Goal: Task Accomplishment & Management: Manage account settings

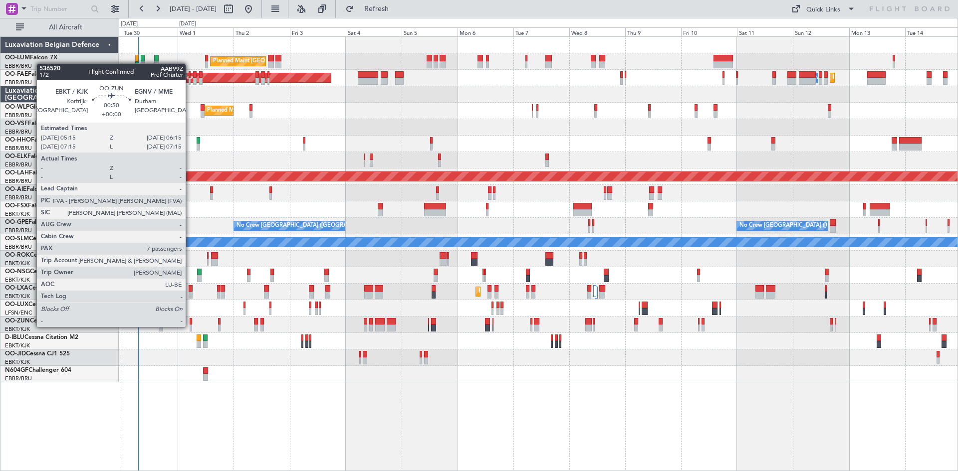
click at [190, 326] on div at bounding box center [191, 328] width 2 height 7
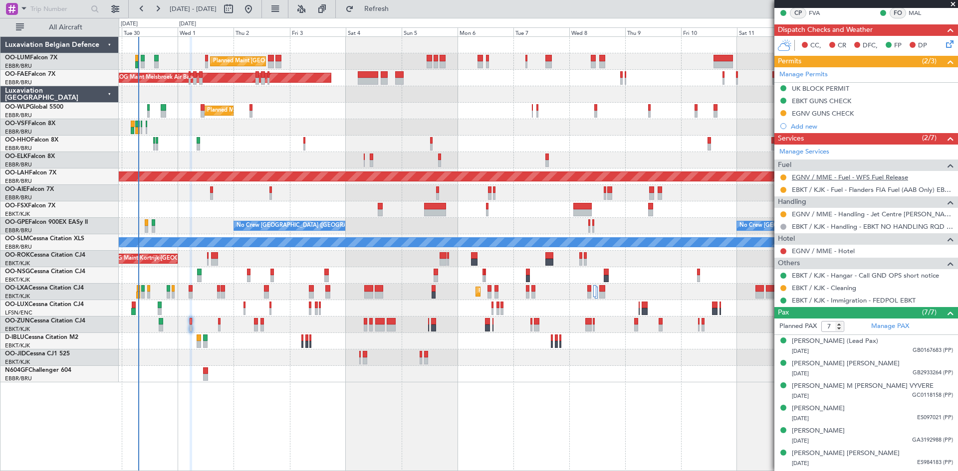
scroll to position [240, 0]
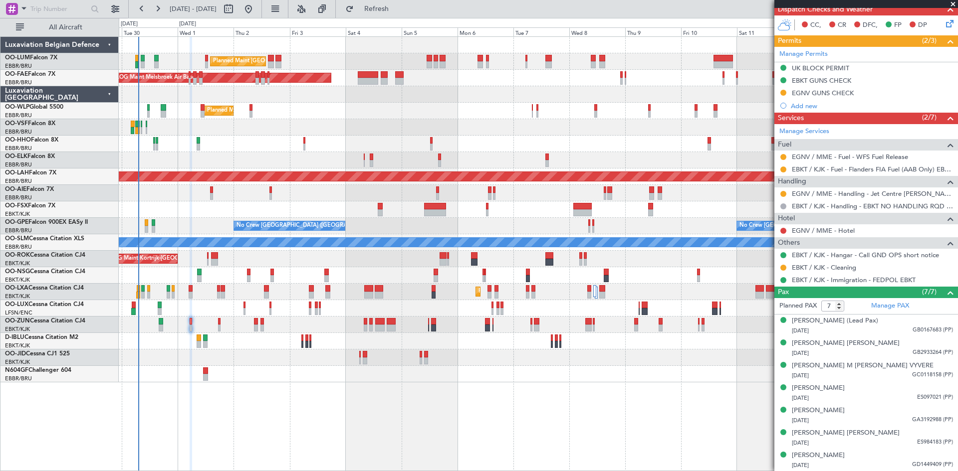
click at [574, 401] on div "Planned Maint Brussels (Brussels National) Owner Melsbroek Air Base Planned Mai…" at bounding box center [538, 253] width 839 height 435
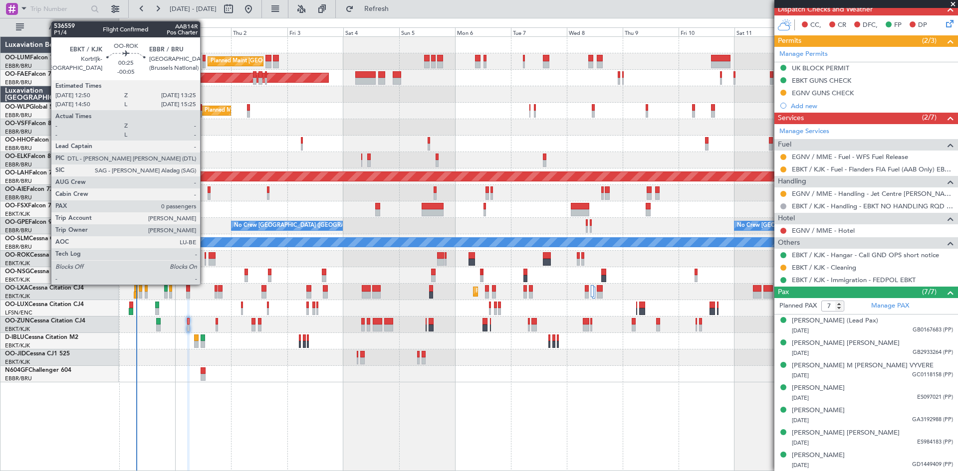
click at [204, 258] on div at bounding box center [204, 255] width 1 height 7
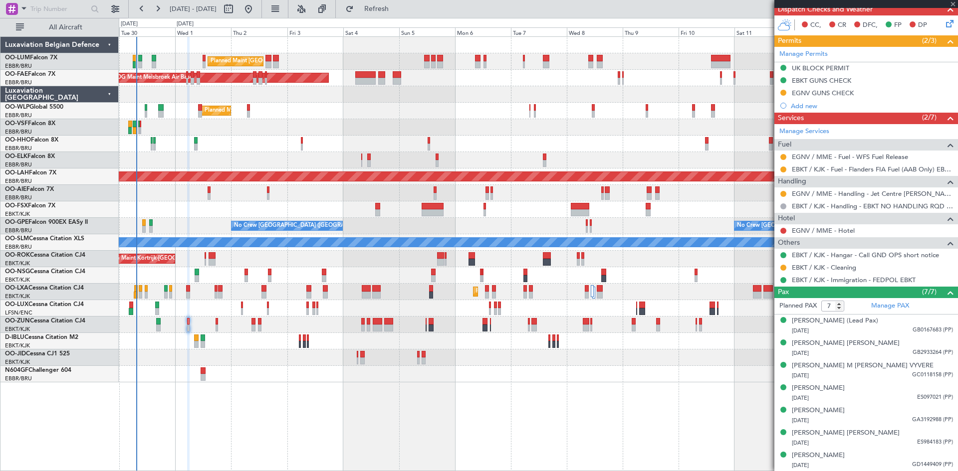
type input "-00:05"
type input "0"
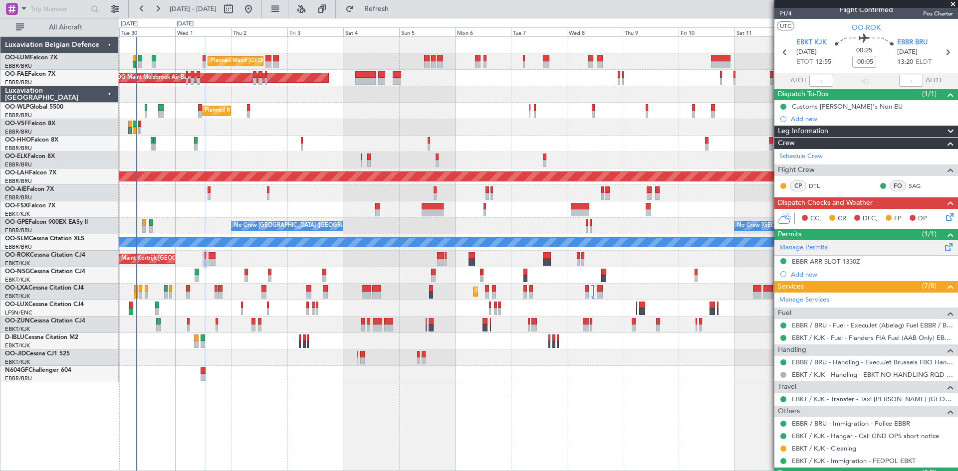
scroll to position [0, 0]
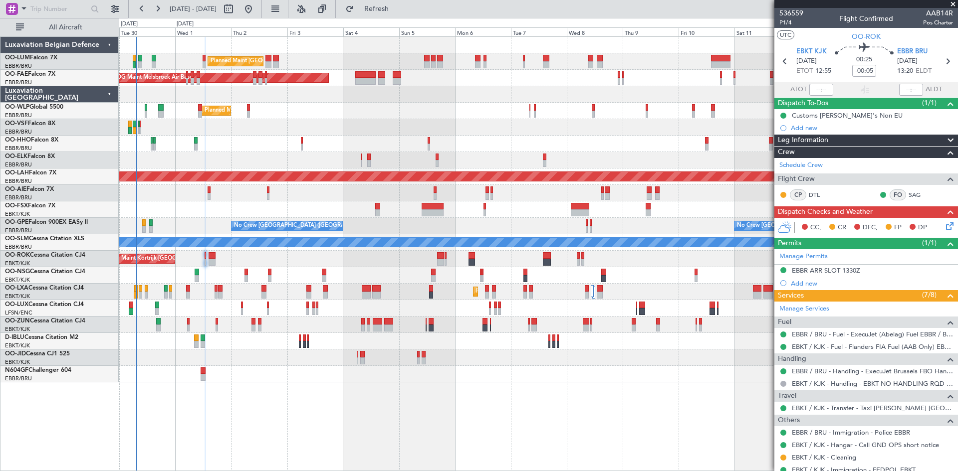
click at [944, 223] on icon at bounding box center [948, 224] width 8 height 8
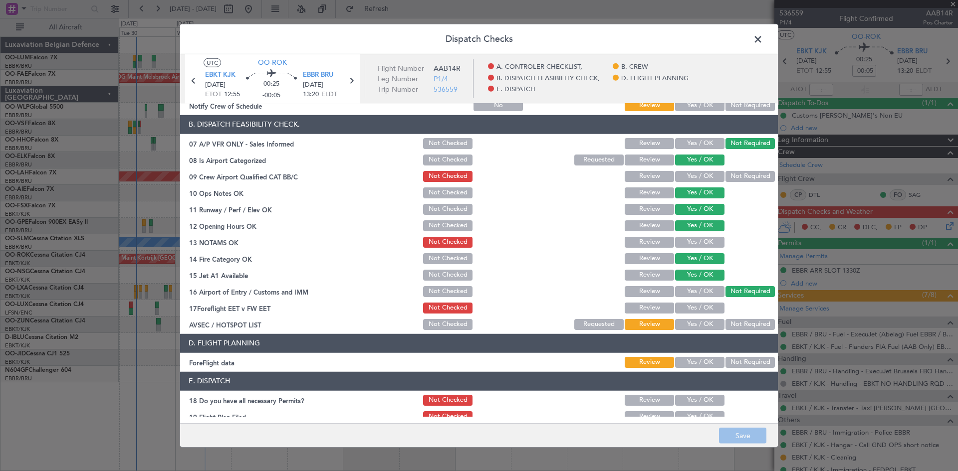
scroll to position [189, 0]
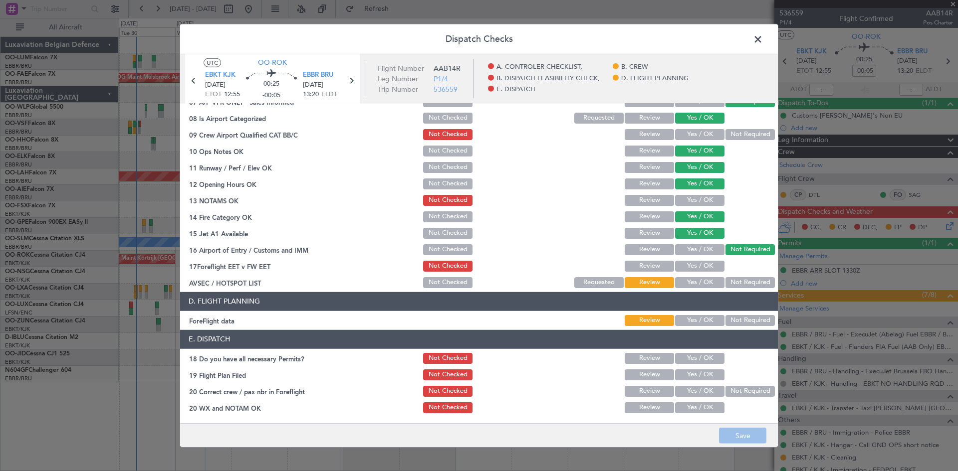
click at [708, 199] on button "Yes / OK" at bounding box center [699, 200] width 49 height 11
click at [677, 135] on button "Yes / OK" at bounding box center [699, 134] width 49 height 11
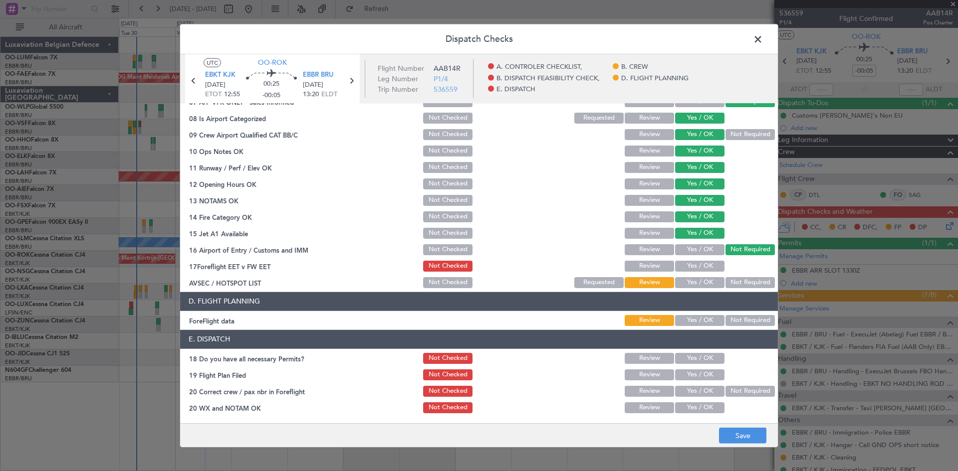
click at [681, 283] on button "Yes / OK" at bounding box center [699, 282] width 49 height 11
click at [689, 267] on button "Yes / OK" at bounding box center [699, 266] width 49 height 11
click at [680, 318] on button "Yes / OK" at bounding box center [699, 320] width 49 height 11
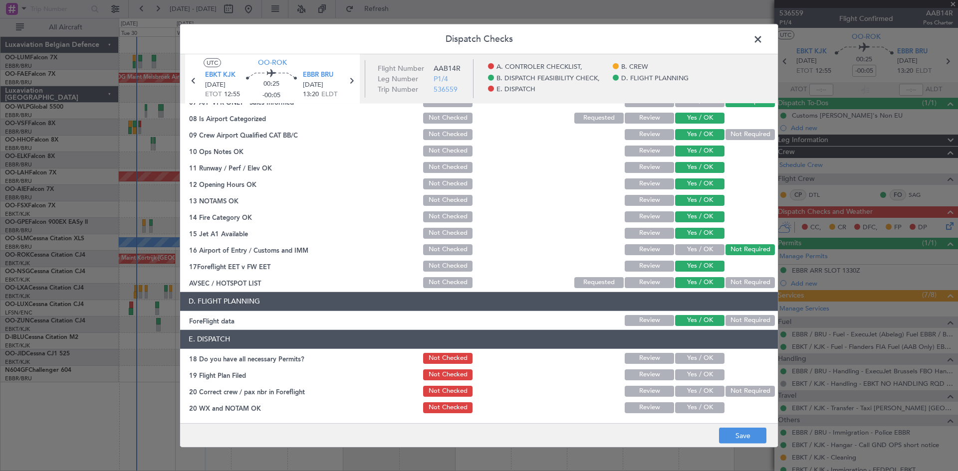
click at [688, 359] on button "Yes / OK" at bounding box center [699, 358] width 49 height 11
click at [694, 376] on button "Yes / OK" at bounding box center [699, 375] width 49 height 11
click at [695, 391] on button "Yes / OK" at bounding box center [699, 391] width 49 height 11
click at [690, 407] on button "Yes / OK" at bounding box center [699, 407] width 49 height 11
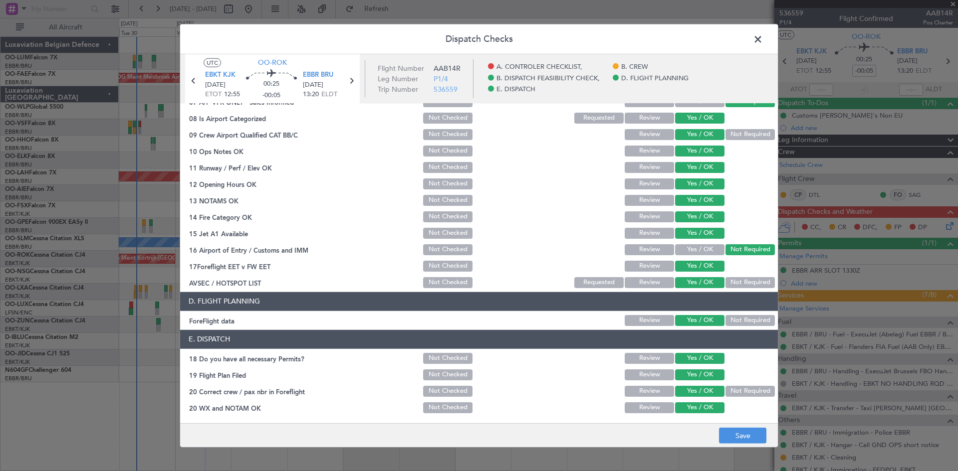
scroll to position [0, 0]
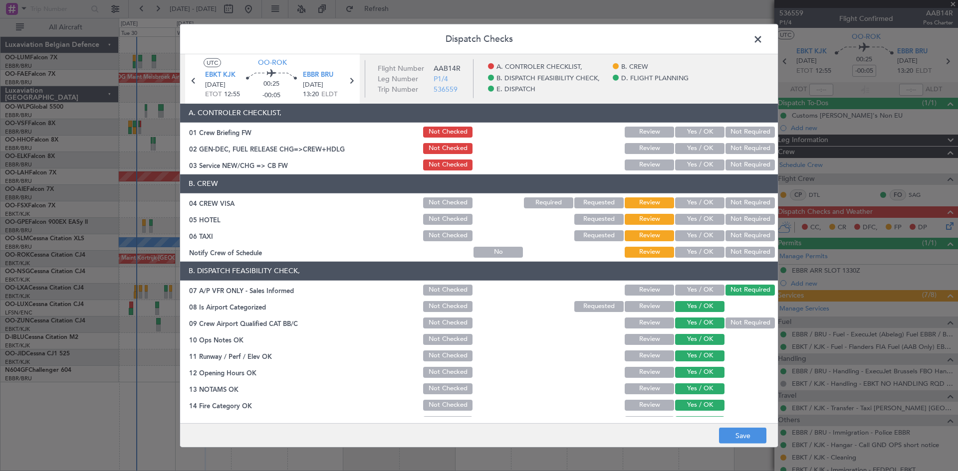
click at [755, 201] on button "Not Required" at bounding box center [749, 202] width 49 height 11
click at [708, 234] on button "Yes / OK" at bounding box center [699, 235] width 49 height 11
click at [633, 232] on button "Review" at bounding box center [648, 235] width 49 height 11
click at [740, 221] on button "Not Required" at bounding box center [749, 219] width 49 height 11
click at [706, 253] on button "Yes / OK" at bounding box center [699, 252] width 49 height 11
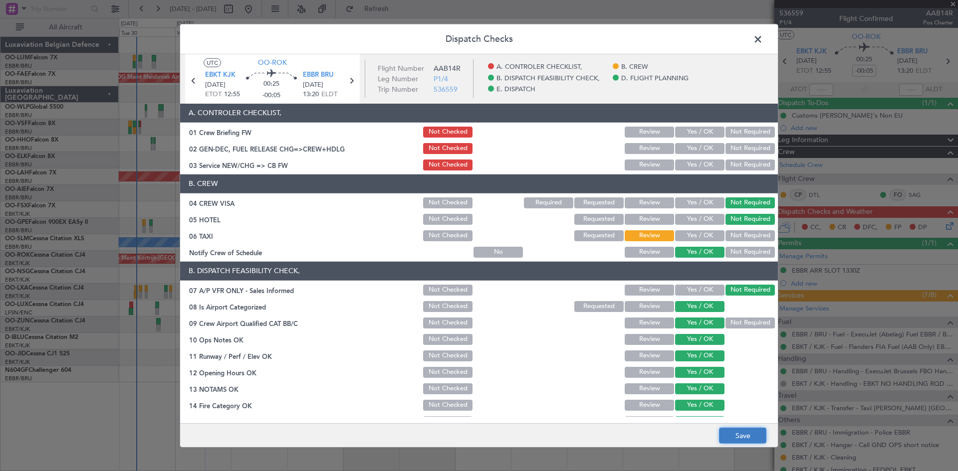
click at [739, 434] on button "Save" at bounding box center [742, 436] width 47 height 16
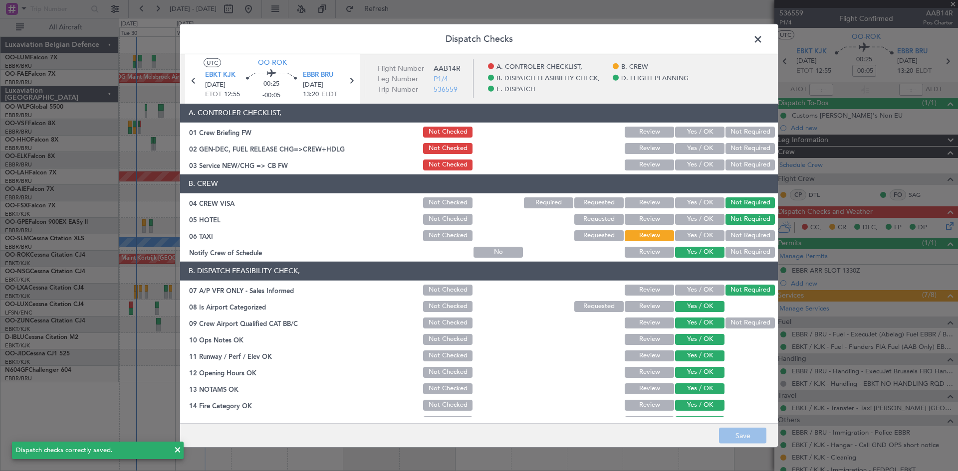
click at [763, 44] on span at bounding box center [763, 41] width 0 height 20
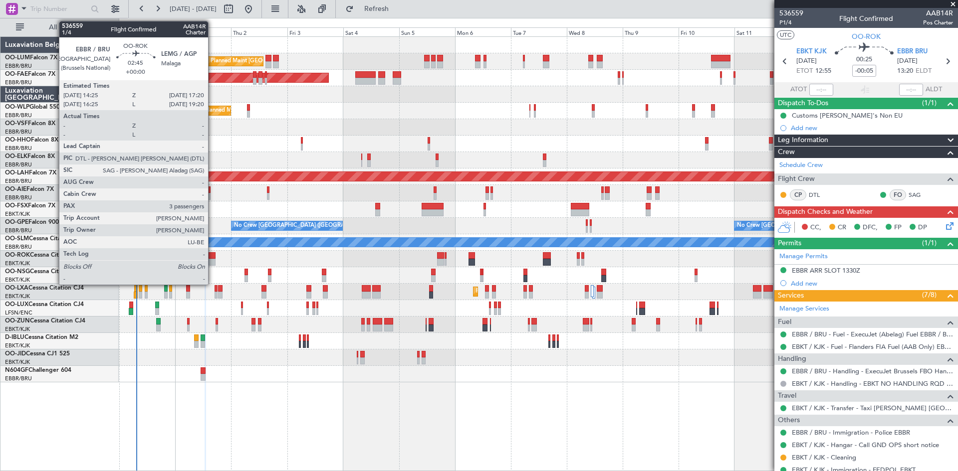
click at [212, 255] on div at bounding box center [211, 255] width 7 height 7
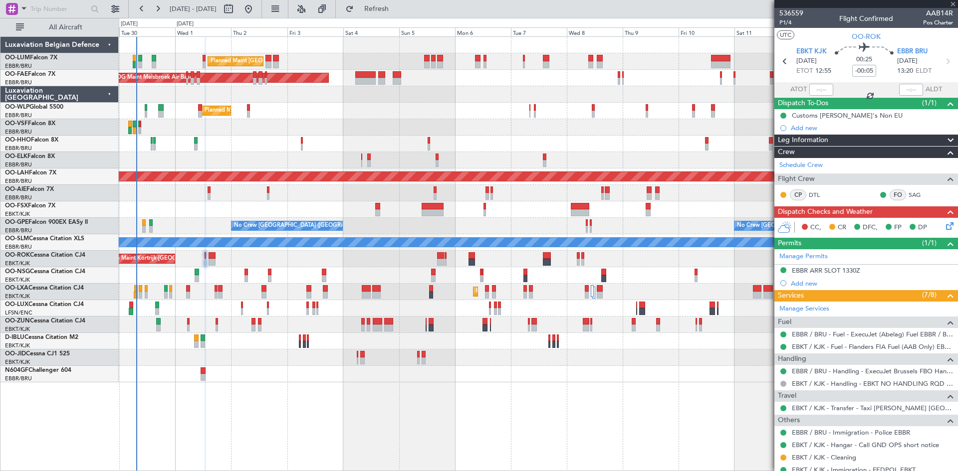
type input "3"
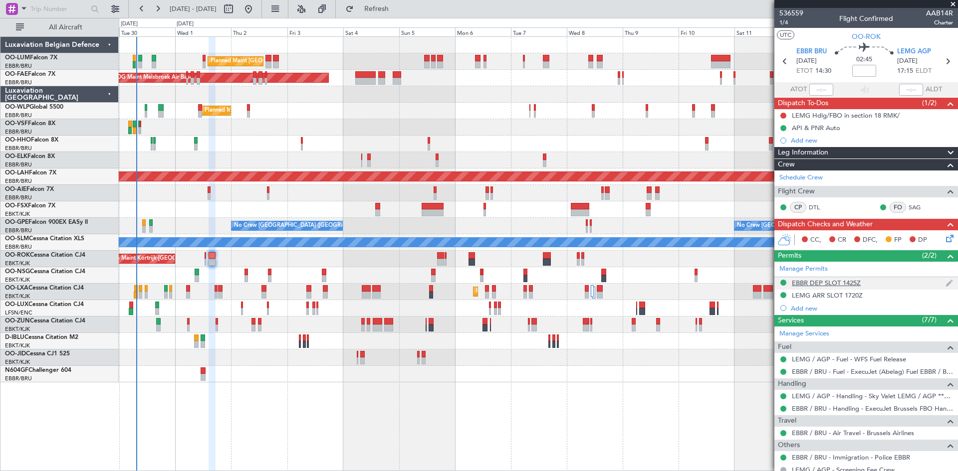
click at [828, 283] on div "EBBR DEP SLOT 1425Z" at bounding box center [825, 283] width 69 height 8
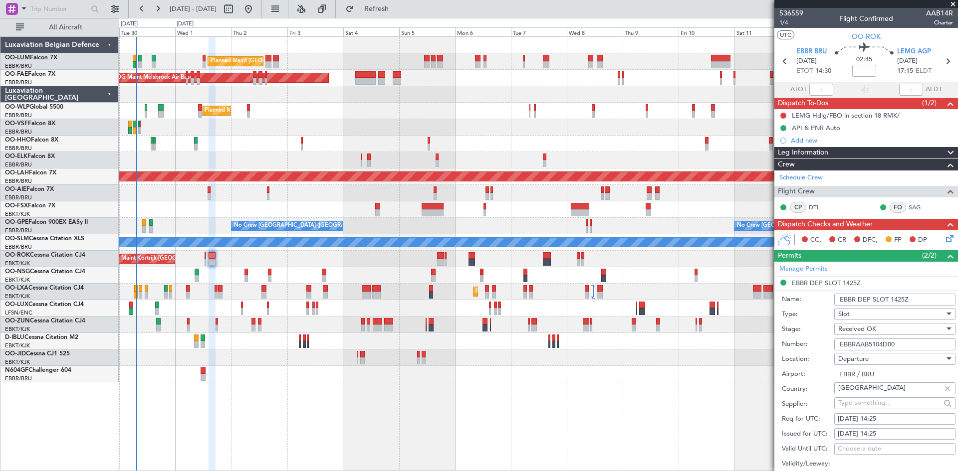
drag, startPoint x: 909, startPoint y: 341, endPoint x: 824, endPoint y: 339, distance: 84.3
click at [824, 339] on div "Number: EBBRAAB5104D00" at bounding box center [868, 344] width 174 height 15
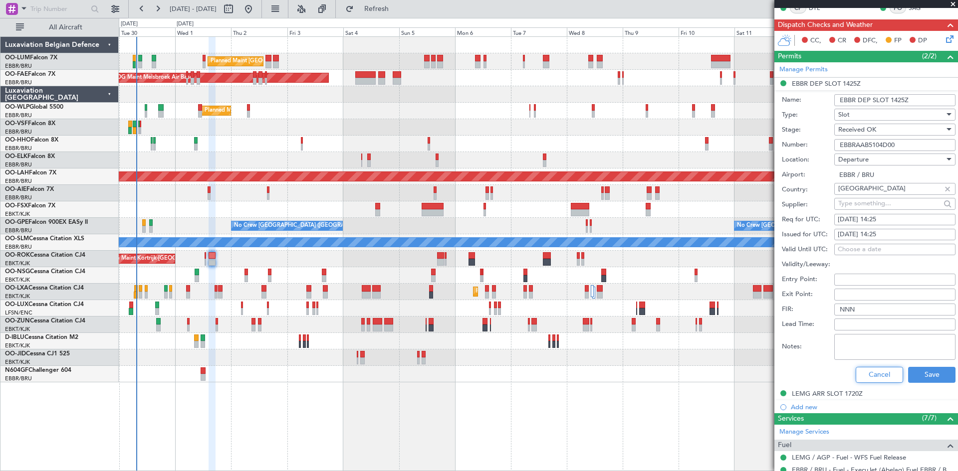
click at [864, 369] on button "Cancel" at bounding box center [878, 375] width 47 height 16
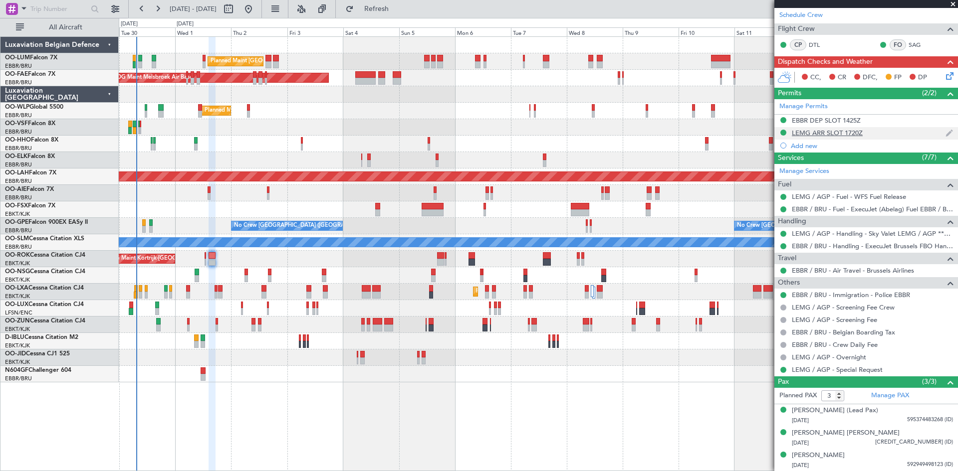
click at [815, 131] on div "LEMG ARR SLOT 1720Z" at bounding box center [826, 133] width 71 height 8
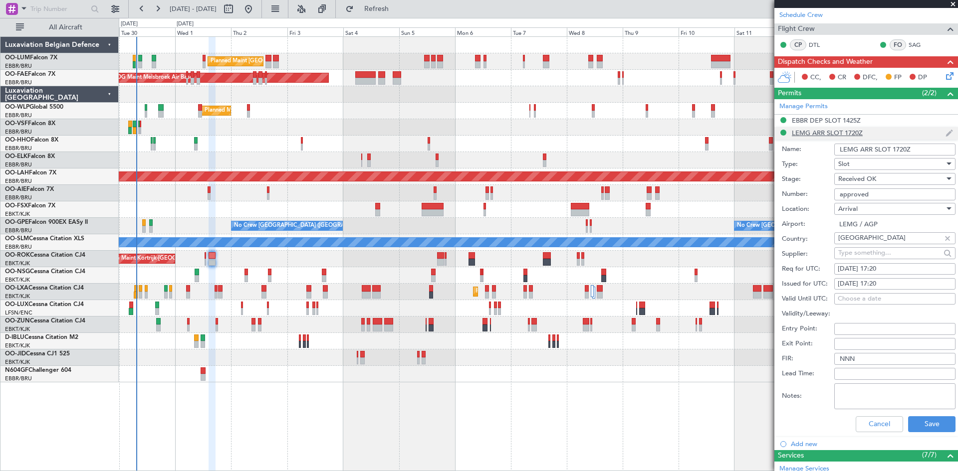
scroll to position [199, 0]
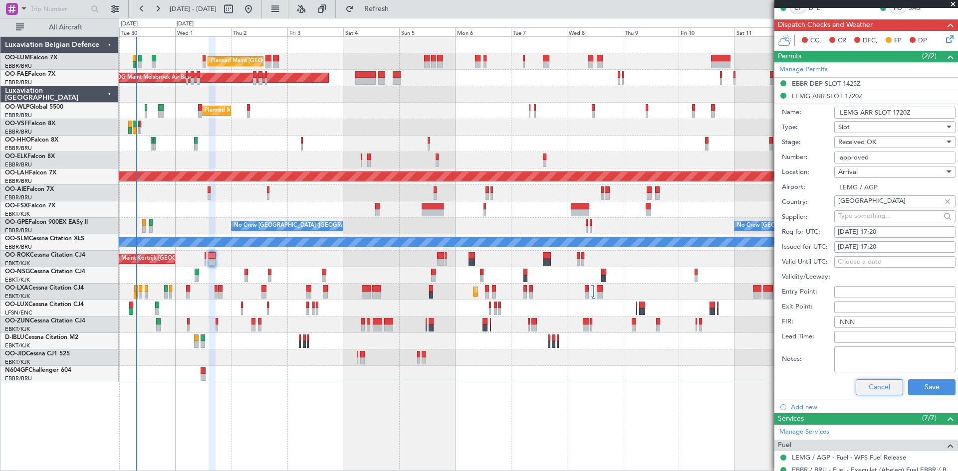
click at [876, 380] on button "Cancel" at bounding box center [878, 388] width 47 height 16
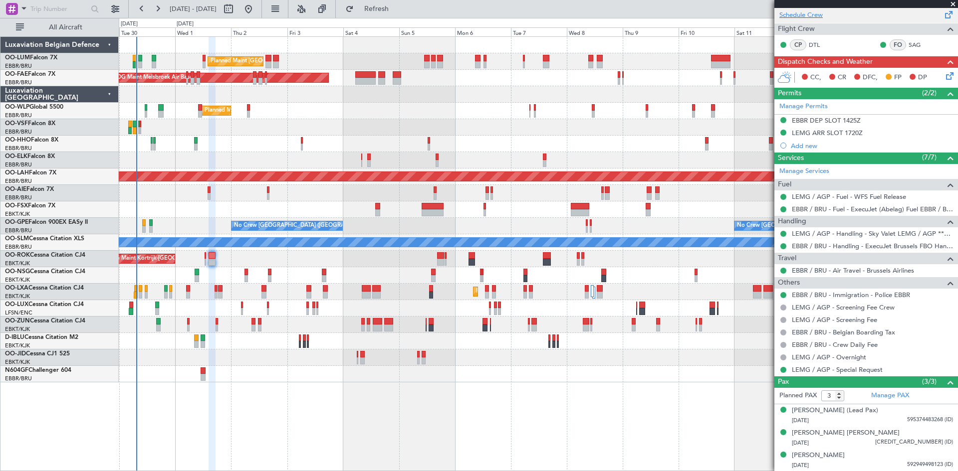
scroll to position [0, 0]
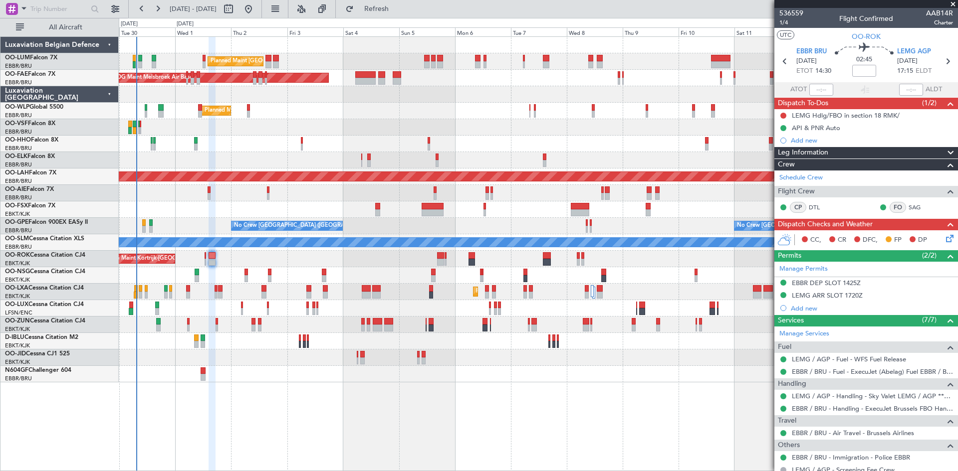
click at [944, 237] on icon at bounding box center [948, 237] width 8 height 8
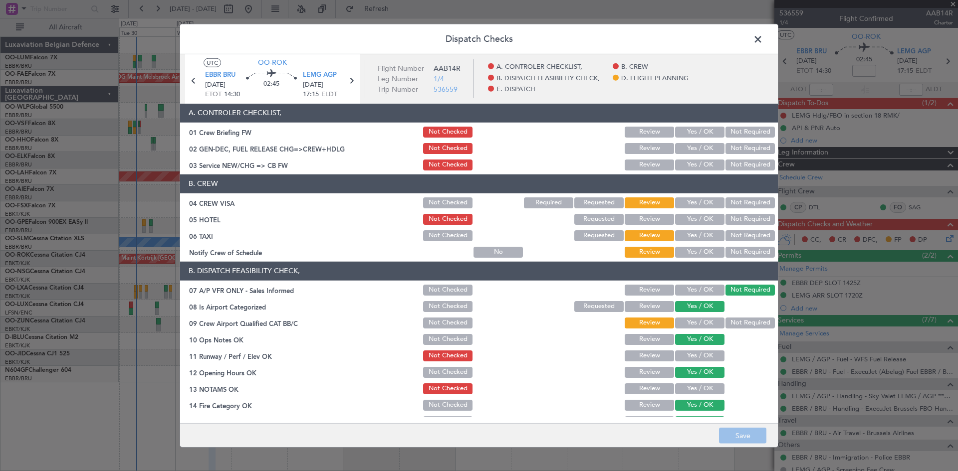
click at [737, 202] on button "Not Required" at bounding box center [749, 202] width 49 height 11
click at [744, 236] on button "Not Required" at bounding box center [749, 235] width 49 height 11
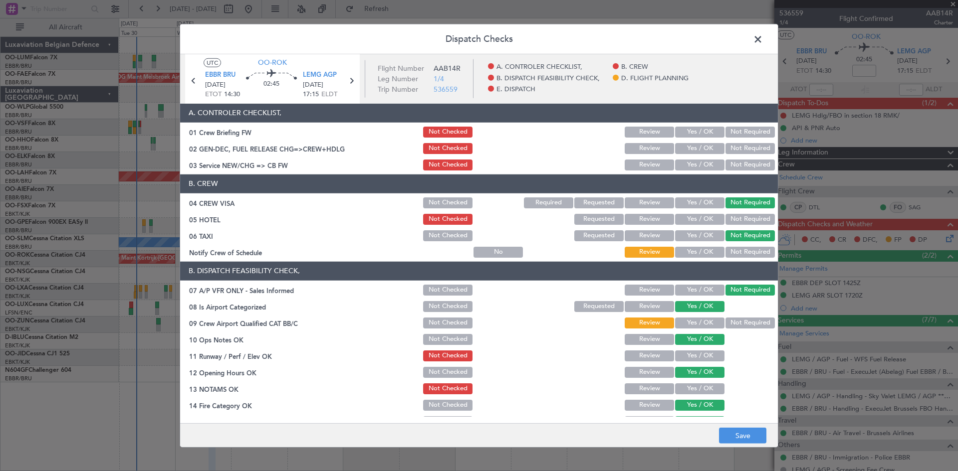
click at [685, 321] on button "Yes / OK" at bounding box center [699, 323] width 49 height 11
click at [683, 357] on button "Yes / OK" at bounding box center [699, 356] width 49 height 11
click at [687, 394] on button "Yes / OK" at bounding box center [699, 389] width 49 height 11
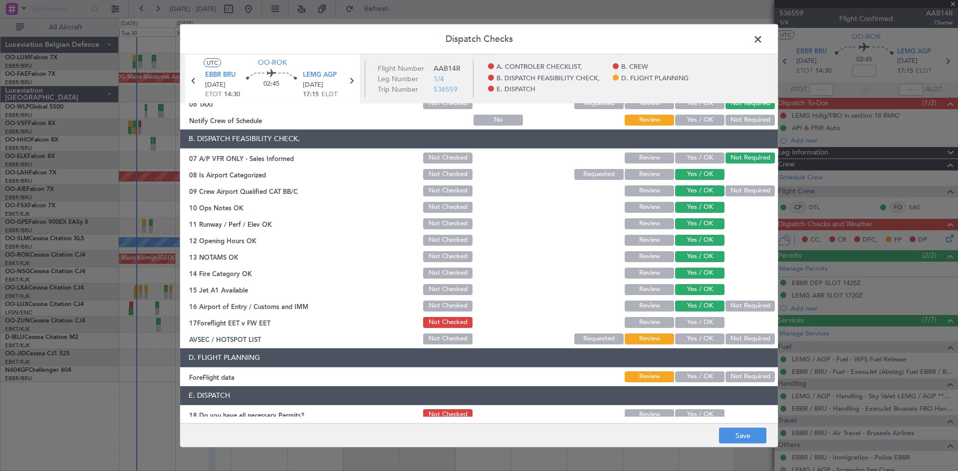
scroll to position [189, 0]
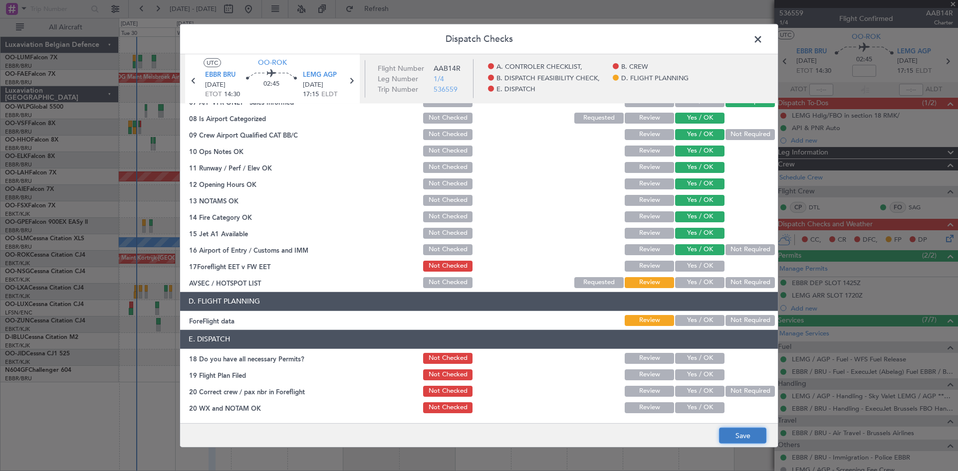
click at [750, 431] on button "Save" at bounding box center [742, 436] width 47 height 16
click at [696, 268] on button "Yes / OK" at bounding box center [699, 266] width 49 height 11
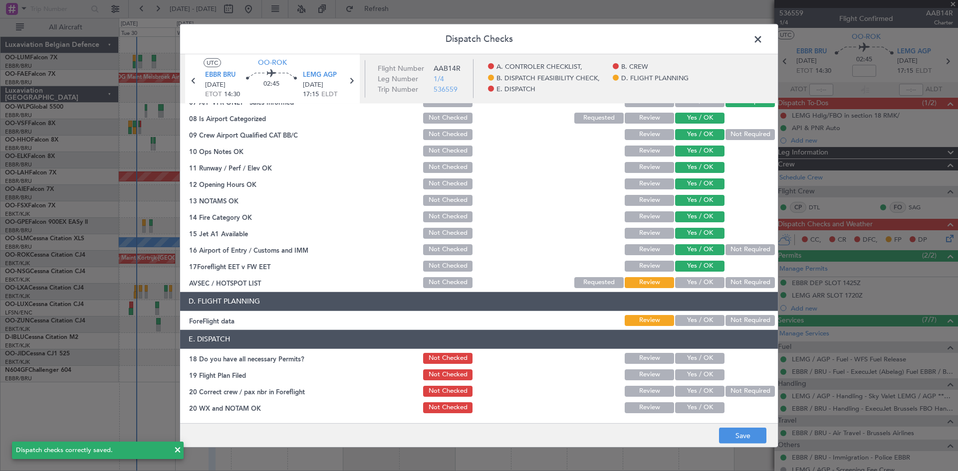
click at [695, 282] on button "Yes / OK" at bounding box center [699, 282] width 49 height 11
click at [702, 326] on button "Yes / OK" at bounding box center [699, 320] width 49 height 11
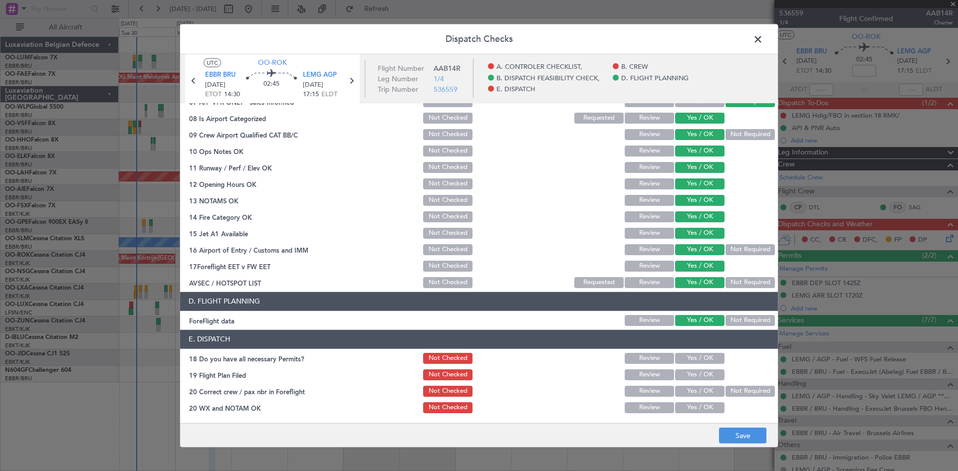
click at [698, 360] on button "Yes / OK" at bounding box center [699, 358] width 49 height 11
click at [697, 374] on button "Yes / OK" at bounding box center [699, 375] width 49 height 11
drag, startPoint x: 696, startPoint y: 389, endPoint x: 696, endPoint y: 396, distance: 7.0
click at [696, 391] on button "Yes / OK" at bounding box center [699, 391] width 49 height 11
click at [697, 406] on button "Yes / OK" at bounding box center [699, 407] width 49 height 11
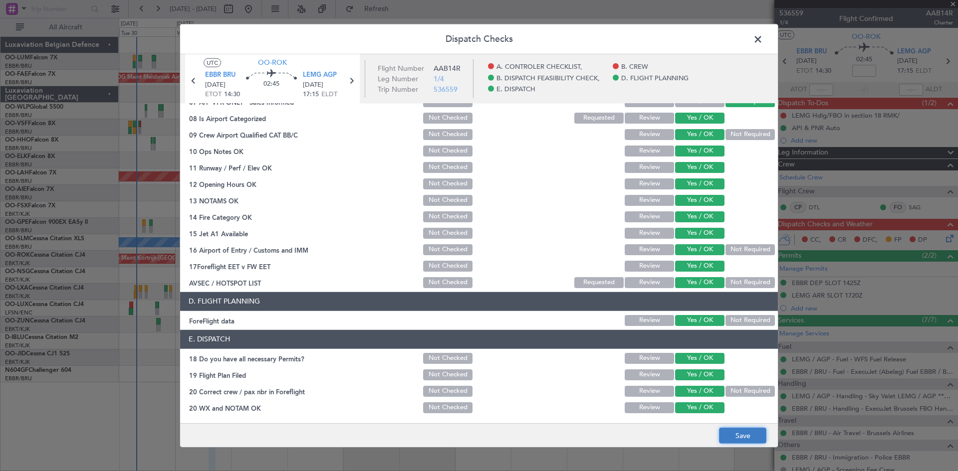
click at [742, 431] on button "Save" at bounding box center [742, 436] width 47 height 16
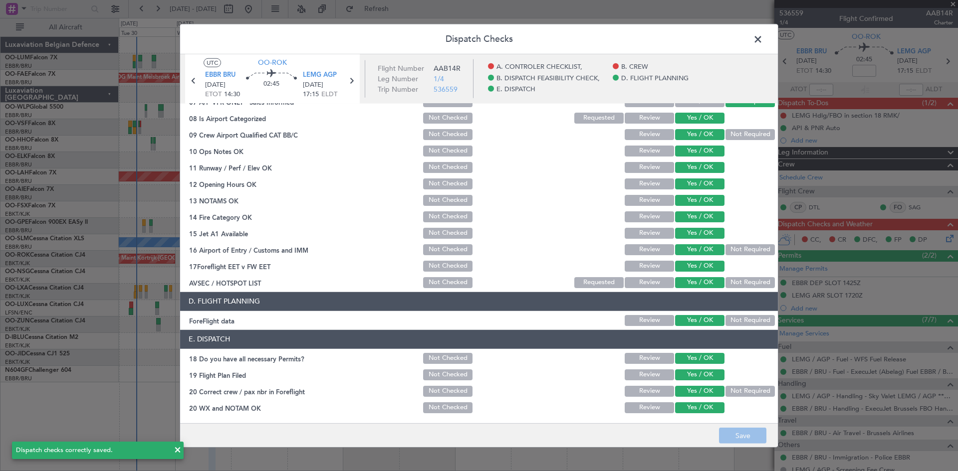
click at [763, 43] on span at bounding box center [763, 41] width 0 height 20
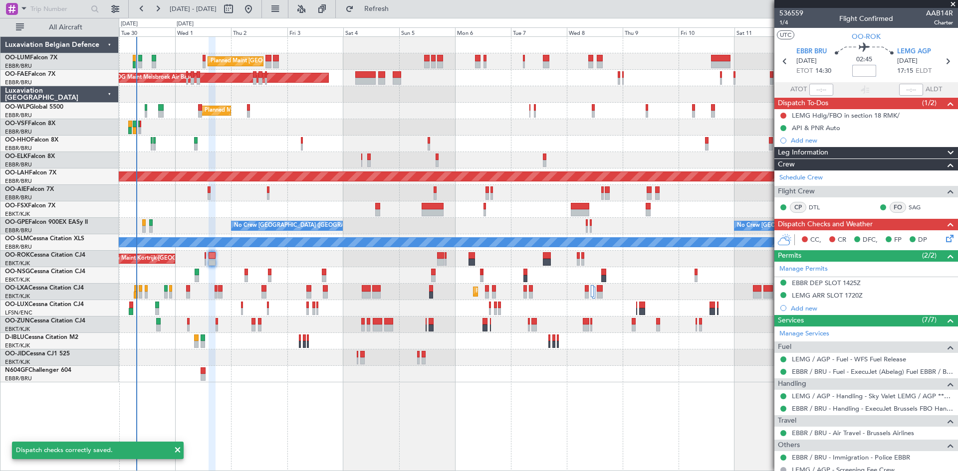
click at [857, 72] on input at bounding box center [864, 71] width 24 height 12
click at [842, 66] on div "02:45 -25" at bounding box center [864, 61] width 66 height 37
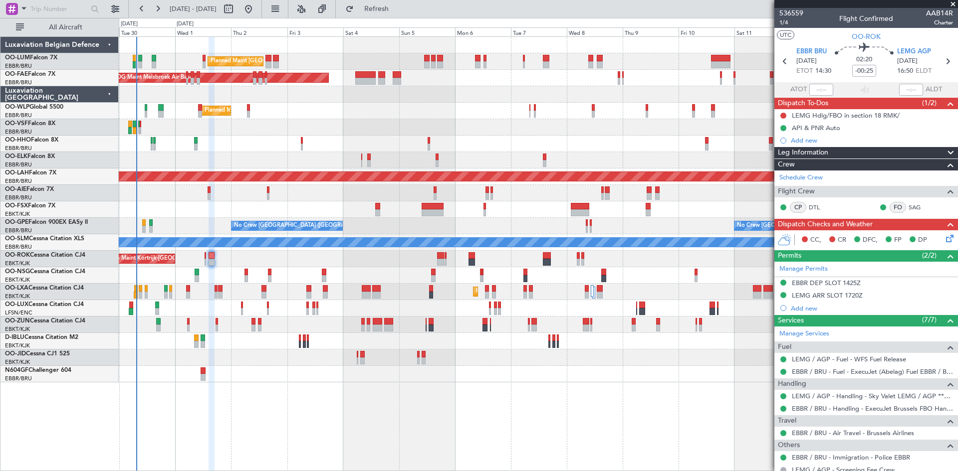
click at [842, 66] on div "02:20 -00:25" at bounding box center [864, 61] width 66 height 37
click at [782, 113] on button at bounding box center [783, 116] width 6 height 6
click at [780, 159] on span "Completed" at bounding box center [787, 160] width 33 height 10
click at [944, 238] on icon at bounding box center [948, 237] width 8 height 8
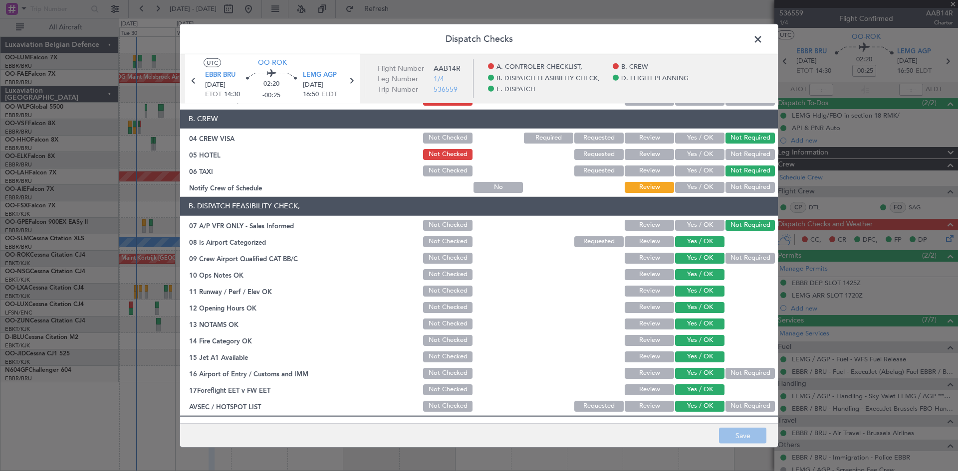
scroll to position [0, 0]
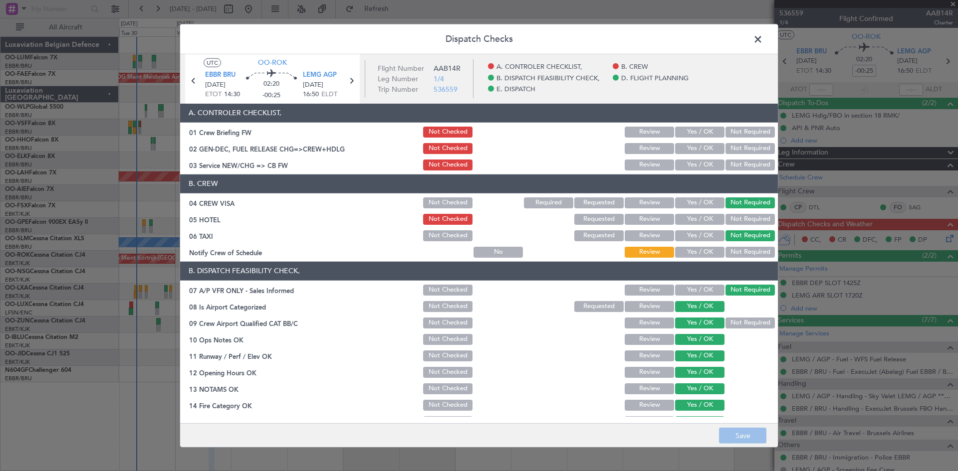
click at [763, 43] on span at bounding box center [763, 41] width 0 height 20
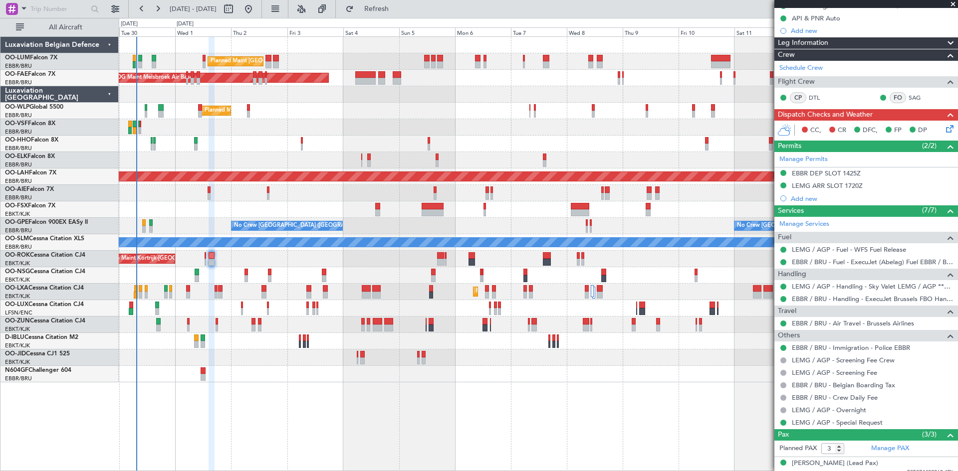
scroll to position [163, 0]
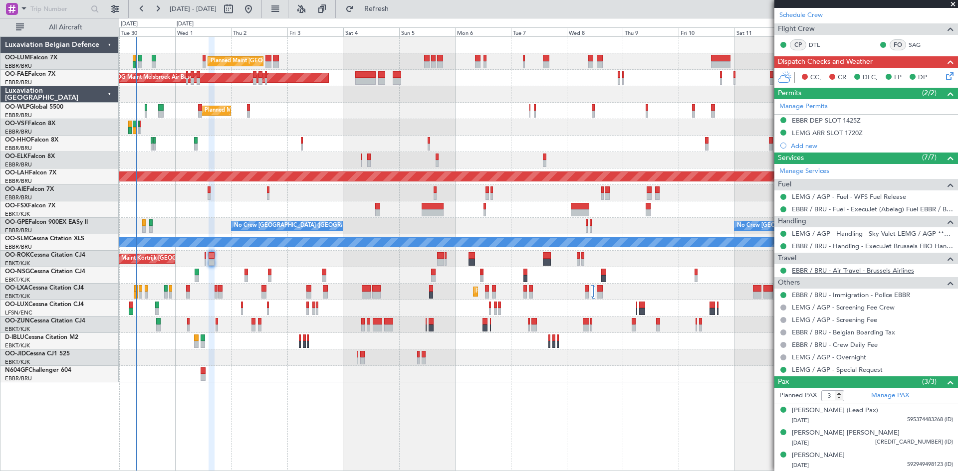
click at [828, 270] on link "EBBR / BRU - Air Travel - Brussels Airlines" at bounding box center [852, 270] width 122 height 8
click at [816, 174] on link "Manage Services" at bounding box center [804, 172] width 50 height 10
click at [397, 8] on span "Refresh" at bounding box center [377, 8] width 42 height 7
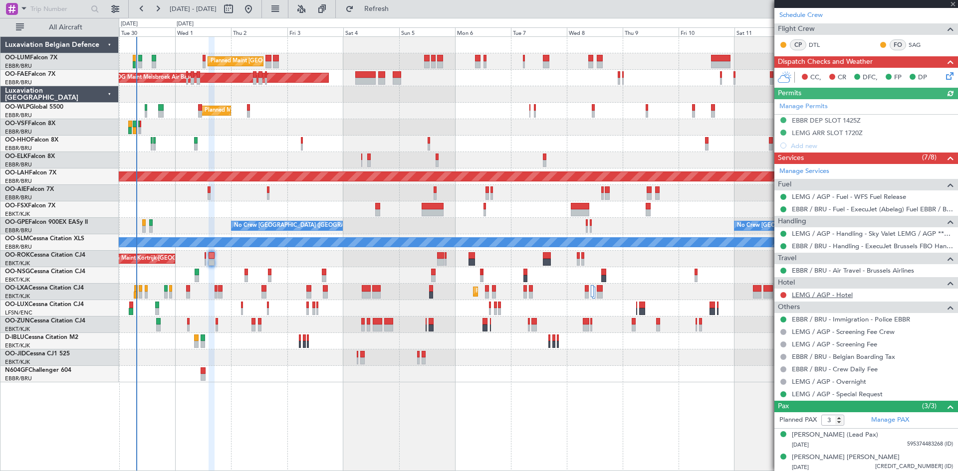
click at [810, 295] on link "LEMG / AGP - Hotel" at bounding box center [821, 295] width 61 height 8
click at [393, 13] on button "Refresh" at bounding box center [371, 9] width 60 height 16
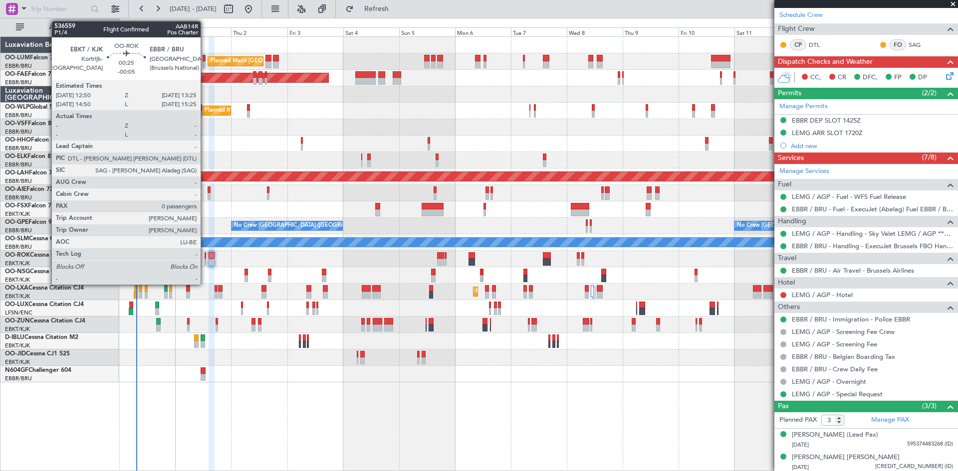
click at [205, 256] on div at bounding box center [204, 255] width 1 height 7
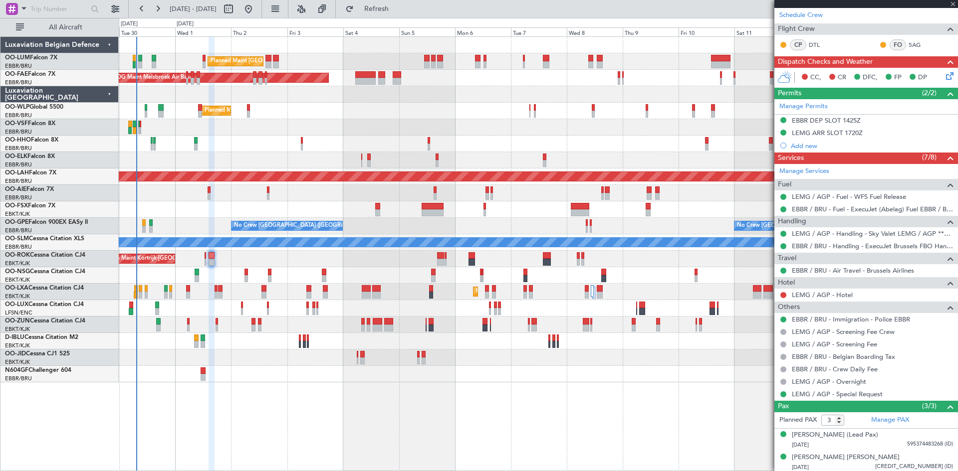
type input "-00:05"
type input "0"
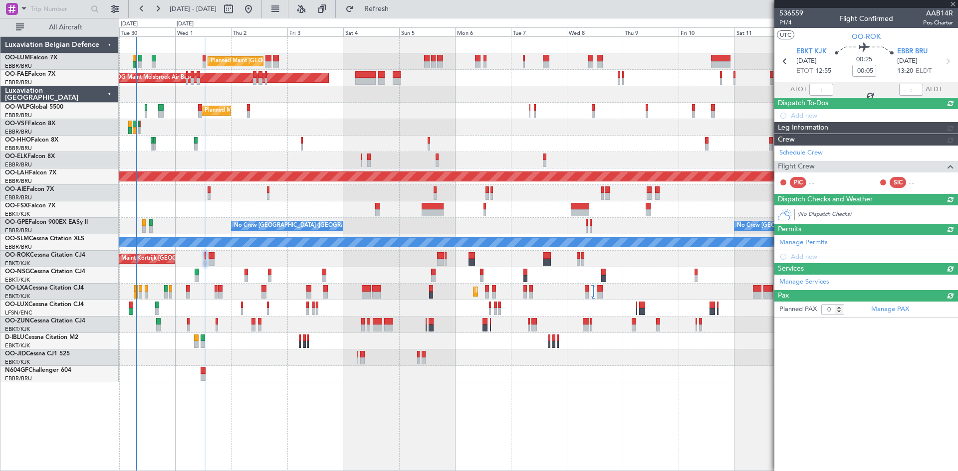
scroll to position [0, 0]
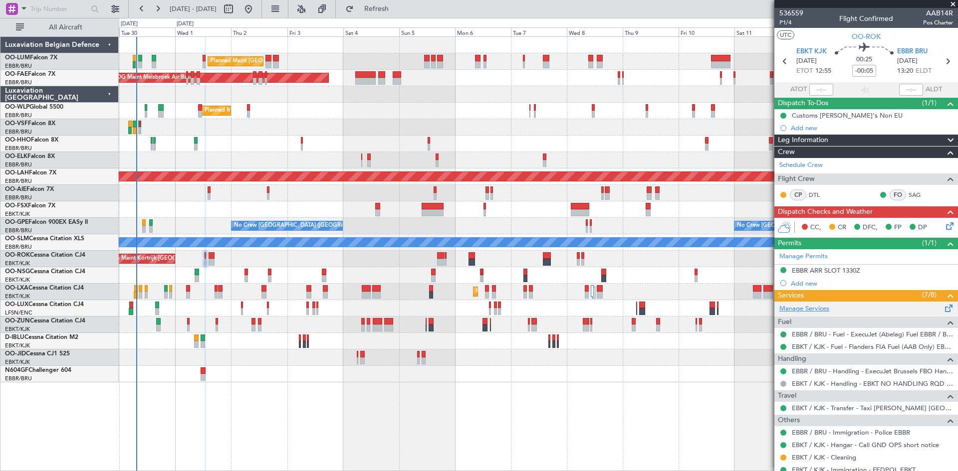
click at [803, 312] on link "Manage Services" at bounding box center [804, 309] width 50 height 10
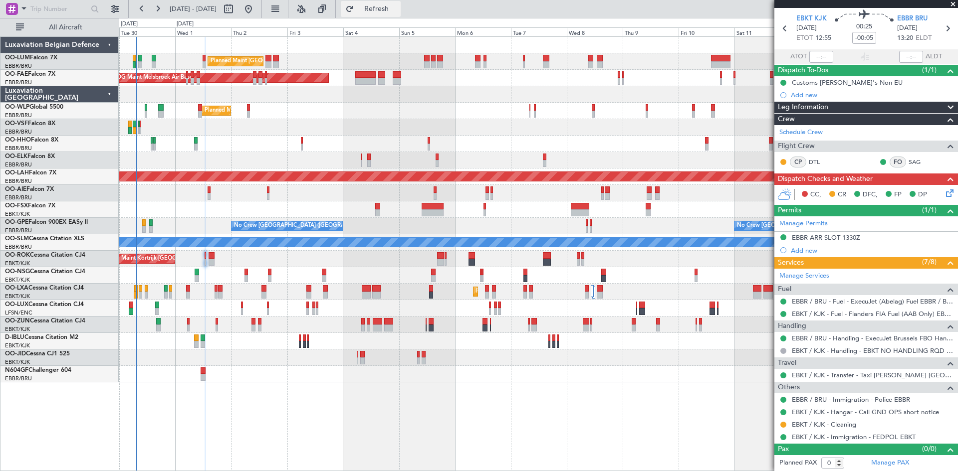
click at [400, 13] on button "Refresh" at bounding box center [371, 9] width 60 height 16
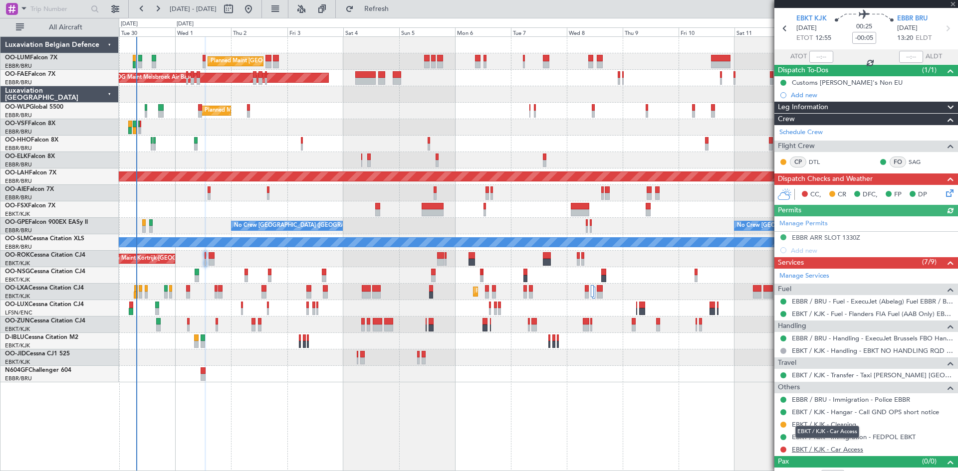
click at [817, 448] on link "EBKT / KJK - Car Access" at bounding box center [826, 449] width 71 height 8
click at [397, 6] on span "Refresh" at bounding box center [377, 8] width 42 height 7
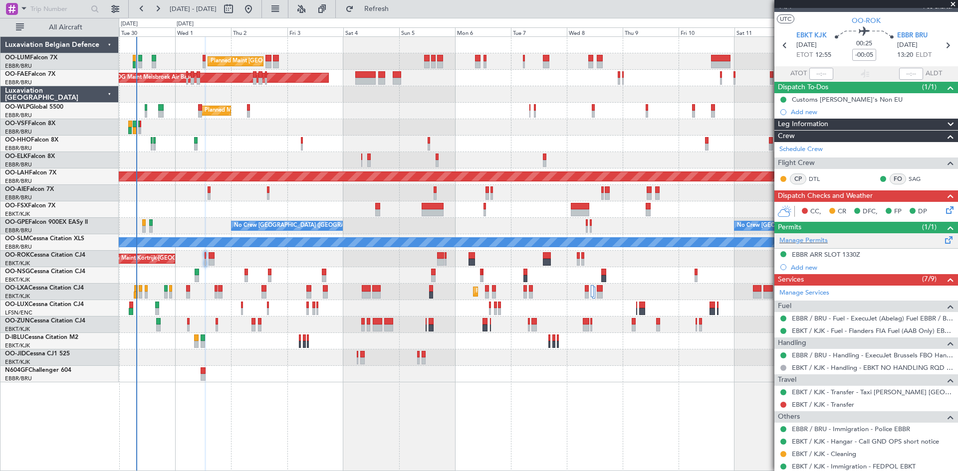
scroll to position [0, 0]
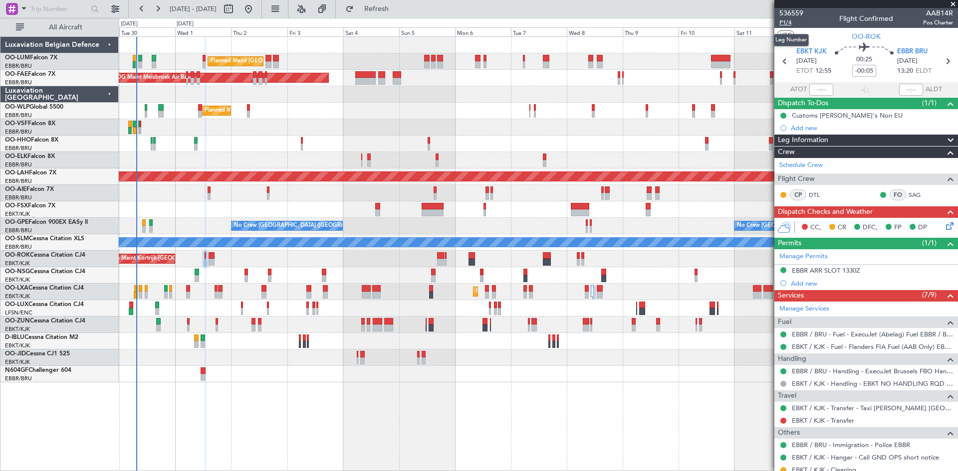
click at [788, 23] on span "P1/4" at bounding box center [791, 22] width 24 height 8
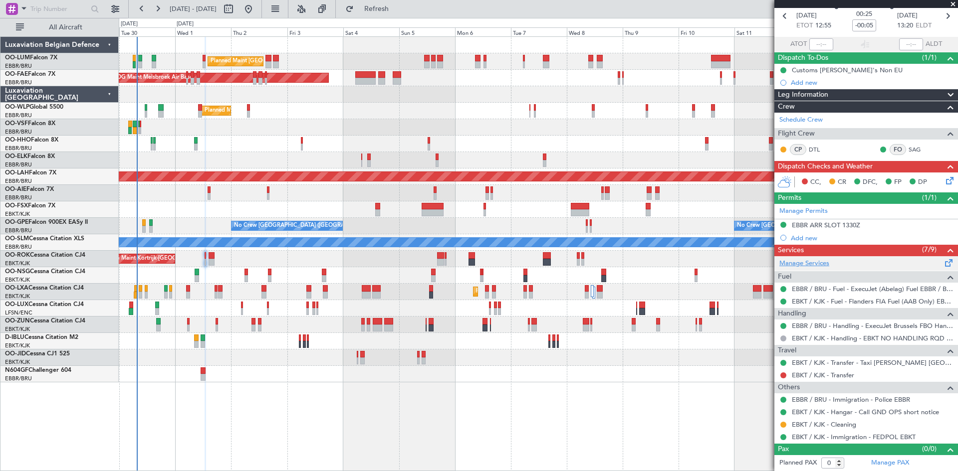
click at [805, 265] on link "Manage Services" at bounding box center [804, 264] width 50 height 10
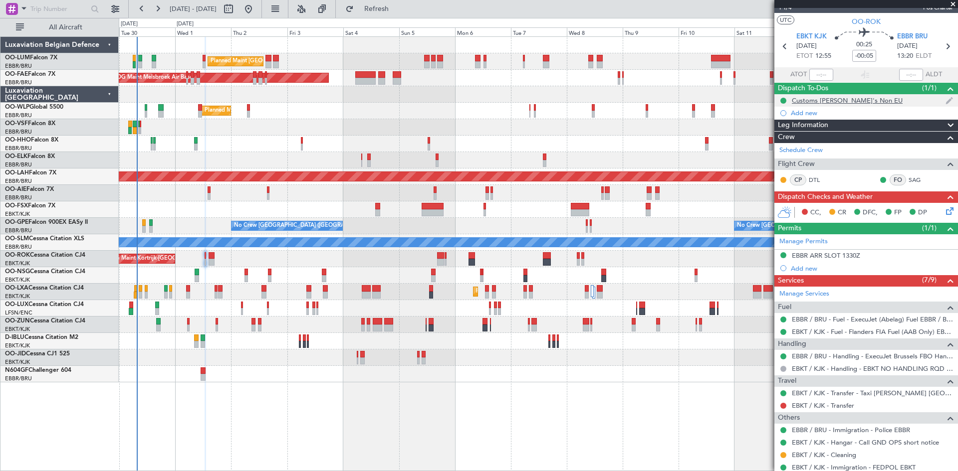
scroll to position [0, 0]
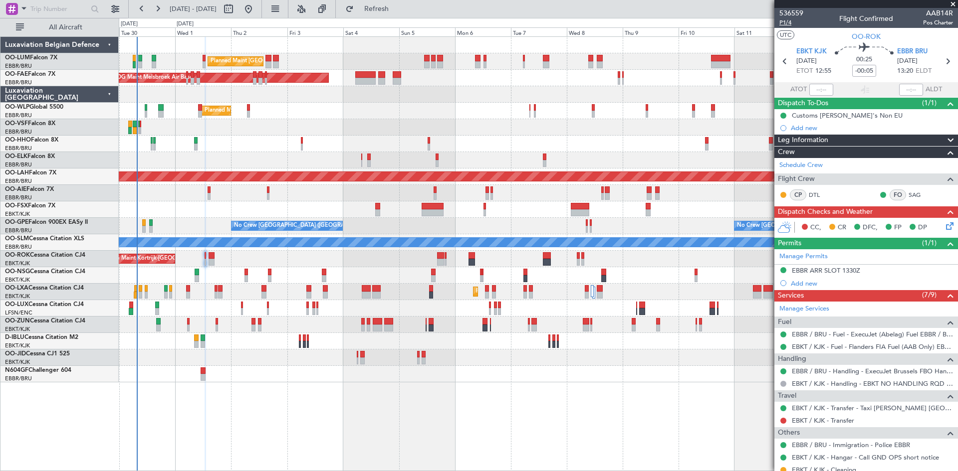
click at [783, 23] on span "P1/4" at bounding box center [791, 22] width 24 height 8
click at [397, 8] on span "Refresh" at bounding box center [377, 8] width 42 height 7
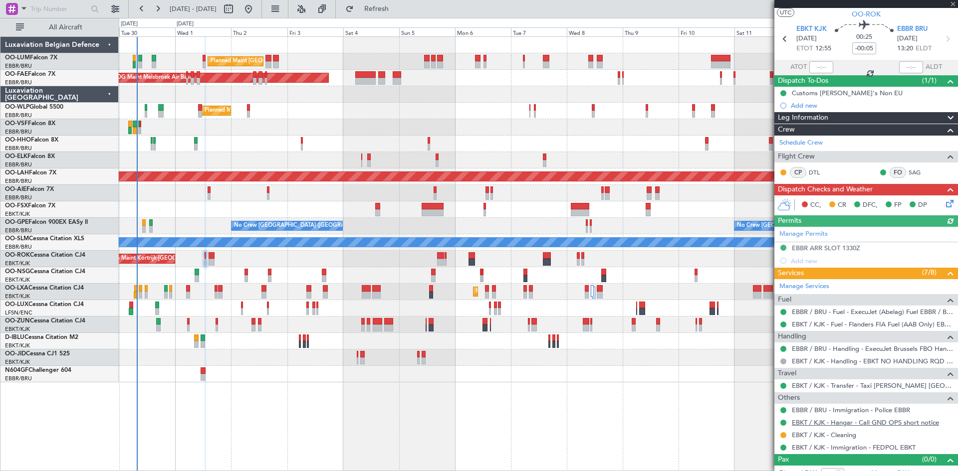
scroll to position [33, 0]
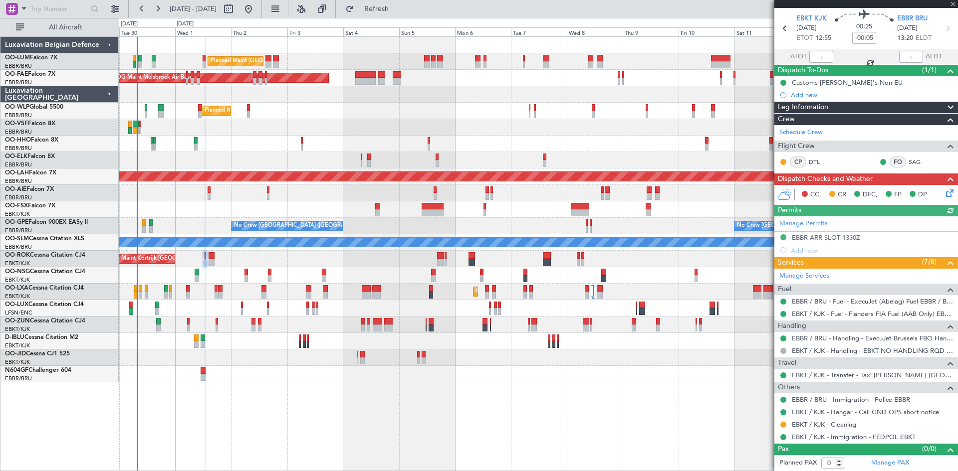
click at [864, 377] on link "EBKT / KJK - Transfer - Taxi Sam Kortrijk" at bounding box center [871, 375] width 161 height 8
click at [944, 190] on icon at bounding box center [948, 192] width 8 height 8
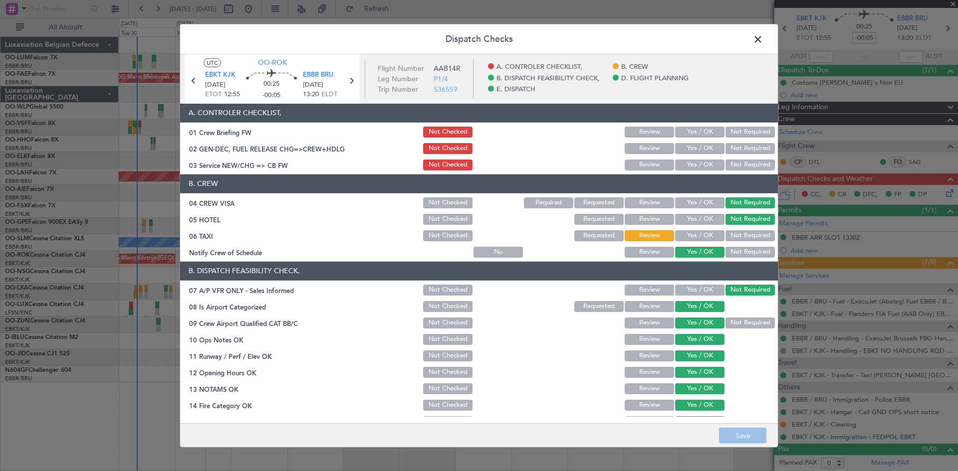
click at [763, 38] on span at bounding box center [763, 41] width 0 height 20
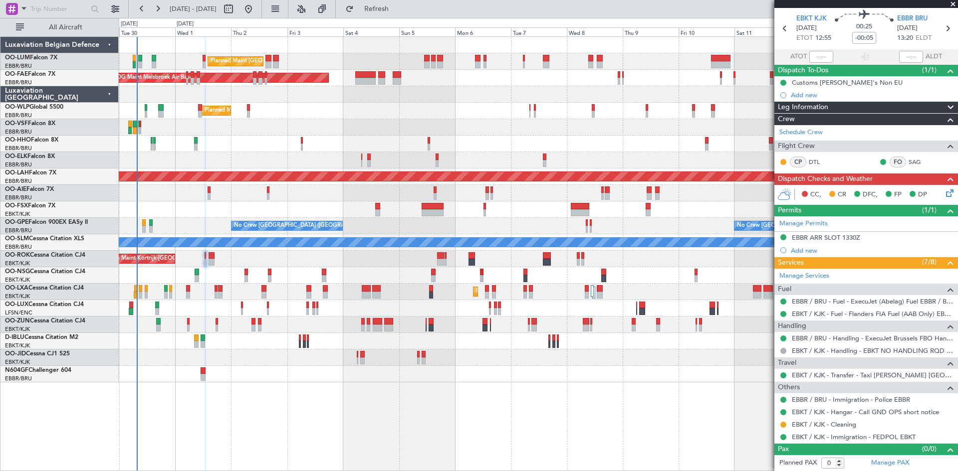
click at [944, 191] on icon at bounding box center [948, 192] width 8 height 8
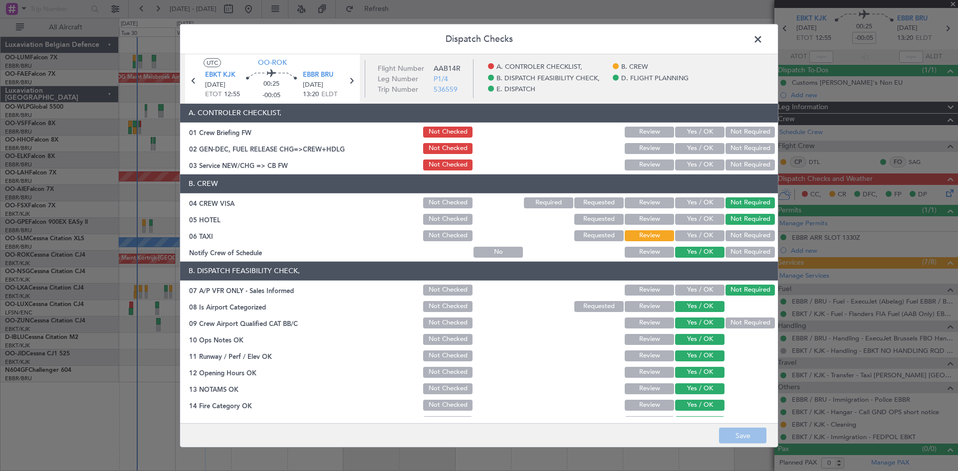
click at [699, 148] on button "Yes / OK" at bounding box center [699, 148] width 49 height 11
click at [701, 161] on button "Yes / OK" at bounding box center [699, 165] width 49 height 11
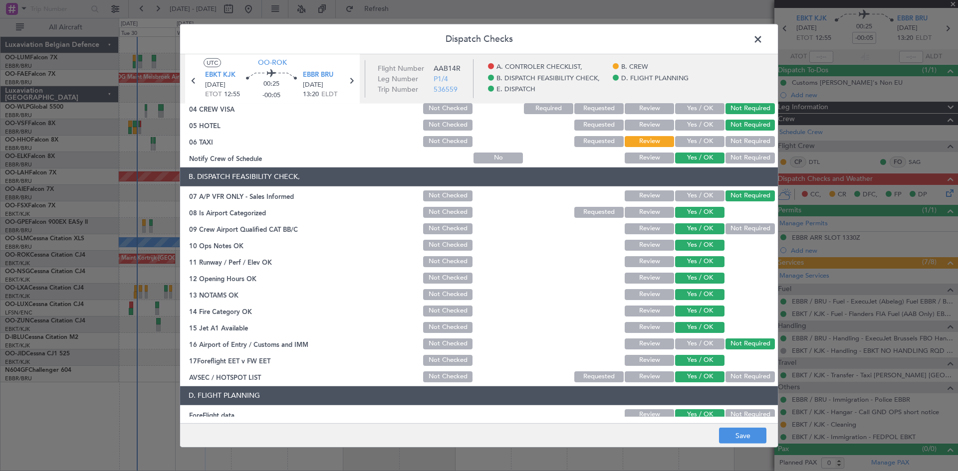
scroll to position [189, 0]
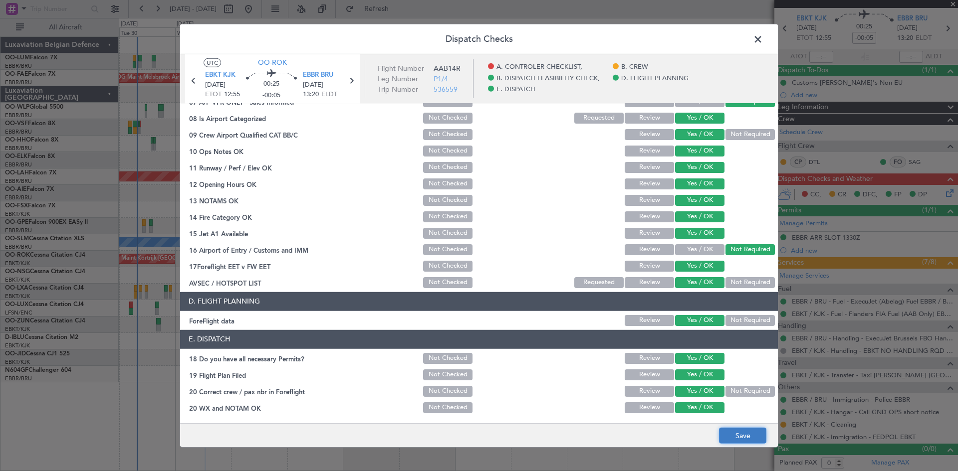
click at [749, 437] on button "Save" at bounding box center [742, 436] width 47 height 16
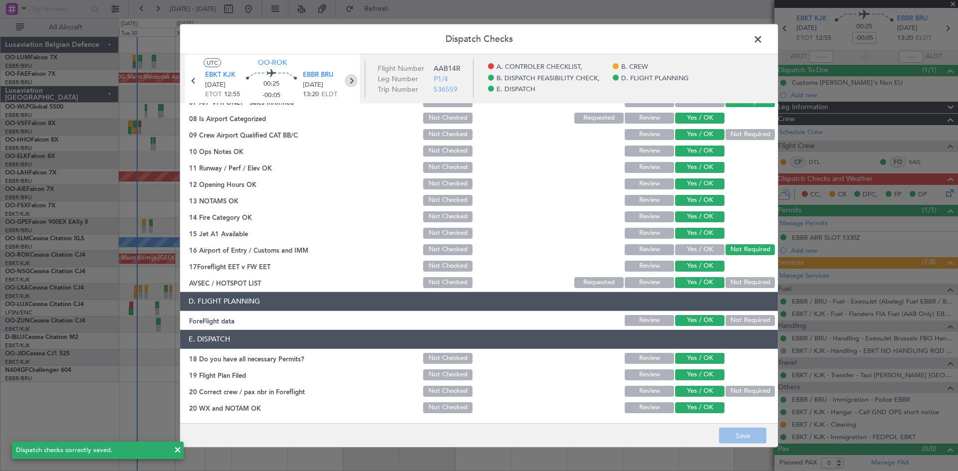
click at [354, 84] on icon at bounding box center [351, 80] width 13 height 13
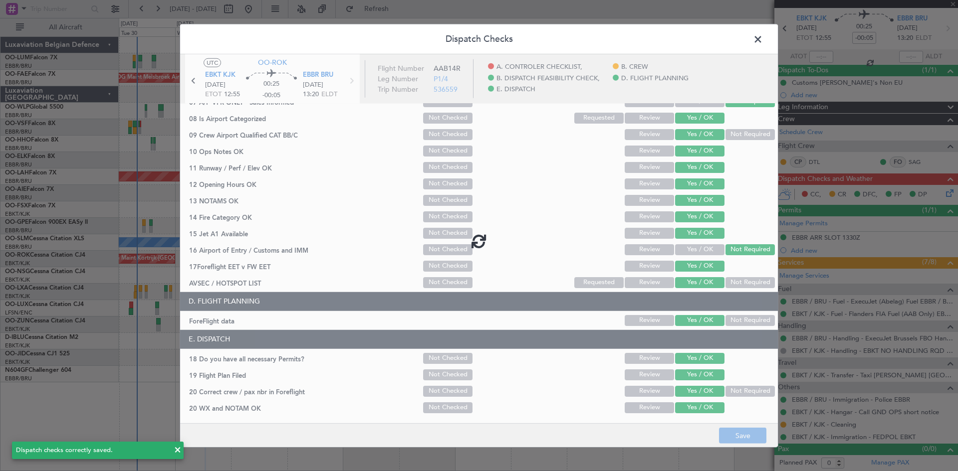
type input "-00:25"
type input "3"
type input "-00:25"
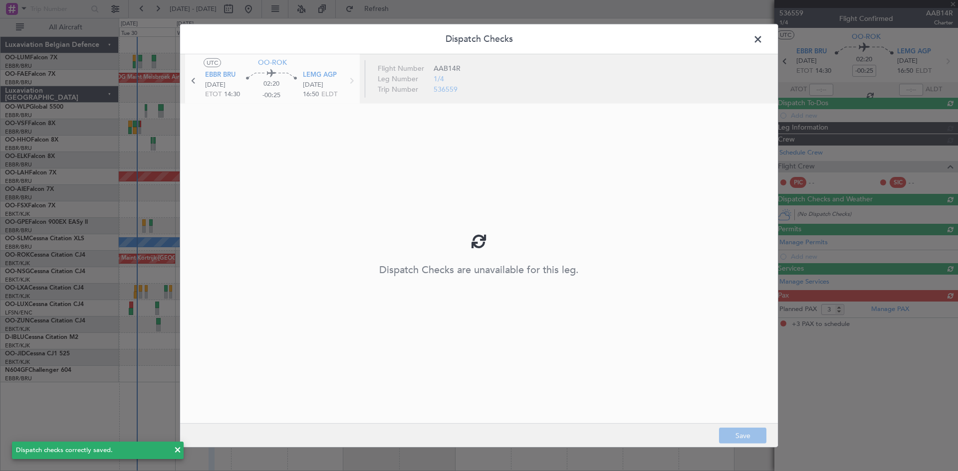
scroll to position [0, 0]
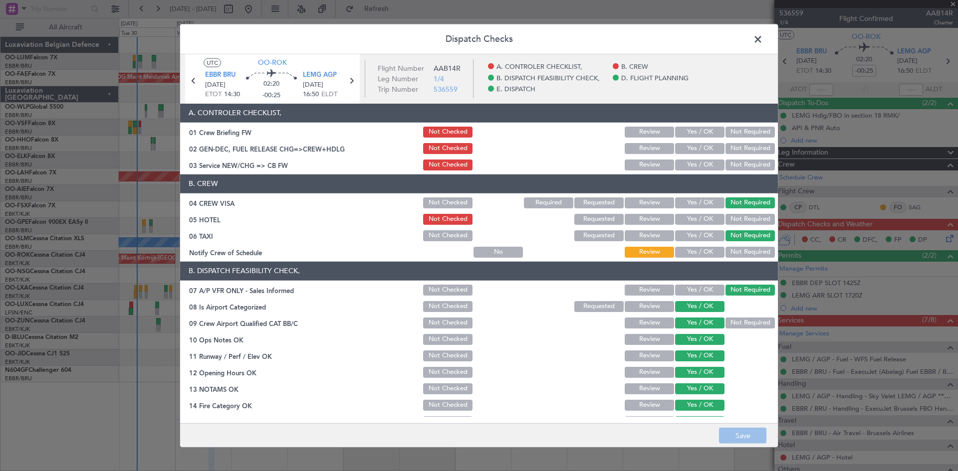
click at [696, 150] on button "Yes / OK" at bounding box center [699, 148] width 49 height 11
click at [701, 164] on button "Yes / OK" at bounding box center [699, 165] width 49 height 11
click at [656, 215] on button "Review" at bounding box center [648, 219] width 49 height 11
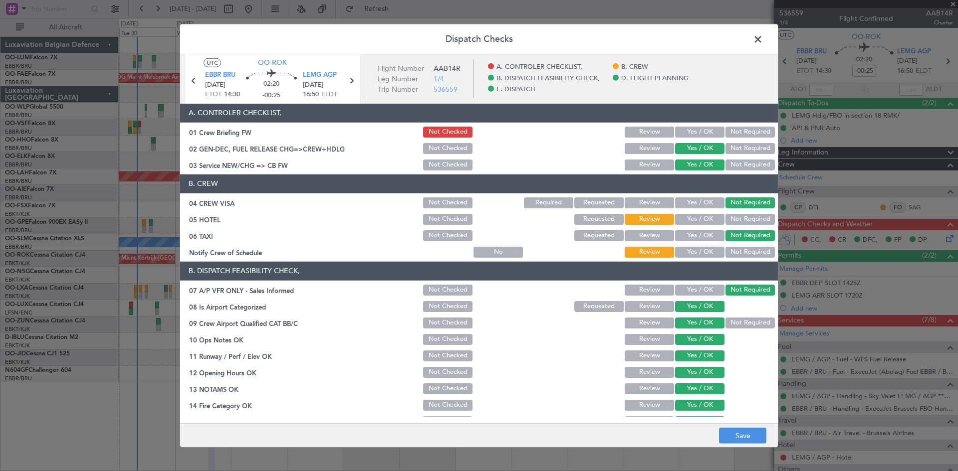
click at [690, 251] on button "Yes / OK" at bounding box center [699, 252] width 49 height 11
click at [752, 429] on button "Save" at bounding box center [742, 436] width 47 height 16
click at [691, 129] on button "Yes / OK" at bounding box center [699, 132] width 49 height 11
click at [750, 433] on button "Save" at bounding box center [742, 436] width 47 height 16
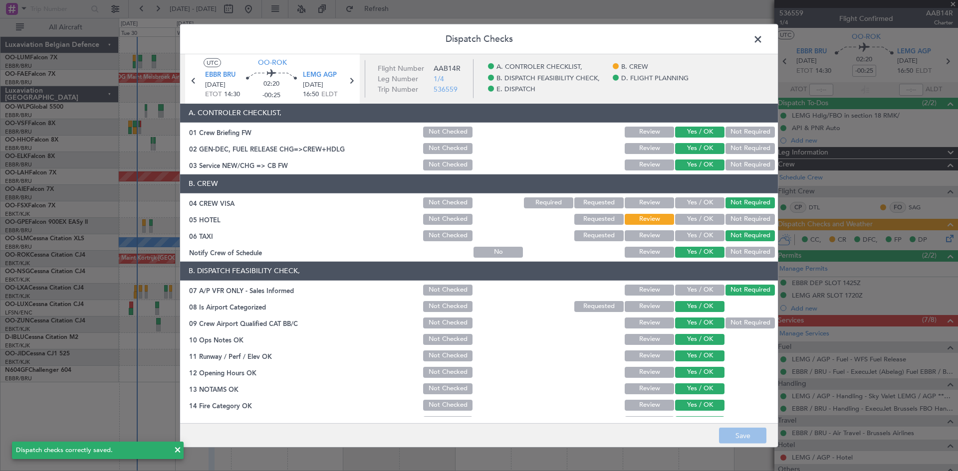
click at [763, 35] on span at bounding box center [763, 41] width 0 height 20
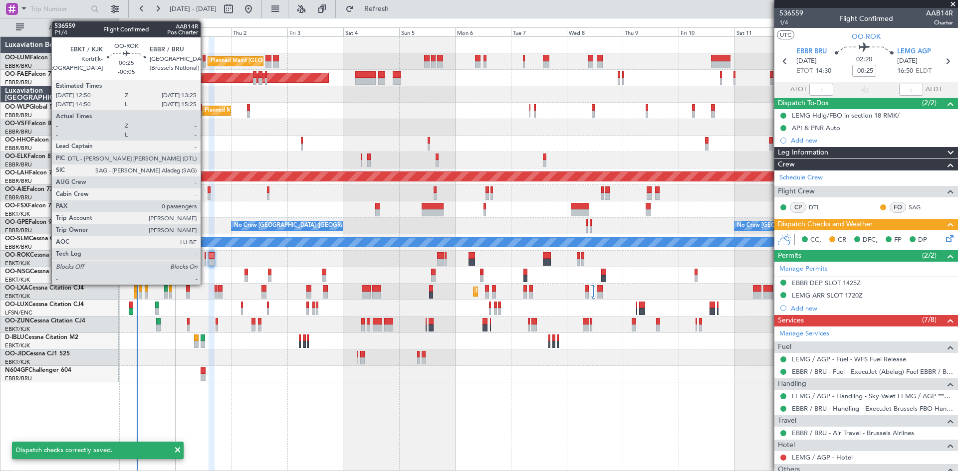
click at [205, 256] on div at bounding box center [204, 255] width 1 height 7
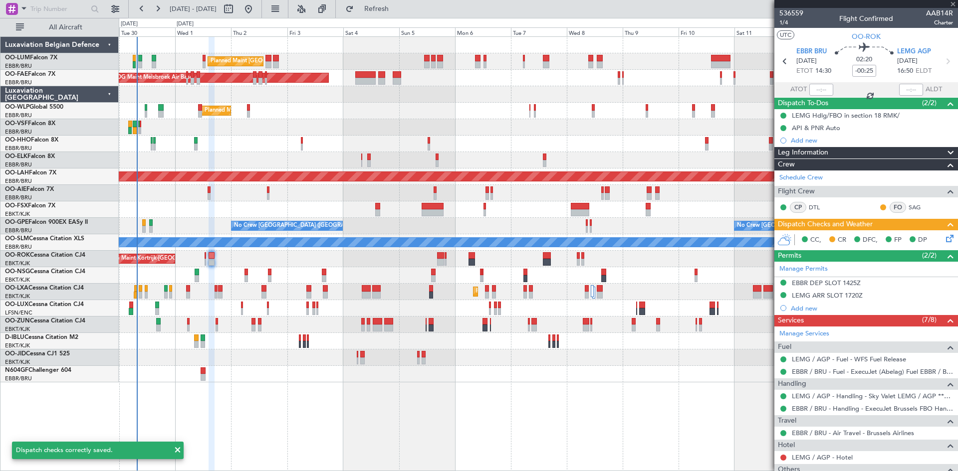
type input "-00:05"
type input "0"
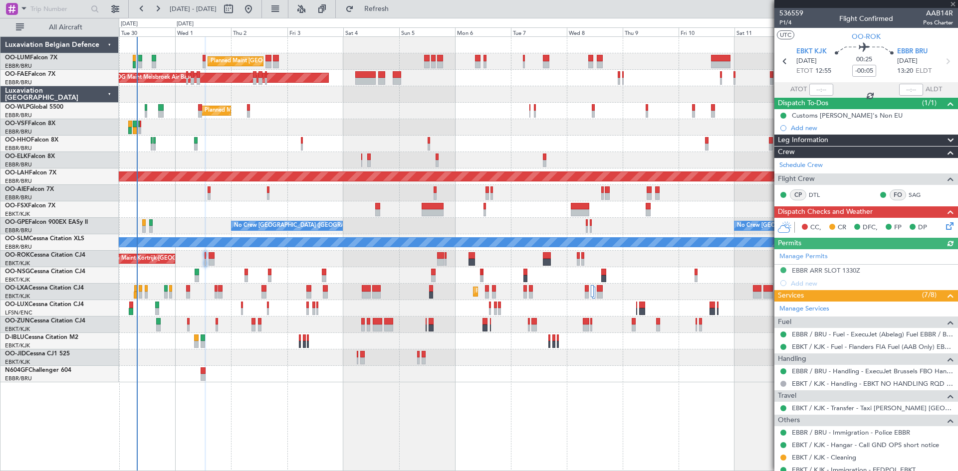
click at [944, 226] on icon at bounding box center [948, 224] width 8 height 8
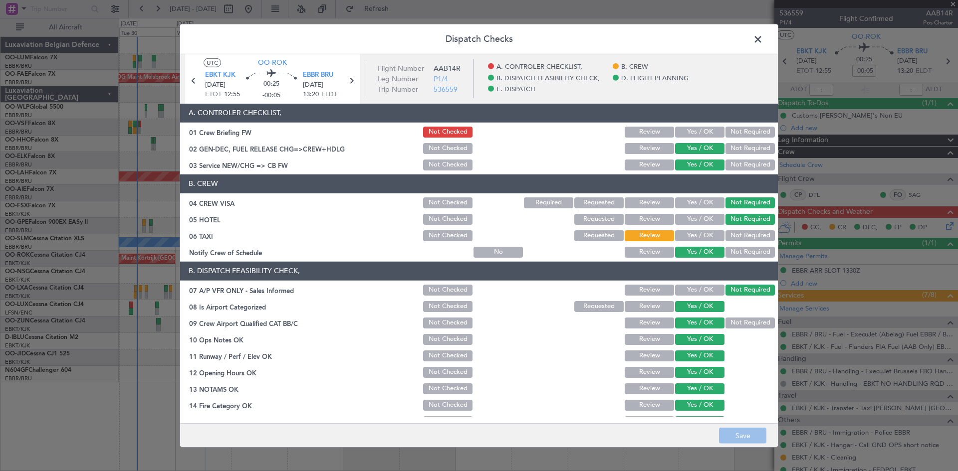
drag, startPoint x: 686, startPoint y: 236, endPoint x: 688, endPoint y: 219, distance: 17.1
click at [685, 236] on button "Yes / OK" at bounding box center [699, 235] width 49 height 11
click at [689, 128] on button "Yes / OK" at bounding box center [699, 132] width 49 height 11
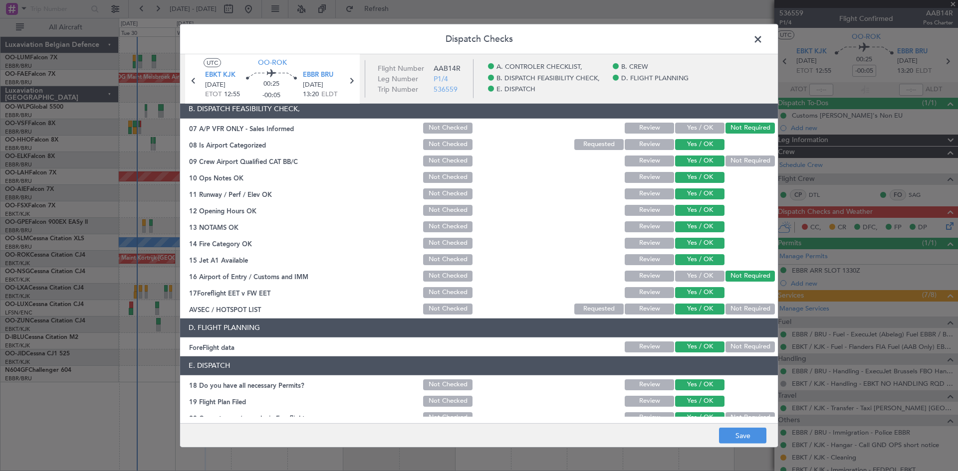
scroll to position [189, 0]
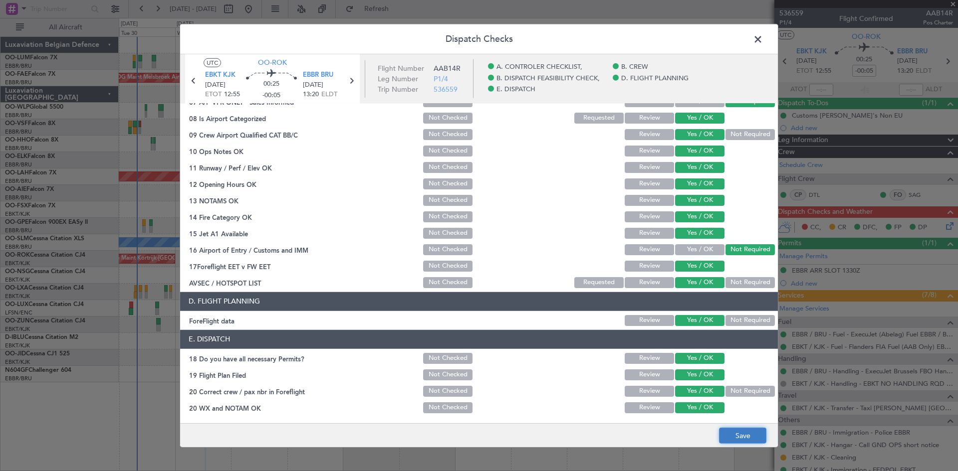
click at [744, 438] on button "Save" at bounding box center [742, 436] width 47 height 16
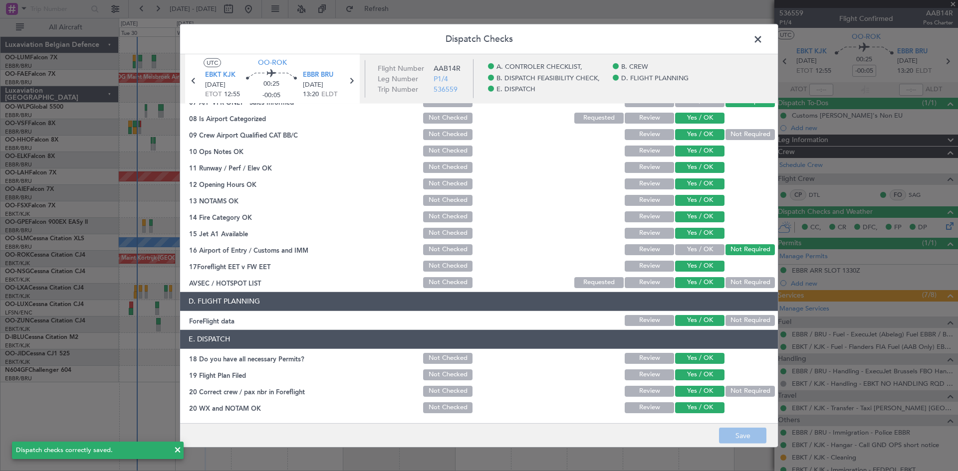
click at [763, 45] on span at bounding box center [763, 41] width 0 height 20
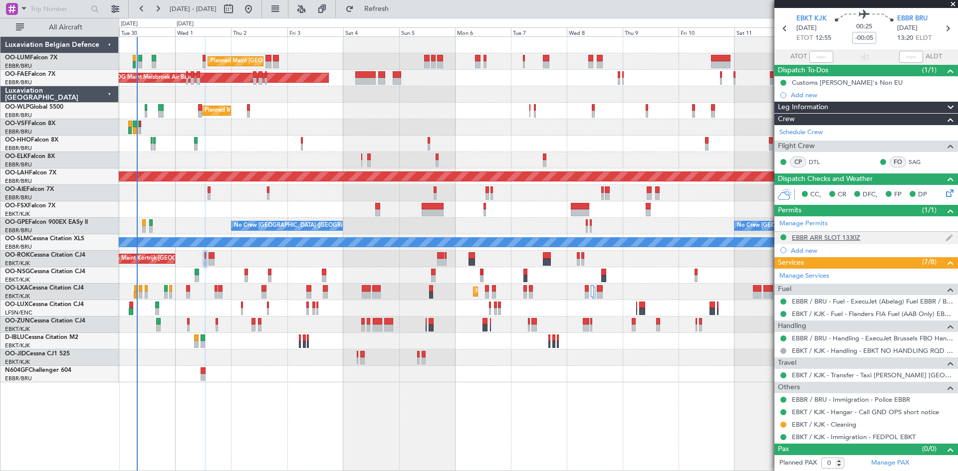
scroll to position [0, 0]
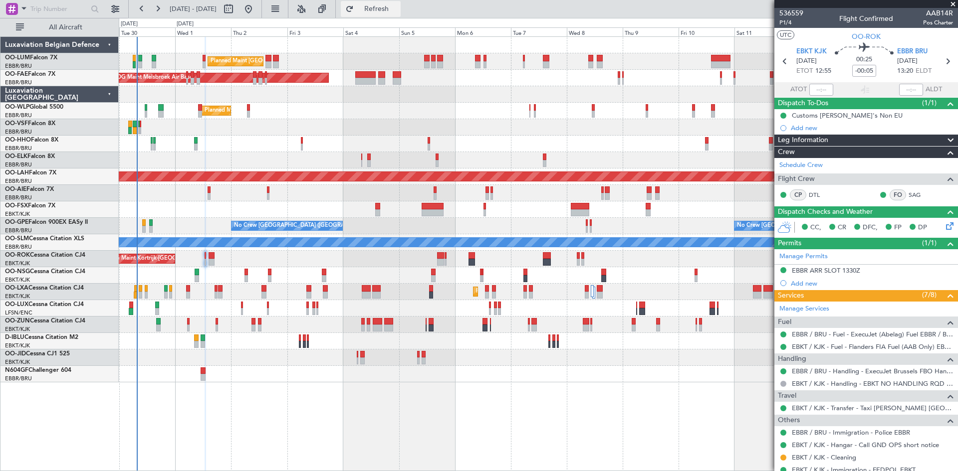
click at [397, 12] on span "Refresh" at bounding box center [377, 8] width 42 height 7
click at [941, 58] on icon at bounding box center [947, 61] width 13 height 13
type input "-00:25"
type input "3"
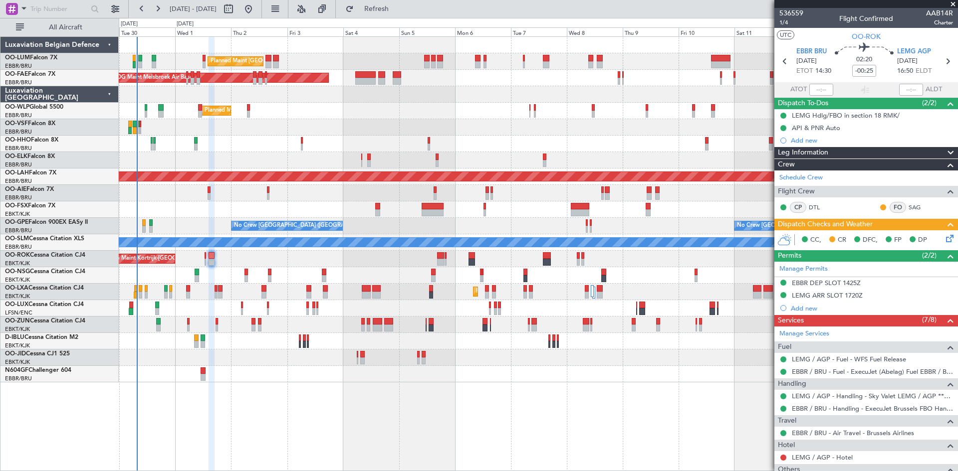
click at [944, 237] on icon at bounding box center [948, 237] width 8 height 8
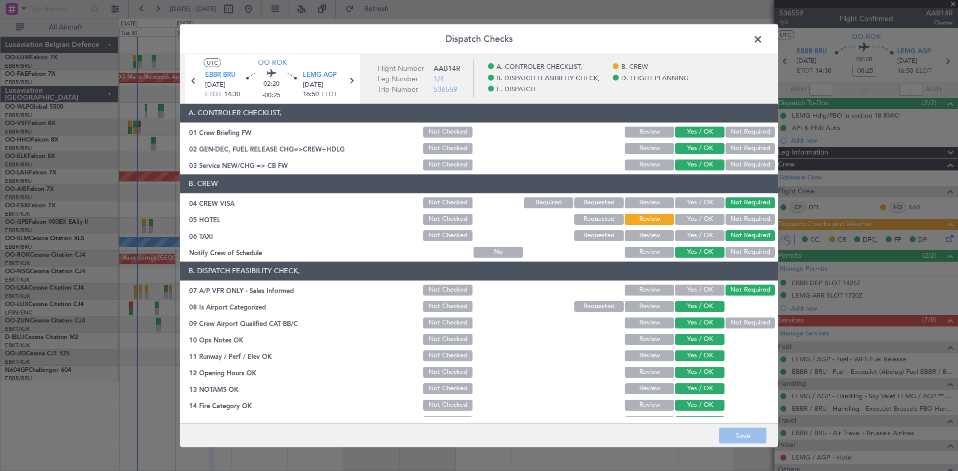
click at [763, 37] on span at bounding box center [763, 41] width 0 height 20
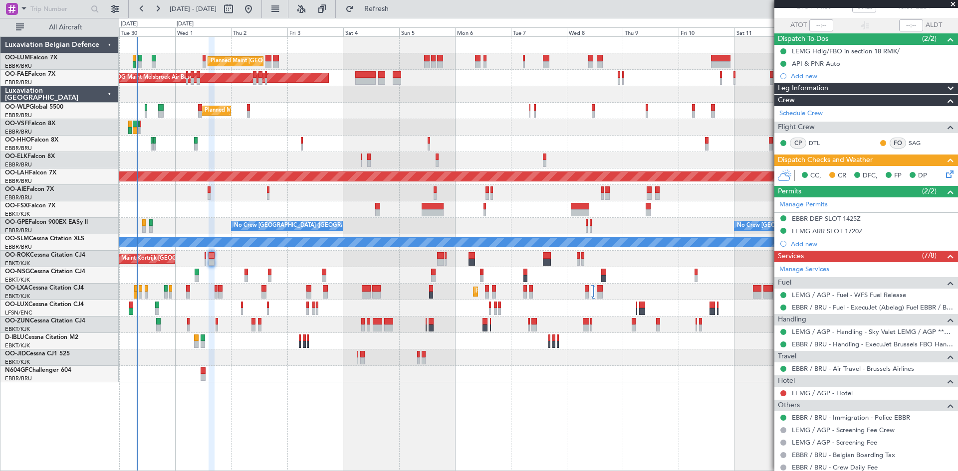
scroll to position [187, 0]
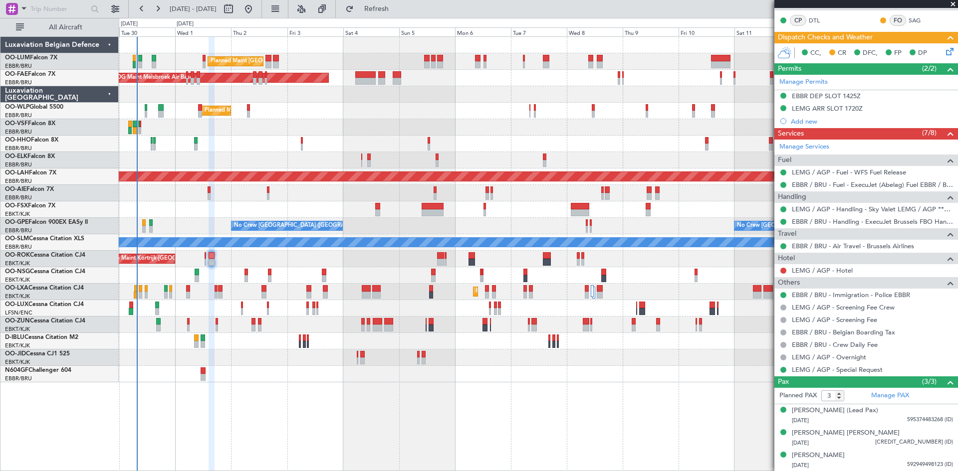
drag, startPoint x: 408, startPoint y: 6, endPoint x: 403, endPoint y: 25, distance: 19.5
click at [397, 6] on span "Refresh" at bounding box center [377, 8] width 42 height 7
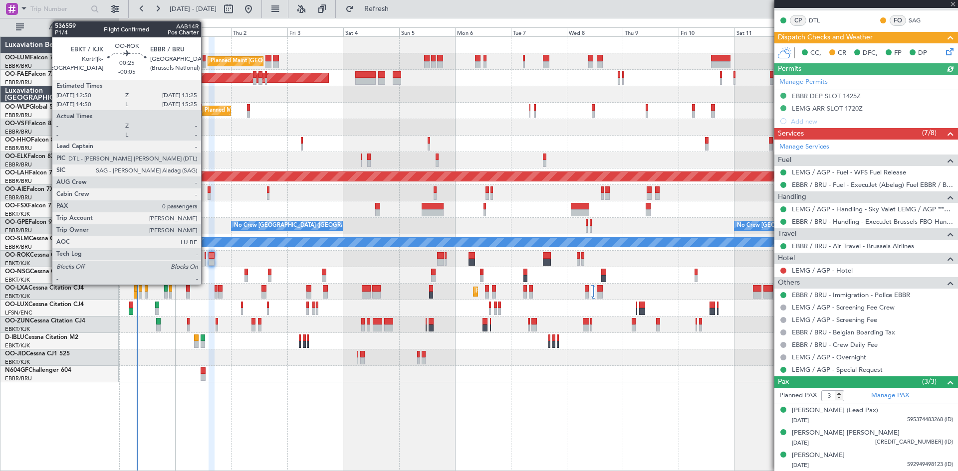
click at [205, 258] on div at bounding box center [204, 255] width 1 height 7
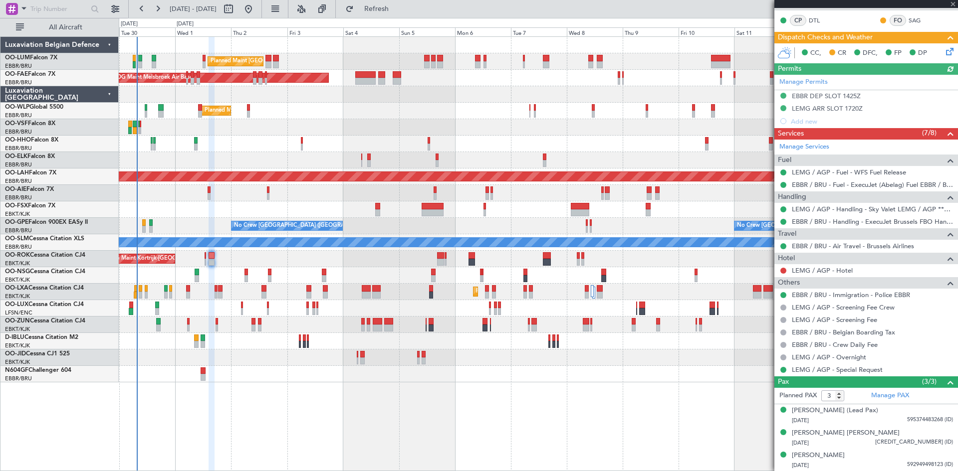
type input "-00:05"
type input "0"
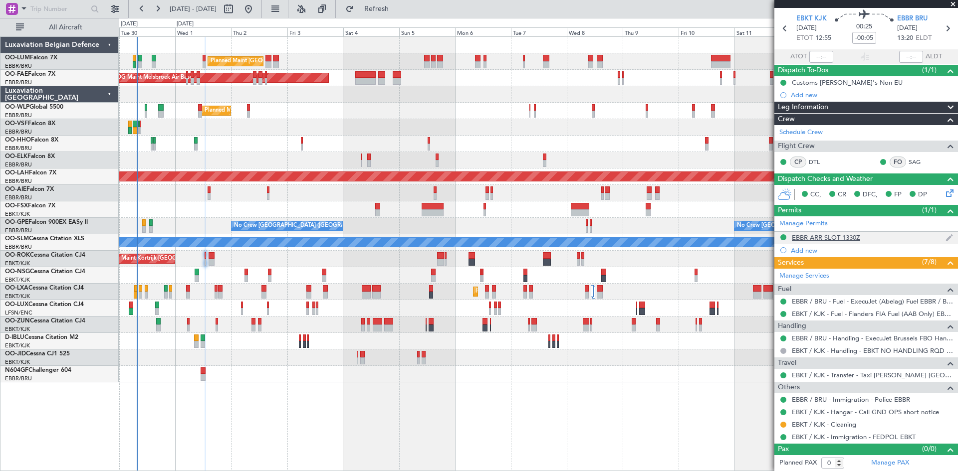
scroll to position [0, 0]
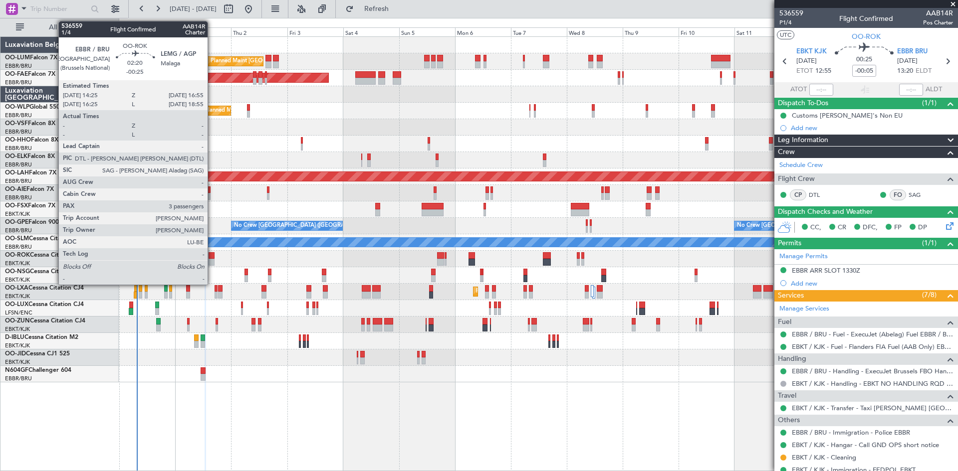
click at [212, 261] on div at bounding box center [211, 262] width 6 height 7
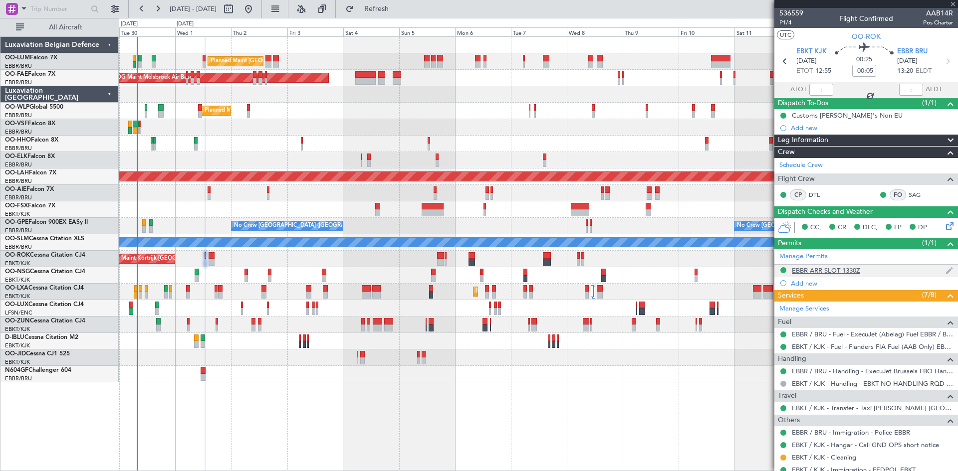
type input "-00:25"
type input "3"
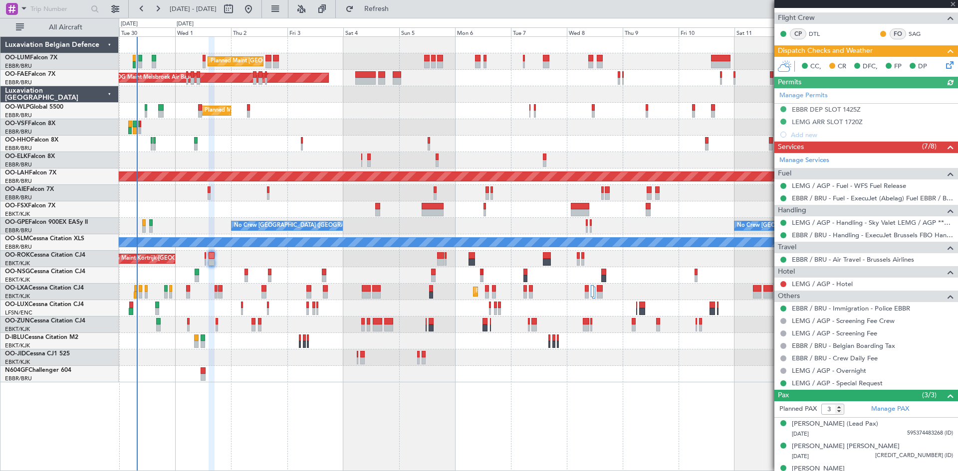
scroll to position [187, 0]
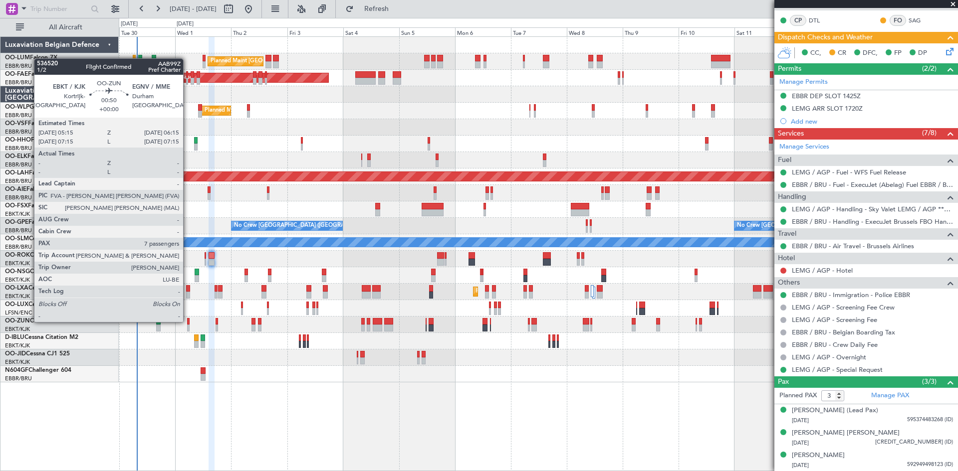
click at [188, 321] on div at bounding box center [188, 321] width 2 height 7
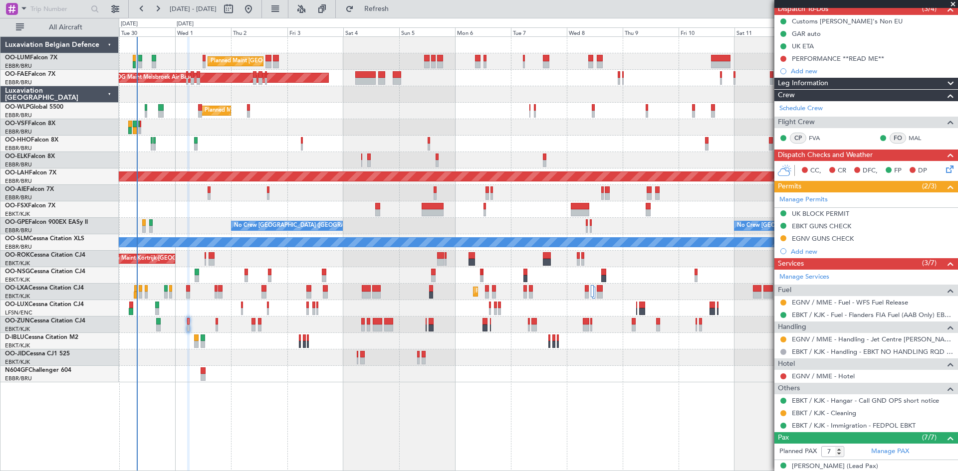
scroll to position [0, 0]
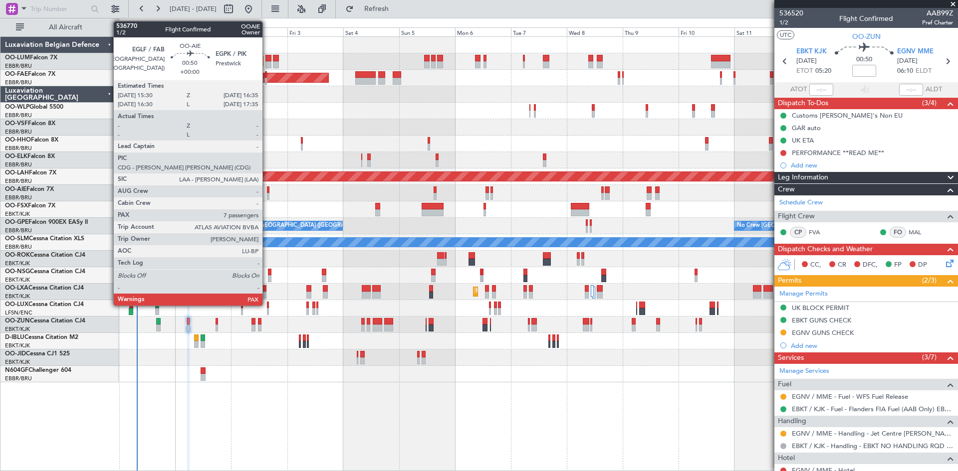
click at [267, 193] on div at bounding box center [268, 196] width 3 height 7
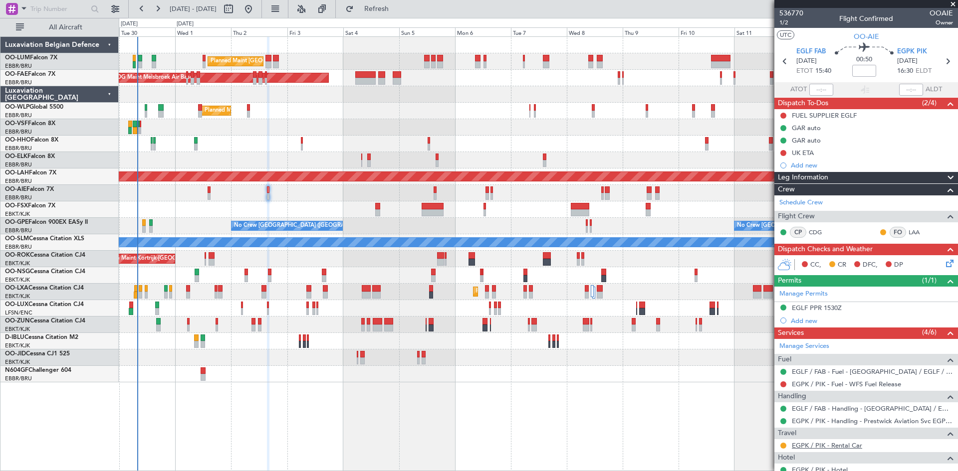
click at [820, 446] on link "EGPK / PIK - Rental Car" at bounding box center [826, 445] width 70 height 8
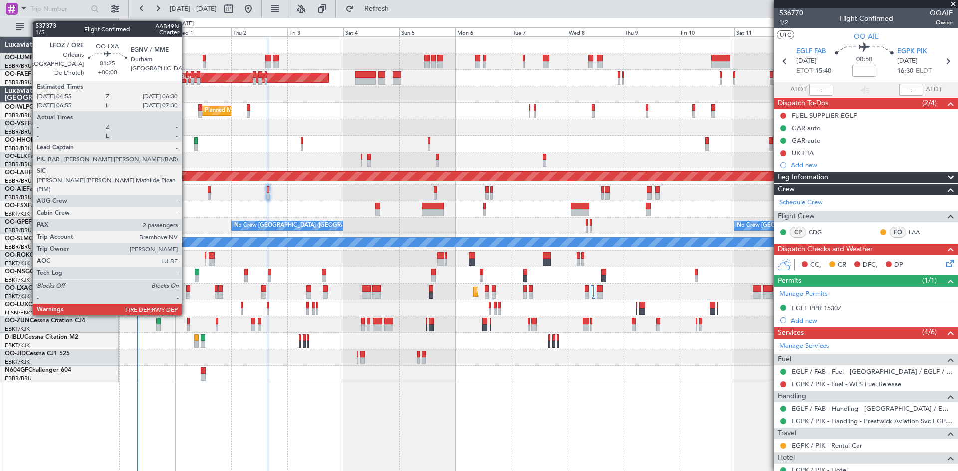
click at [186, 292] on div at bounding box center [188, 295] width 4 height 7
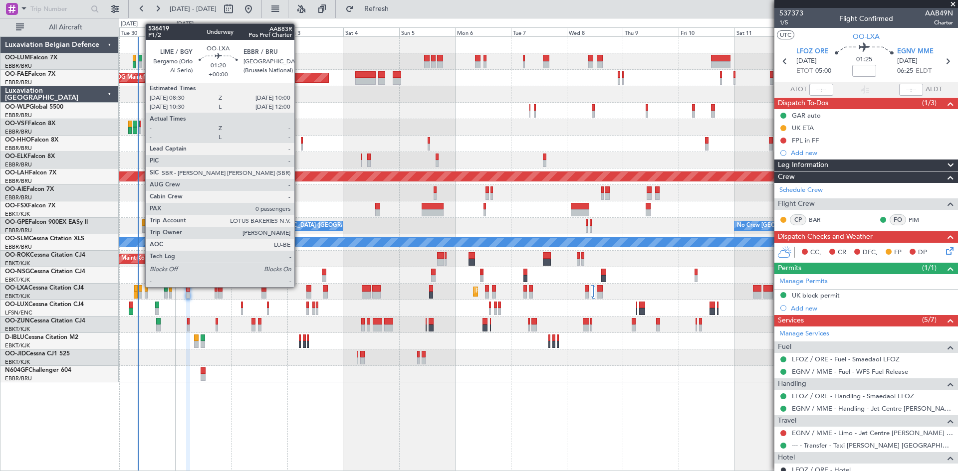
click at [140, 287] on div at bounding box center [141, 288] width 4 height 7
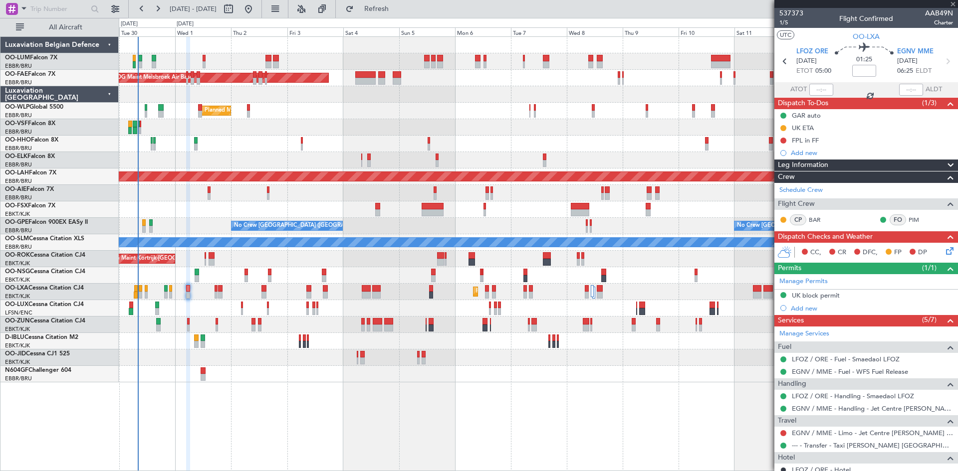
type input "0"
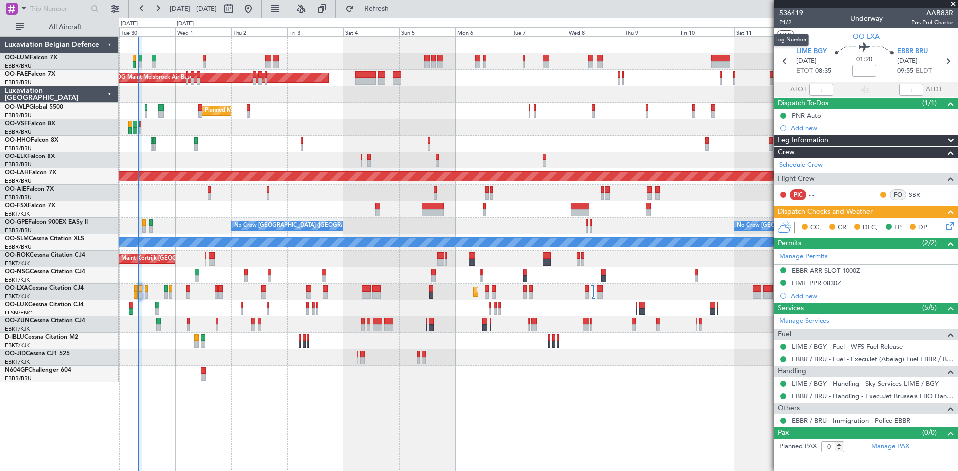
click at [781, 22] on span "P1/2" at bounding box center [791, 22] width 24 height 8
click at [839, 270] on div "EBBR ARR SLOT 1000Z" at bounding box center [825, 270] width 68 height 8
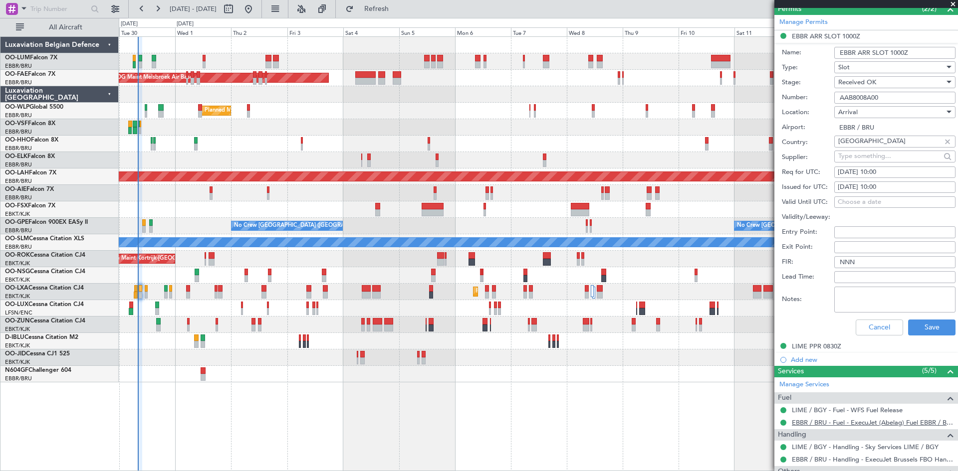
scroll to position [281, 0]
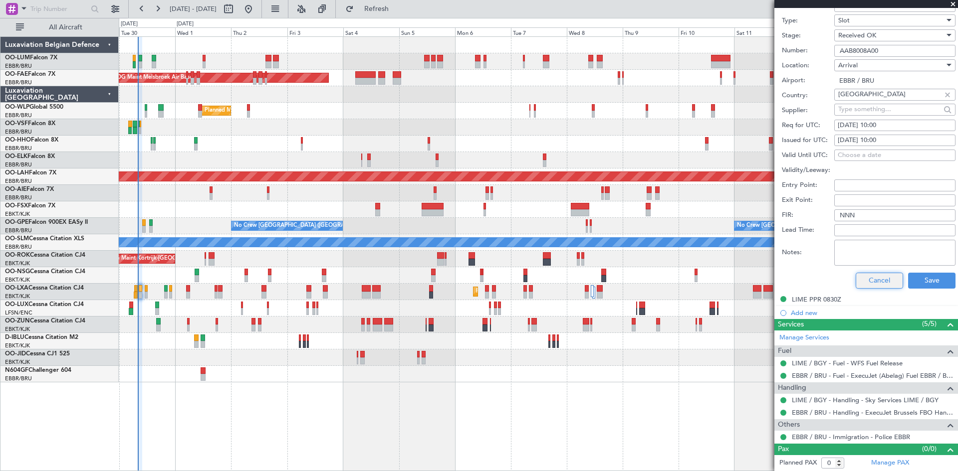
click at [862, 283] on button "Cancel" at bounding box center [878, 281] width 47 height 16
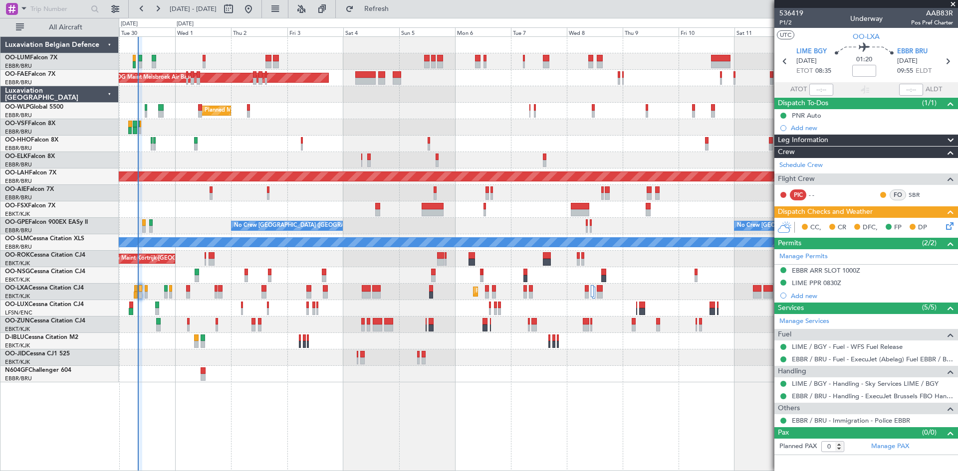
scroll to position [0, 0]
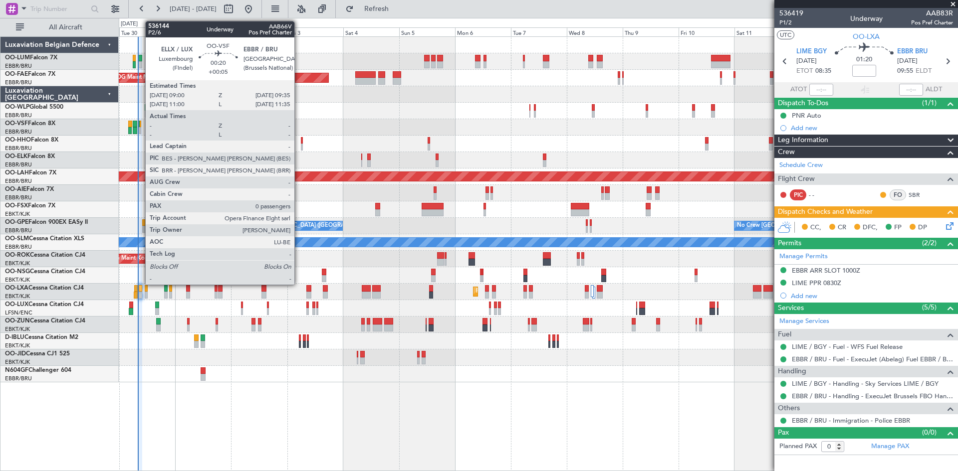
click at [140, 123] on div at bounding box center [140, 124] width 1 height 7
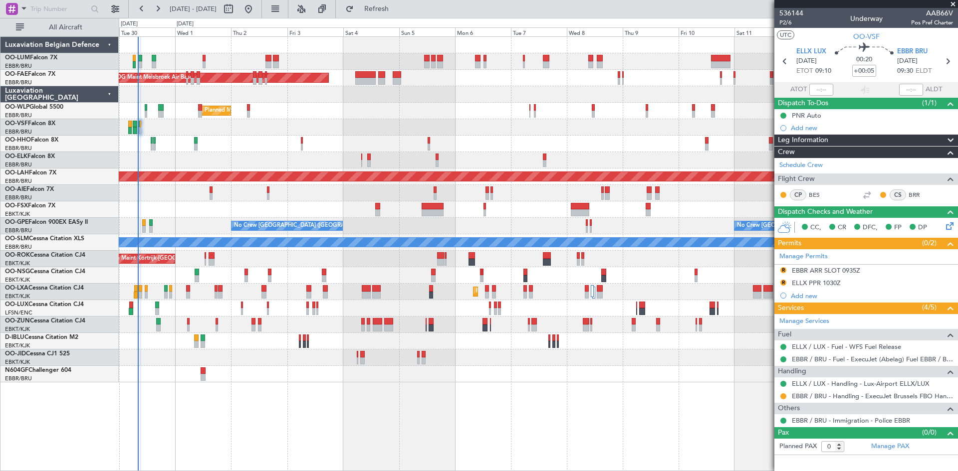
click at [204, 254] on div "AOG Maint Kortrijk-Wevelgem Planned Maint Kortrijk-Wevelgem" at bounding box center [538, 259] width 838 height 16
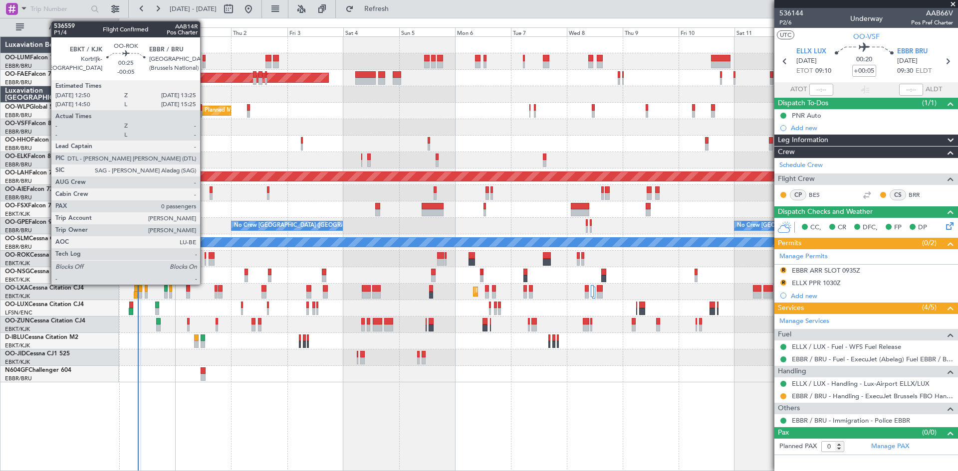
click at [204, 258] on div at bounding box center [204, 255] width 1 height 7
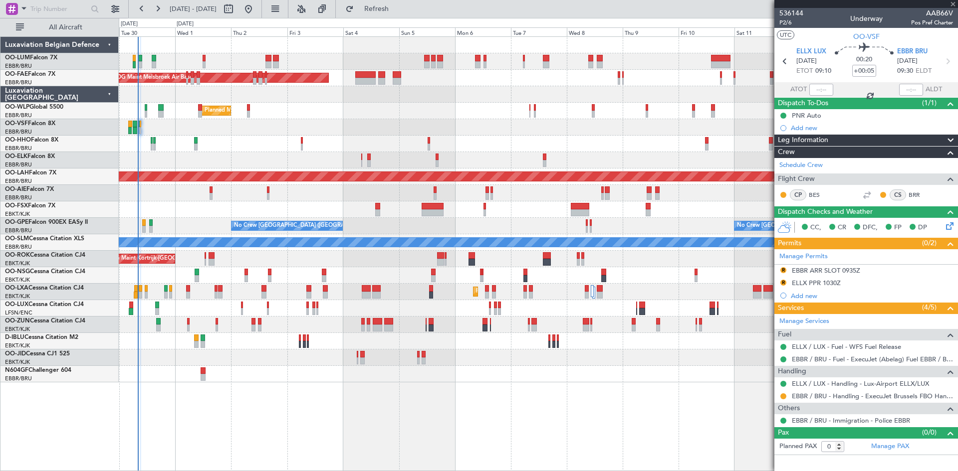
type input "-00:05"
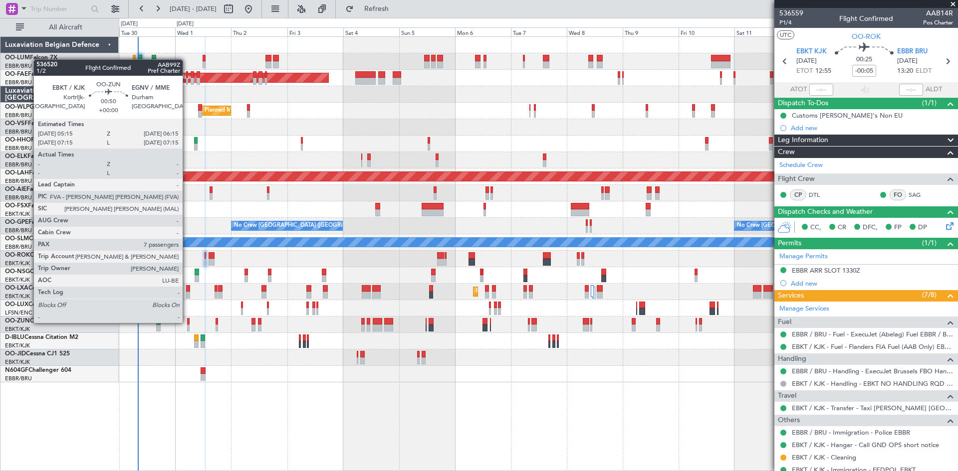
click at [187, 323] on div at bounding box center [188, 321] width 2 height 7
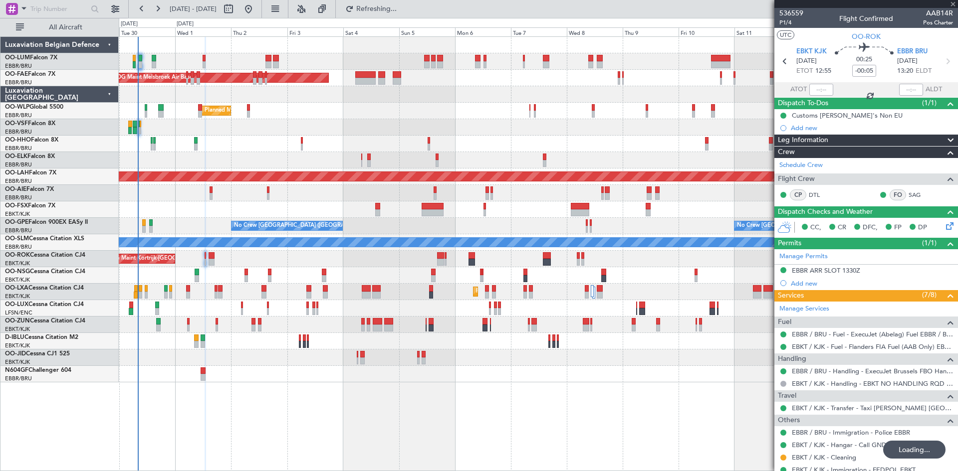
type input "7"
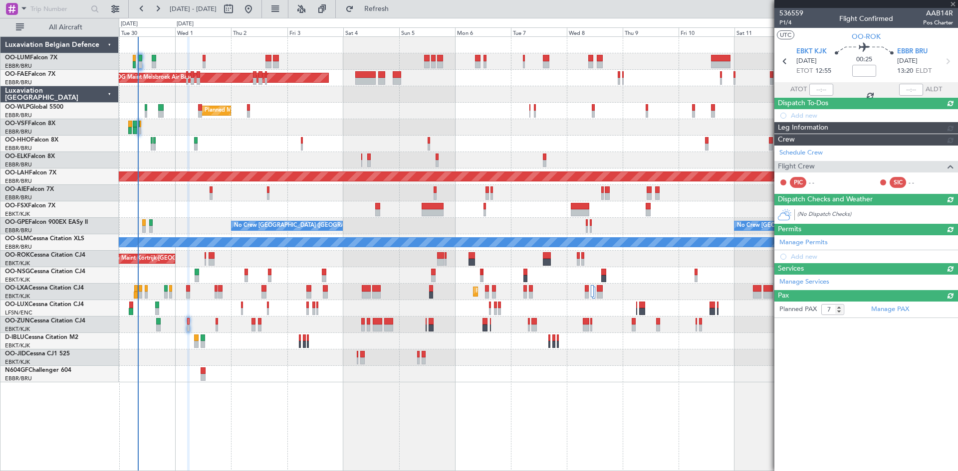
type input "-00:05"
type input "0"
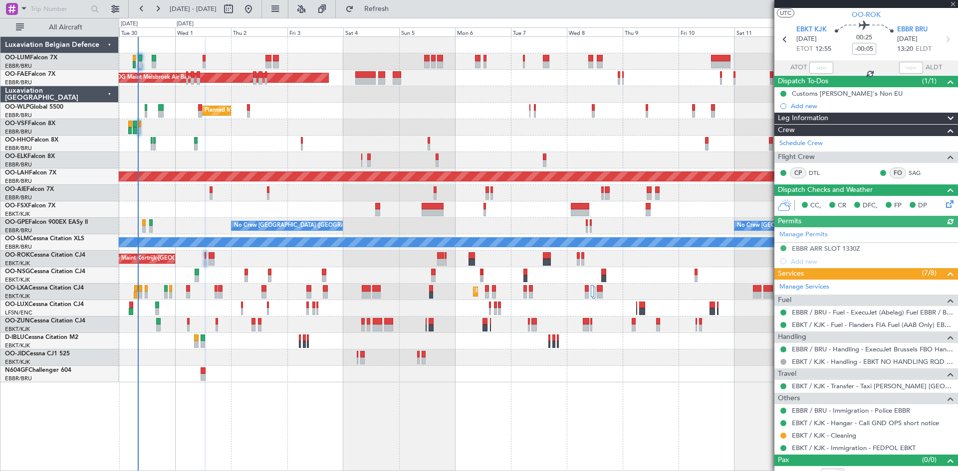
scroll to position [33, 0]
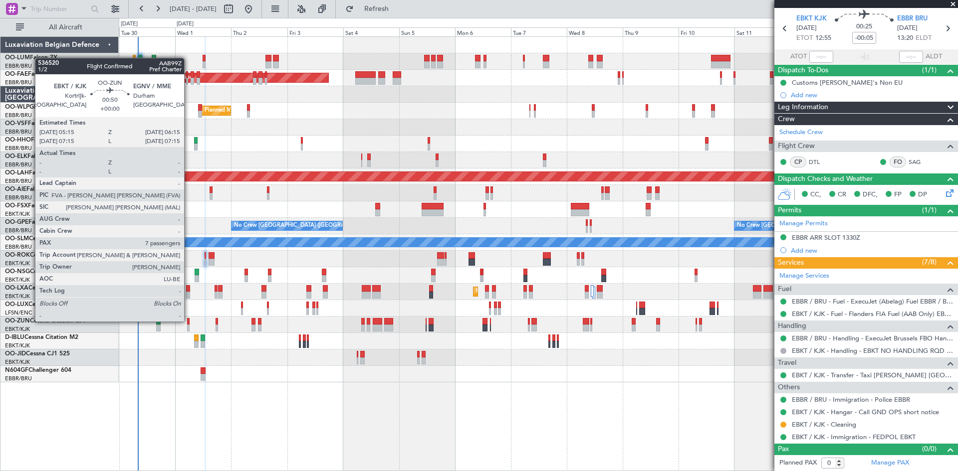
click at [189, 321] on div at bounding box center [188, 321] width 2 height 7
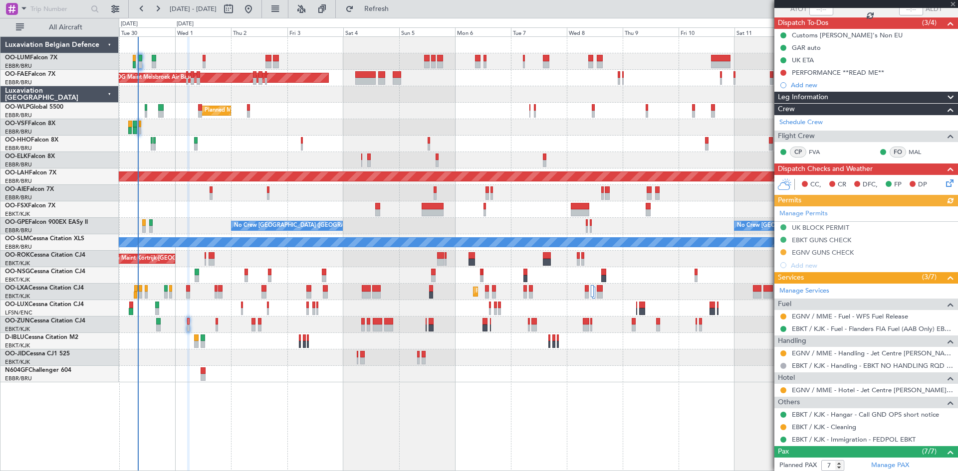
scroll to position [0, 0]
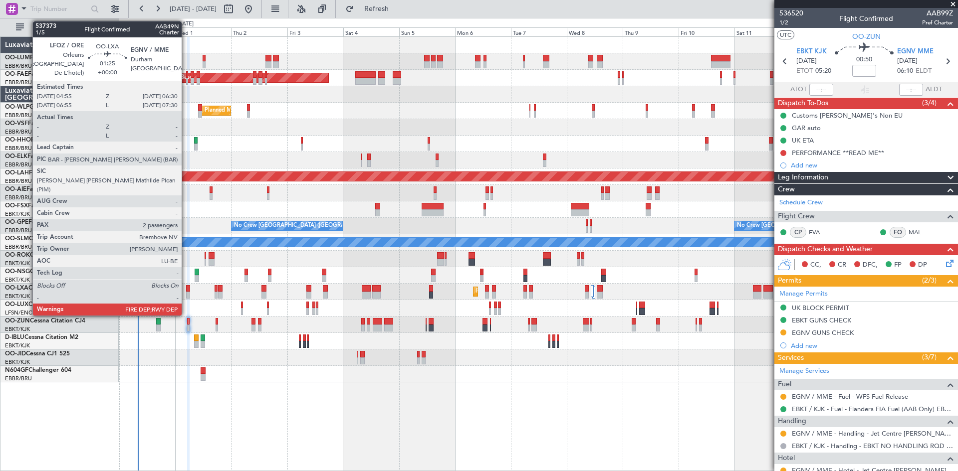
click at [186, 291] on div at bounding box center [188, 288] width 4 height 7
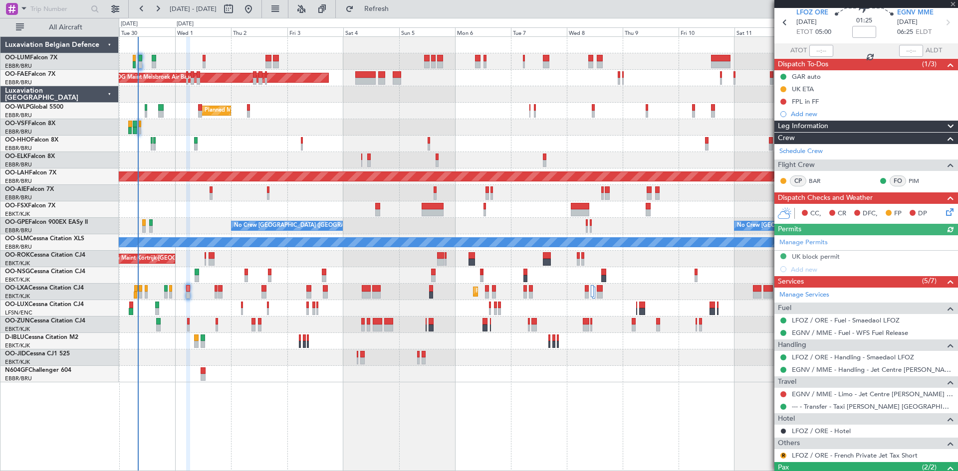
scroll to position [102, 0]
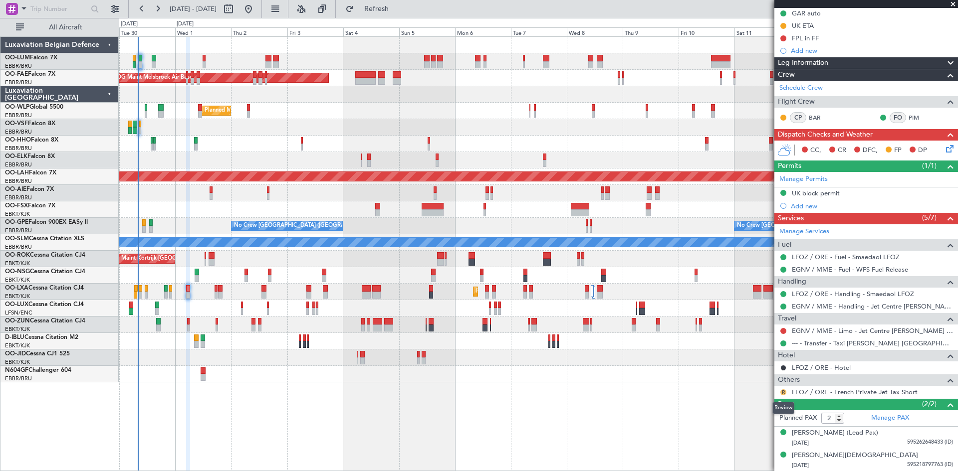
click at [784, 391] on button "R" at bounding box center [783, 392] width 6 height 6
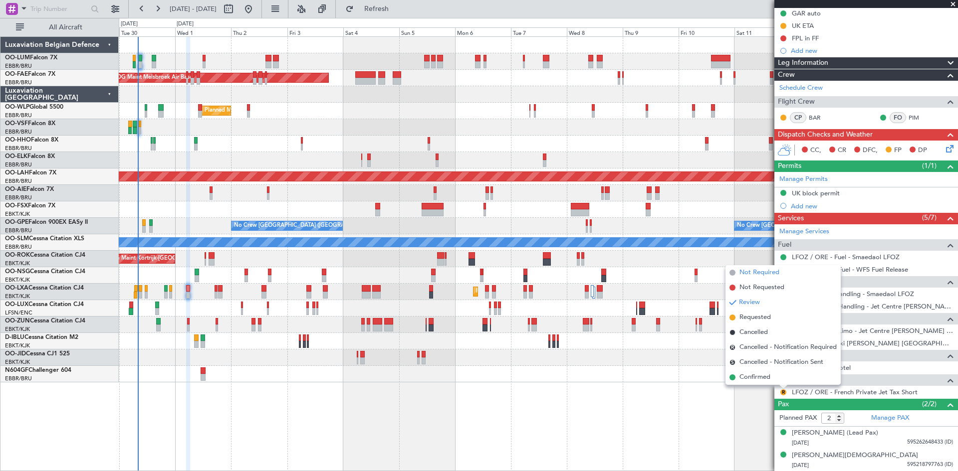
click at [744, 273] on span "Not Required" at bounding box center [759, 273] width 40 height 10
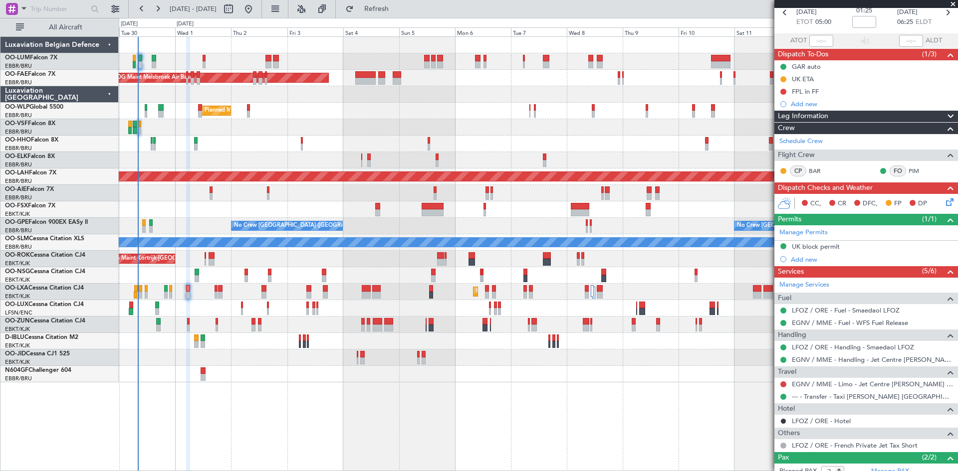
scroll to position [0, 0]
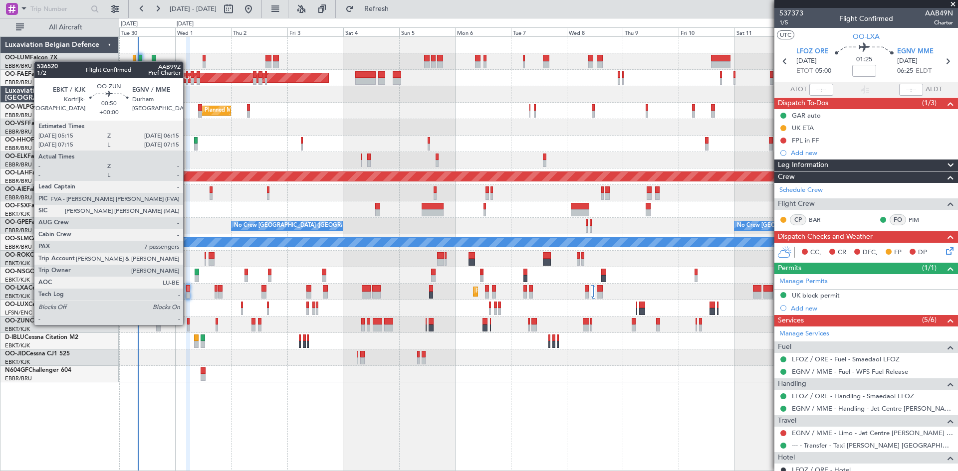
click at [188, 324] on div at bounding box center [188, 321] width 2 height 7
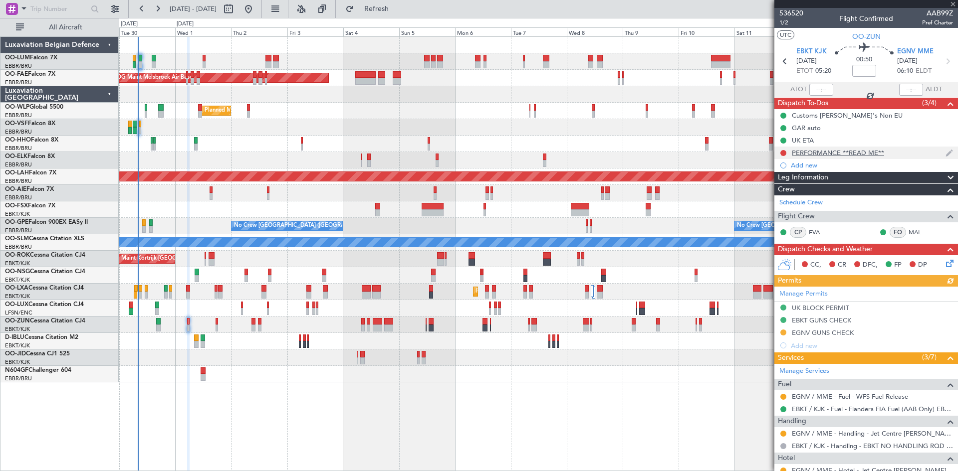
click at [827, 151] on div "PERFORMANCE **READ ME**" at bounding box center [837, 153] width 92 height 8
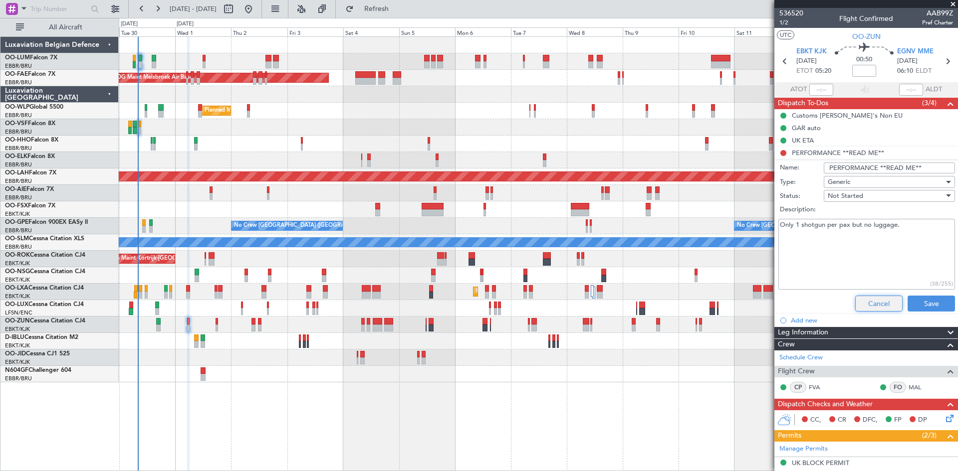
click at [861, 307] on button "Cancel" at bounding box center [878, 304] width 47 height 16
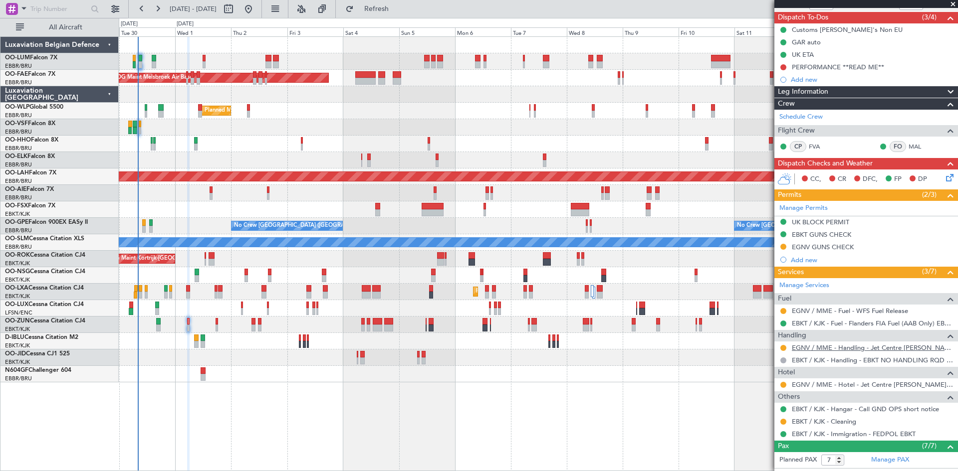
scroll to position [240, 0]
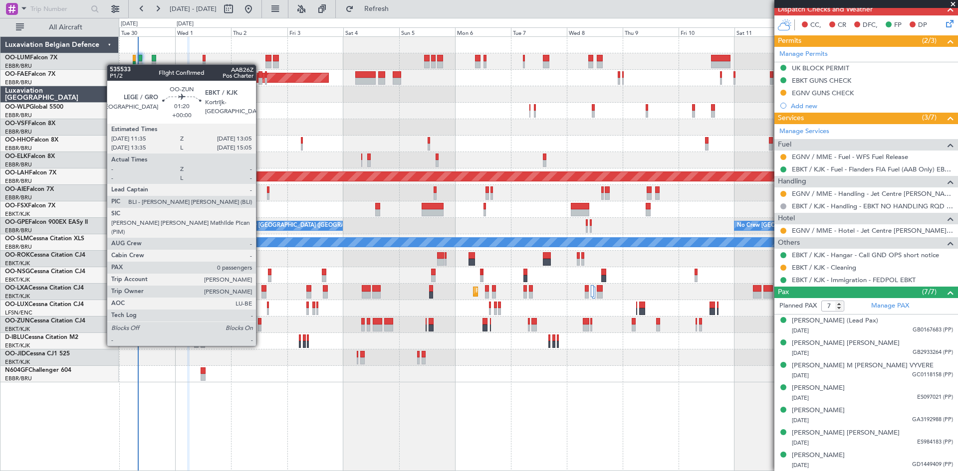
click at [260, 327] on div at bounding box center [260, 328] width 4 height 7
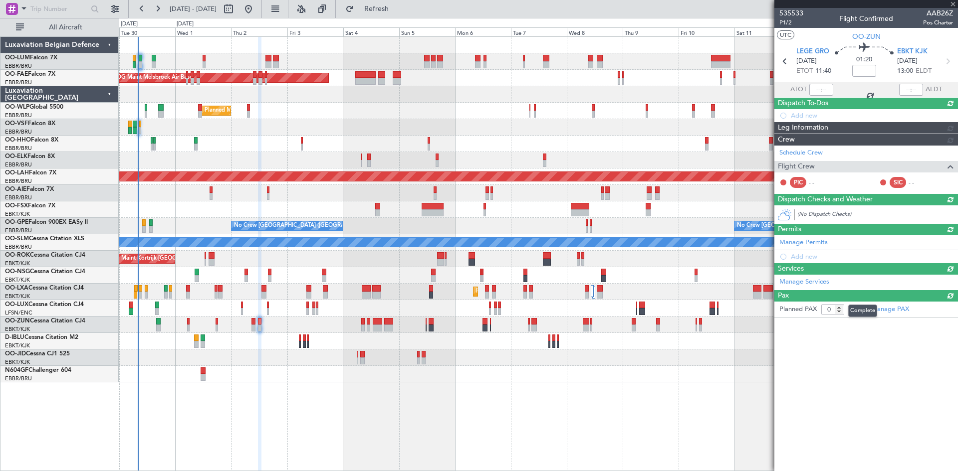
scroll to position [0, 0]
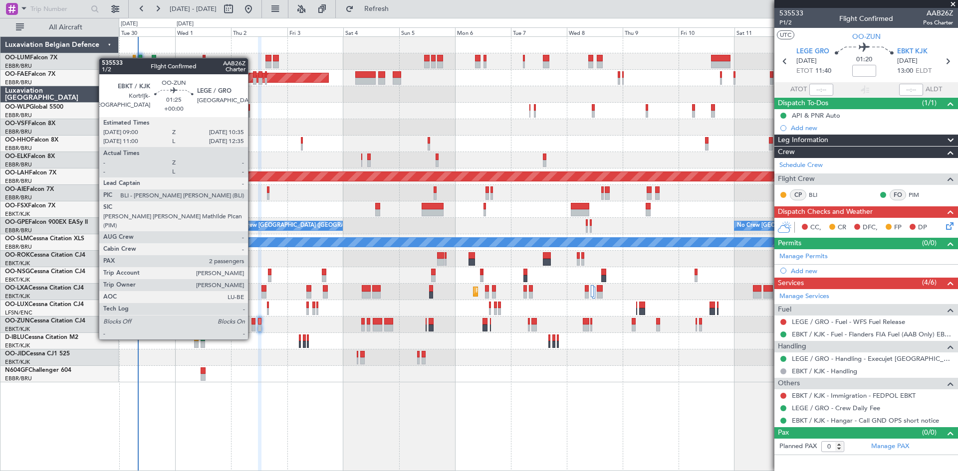
click at [252, 321] on div at bounding box center [253, 321] width 4 height 7
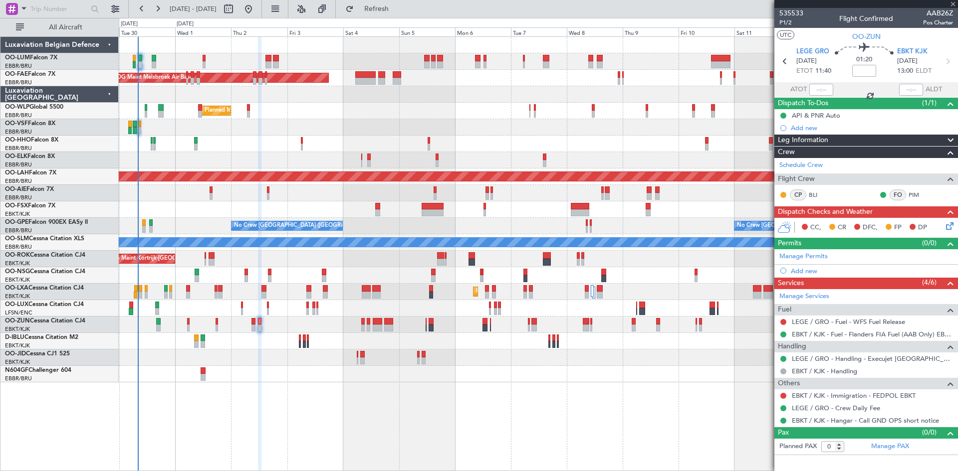
type input "2"
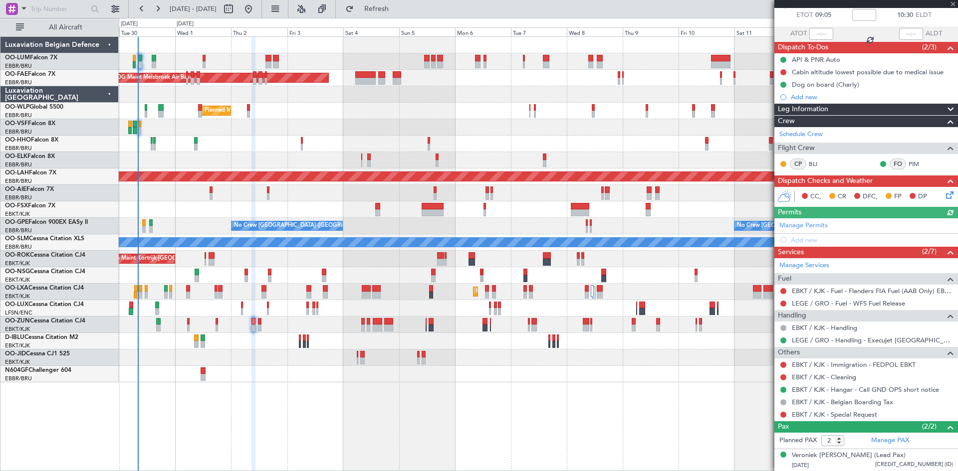
scroll to position [78, 0]
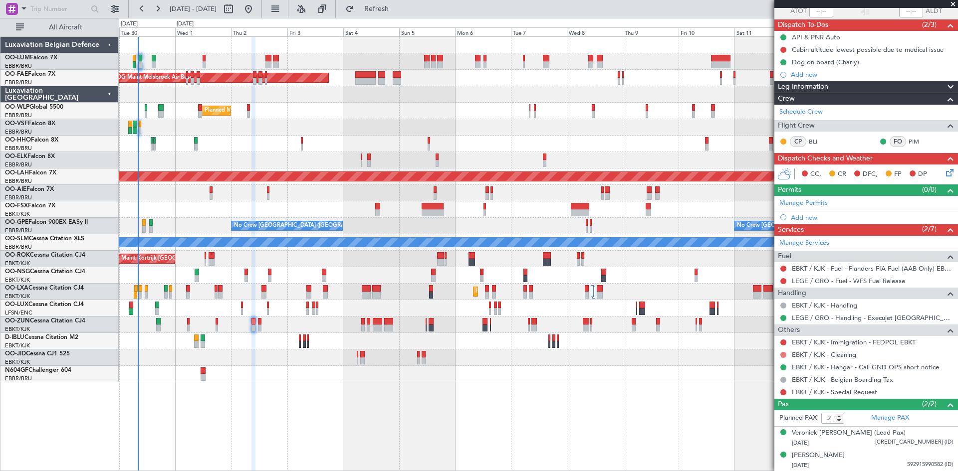
click at [781, 354] on button at bounding box center [783, 355] width 6 height 6
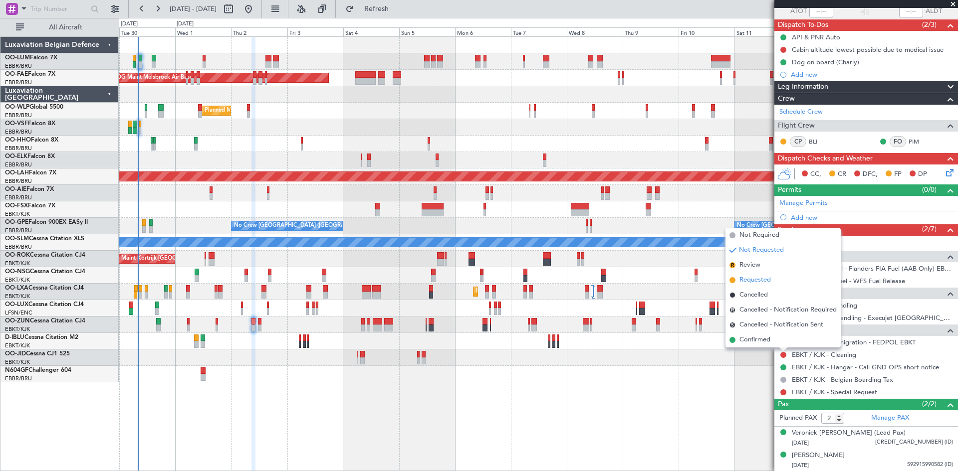
click at [761, 280] on span "Requested" at bounding box center [754, 280] width 31 height 10
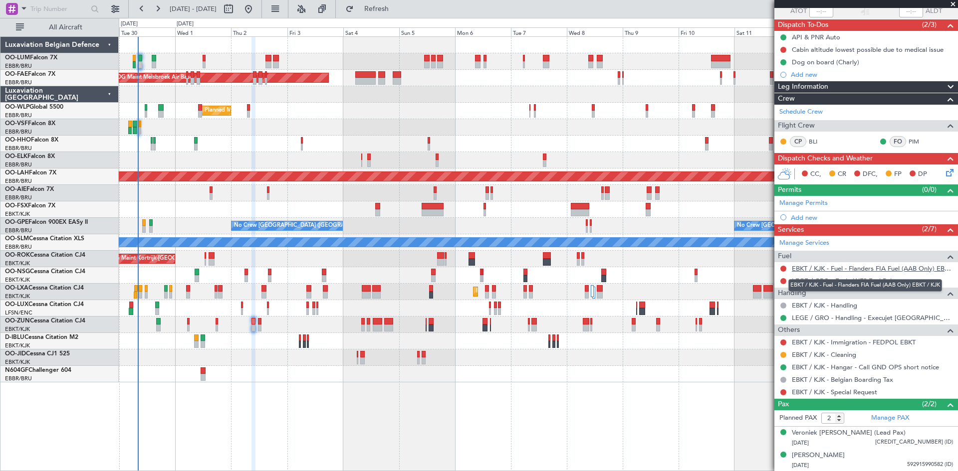
click at [859, 268] on link "EBKT / KJK - Fuel - Flanders FIA Fuel (AAB Only) EBKT / KJK" at bounding box center [871, 268] width 161 height 8
click at [397, 6] on span "Refresh" at bounding box center [377, 8] width 42 height 7
click at [816, 282] on link "LEGE / GRO - Fuel - WFS Fuel Release" at bounding box center [847, 281] width 113 height 8
click at [397, 11] on span "Refresh" at bounding box center [377, 8] width 42 height 7
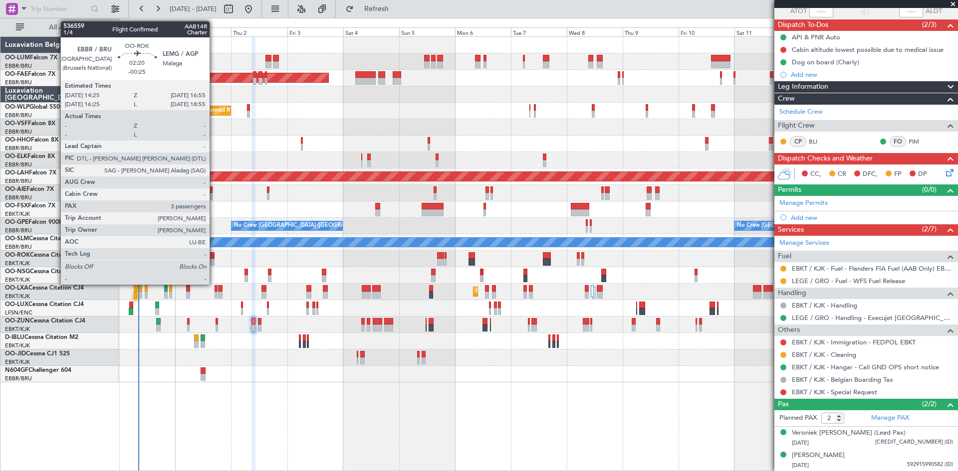
click at [214, 258] on div at bounding box center [211, 255] width 6 height 7
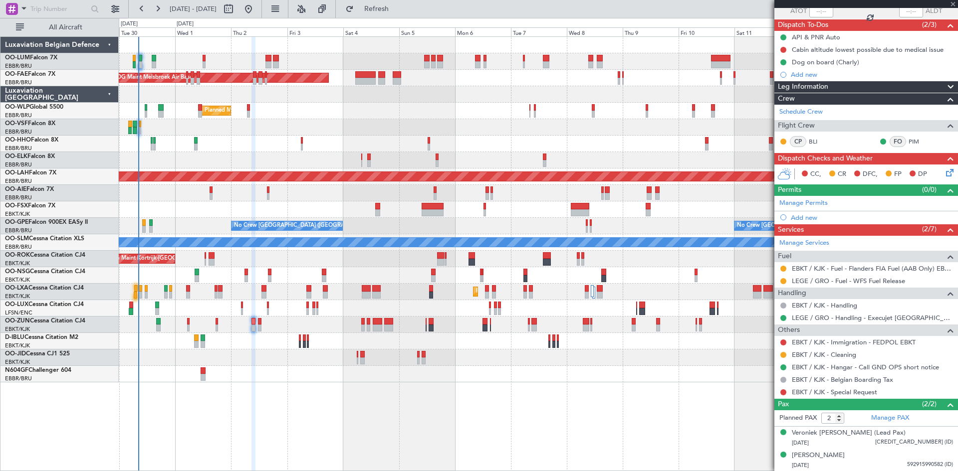
type input "-00:25"
type input "3"
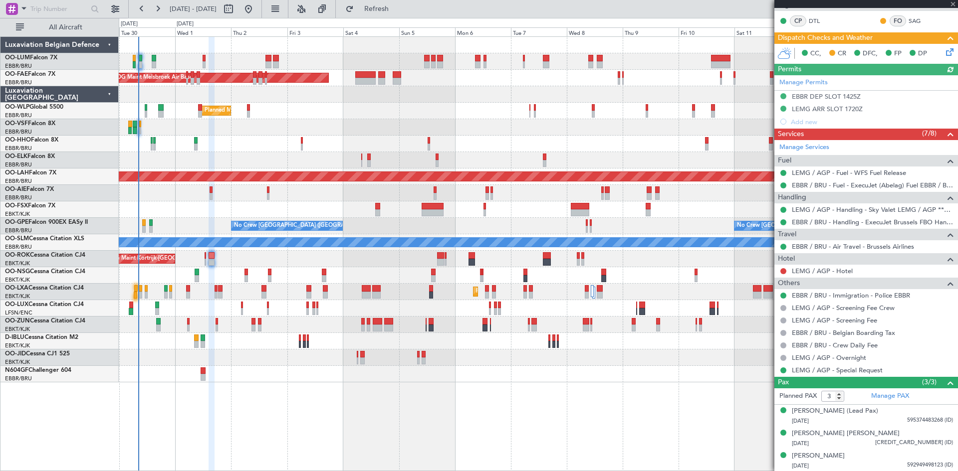
scroll to position [187, 0]
click at [784, 271] on button at bounding box center [783, 271] width 6 height 6
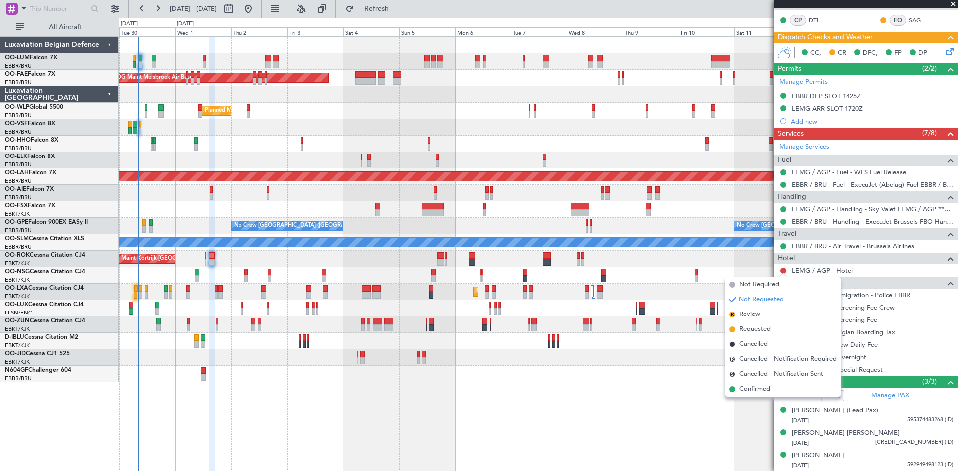
drag, startPoint x: 762, startPoint y: 391, endPoint x: 762, endPoint y: 385, distance: 7.0
click at [762, 391] on span "Confirmed" at bounding box center [754, 390] width 31 height 10
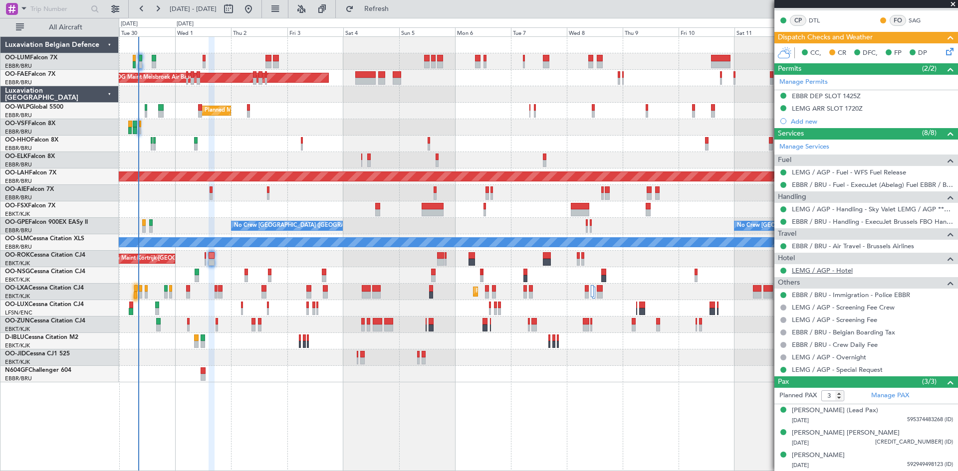
click at [812, 270] on link "LEMG / AGP - Hotel" at bounding box center [821, 270] width 61 height 8
click at [279, 376] on div at bounding box center [538, 374] width 838 height 16
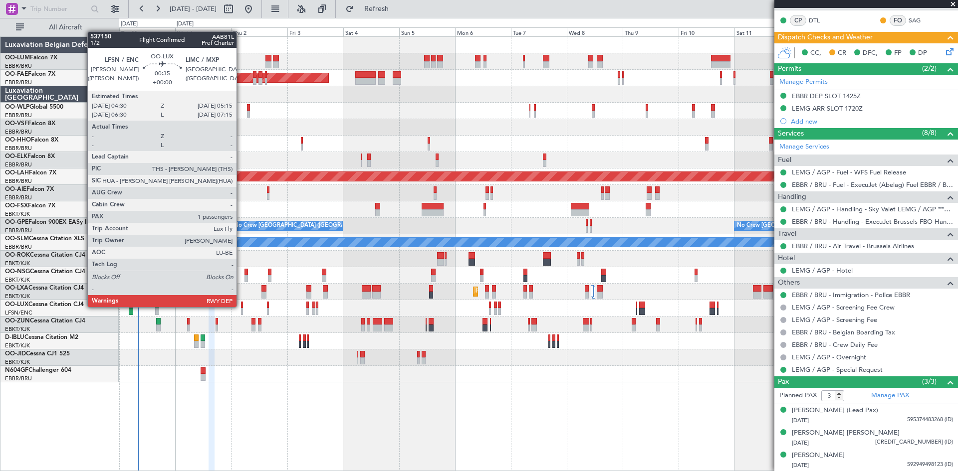
click at [241, 306] on div at bounding box center [242, 305] width 2 height 7
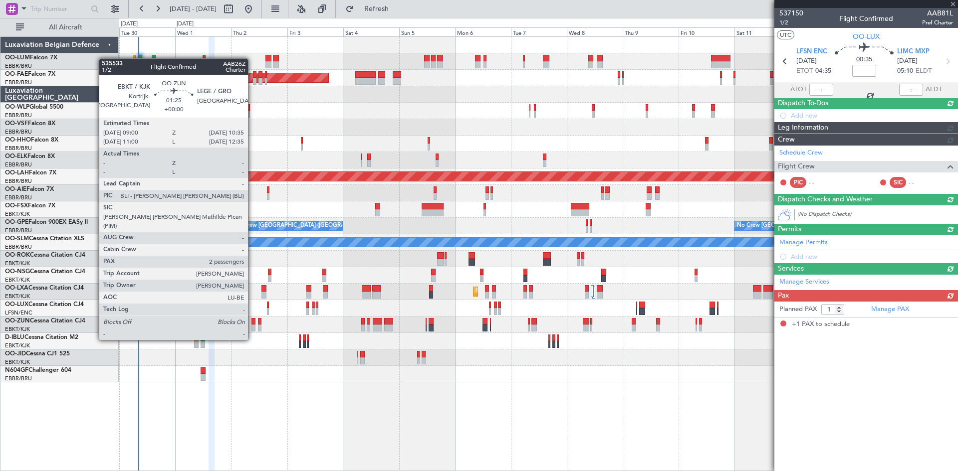
scroll to position [0, 0]
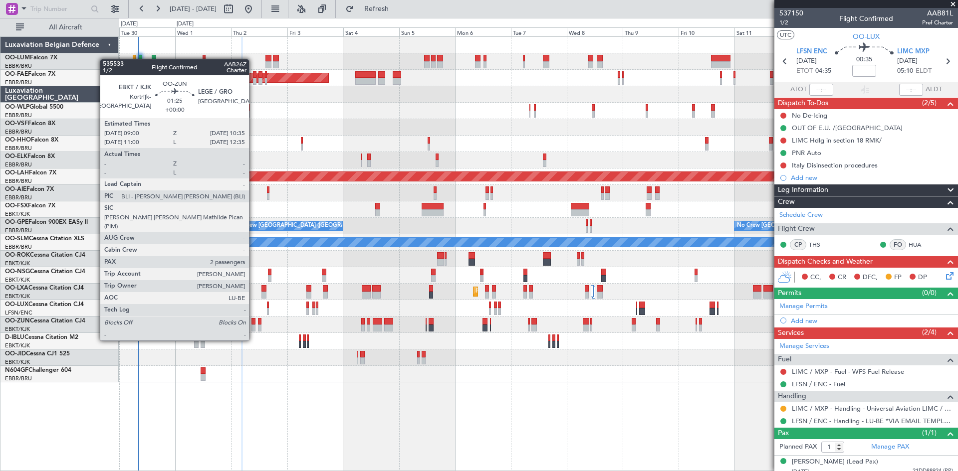
click at [253, 322] on div at bounding box center [253, 321] width 4 height 7
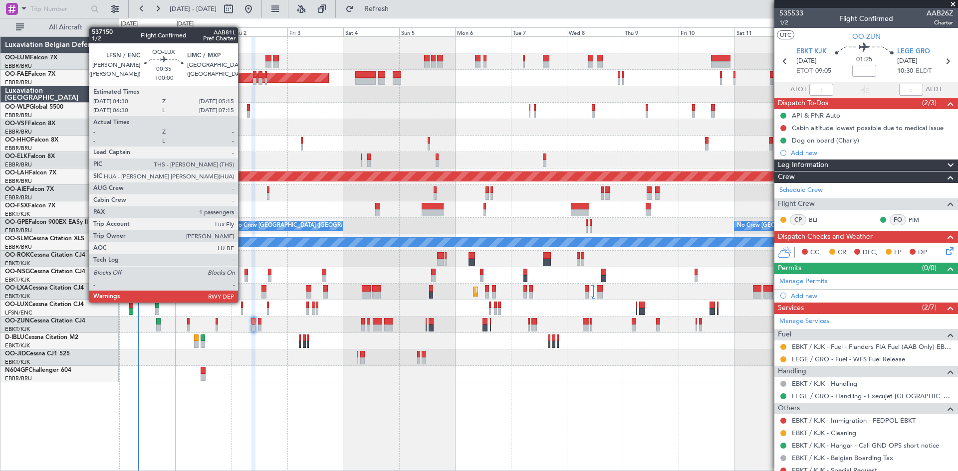
click at [242, 302] on div at bounding box center [242, 305] width 2 height 7
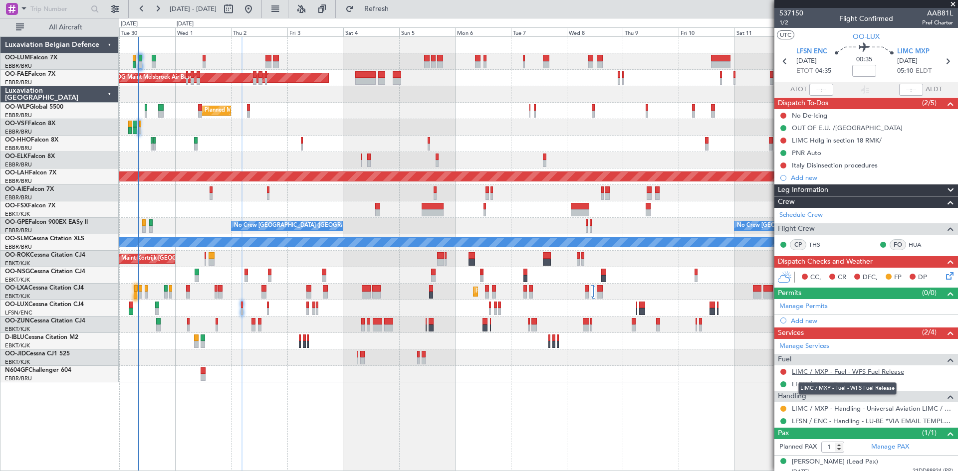
click at [838, 371] on link "LIMC / MXP - Fuel - WFS Fuel Release" at bounding box center [847, 372] width 112 height 8
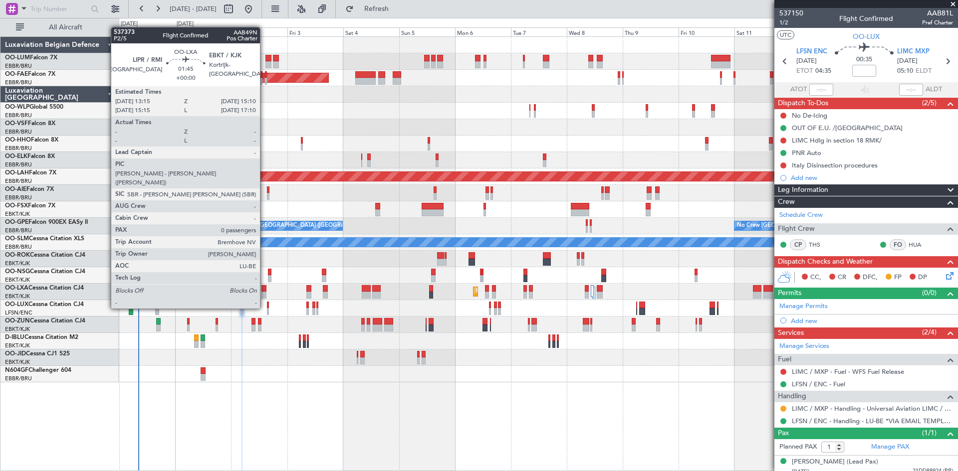
click at [264, 290] on div at bounding box center [263, 288] width 4 height 7
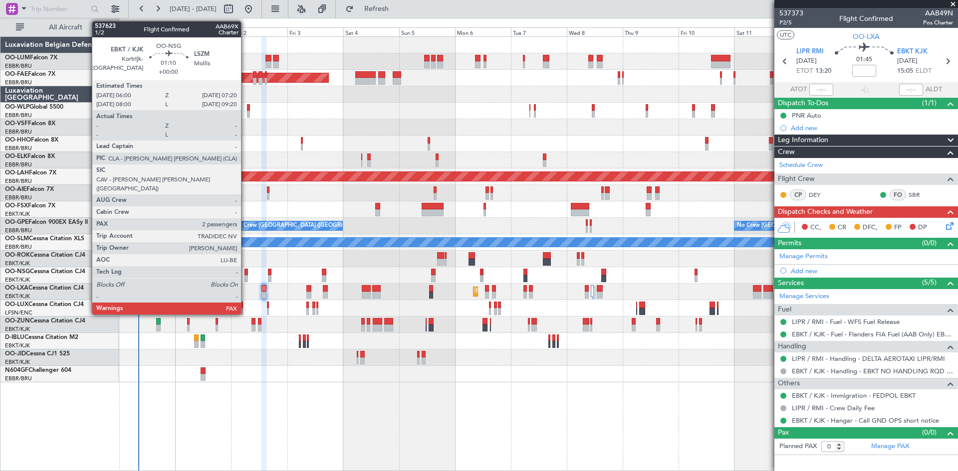
click at [245, 272] on div at bounding box center [245, 272] width 3 height 7
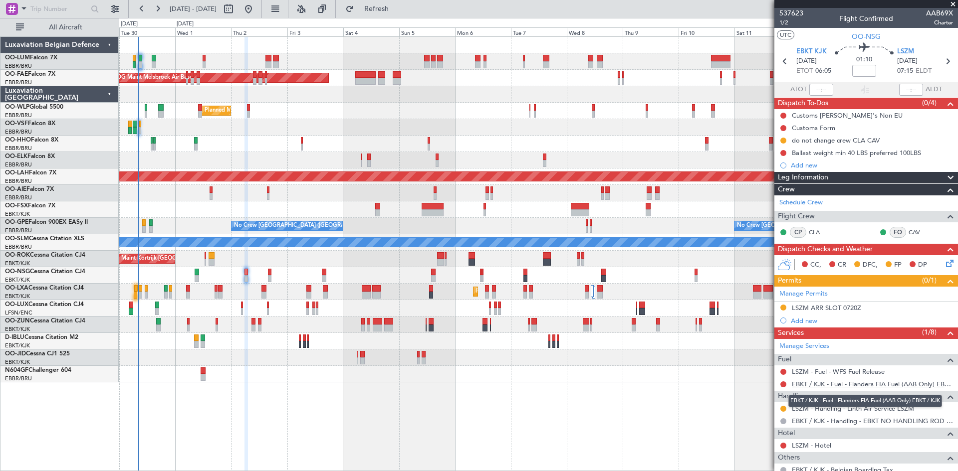
click at [833, 386] on link "EBKT / KJK - Fuel - Flanders FIA Fuel (AAB Only) EBKT / KJK" at bounding box center [871, 384] width 161 height 8
click at [397, 7] on span "Refresh" at bounding box center [377, 8] width 42 height 7
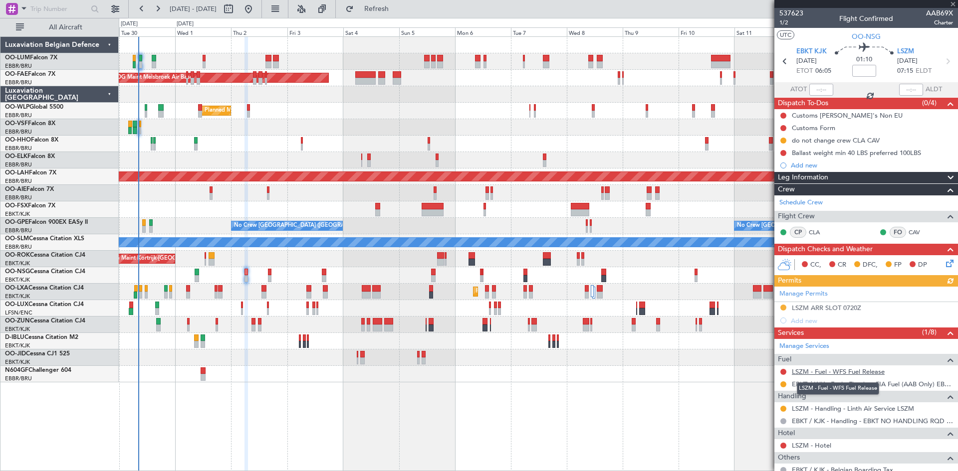
click at [812, 370] on link "LSZM - Fuel - WFS Fuel Release" at bounding box center [837, 372] width 93 height 8
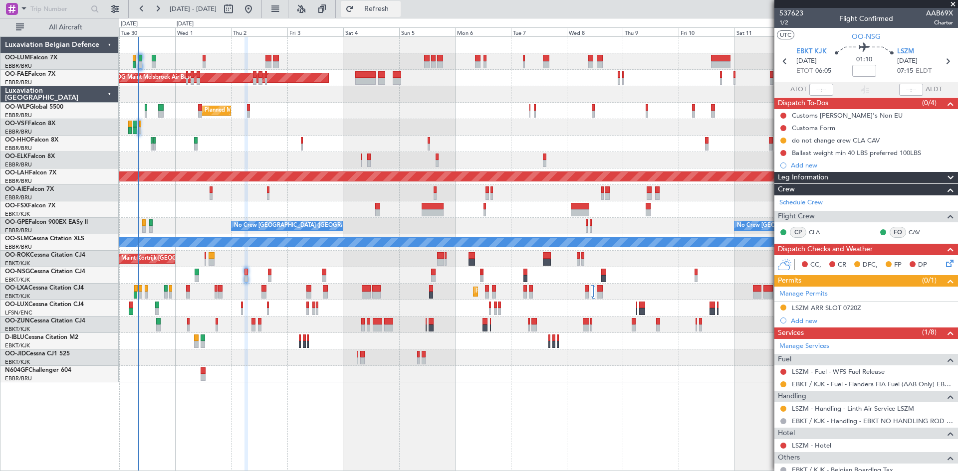
click at [397, 7] on span "Refresh" at bounding box center [377, 8] width 42 height 7
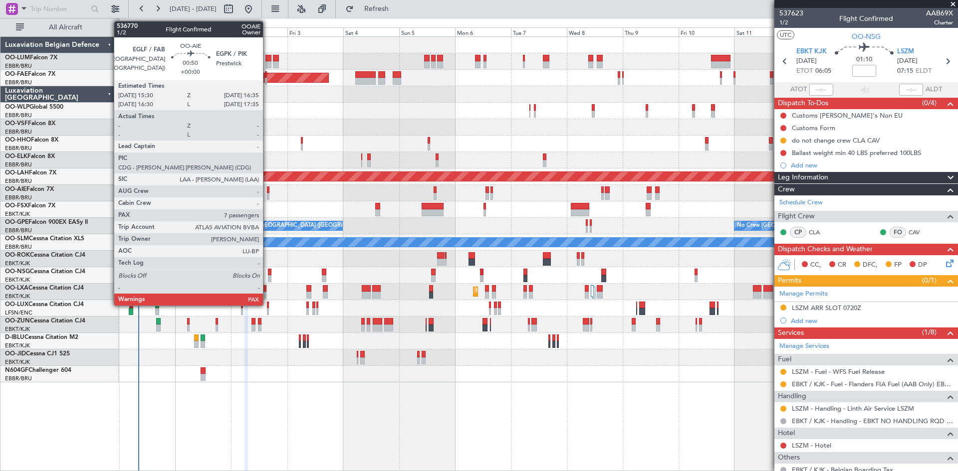
click at [267, 194] on div at bounding box center [268, 196] width 3 height 7
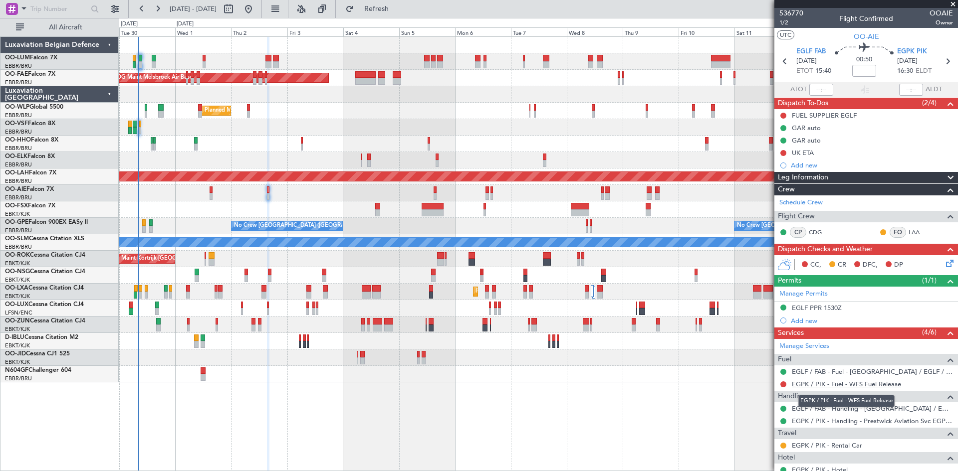
click at [855, 385] on link "EGPK / PIK - Fuel - WFS Fuel Release" at bounding box center [845, 384] width 109 height 8
click at [397, 10] on span "Refresh" at bounding box center [377, 8] width 42 height 7
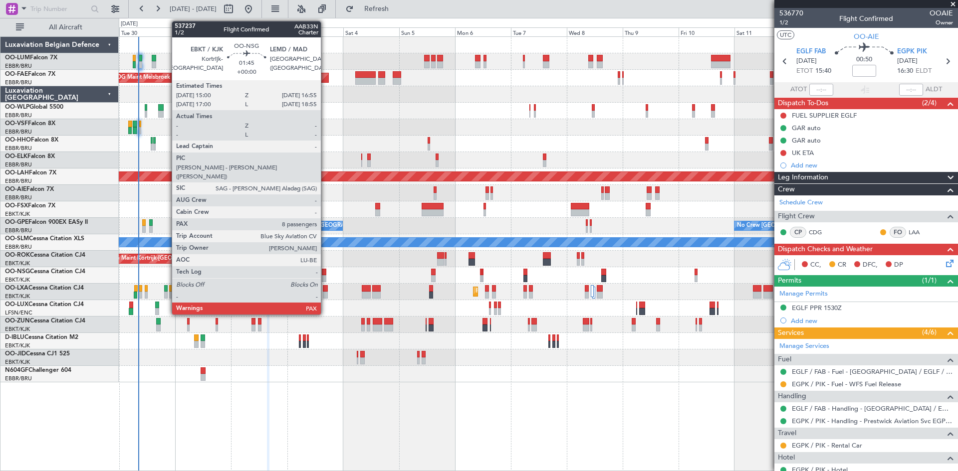
click at [325, 272] on div at bounding box center [324, 272] width 4 height 7
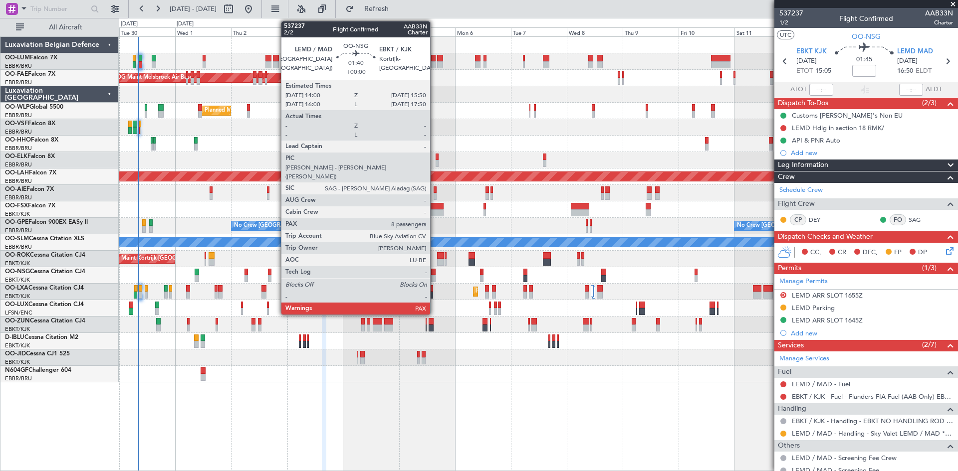
click at [434, 272] on div at bounding box center [433, 272] width 4 height 7
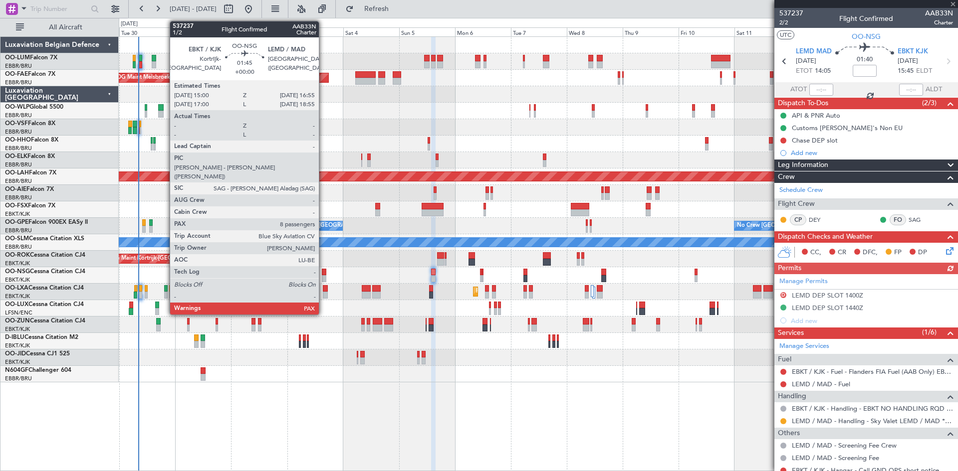
click at [323, 273] on div at bounding box center [324, 272] width 4 height 7
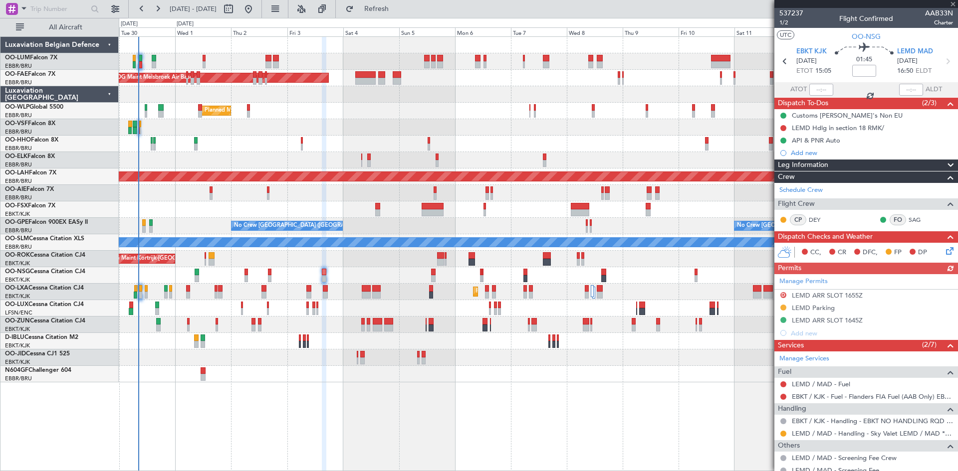
click at [831, 320] on div "Manage Permits D LEMD ARR SLOT 1655Z LEMD Parking LEMD ARR SLOT 1645Z Add new" at bounding box center [866, 306] width 184 height 65
click at [820, 322] on div "Manage Permits D LEMD ARR SLOT 1655Z LEMD Parking LEMD ARR SLOT 1645Z Add new" at bounding box center [866, 306] width 184 height 65
click at [817, 322] on div "LEMD ARR SLOT 1645Z" at bounding box center [826, 320] width 71 height 8
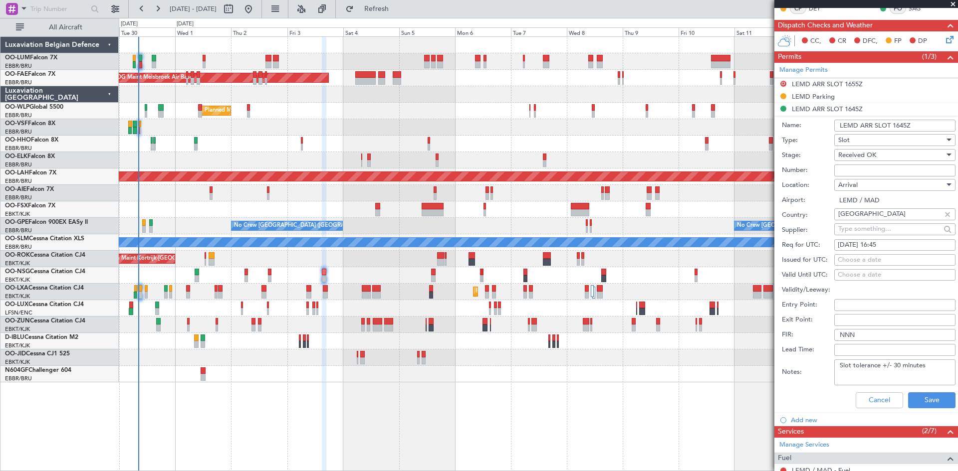
scroll to position [299, 0]
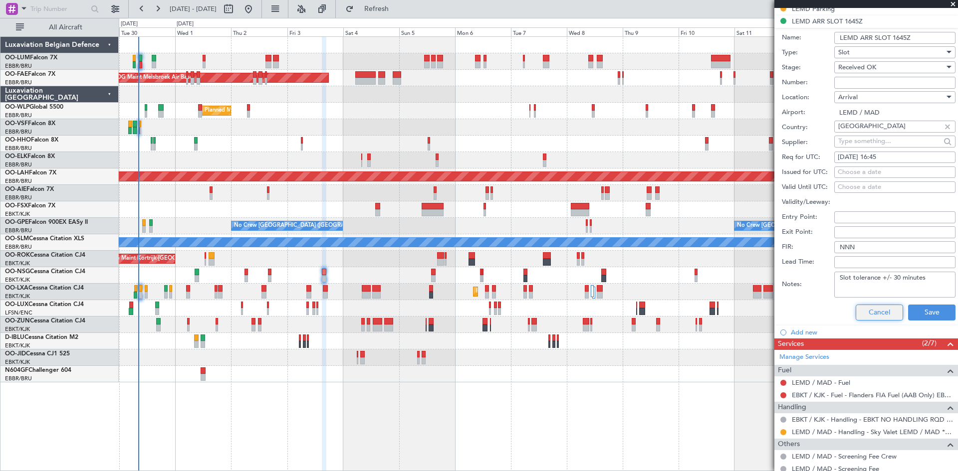
click at [873, 311] on button "Cancel" at bounding box center [878, 313] width 47 height 16
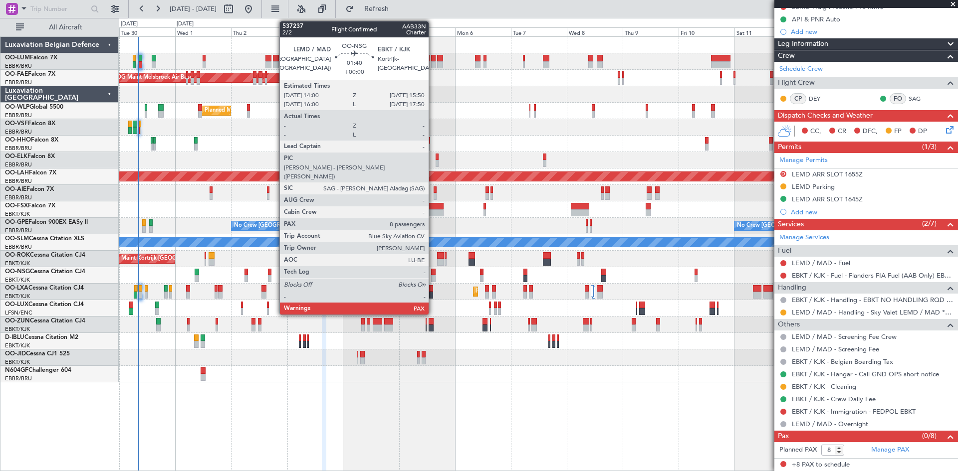
click at [433, 274] on div at bounding box center [433, 272] width 4 height 7
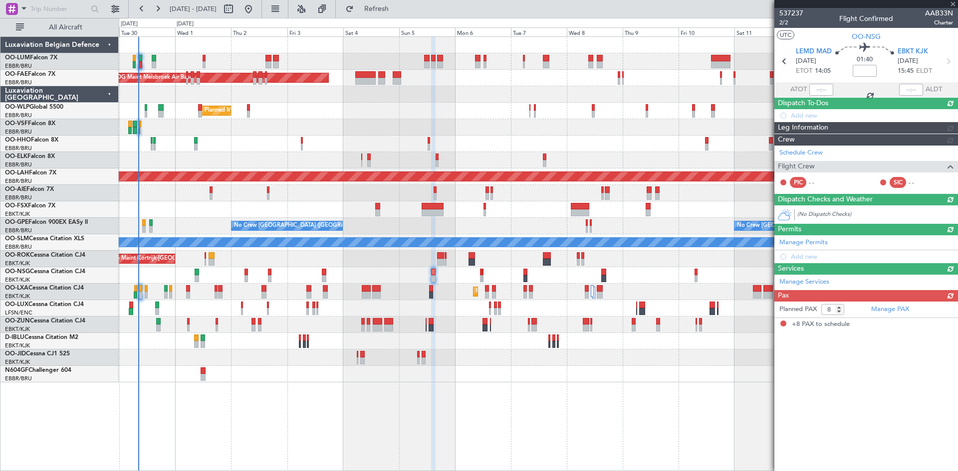
scroll to position [0, 0]
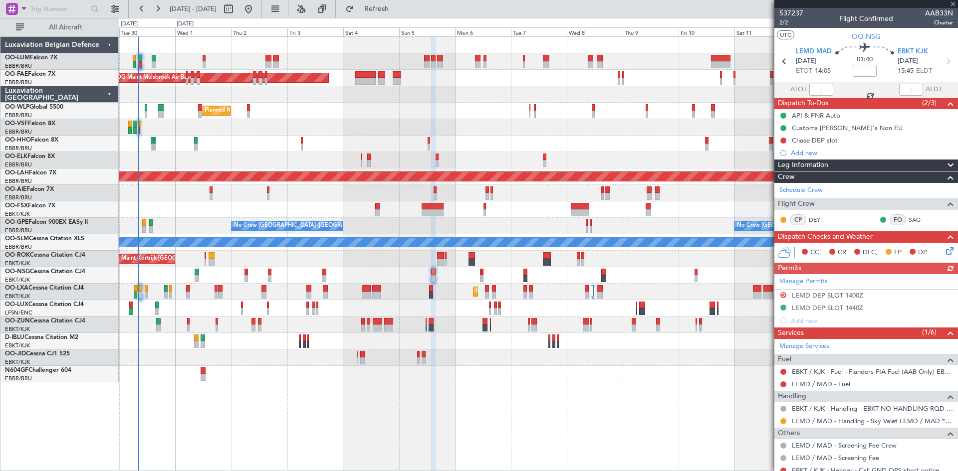
click at [852, 307] on div "Manage Permits D LEMD DEP SLOT 1400Z LEMD DEP SLOT 1440Z Add new" at bounding box center [866, 300] width 184 height 53
click at [823, 305] on div "LEMD DEP SLOT 1440Z" at bounding box center [826, 308] width 71 height 8
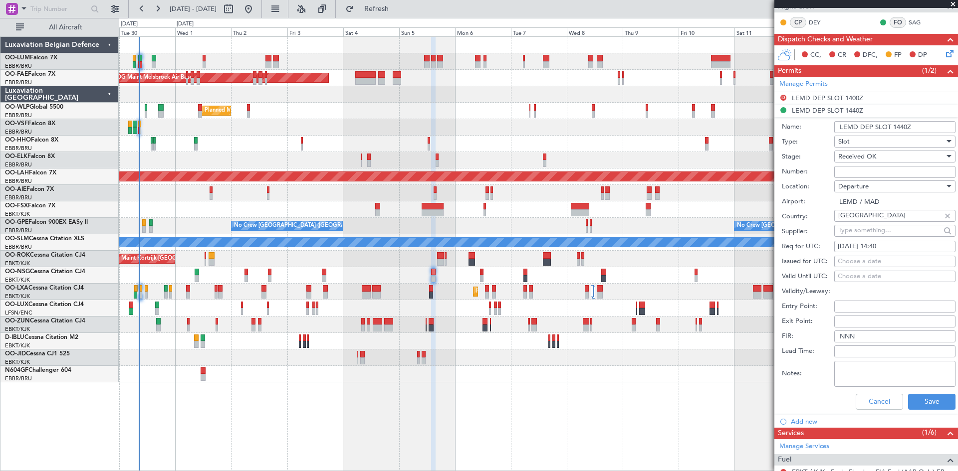
scroll to position [249, 0]
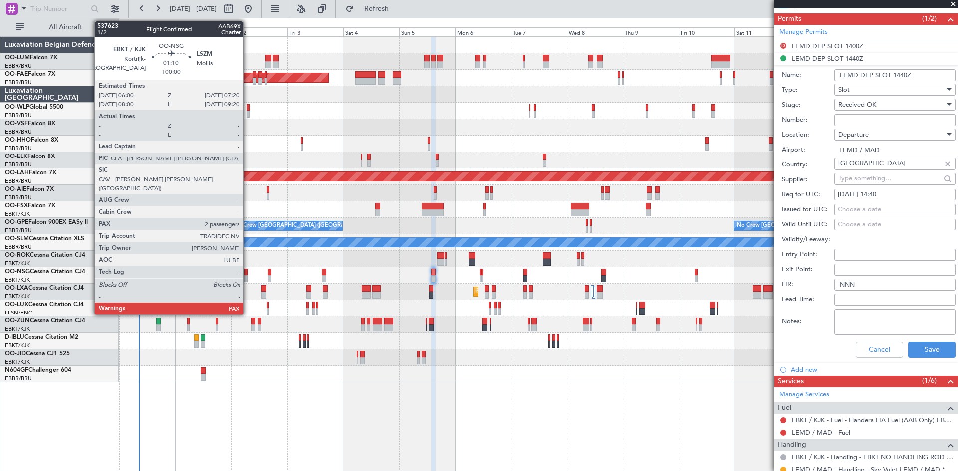
click at [248, 272] on div at bounding box center [245, 272] width 3 height 7
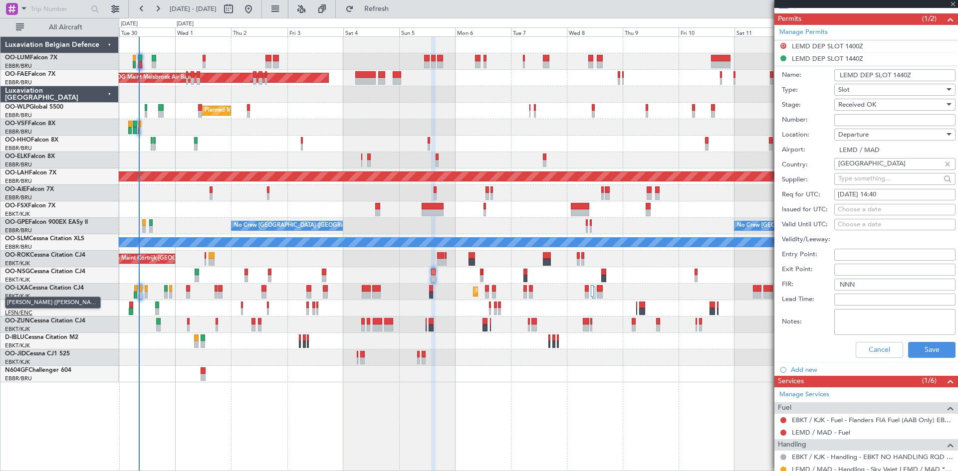
type input "2"
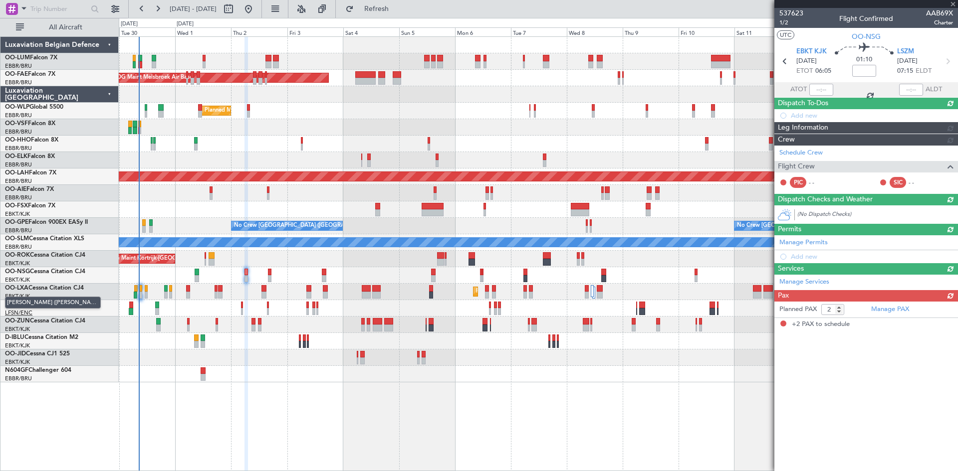
scroll to position [0, 0]
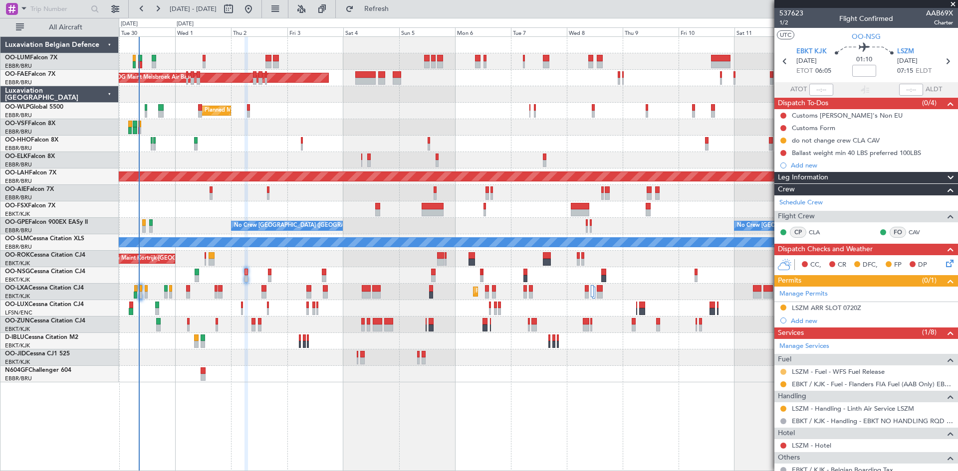
click at [784, 372] on button at bounding box center [783, 372] width 6 height 6
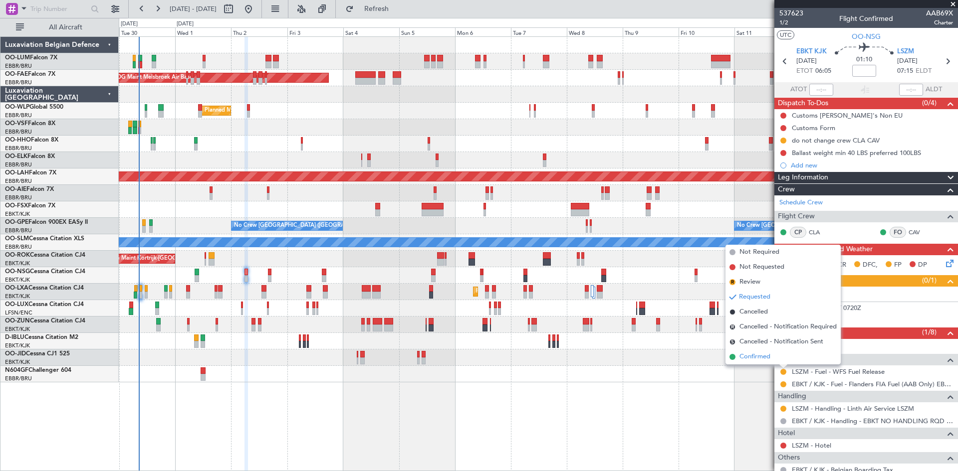
click at [767, 358] on span "Confirmed" at bounding box center [754, 357] width 31 height 10
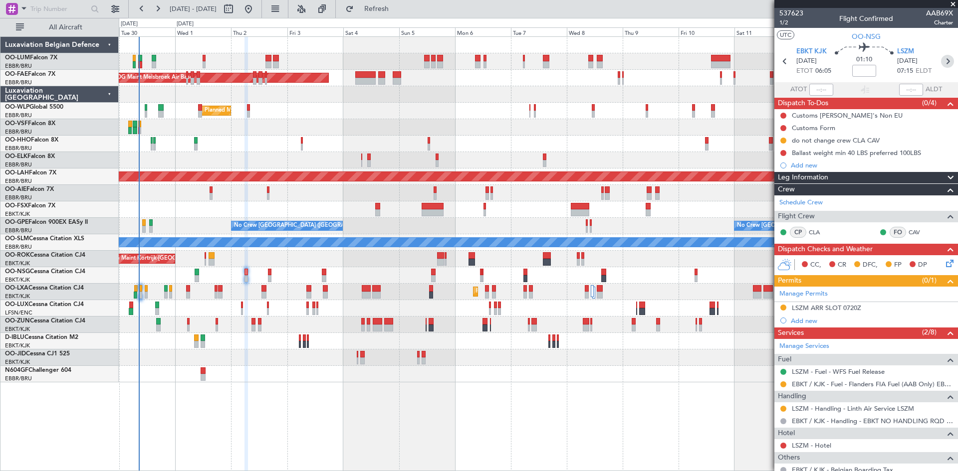
click at [944, 63] on icon at bounding box center [947, 61] width 13 height 13
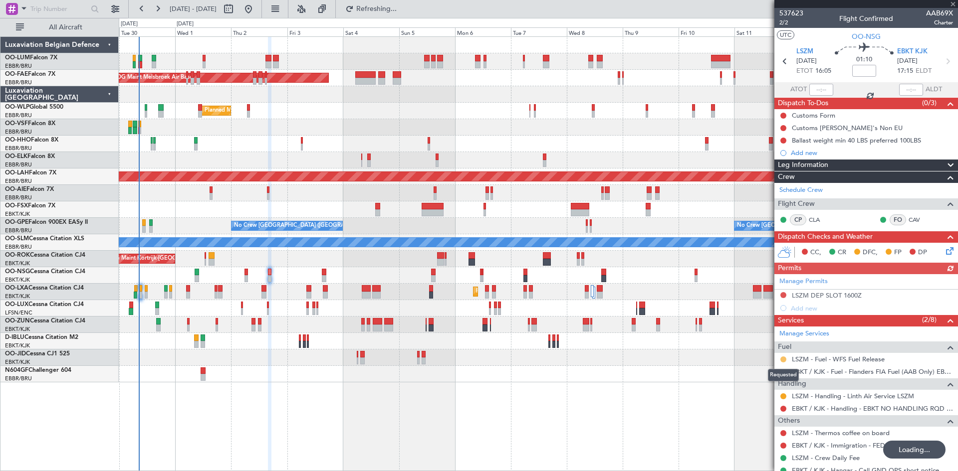
click at [782, 360] on button at bounding box center [783, 360] width 6 height 6
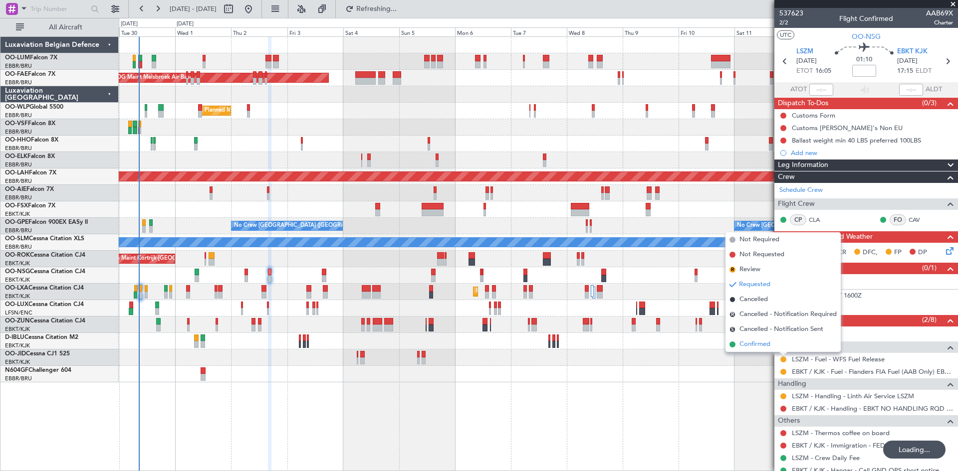
click at [764, 347] on span "Confirmed" at bounding box center [754, 345] width 31 height 10
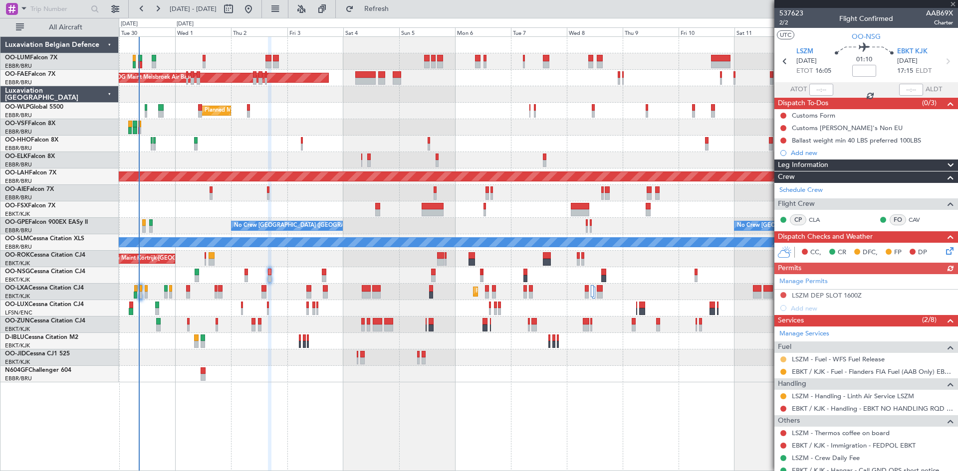
click at [782, 360] on button at bounding box center [783, 360] width 6 height 6
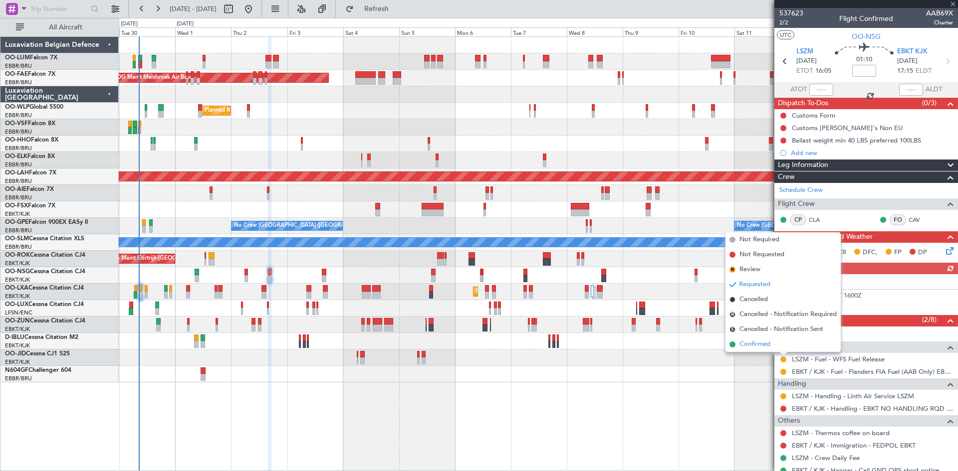
click at [758, 348] on span "Confirmed" at bounding box center [754, 345] width 31 height 10
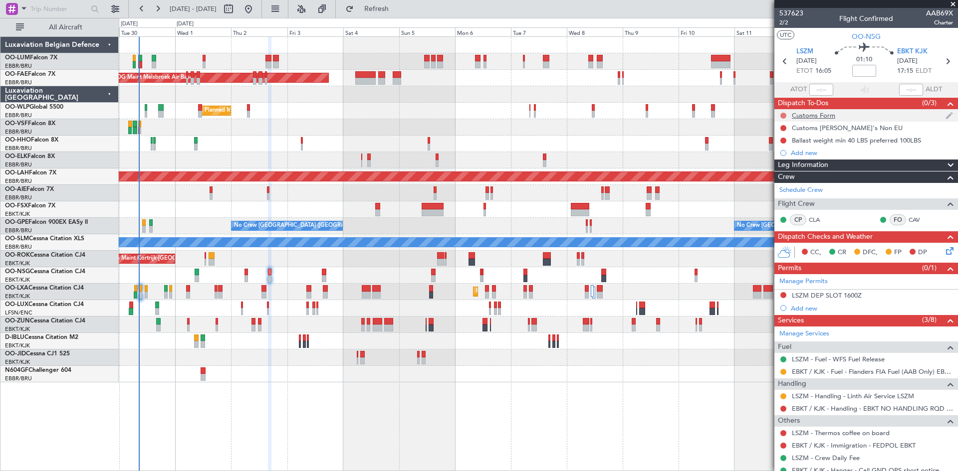
click at [783, 115] on button at bounding box center [783, 116] width 6 height 6
click at [775, 158] on span "Completed" at bounding box center [787, 160] width 33 height 10
click at [781, 129] on button at bounding box center [783, 128] width 6 height 6
click at [784, 175] on span "Completed" at bounding box center [787, 172] width 33 height 10
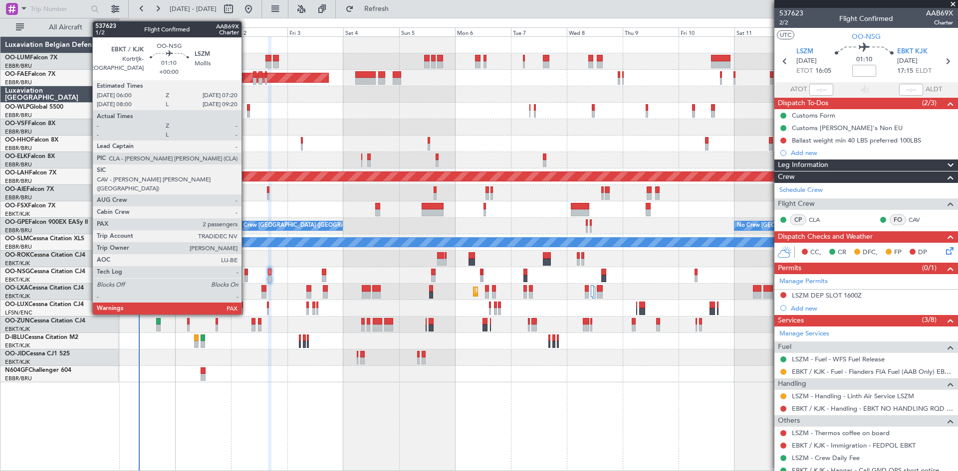
click at [246, 277] on div at bounding box center [245, 278] width 3 height 7
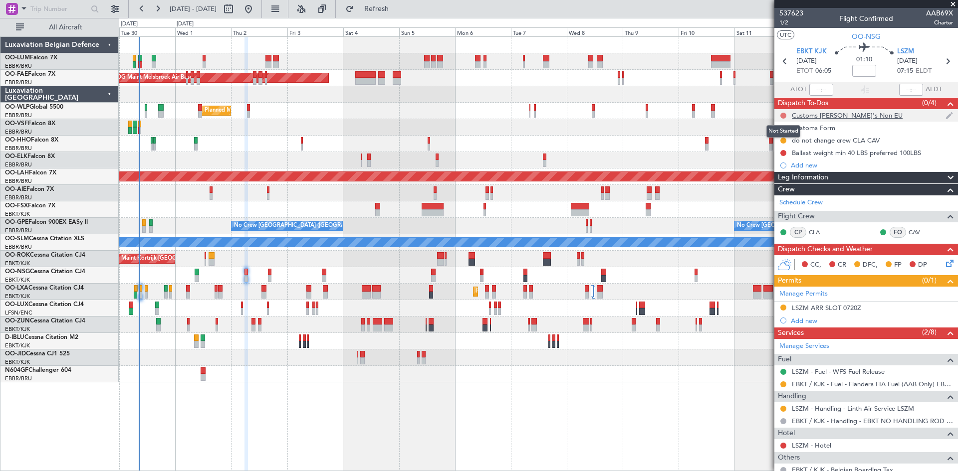
click at [782, 113] on button at bounding box center [783, 116] width 6 height 6
click at [782, 158] on span "Completed" at bounding box center [787, 160] width 33 height 10
click at [821, 124] on div "Customs Form" at bounding box center [812, 128] width 43 height 8
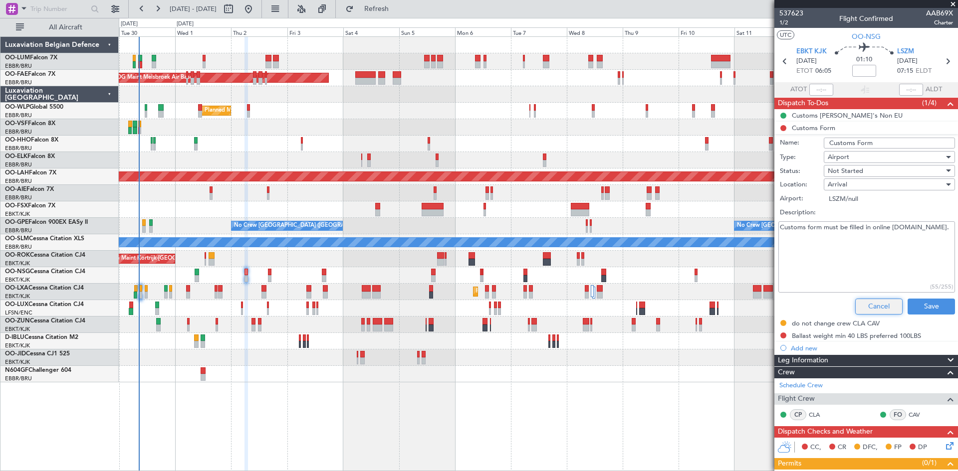
click at [874, 313] on button "Cancel" at bounding box center [878, 307] width 47 height 16
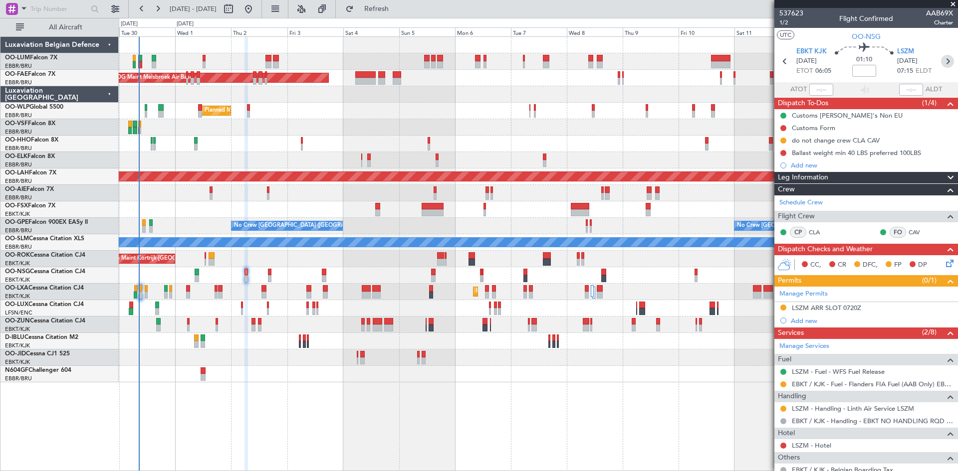
click at [941, 60] on icon at bounding box center [947, 61] width 13 height 13
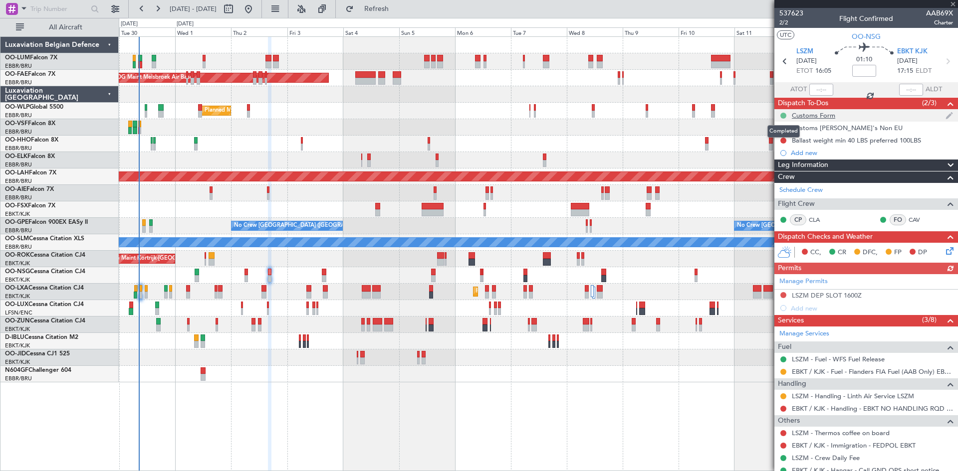
click at [781, 113] on button at bounding box center [783, 116] width 6 height 6
click at [779, 128] on span "Not Started" at bounding box center [788, 130] width 35 height 10
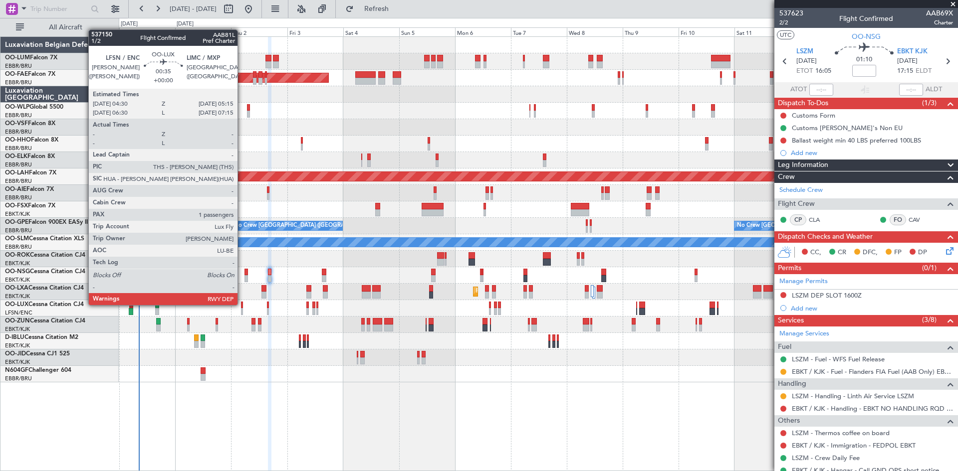
click at [242, 304] on div at bounding box center [242, 305] width 2 height 7
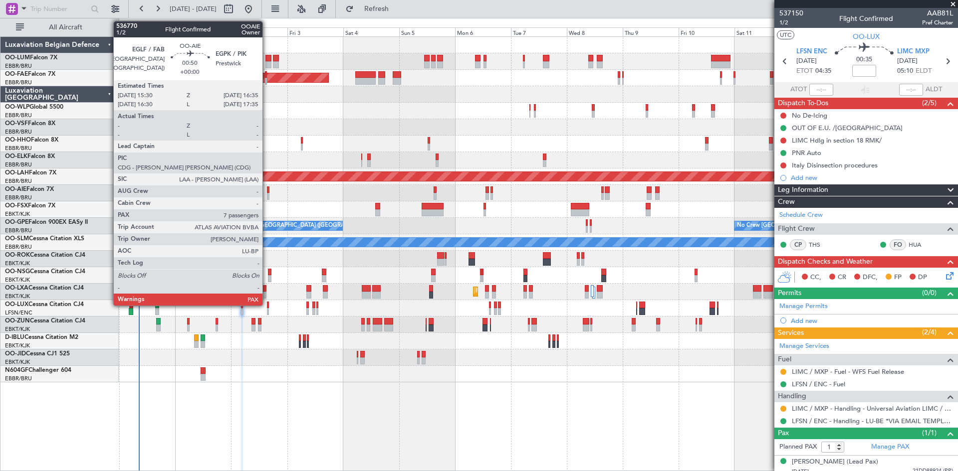
click at [267, 191] on div at bounding box center [268, 190] width 3 height 7
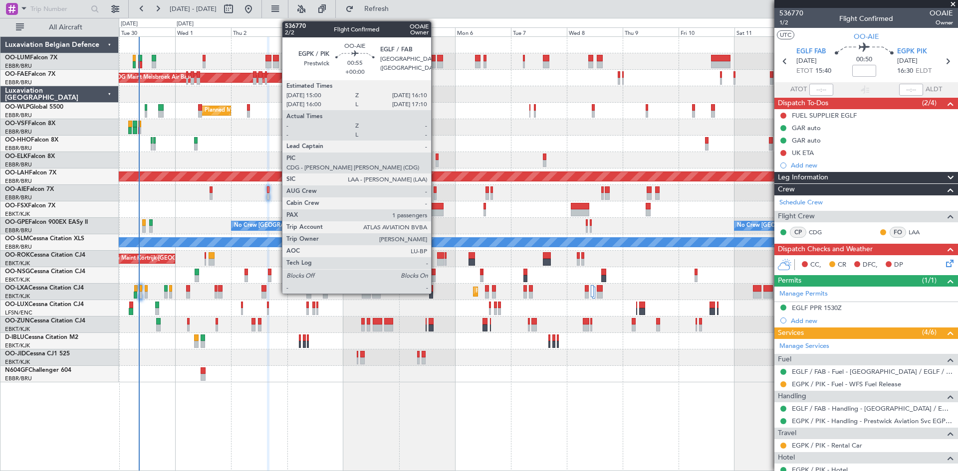
click at [435, 196] on div at bounding box center [434, 196] width 3 height 7
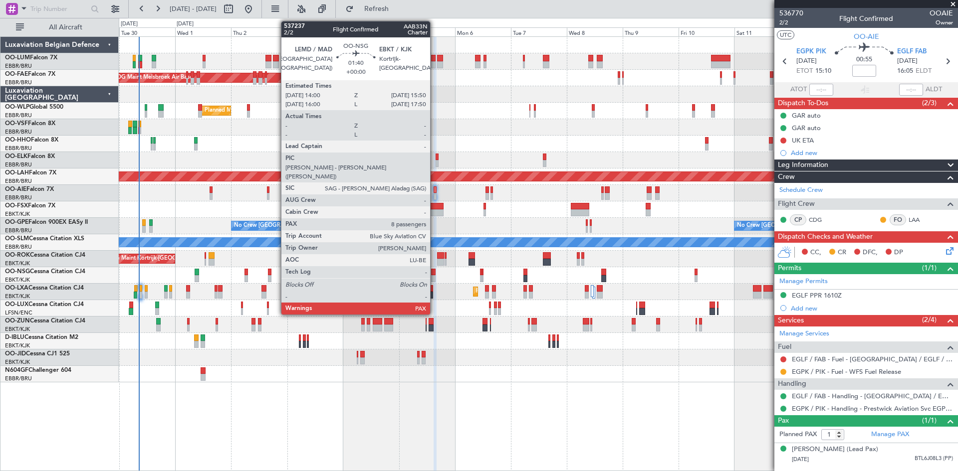
click at [433, 271] on div at bounding box center [433, 272] width 4 height 7
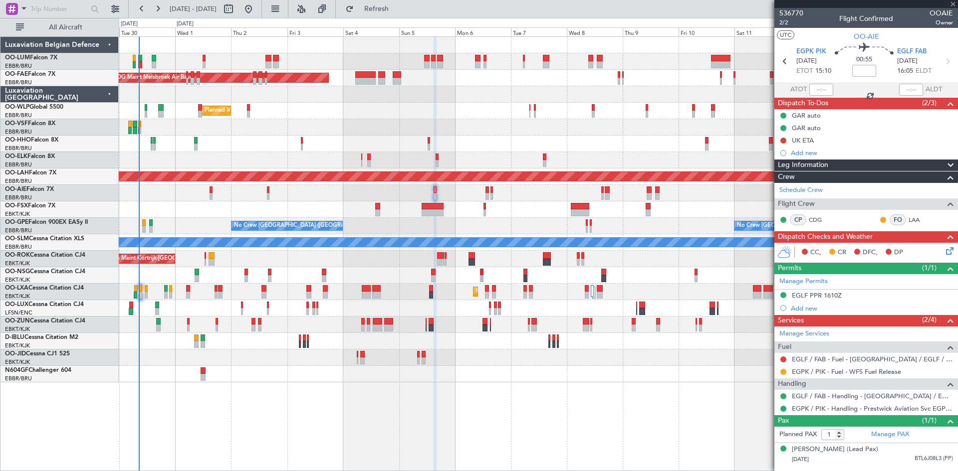
type input "8"
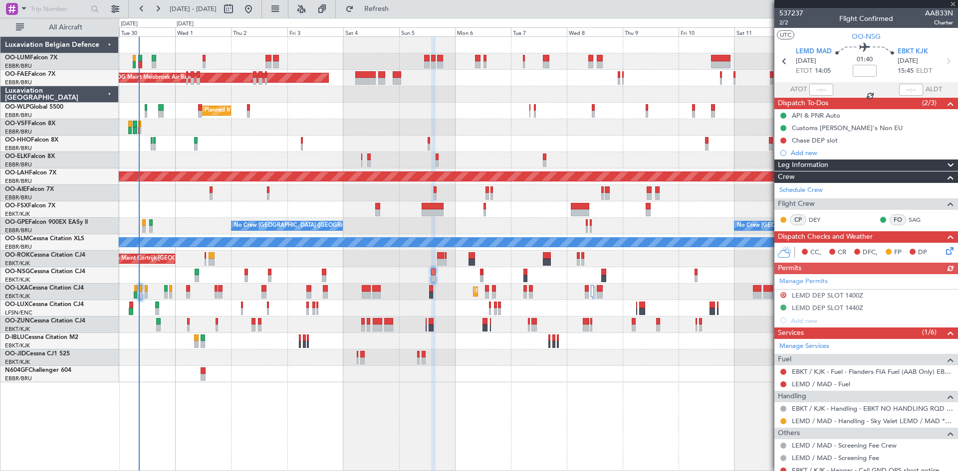
click at [828, 305] on div "Manage Permits D LEMD DEP SLOT 1400Z LEMD DEP SLOT 1440Z Add new" at bounding box center [866, 300] width 184 height 53
click at [828, 305] on div "LEMD DEP SLOT 1440Z" at bounding box center [826, 308] width 71 height 8
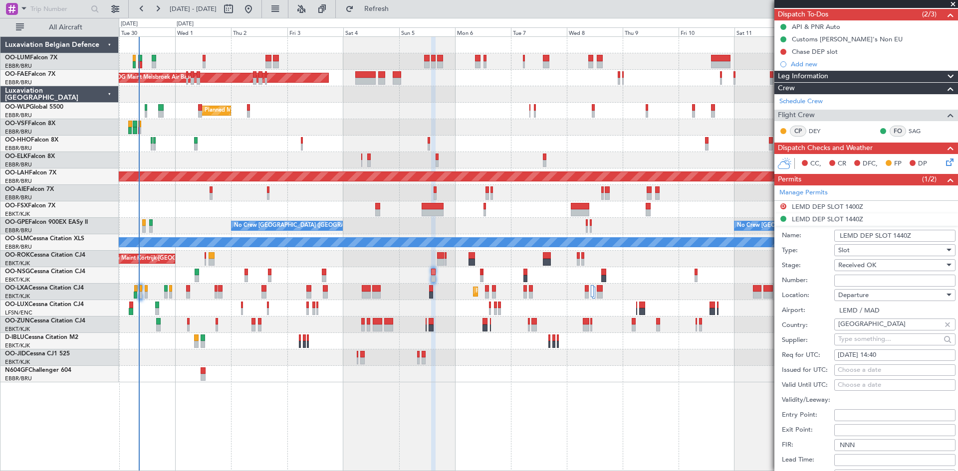
scroll to position [100, 0]
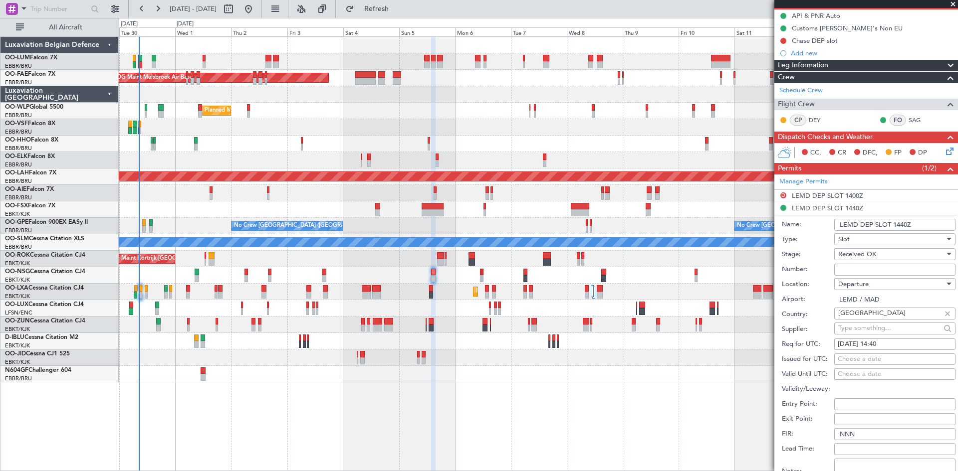
click at [890, 340] on div "05/10/2025 14:40" at bounding box center [894, 345] width 114 height 10
select select "10"
select select "2025"
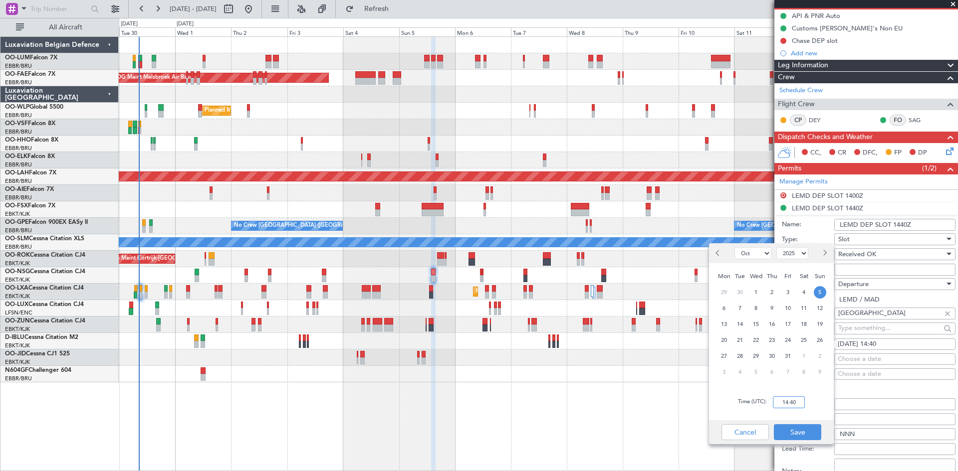
click at [794, 398] on input "14:40" at bounding box center [788, 402] width 32 height 12
type input "14:30"
click at [791, 422] on div "Cancel Save" at bounding box center [771, 432] width 125 height 24
click at [794, 426] on button "Save" at bounding box center [796, 432] width 47 height 16
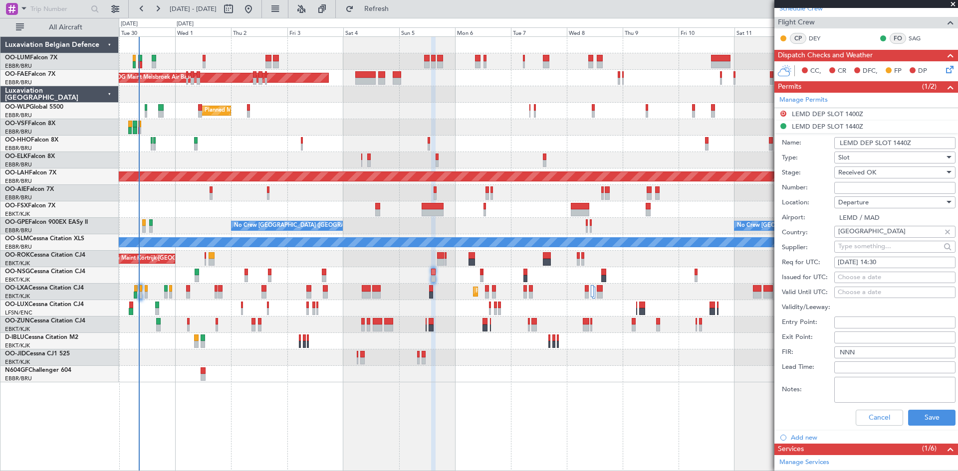
scroll to position [249, 0]
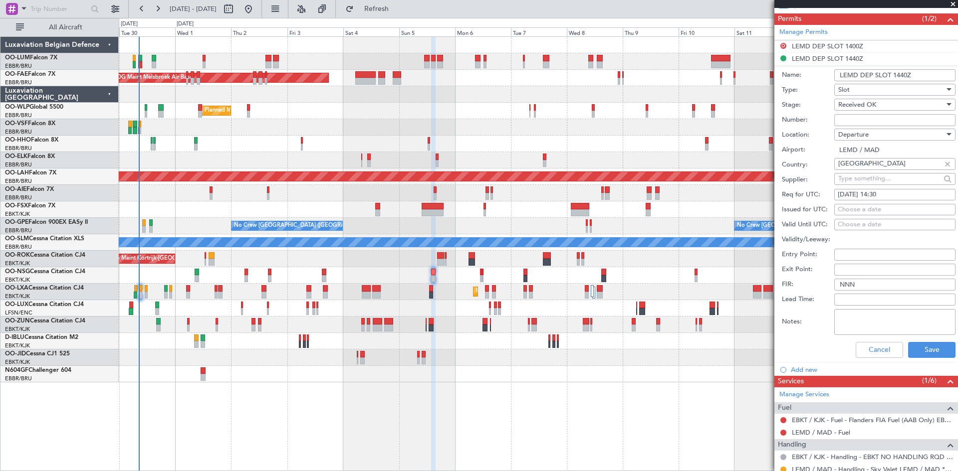
click at [854, 316] on textarea "Notes:" at bounding box center [894, 322] width 121 height 26
click at [919, 351] on button "Save" at bounding box center [931, 350] width 47 height 16
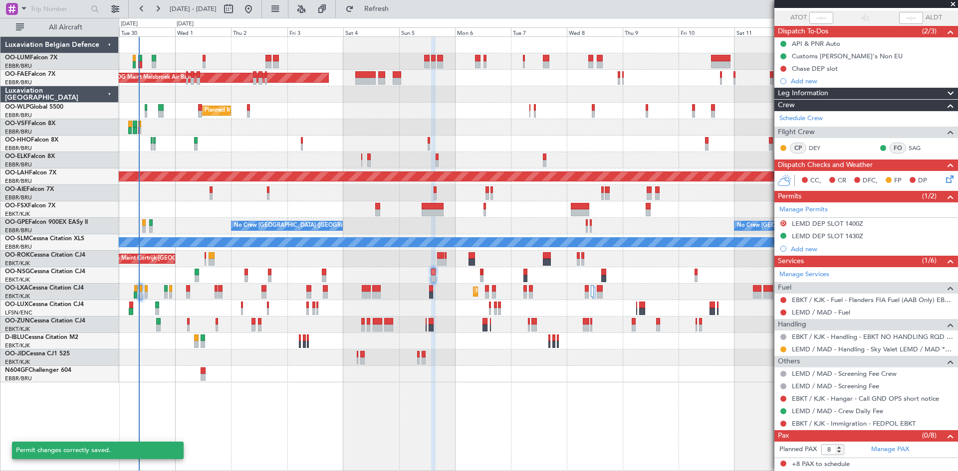
scroll to position [71, 0]
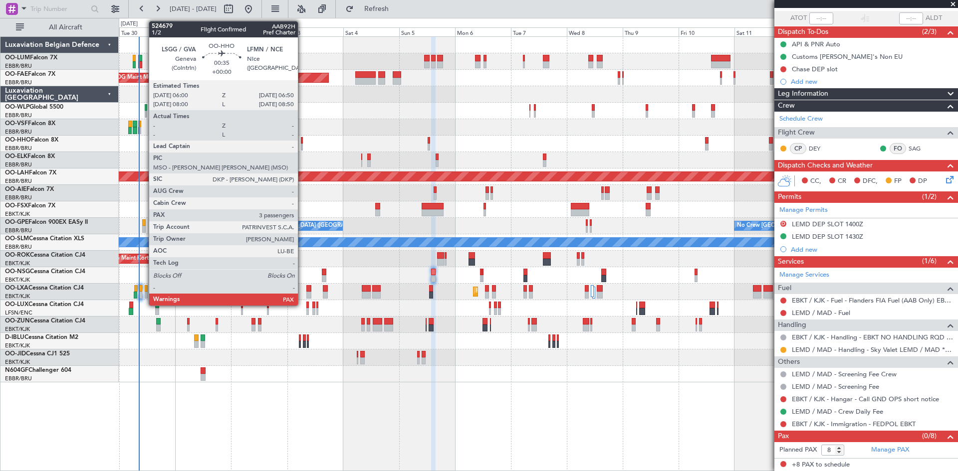
click at [302, 141] on div at bounding box center [302, 140] width 2 height 7
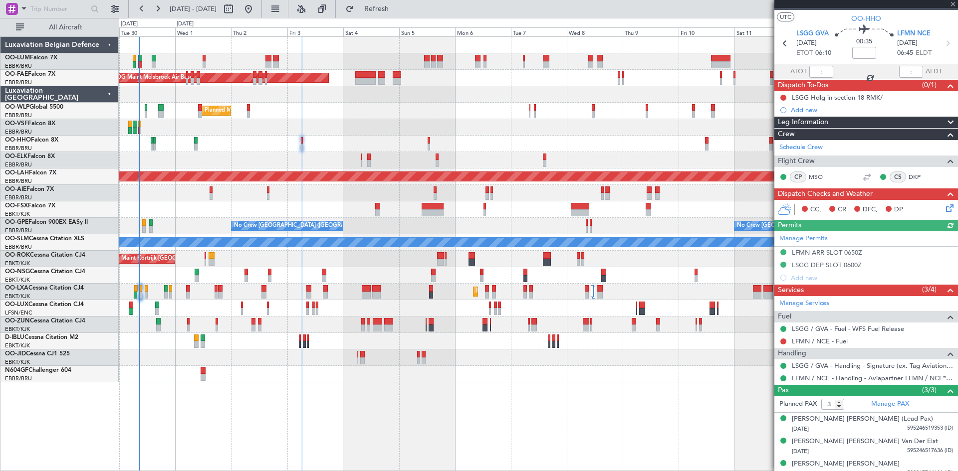
scroll to position [26, 0]
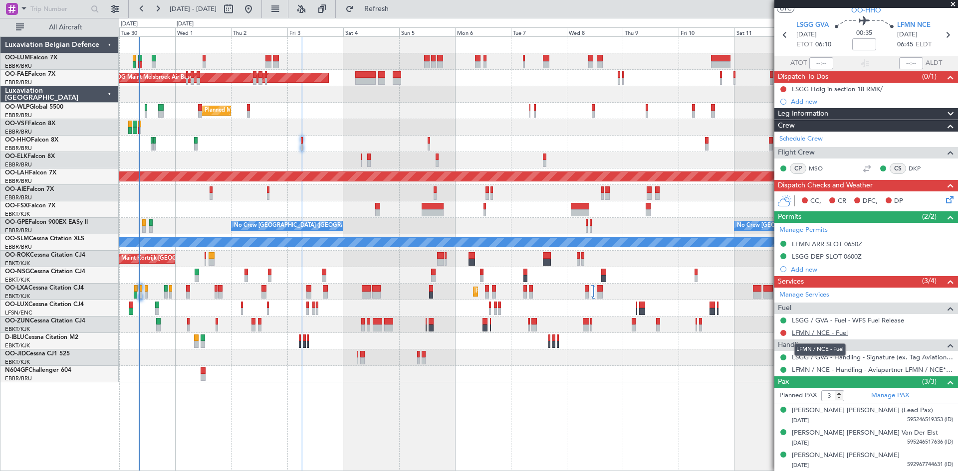
click at [826, 334] on link "LFMN / NCE - Fuel" at bounding box center [819, 333] width 56 height 8
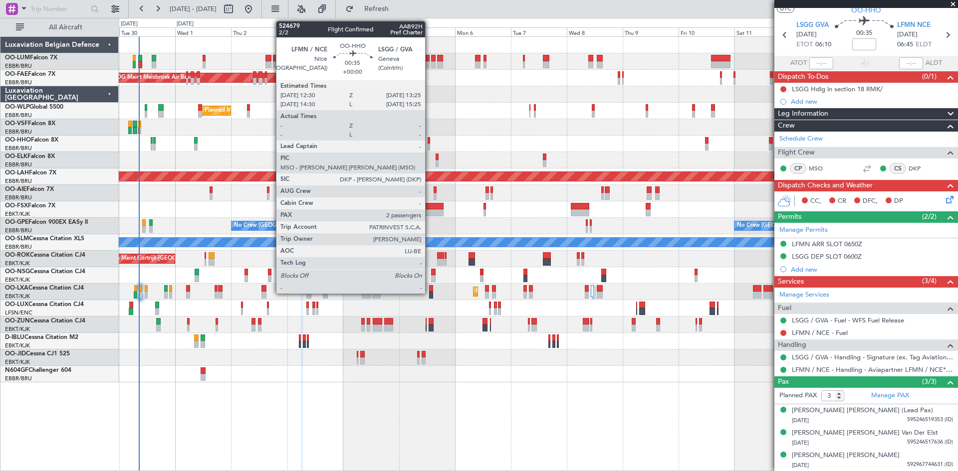
click at [429, 143] on div at bounding box center [428, 140] width 2 height 7
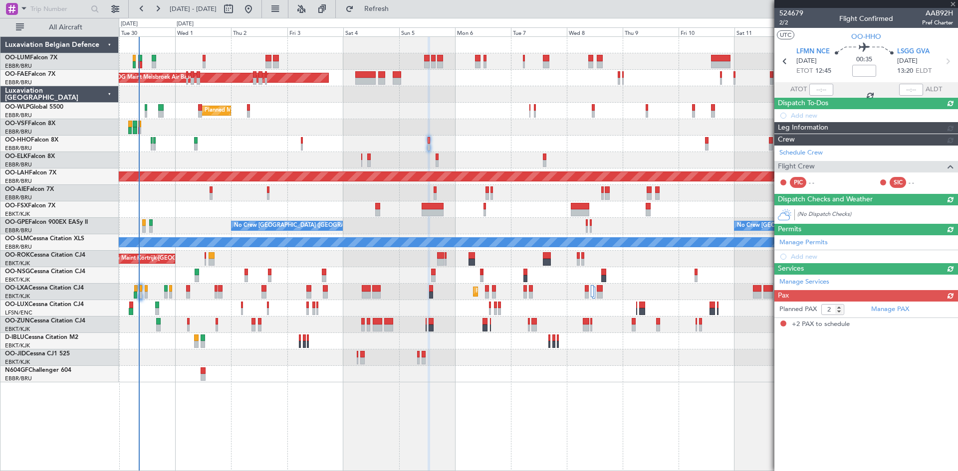
scroll to position [0, 0]
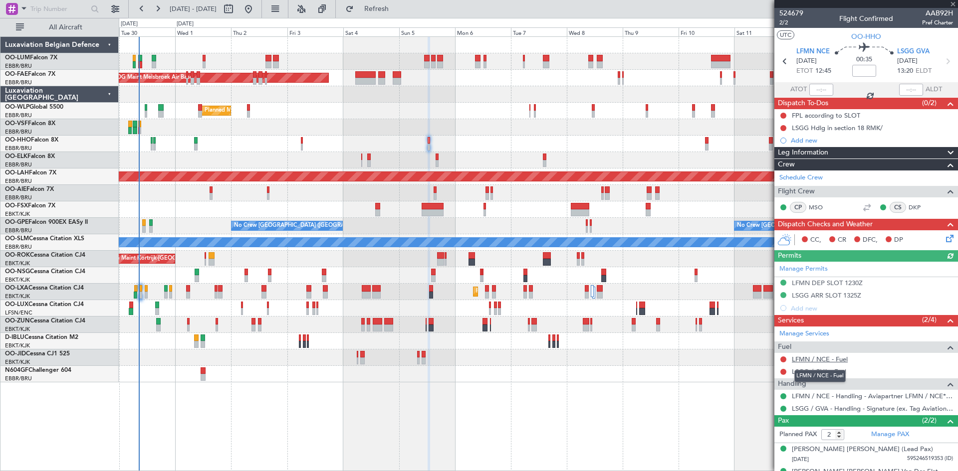
click at [802, 358] on link "LFMN / NCE - Fuel" at bounding box center [819, 359] width 56 height 8
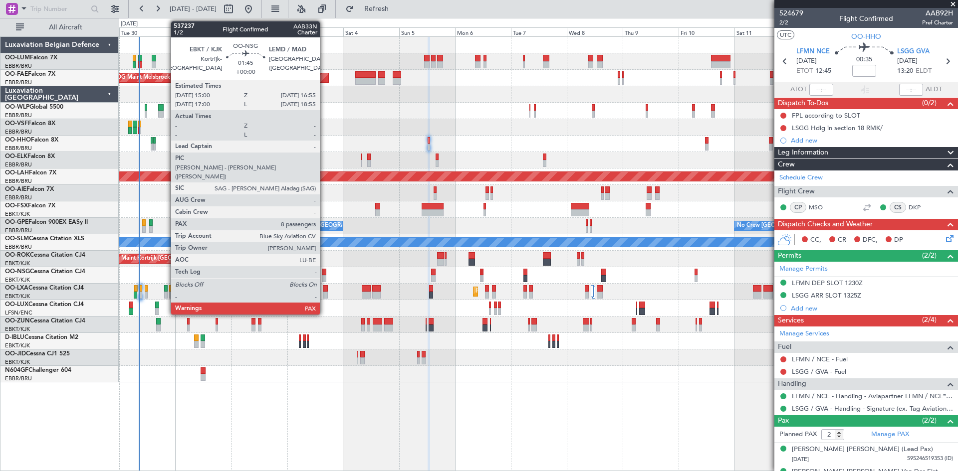
click at [324, 274] on div at bounding box center [324, 272] width 4 height 7
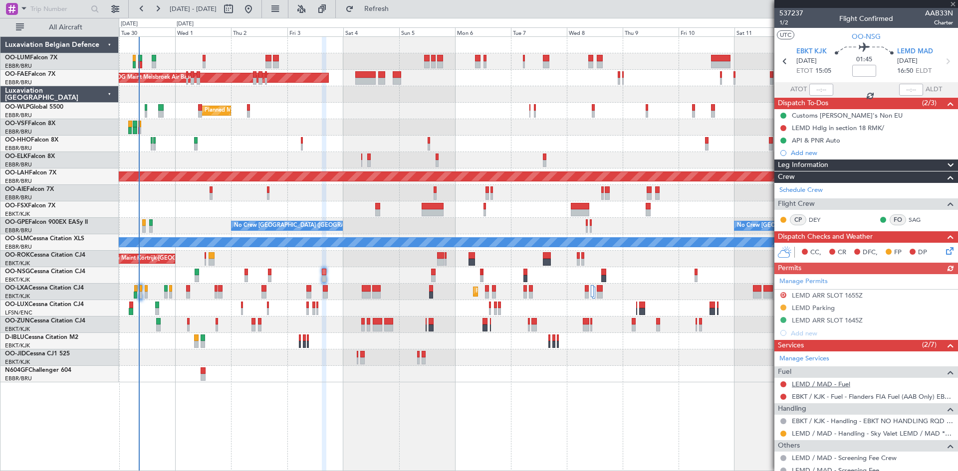
click at [825, 382] on link "LEMD / MAD - Fuel" at bounding box center [820, 384] width 58 height 8
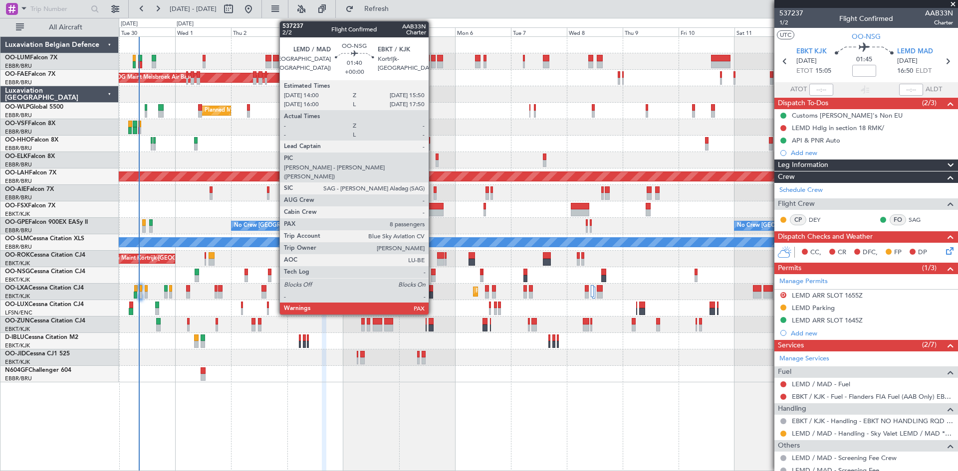
click at [433, 272] on div at bounding box center [433, 272] width 4 height 7
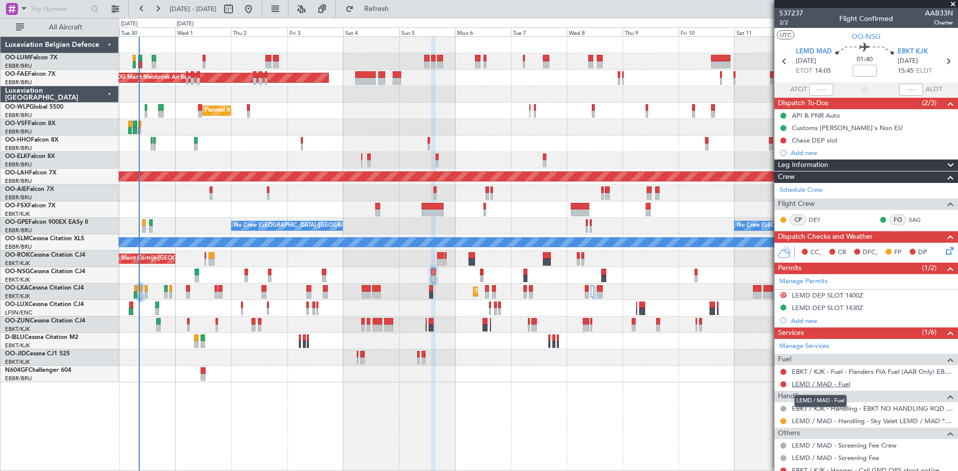
click at [829, 384] on link "LEMD / MAD - Fuel" at bounding box center [820, 384] width 58 height 8
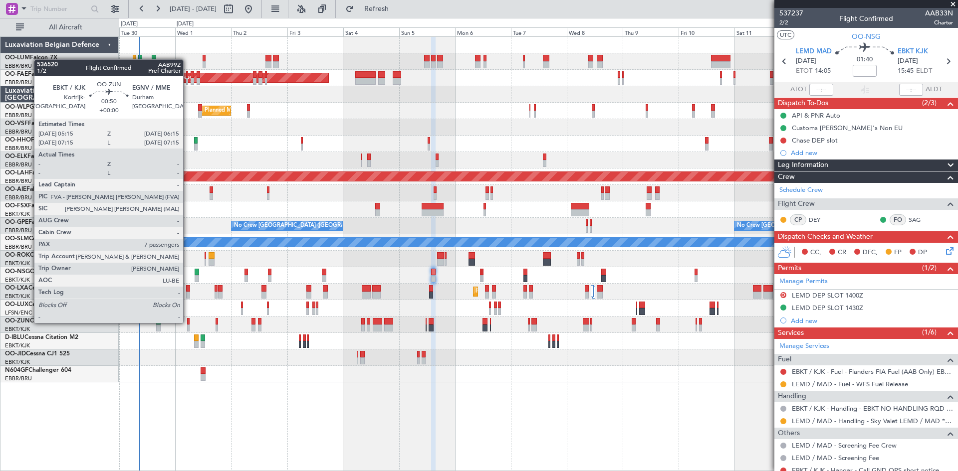
click at [188, 322] on div at bounding box center [188, 321] width 2 height 7
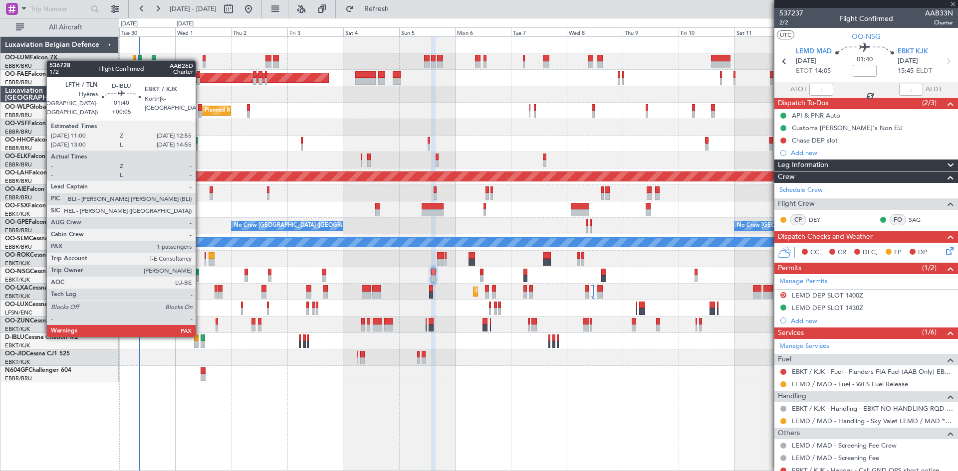
type input "7"
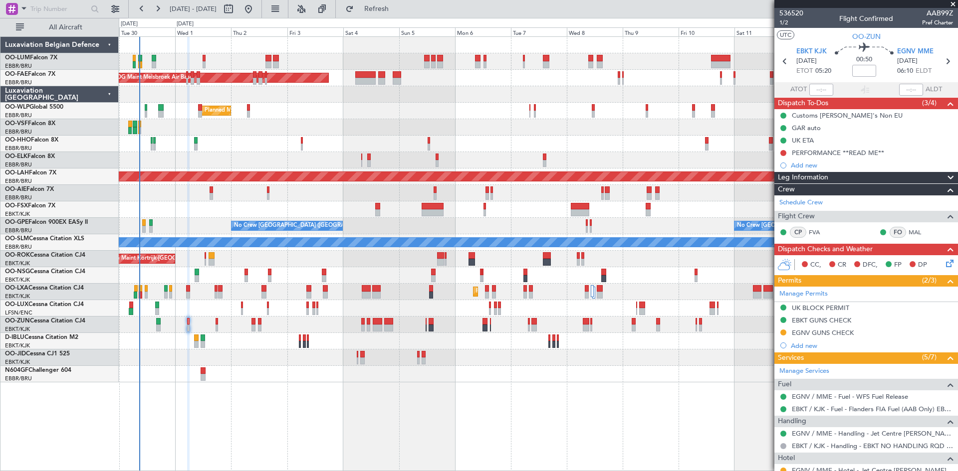
click at [945, 263] on icon at bounding box center [948, 262] width 8 height 8
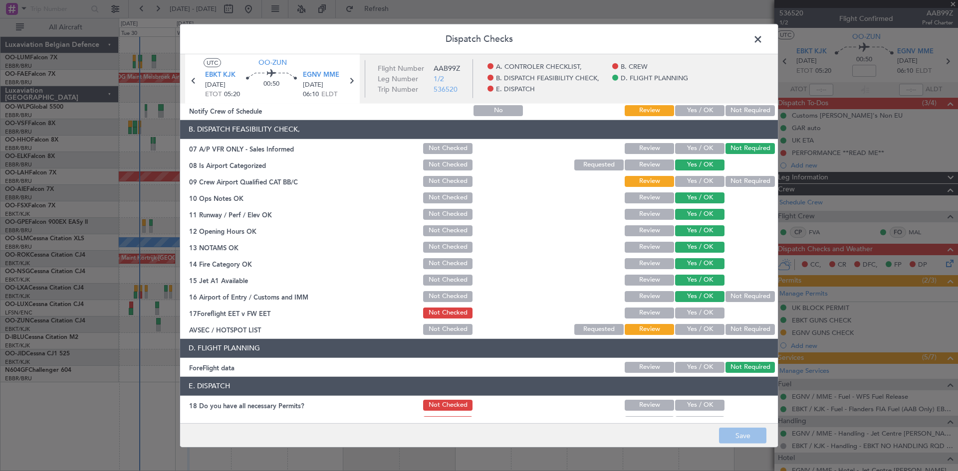
scroll to position [189, 0]
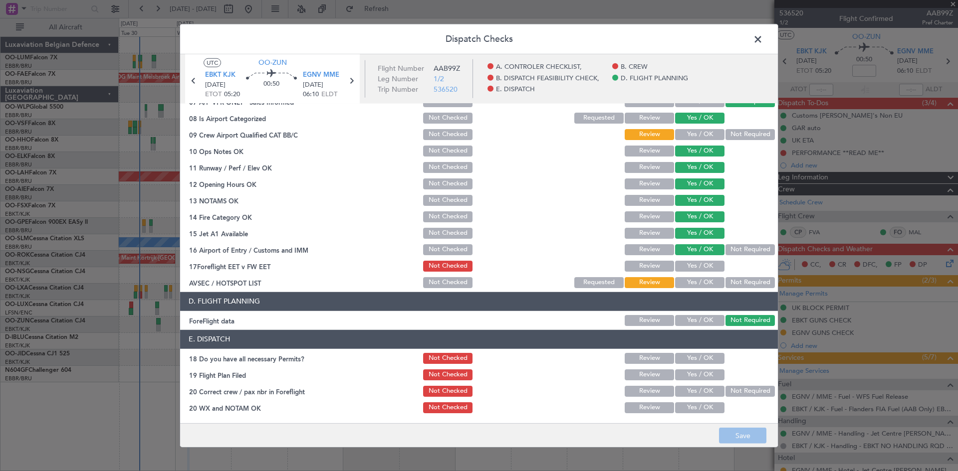
click at [692, 281] on button "Yes / OK" at bounding box center [699, 282] width 49 height 11
click at [681, 408] on button "Yes / OK" at bounding box center [699, 407] width 49 height 11
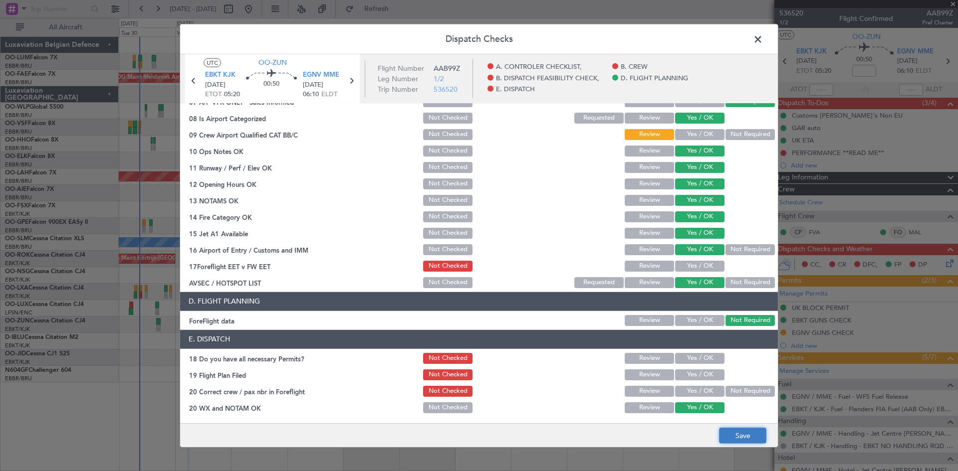
click at [734, 436] on button "Save" at bounding box center [742, 436] width 47 height 16
click at [763, 42] on span at bounding box center [763, 41] width 0 height 20
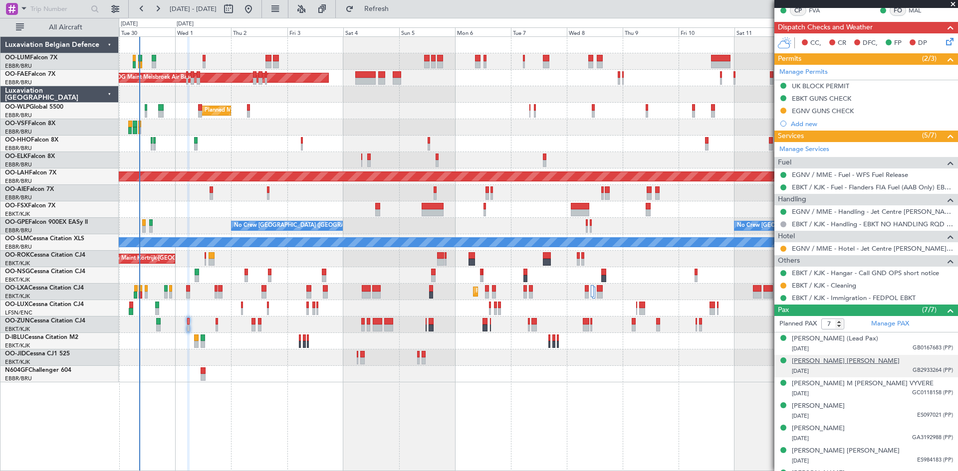
scroll to position [240, 0]
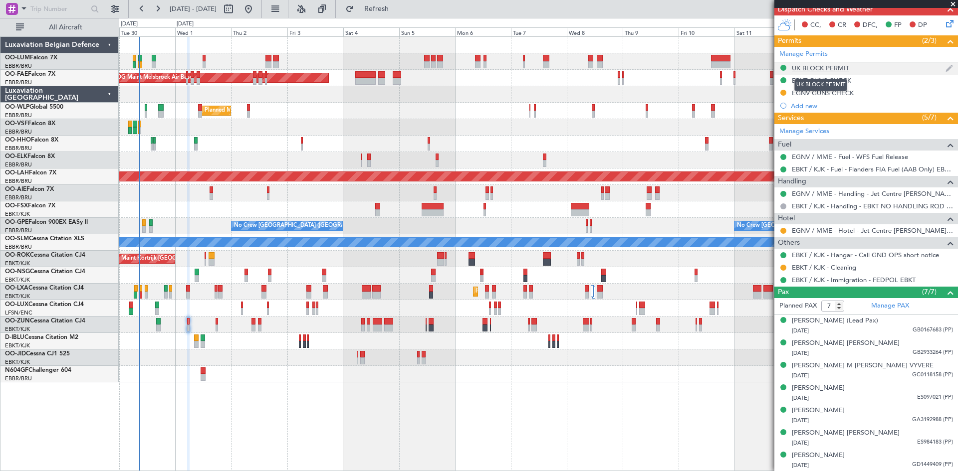
click at [807, 68] on div "UK BLOCK PERMIT" at bounding box center [819, 68] width 57 height 8
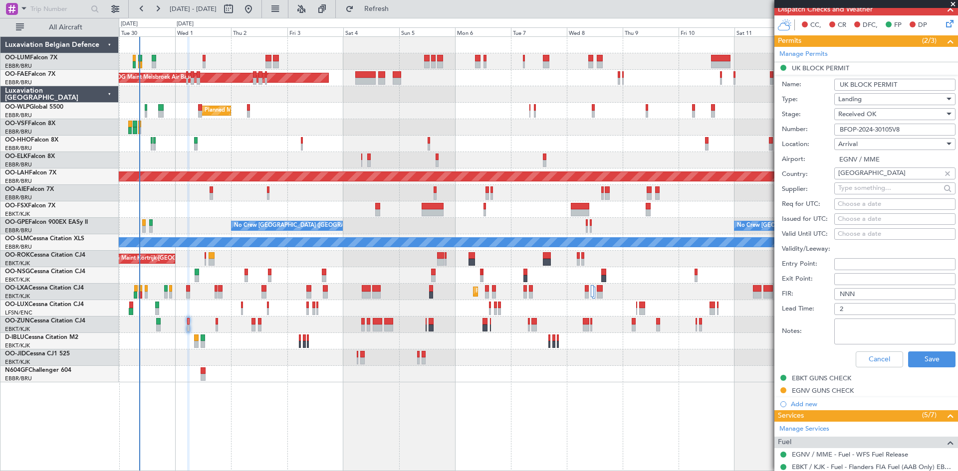
drag, startPoint x: 909, startPoint y: 128, endPoint x: 810, endPoint y: 130, distance: 98.3
click at [810, 130] on div "Number: BFOP-2024-30105V8" at bounding box center [868, 129] width 174 height 15
drag, startPoint x: 885, startPoint y: 359, endPoint x: 866, endPoint y: 358, distance: 18.5
click at [885, 359] on button "Cancel" at bounding box center [878, 360] width 47 height 16
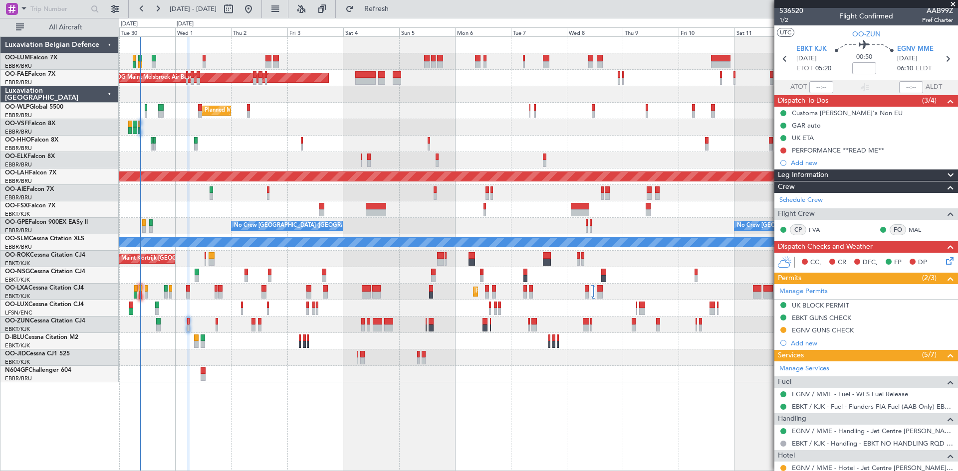
scroll to position [0, 0]
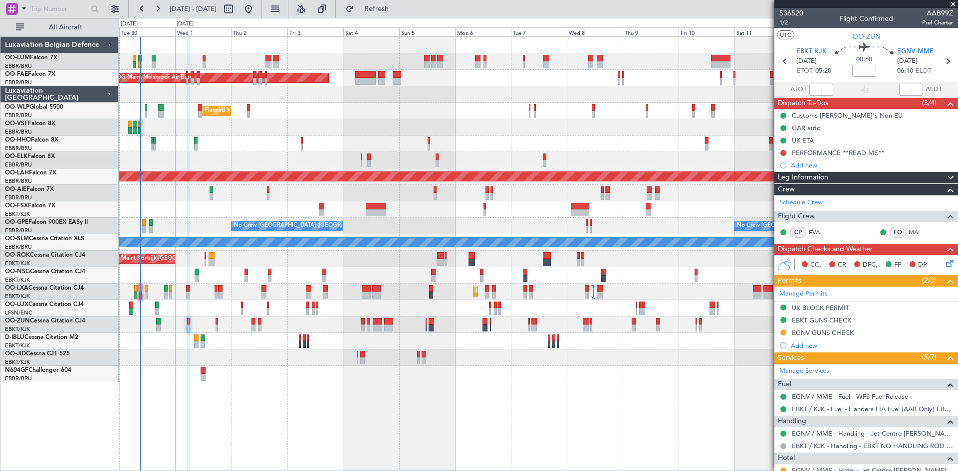
click at [944, 260] on icon at bounding box center [948, 262] width 8 height 8
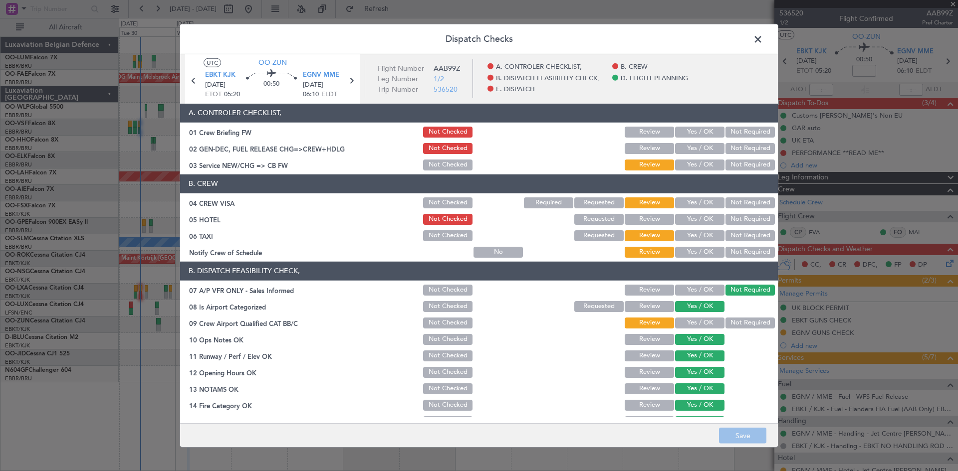
scroll to position [189, 0]
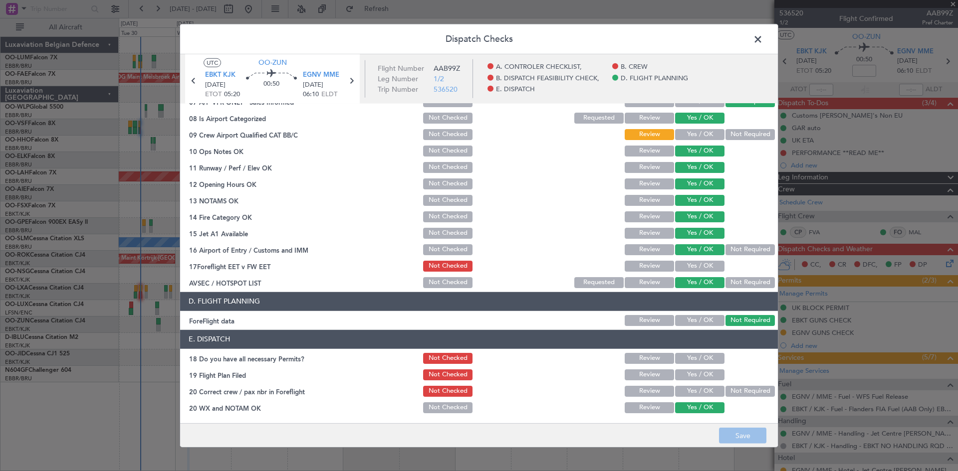
click at [700, 267] on button "Yes / OK" at bounding box center [699, 266] width 49 height 11
click at [698, 134] on button "Yes / OK" at bounding box center [699, 134] width 49 height 11
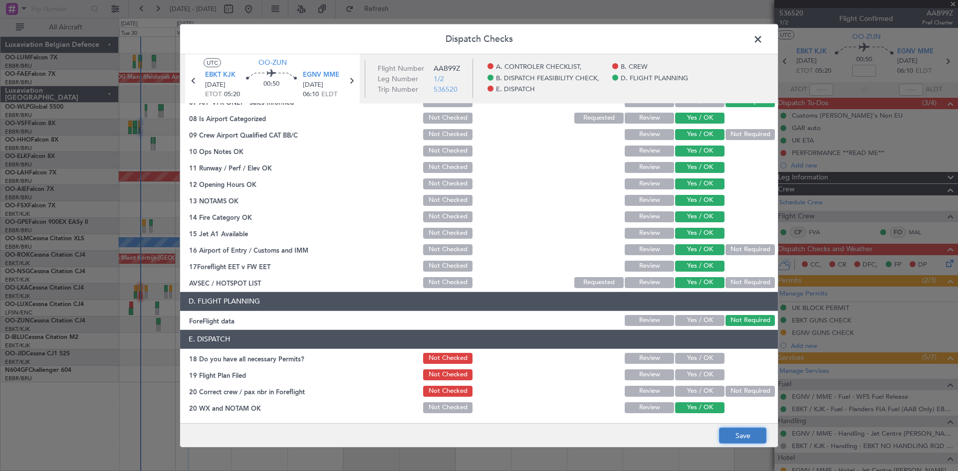
click at [758, 435] on button "Save" at bounding box center [742, 436] width 47 height 16
click at [694, 355] on button "Yes / OK" at bounding box center [699, 358] width 49 height 11
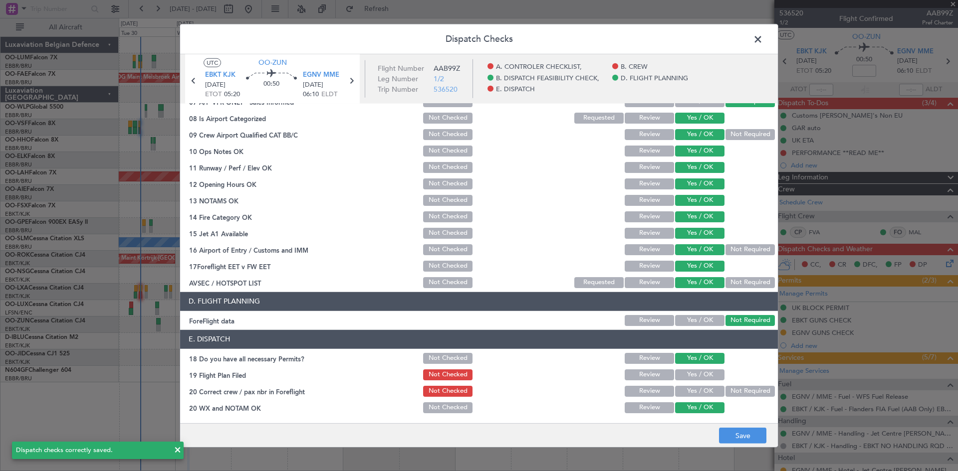
click at [692, 392] on button "Yes / OK" at bounding box center [699, 391] width 49 height 11
click at [733, 429] on button "Save" at bounding box center [742, 436] width 47 height 16
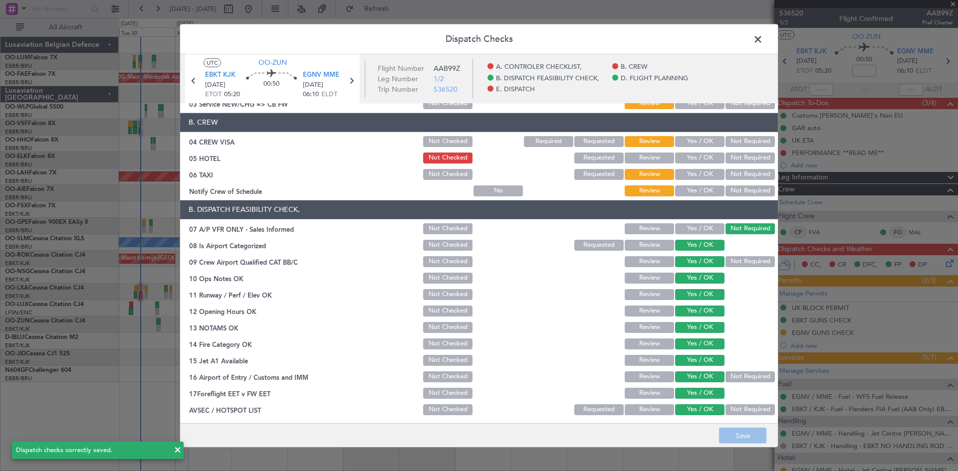
scroll to position [0, 0]
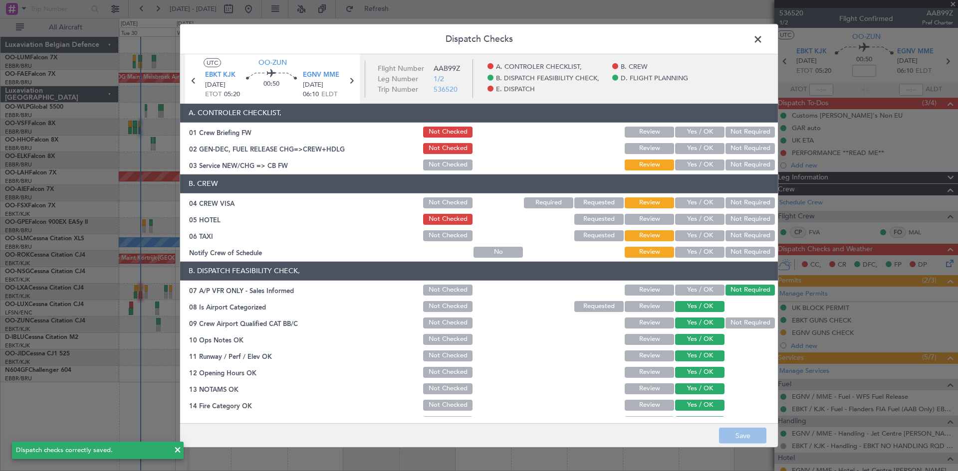
click at [707, 200] on button "Yes / OK" at bounding box center [699, 202] width 49 height 11
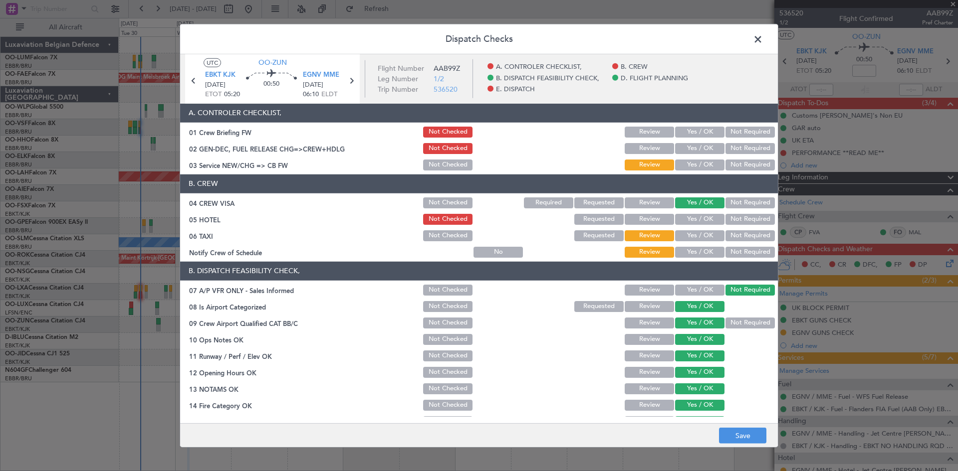
click at [701, 254] on button "Yes / OK" at bounding box center [699, 252] width 49 height 11
click at [748, 433] on button "Save" at bounding box center [742, 436] width 47 height 16
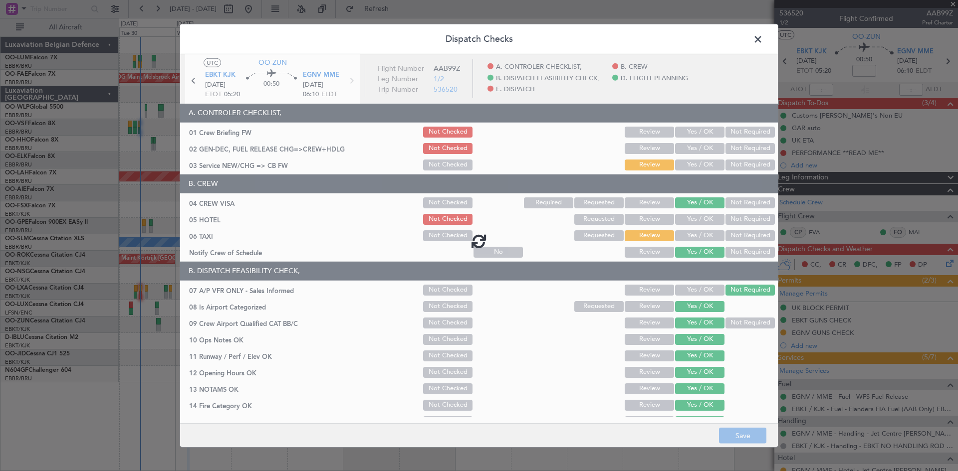
click at [763, 36] on span at bounding box center [763, 41] width 0 height 20
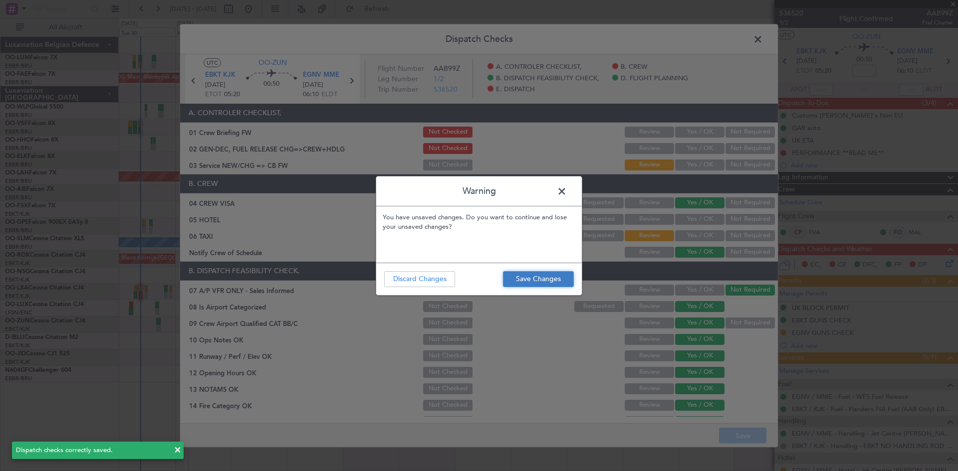
click at [557, 282] on button "Save Changes" at bounding box center [538, 279] width 71 height 16
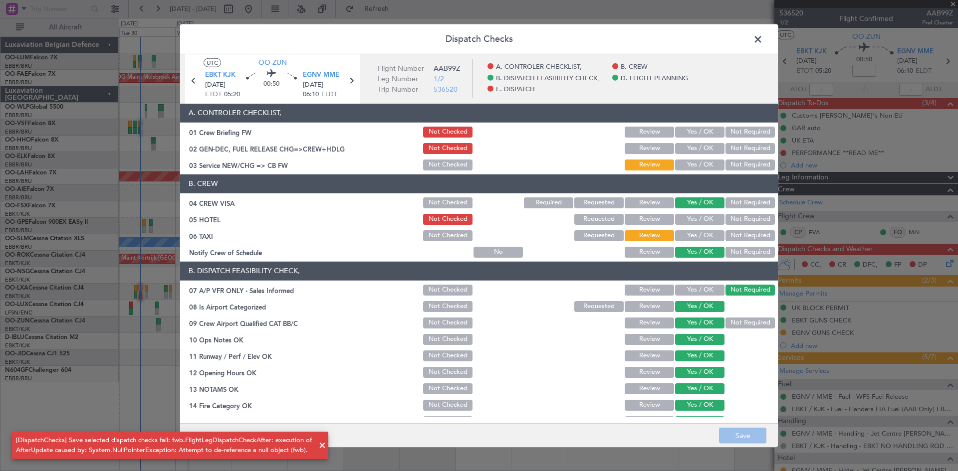
click at [763, 43] on span at bounding box center [763, 41] width 0 height 20
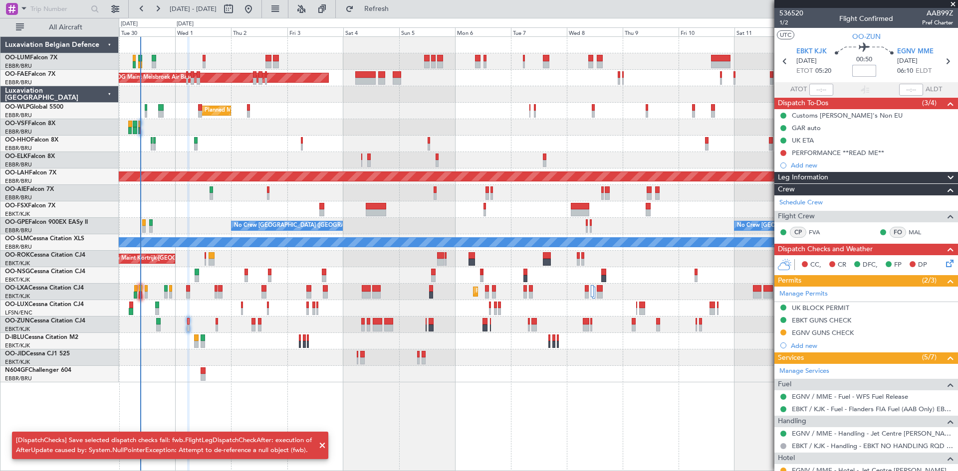
click at [855, 72] on input at bounding box center [864, 71] width 24 height 12
type input "+00:10"
click at [877, 72] on div "00:50 +00:10" at bounding box center [864, 61] width 66 height 37
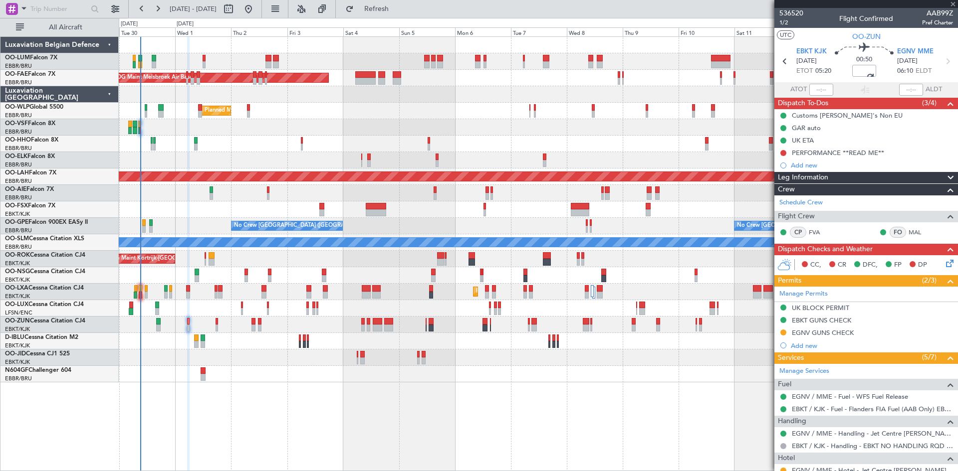
click at [944, 259] on icon at bounding box center [948, 262] width 8 height 8
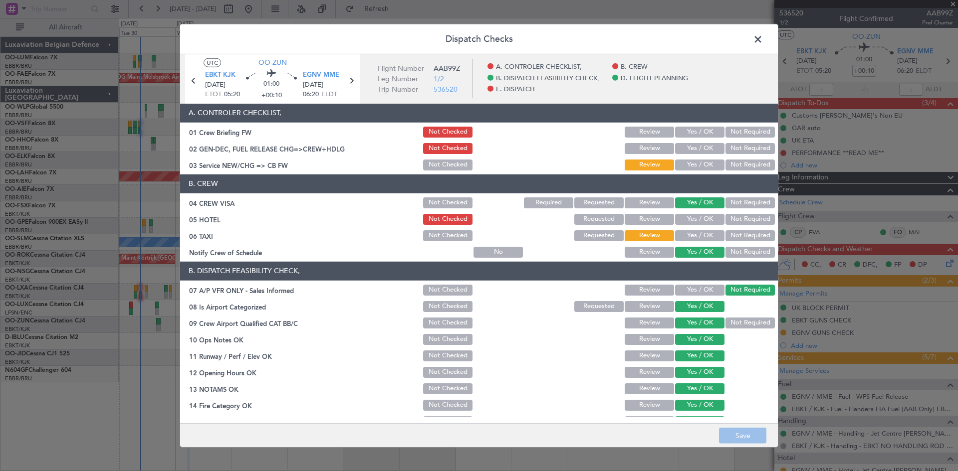
click at [747, 221] on button "Not Required" at bounding box center [749, 219] width 49 height 11
click at [743, 232] on button "Not Required" at bounding box center [749, 235] width 49 height 11
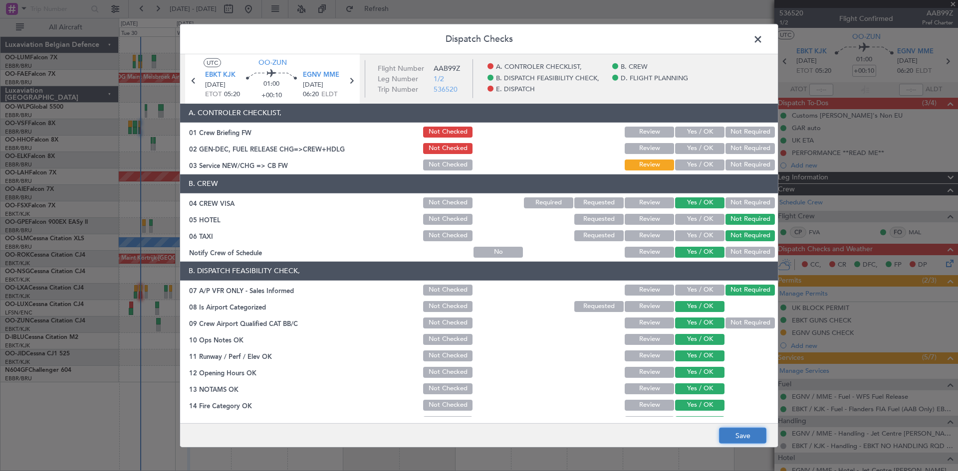
click at [749, 430] on button "Save" at bounding box center [742, 436] width 47 height 16
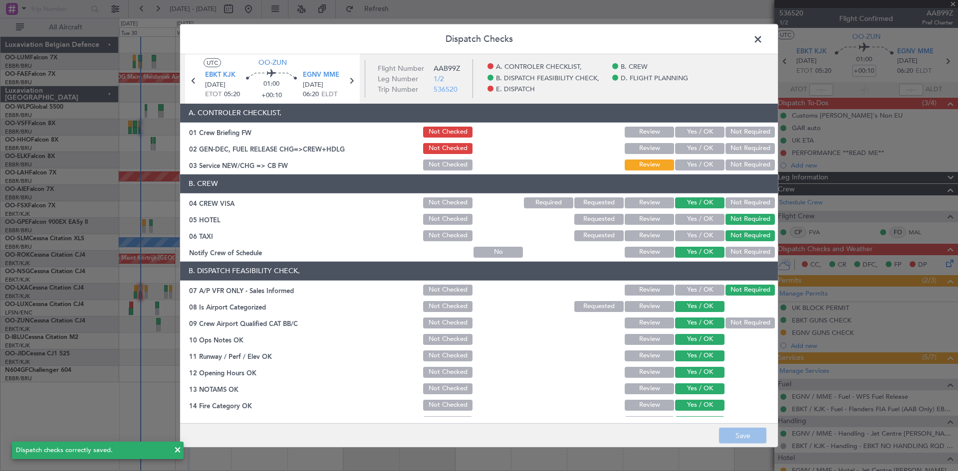
click at [763, 41] on span at bounding box center [763, 41] width 0 height 20
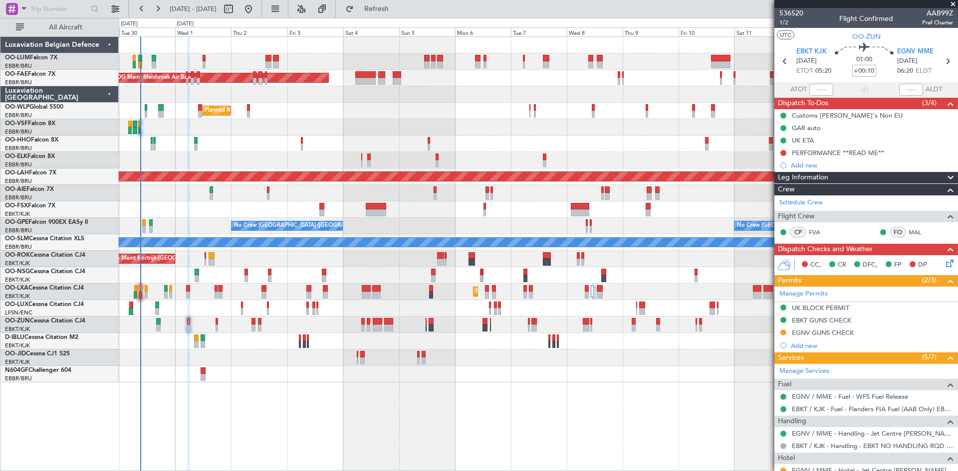
click at [945, 262] on icon at bounding box center [948, 262] width 8 height 8
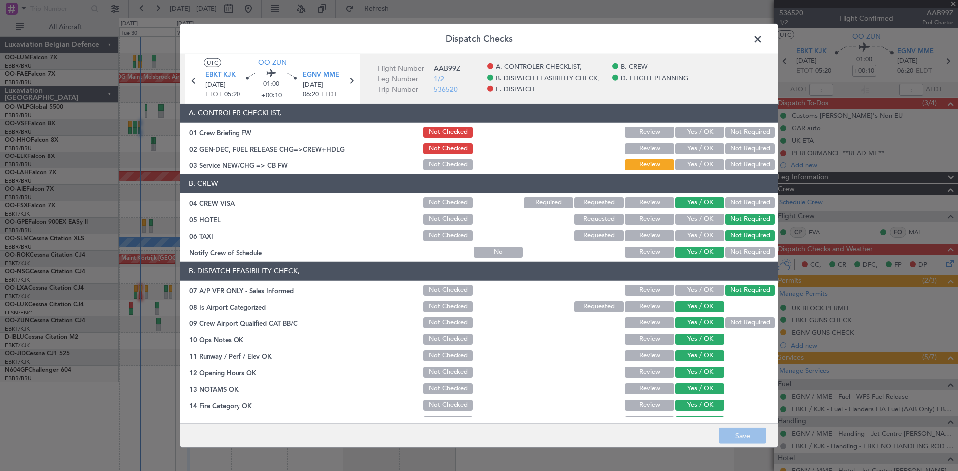
click at [609, 219] on button "Requested" at bounding box center [598, 219] width 49 height 11
click at [731, 434] on button "Save" at bounding box center [742, 436] width 47 height 16
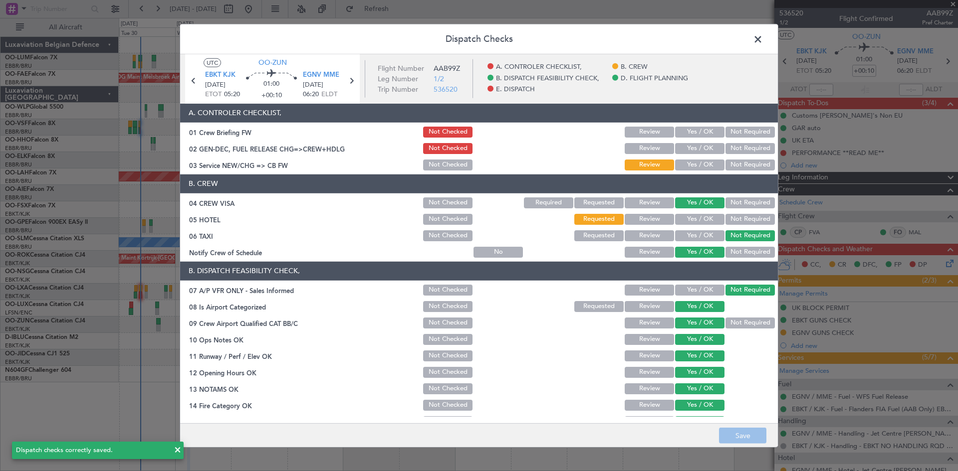
click at [763, 38] on span at bounding box center [763, 41] width 0 height 20
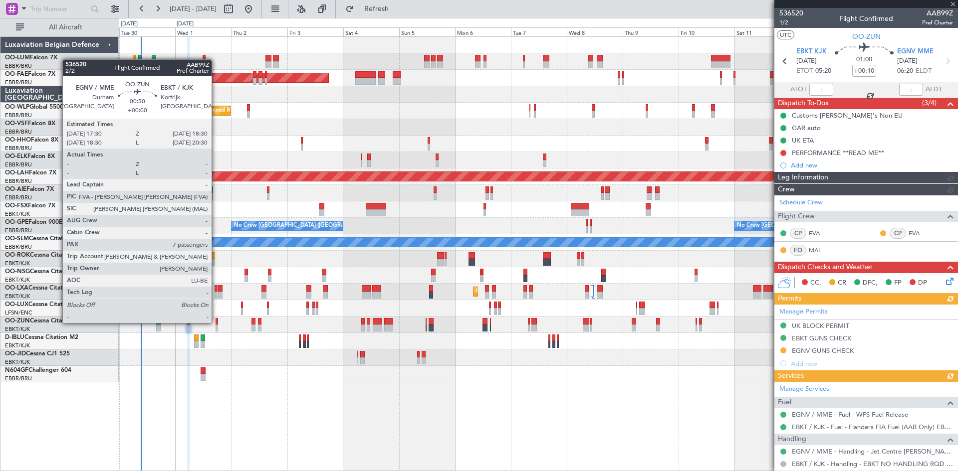
click at [216, 322] on div at bounding box center [216, 321] width 2 height 7
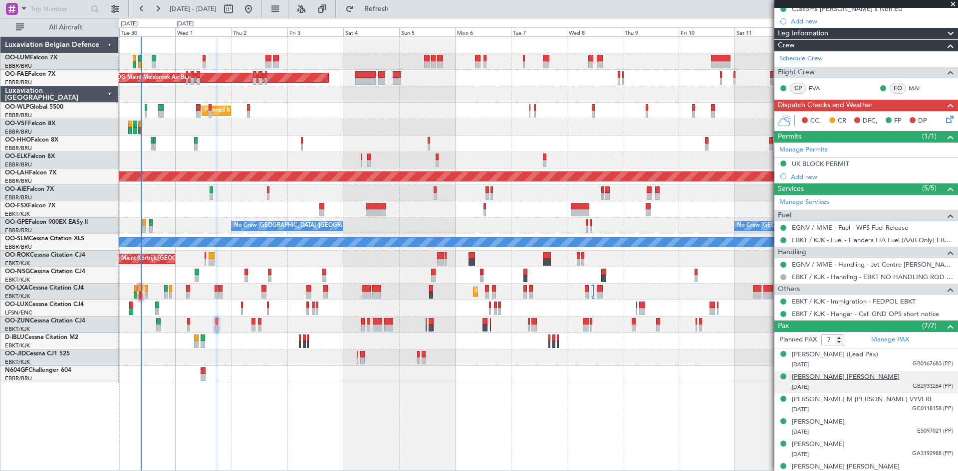
scroll to position [153, 0]
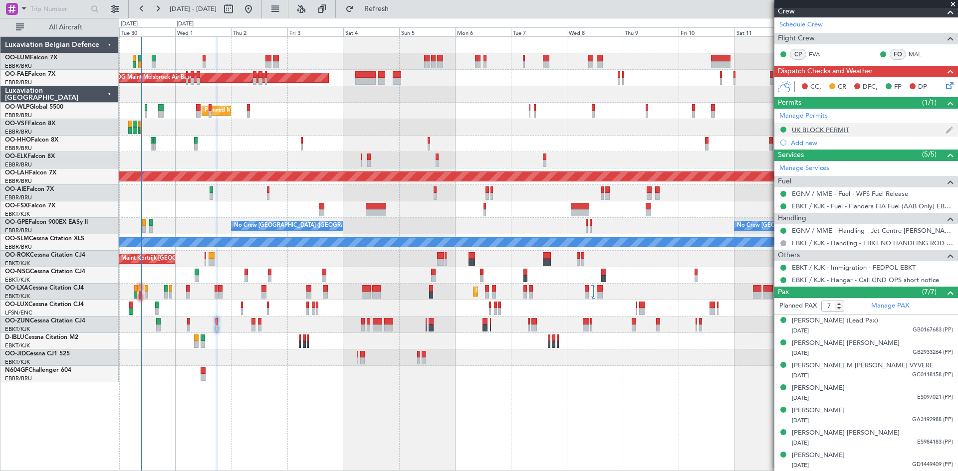
click at [815, 127] on div "UK BLOCK PERMIT" at bounding box center [819, 130] width 57 height 8
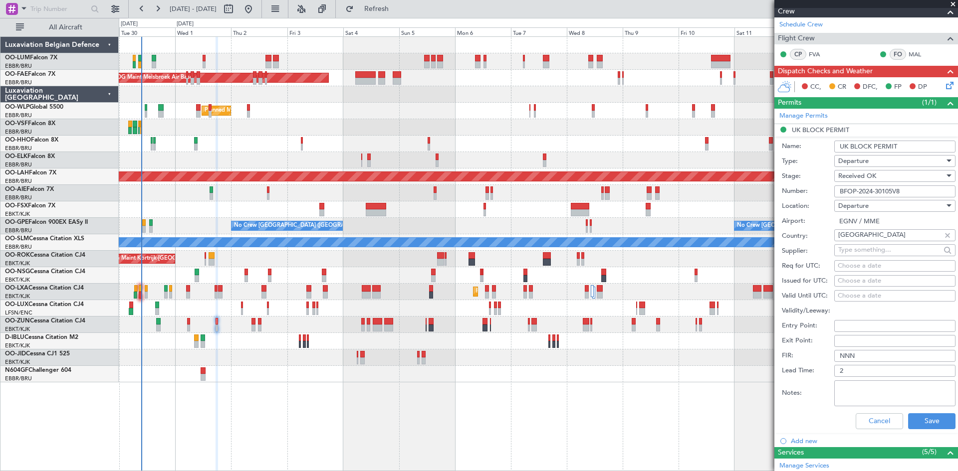
drag, startPoint x: 909, startPoint y: 191, endPoint x: 758, endPoint y: 185, distance: 150.7
click at [758, 185] on fb-app "[DATE] - [DATE] Refresh Quick Links All Aircraft Owner [GEOGRAPHIC_DATA] Planne…" at bounding box center [479, 239] width 958 height 464
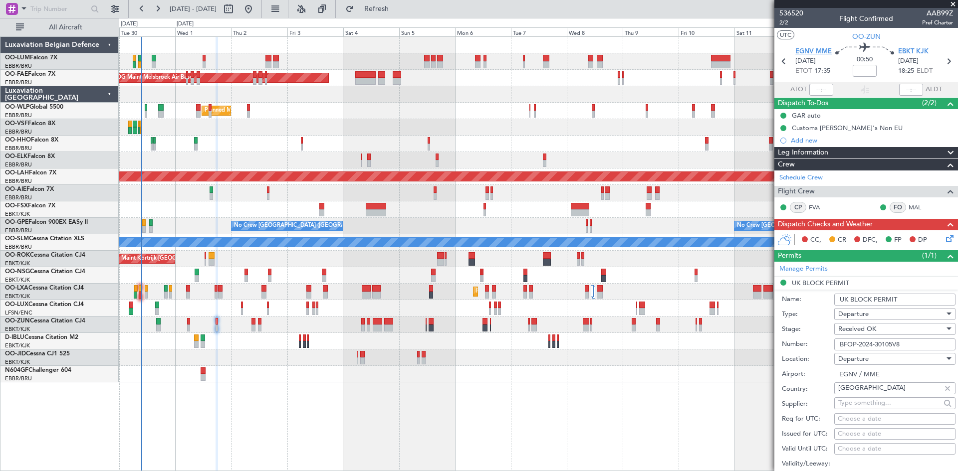
click at [814, 51] on span "EGNV MME" at bounding box center [813, 52] width 36 height 10
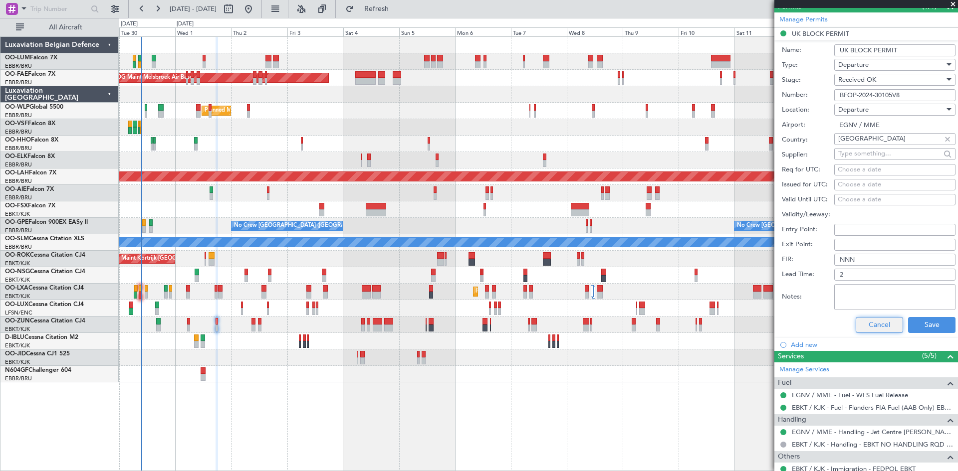
click at [867, 318] on button "Cancel" at bounding box center [878, 325] width 47 height 16
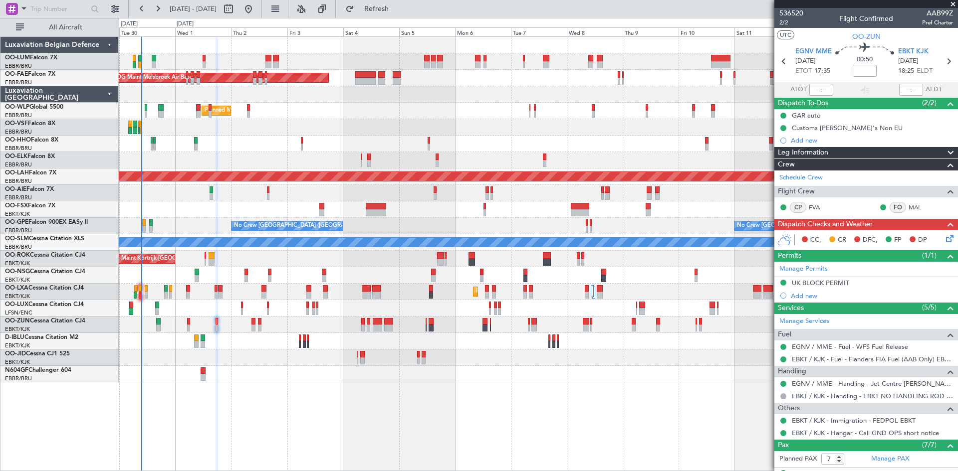
click at [944, 233] on icon at bounding box center [948, 237] width 8 height 8
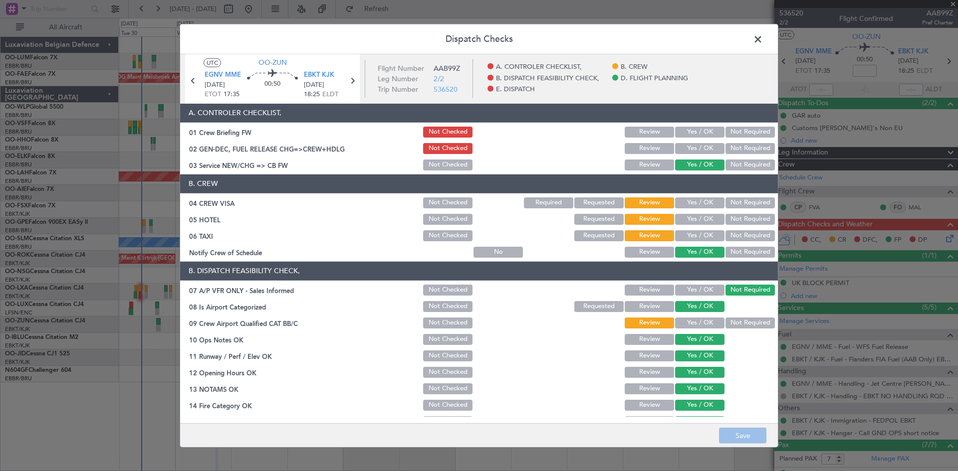
click at [685, 202] on button "Yes / OK" at bounding box center [699, 202] width 49 height 11
click at [726, 216] on button "Not Required" at bounding box center [749, 219] width 49 height 11
click at [640, 217] on button "Review" at bounding box center [648, 219] width 49 height 11
click at [585, 223] on button "Requested" at bounding box center [598, 219] width 49 height 11
click at [687, 233] on button "Yes / OK" at bounding box center [699, 235] width 49 height 11
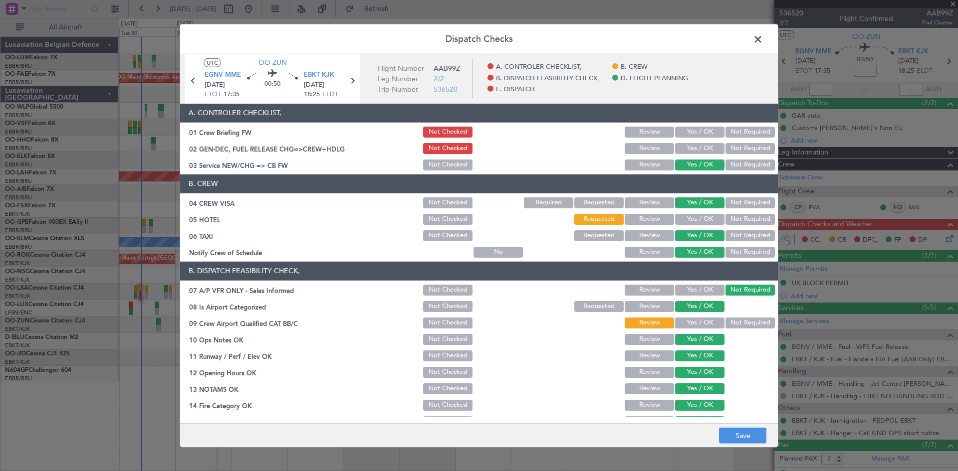
click at [728, 236] on button "Not Required" at bounding box center [749, 235] width 49 height 11
click at [696, 320] on button "Yes / OK" at bounding box center [699, 323] width 49 height 11
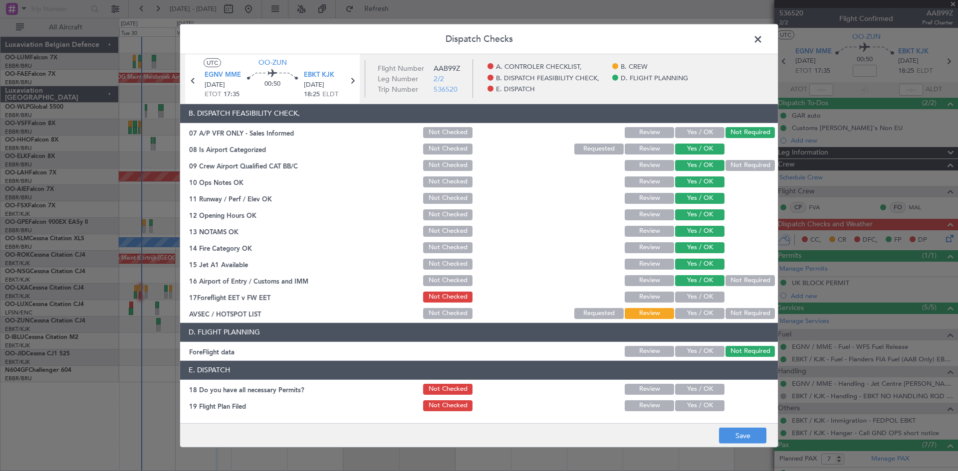
scroll to position [189, 0]
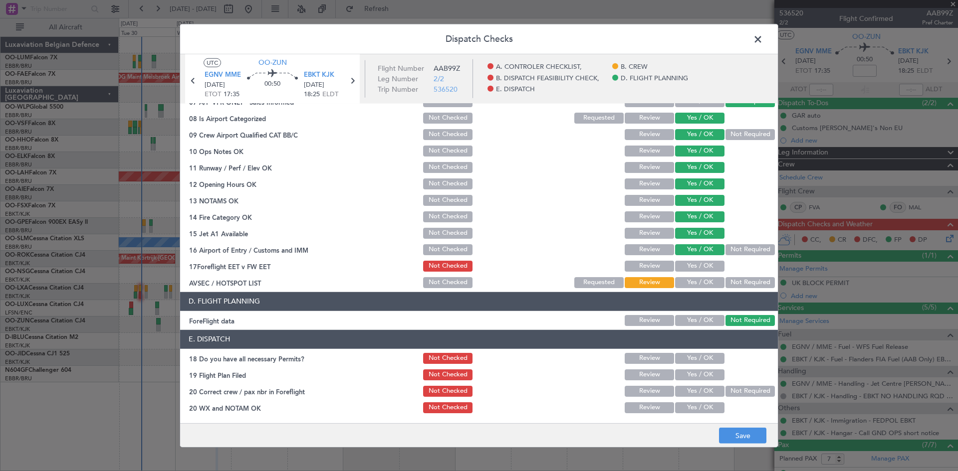
click at [693, 264] on button "Yes / OK" at bounding box center [699, 266] width 49 height 11
click at [698, 284] on button "Yes / OK" at bounding box center [699, 282] width 49 height 11
click at [693, 359] on button "Yes / OK" at bounding box center [699, 358] width 49 height 11
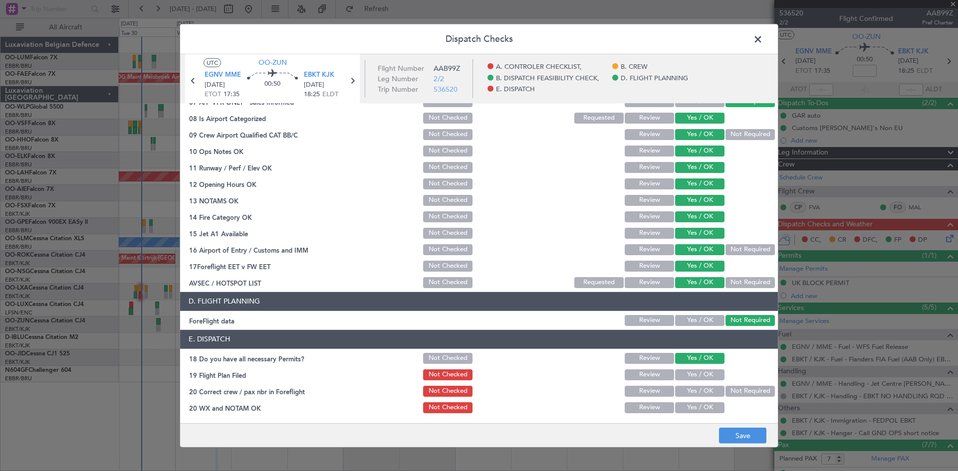
click at [697, 389] on button "Yes / OK" at bounding box center [699, 391] width 49 height 11
click at [696, 407] on button "Yes / OK" at bounding box center [699, 407] width 49 height 11
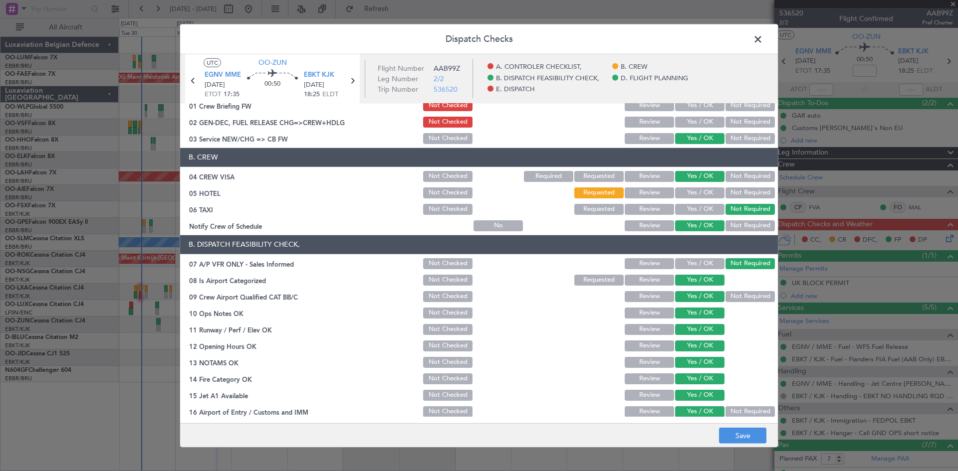
scroll to position [0, 0]
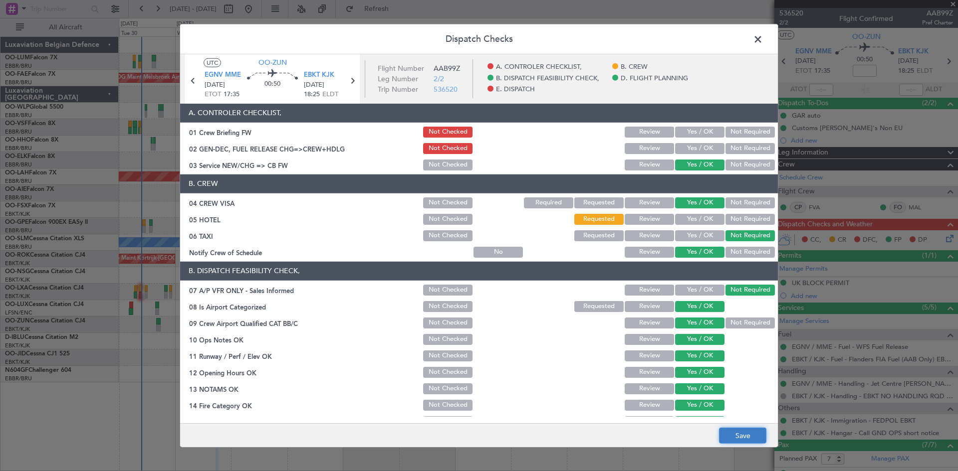
click at [762, 432] on button "Save" at bounding box center [742, 436] width 47 height 16
click at [763, 39] on span at bounding box center [763, 41] width 0 height 20
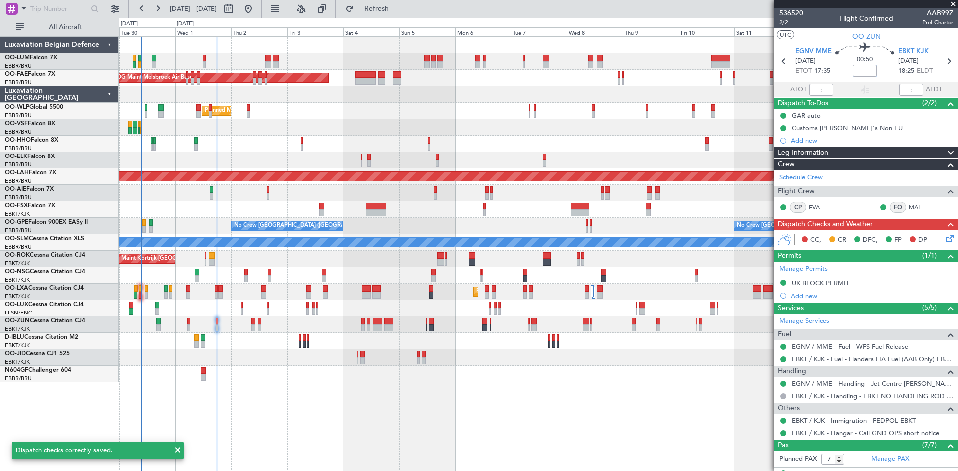
click at [858, 70] on input at bounding box center [864, 71] width 24 height 12
click at [834, 65] on div "00:50 5" at bounding box center [864, 61] width 66 height 37
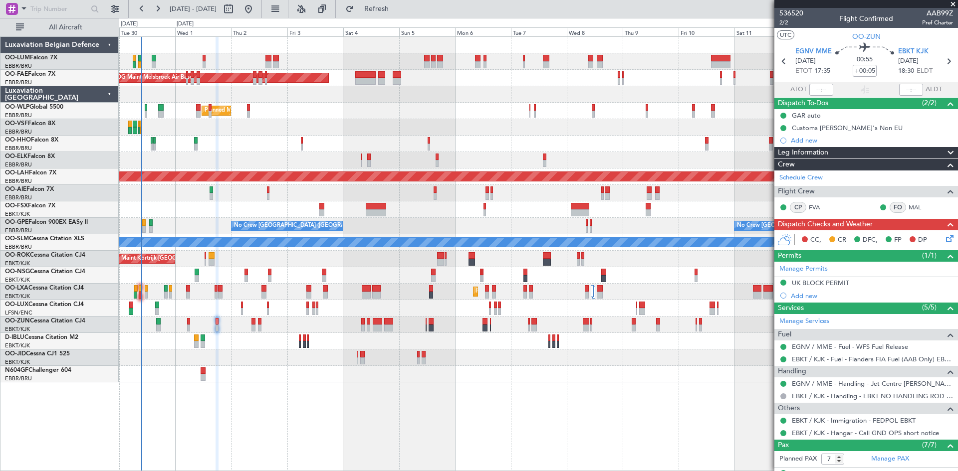
click at [944, 236] on icon at bounding box center [948, 237] width 8 height 8
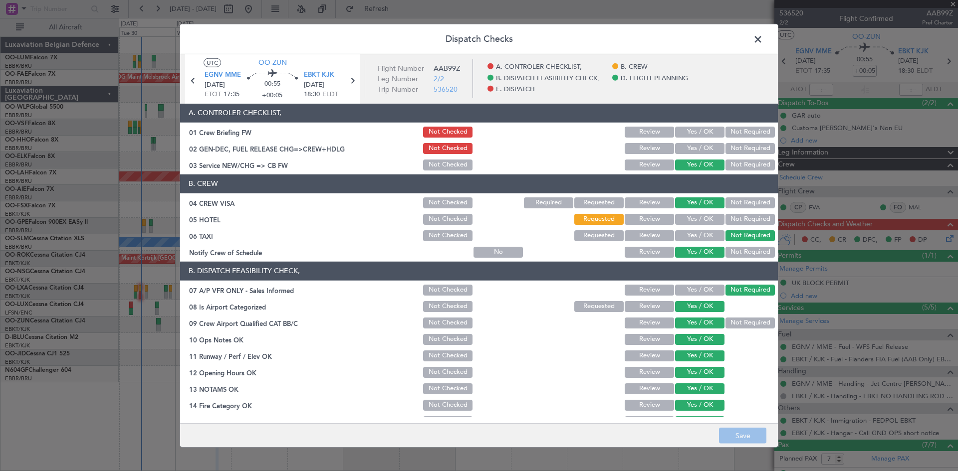
click at [763, 41] on span at bounding box center [763, 41] width 0 height 20
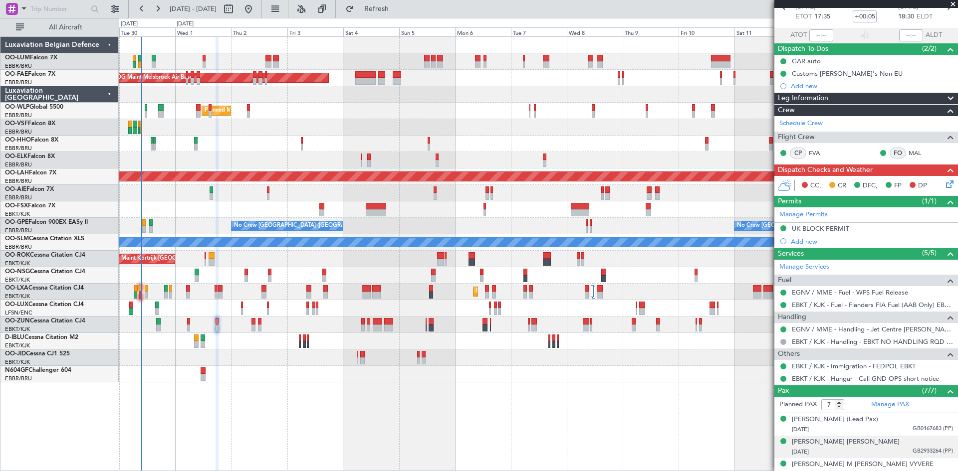
scroll to position [153, 0]
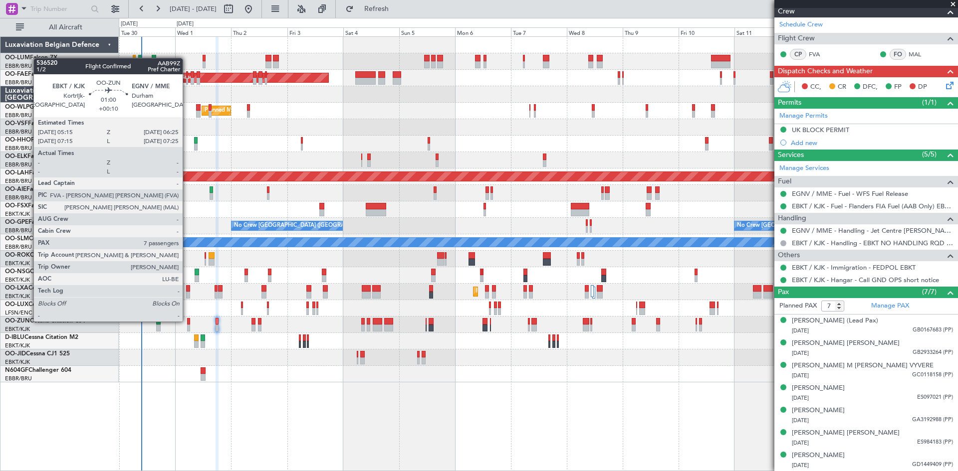
click at [187, 321] on div at bounding box center [188, 321] width 3 height 7
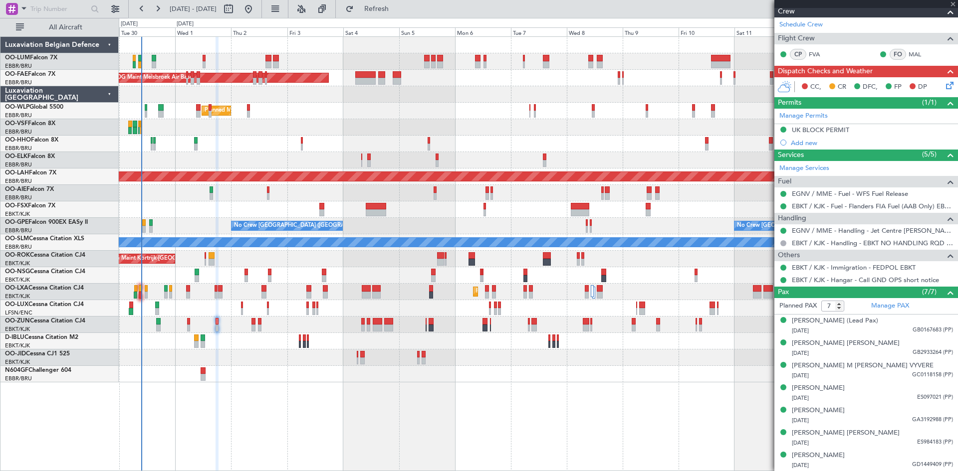
type input "+00:10"
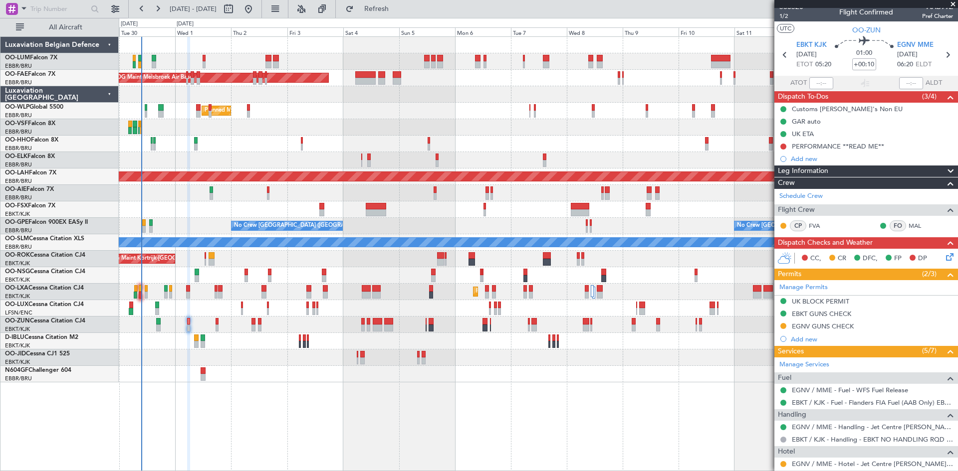
scroll to position [0, 0]
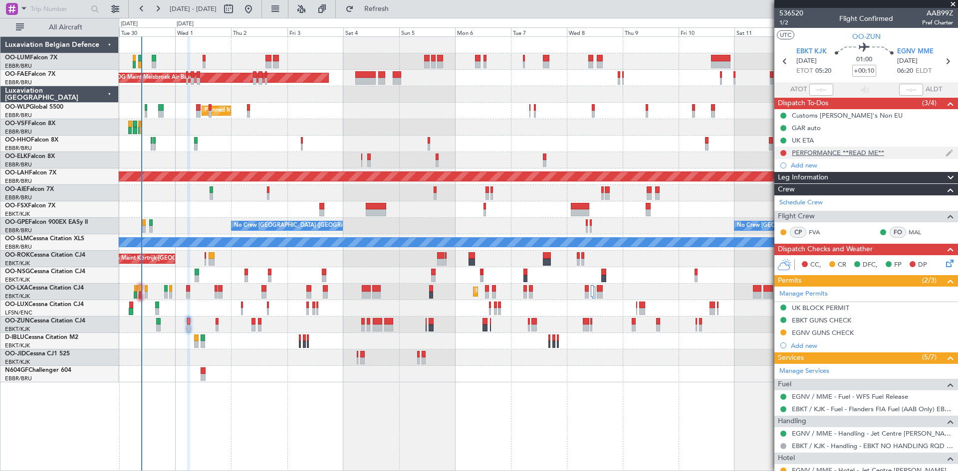
click at [836, 154] on div "PERFORMANCE **READ ME**" at bounding box center [837, 153] width 92 height 8
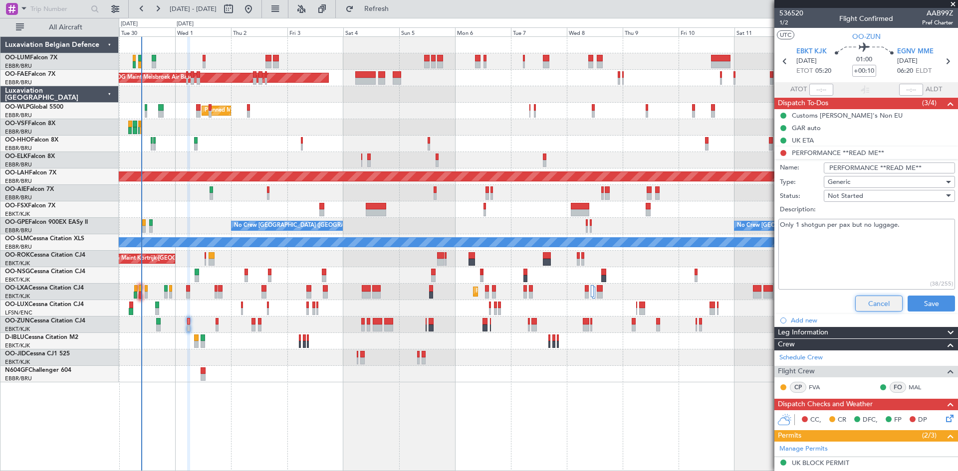
click at [872, 306] on button "Cancel" at bounding box center [878, 304] width 47 height 16
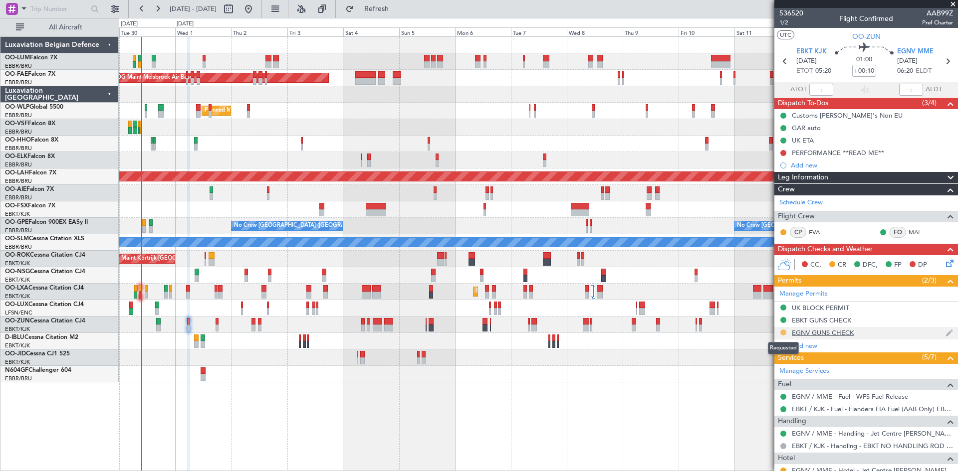
click at [783, 332] on button at bounding box center [783, 333] width 6 height 6
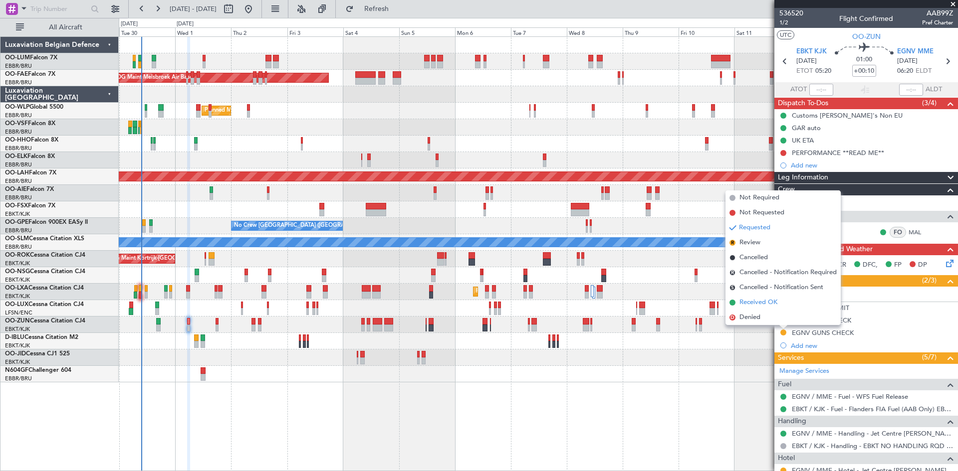
click at [760, 305] on span "Received OK" at bounding box center [758, 303] width 38 height 10
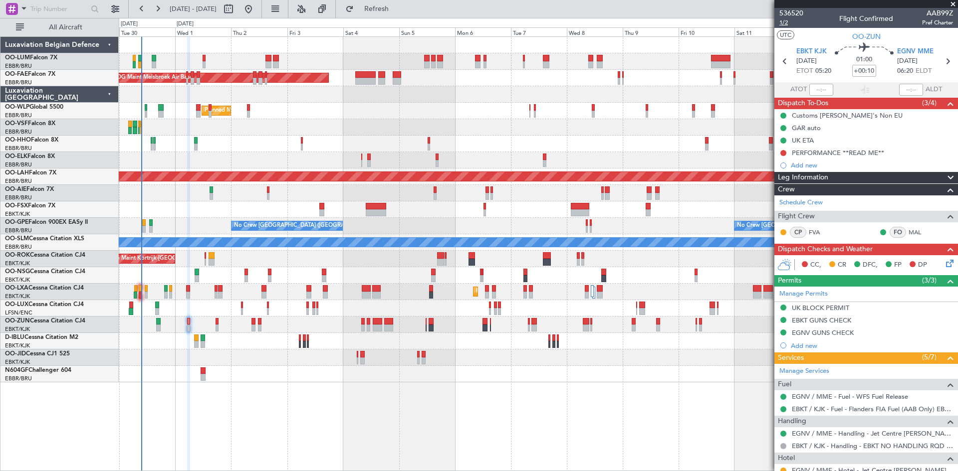
click at [786, 23] on span "1/2" at bounding box center [791, 22] width 24 height 8
click at [821, 154] on div "PERFORMANCE **READ ME**" at bounding box center [837, 153] width 92 height 8
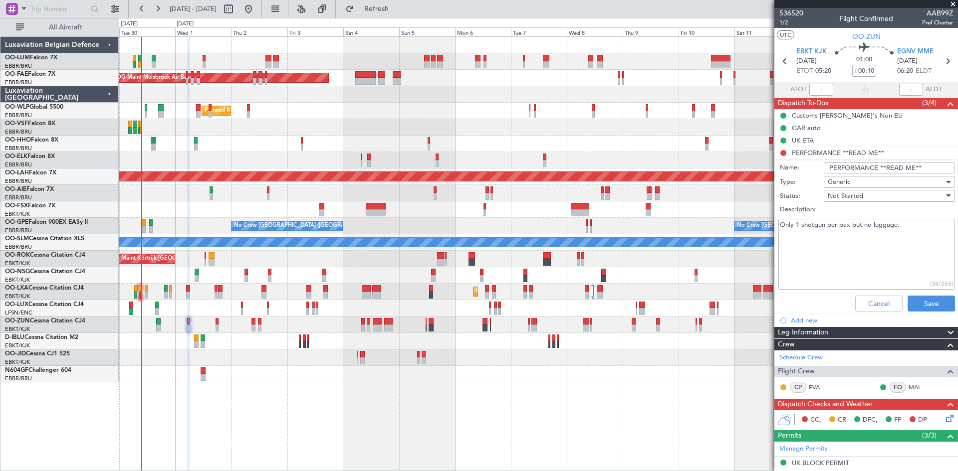
click at [867, 196] on div "Not Started" at bounding box center [885, 196] width 116 height 15
click at [868, 249] on span "Completed" at bounding box center [884, 245] width 117 height 15
click at [921, 304] on button "Save" at bounding box center [930, 304] width 47 height 16
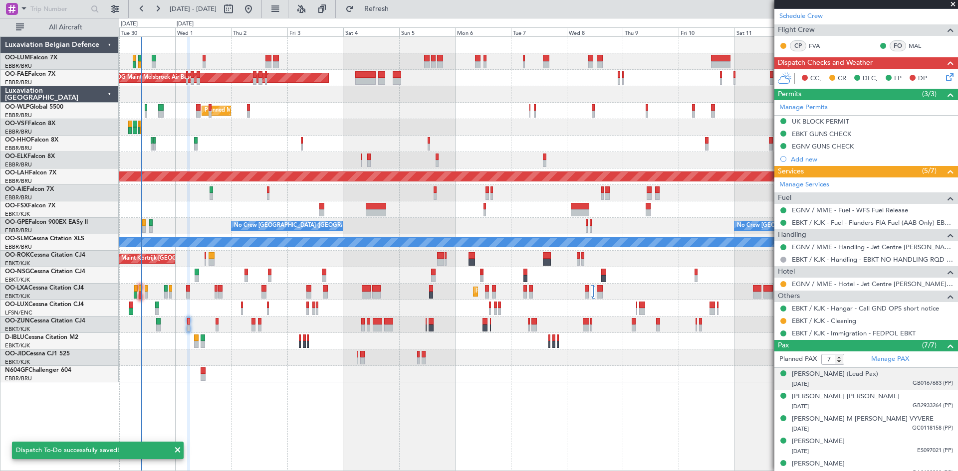
scroll to position [199, 0]
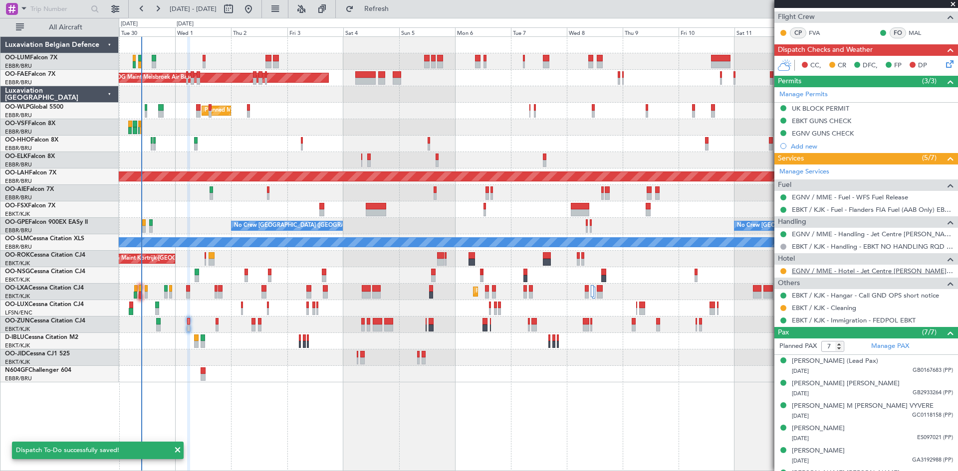
click at [815, 271] on link "EGNV / MME - Hotel - Jet Centre [PERSON_NAME] Aviation EGNV / MME" at bounding box center [871, 271] width 161 height 8
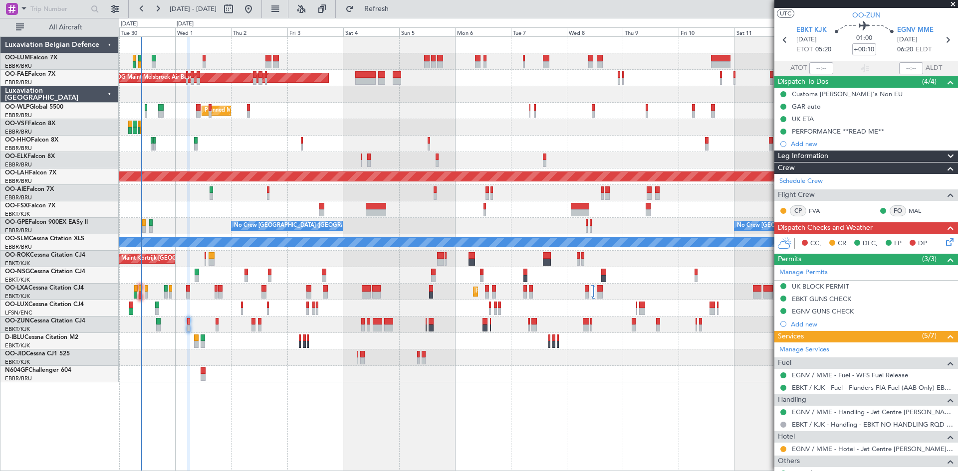
scroll to position [0, 0]
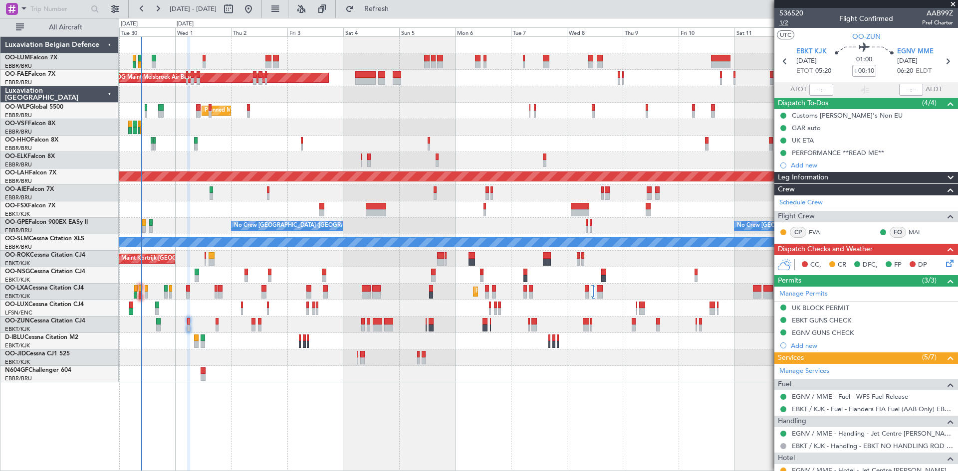
click at [781, 22] on span "1/2" at bounding box center [791, 22] width 24 height 8
click at [944, 261] on icon at bounding box center [948, 262] width 8 height 8
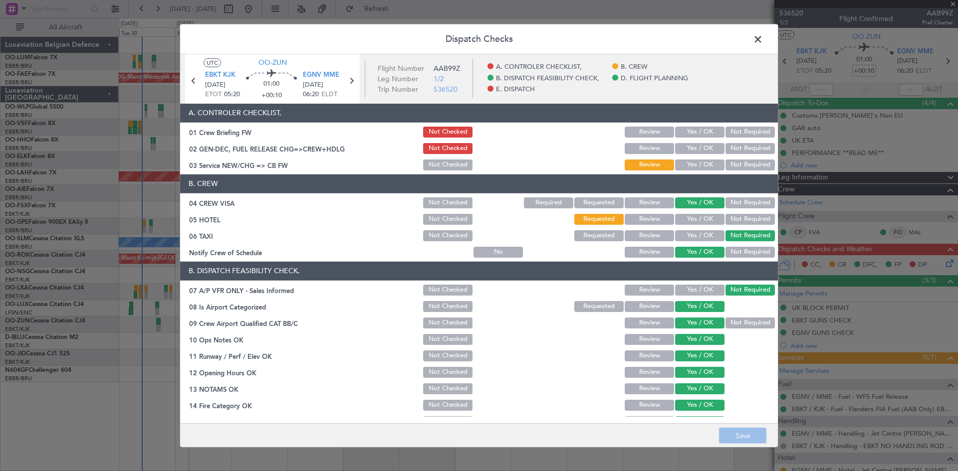
click at [697, 134] on button "Yes / OK" at bounding box center [699, 132] width 49 height 11
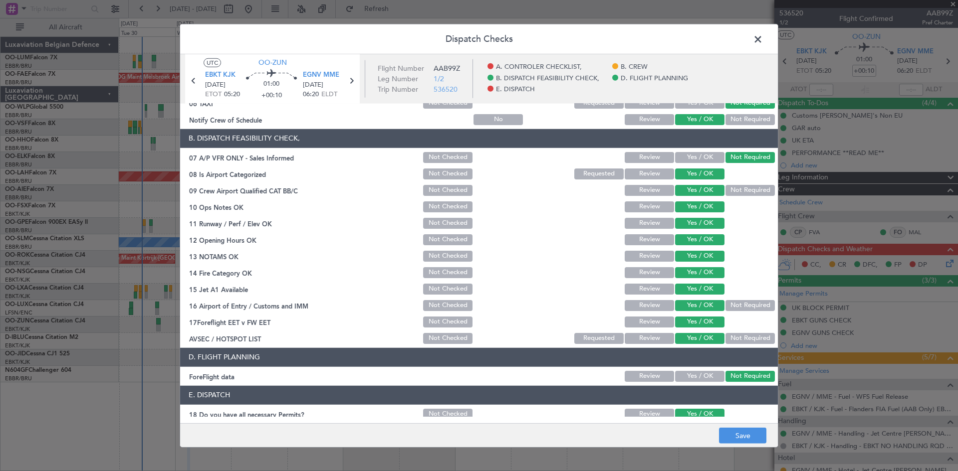
scroll to position [189, 0]
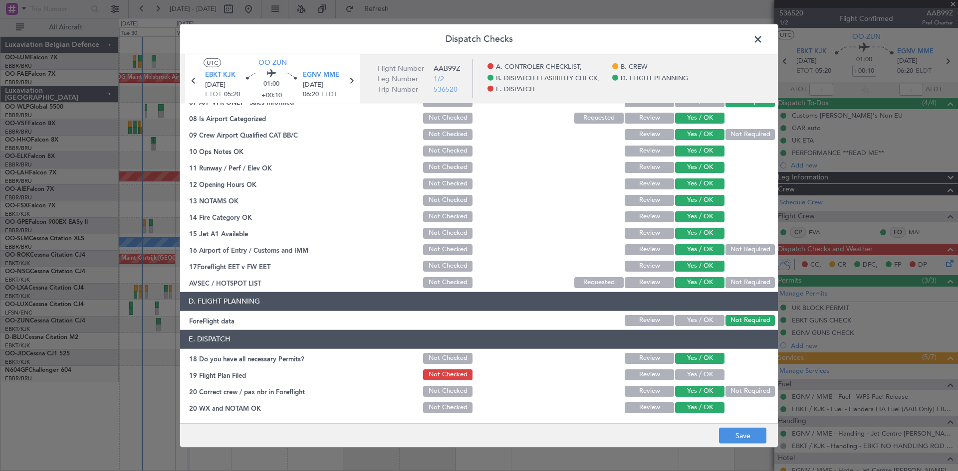
click at [763, 36] on span at bounding box center [763, 41] width 0 height 20
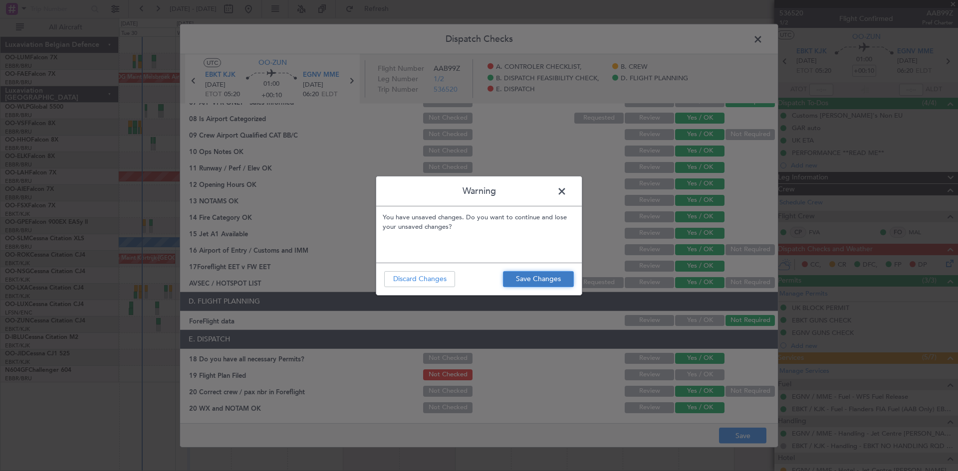
click at [568, 282] on button "Save Changes" at bounding box center [538, 279] width 71 height 16
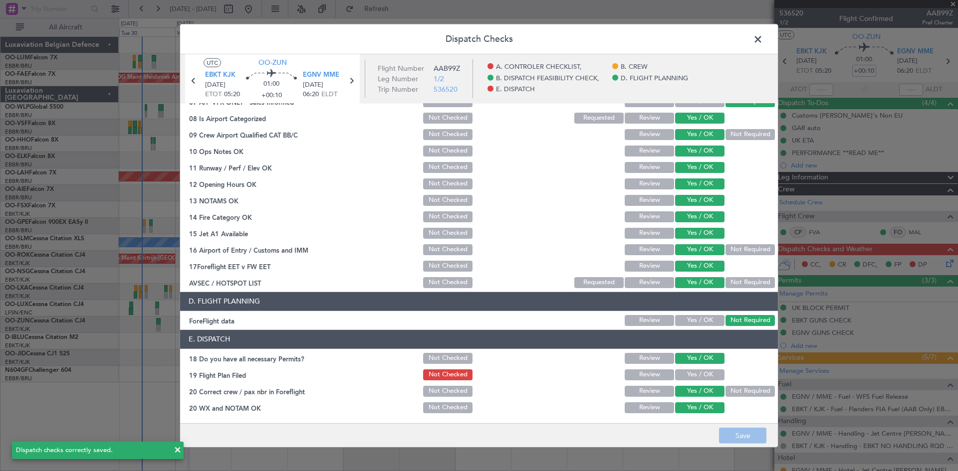
click at [763, 41] on span at bounding box center [763, 41] width 0 height 20
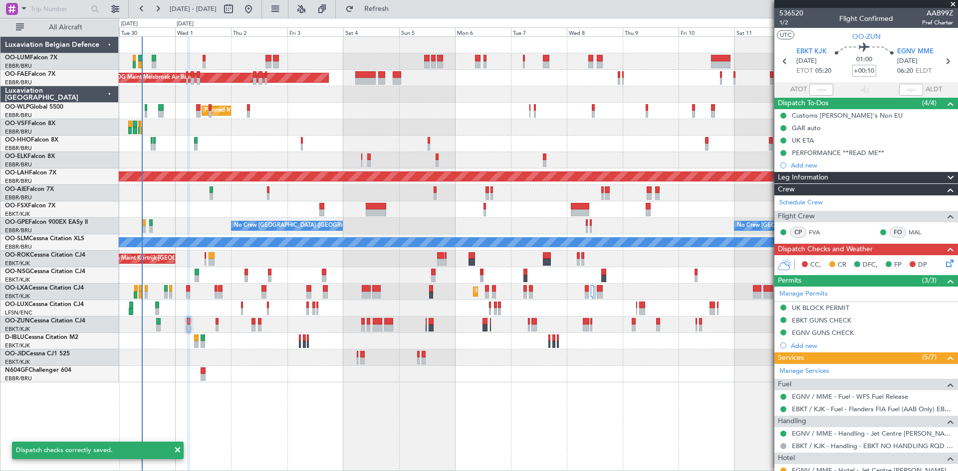
click at [857, 71] on input "+00:10" at bounding box center [864, 71] width 24 height 12
click at [882, 74] on div "01:00 5" at bounding box center [864, 61] width 66 height 37
type input "+00:05"
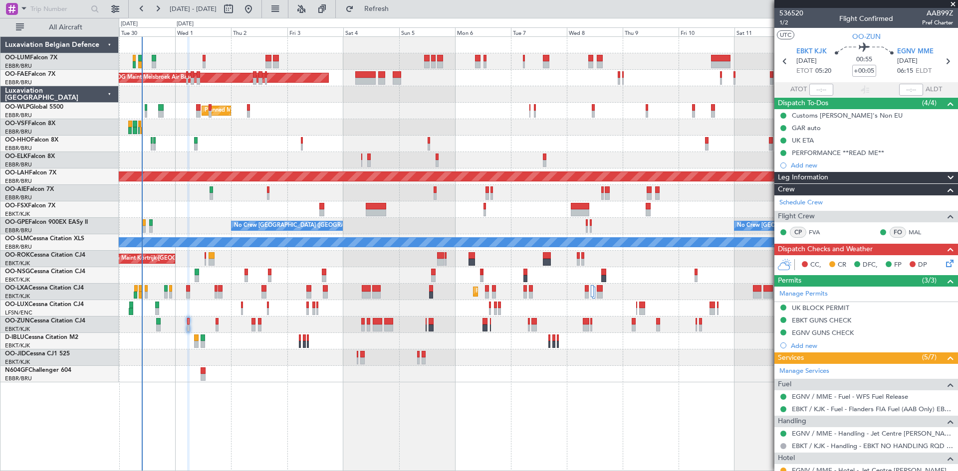
click at [944, 260] on icon at bounding box center [948, 262] width 8 height 8
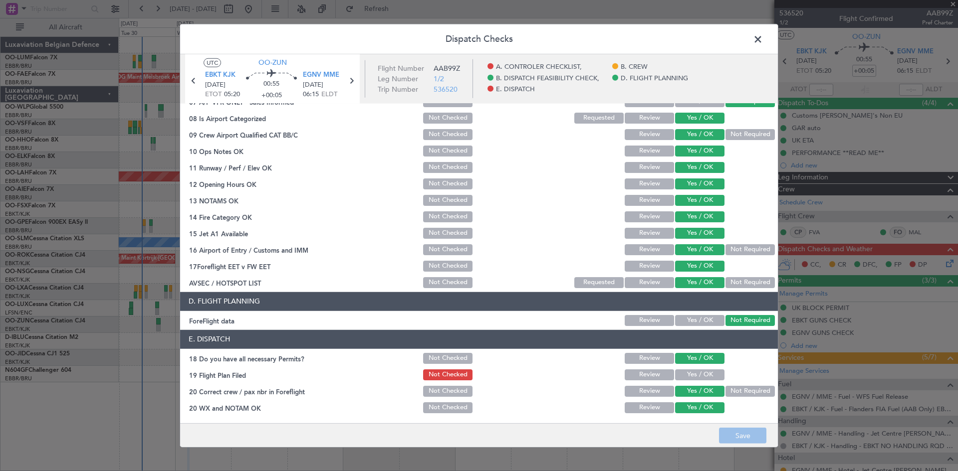
click at [695, 372] on button "Yes / OK" at bounding box center [699, 375] width 49 height 11
click at [737, 431] on button "Save" at bounding box center [742, 436] width 47 height 16
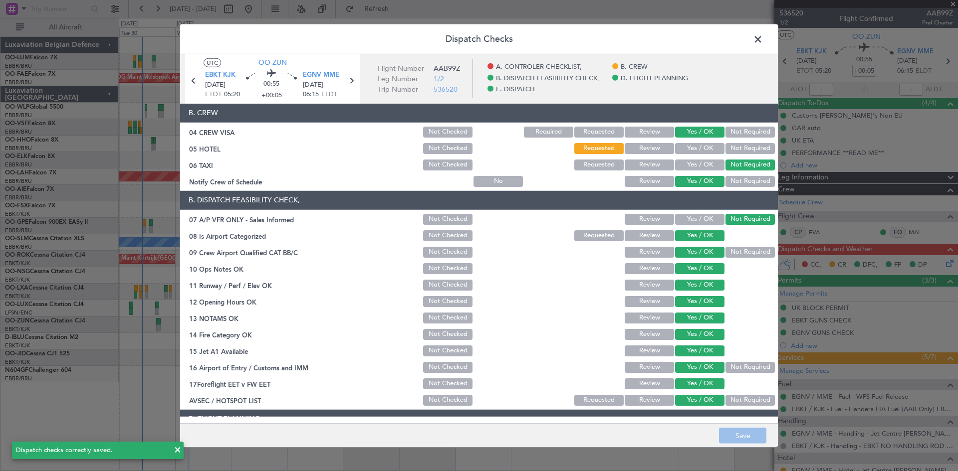
scroll to position [0, 0]
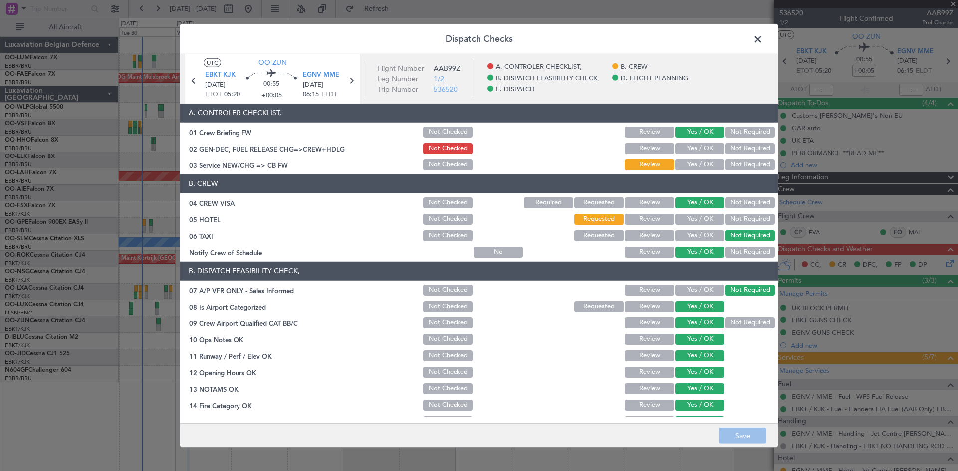
click at [705, 160] on button "Yes / OK" at bounding box center [699, 165] width 49 height 11
click at [751, 435] on button "Save" at bounding box center [742, 436] width 47 height 16
click at [347, 83] on icon at bounding box center [351, 80] width 13 height 13
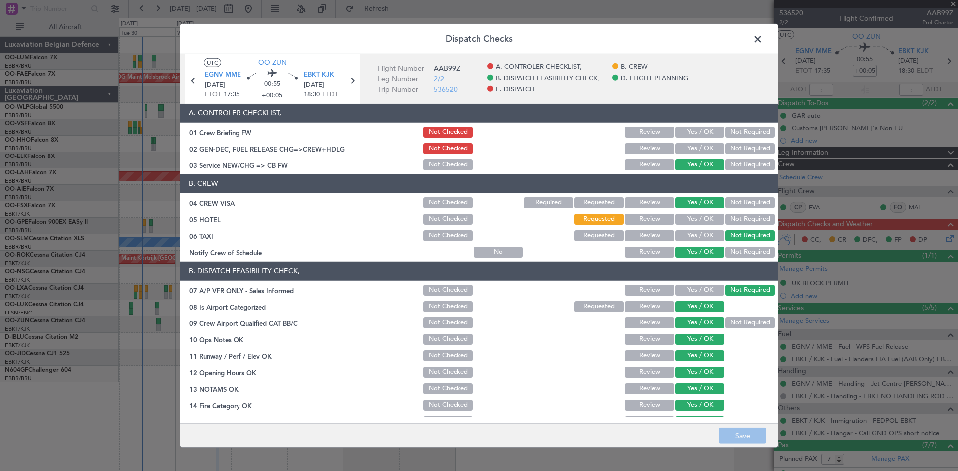
scroll to position [189, 0]
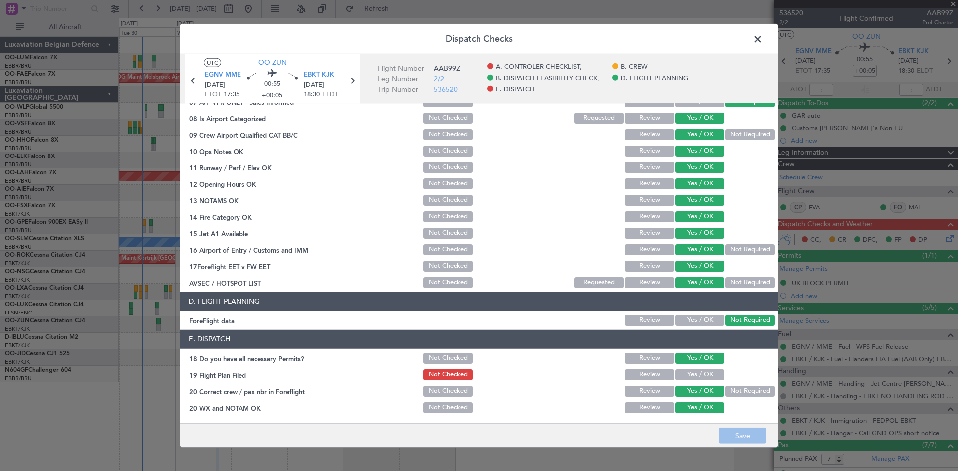
click at [696, 378] on button "Yes / OK" at bounding box center [699, 375] width 49 height 11
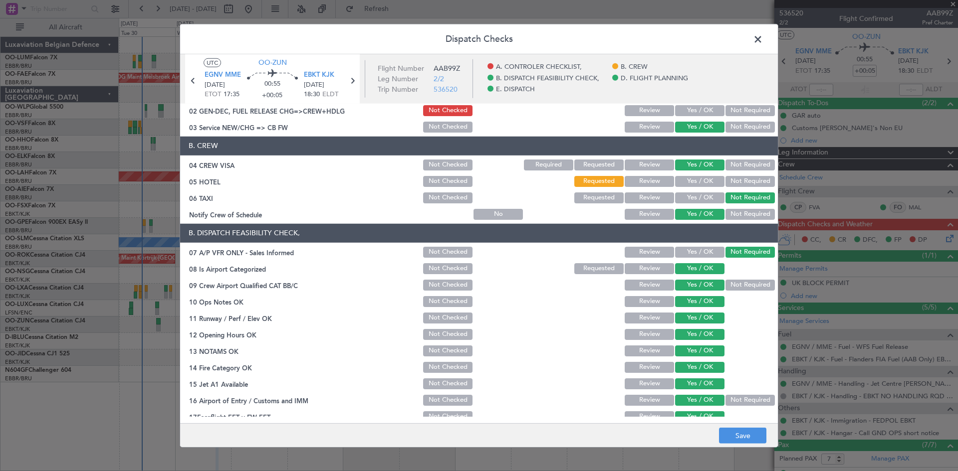
scroll to position [0, 0]
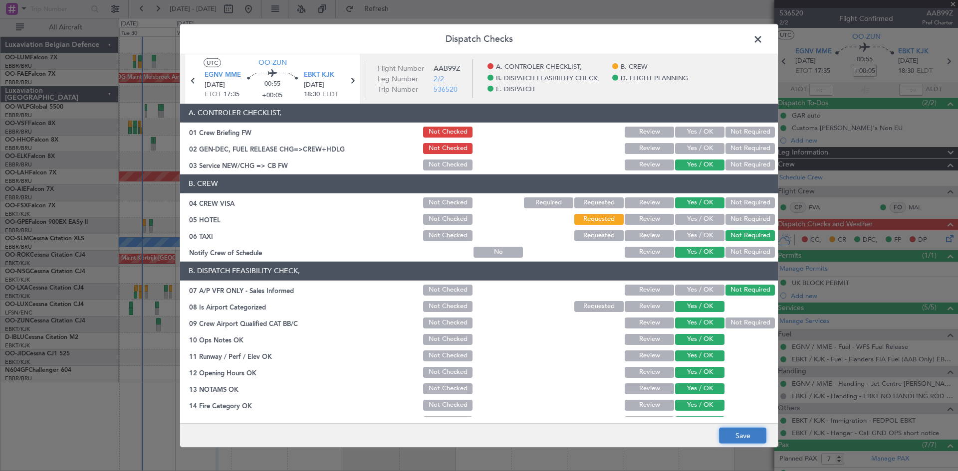
click at [758, 432] on button "Save" at bounding box center [742, 436] width 47 height 16
click at [708, 127] on button "Yes / OK" at bounding box center [699, 132] width 49 height 11
click at [751, 433] on button "Save" at bounding box center [742, 436] width 47 height 16
click at [763, 41] on span at bounding box center [763, 41] width 0 height 20
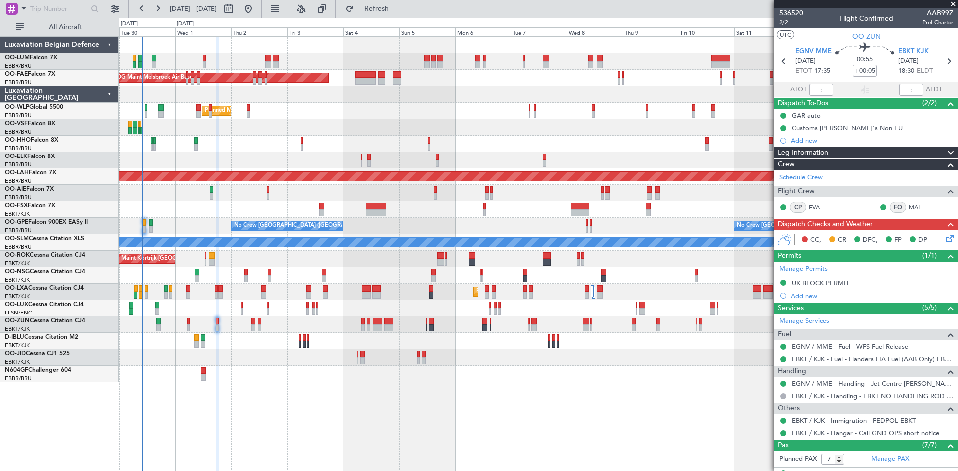
click at [945, 237] on icon at bounding box center [948, 237] width 8 height 8
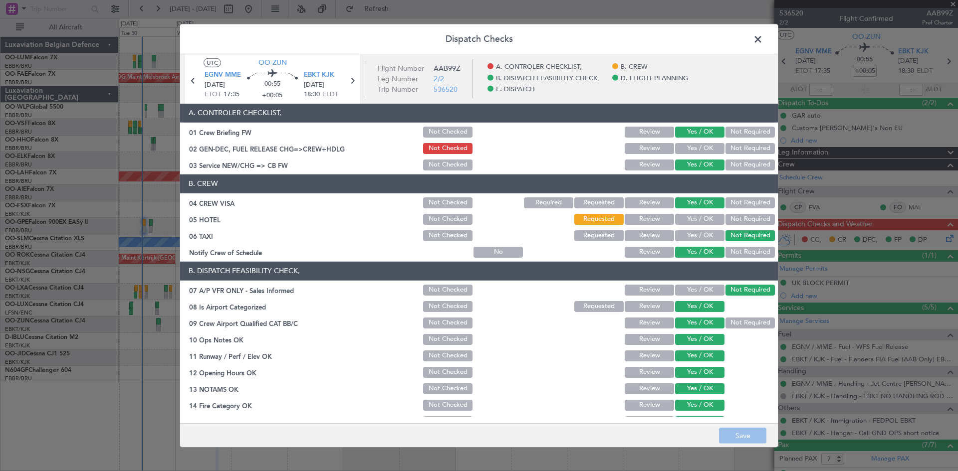
click at [690, 148] on button "Yes / OK" at bounding box center [699, 148] width 49 height 11
click at [753, 433] on button "Save" at bounding box center [742, 436] width 47 height 16
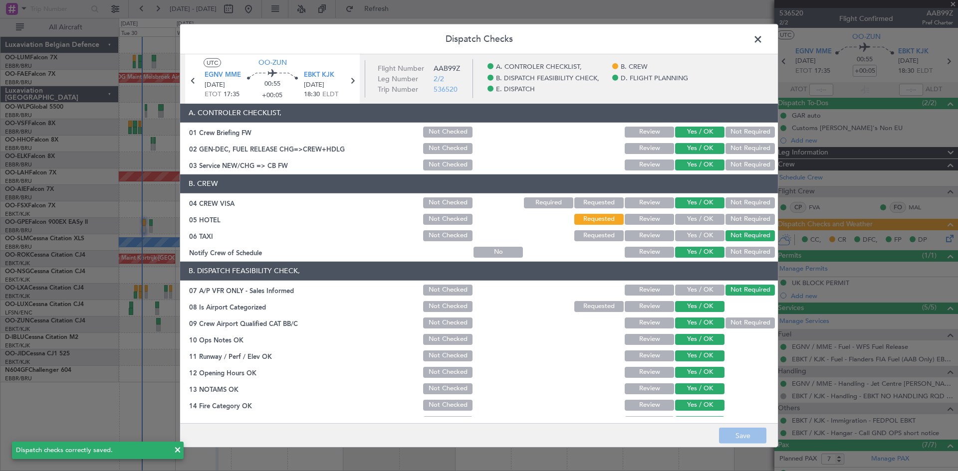
click at [741, 222] on button "Not Required" at bounding box center [749, 219] width 49 height 11
click at [753, 443] on button "Save" at bounding box center [742, 436] width 47 height 16
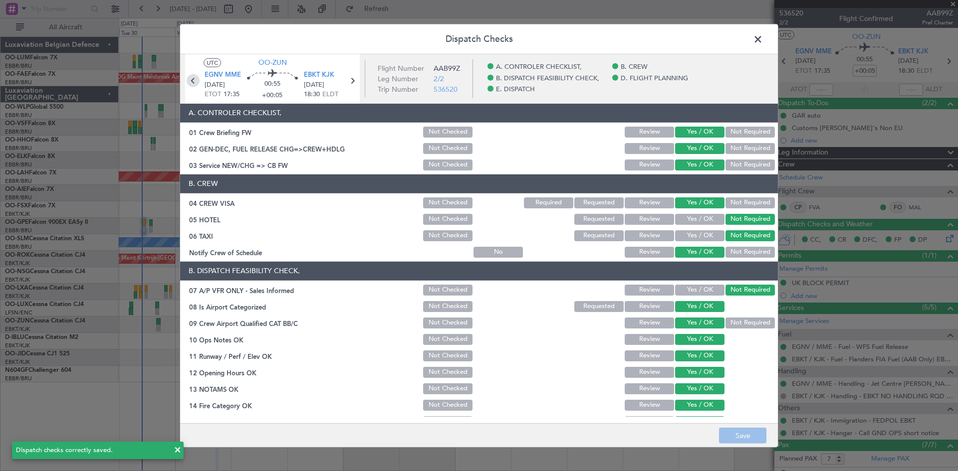
click at [190, 78] on icon at bounding box center [193, 80] width 13 height 13
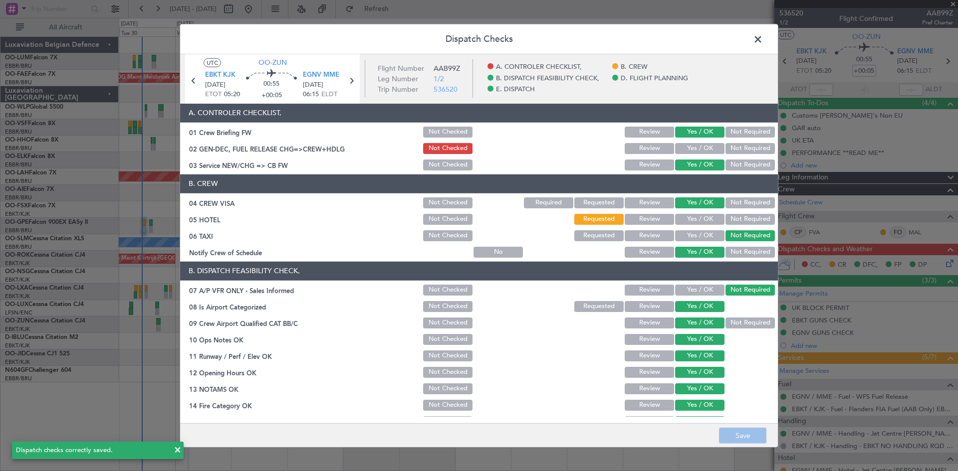
click at [691, 145] on button "Yes / OK" at bounding box center [699, 148] width 49 height 11
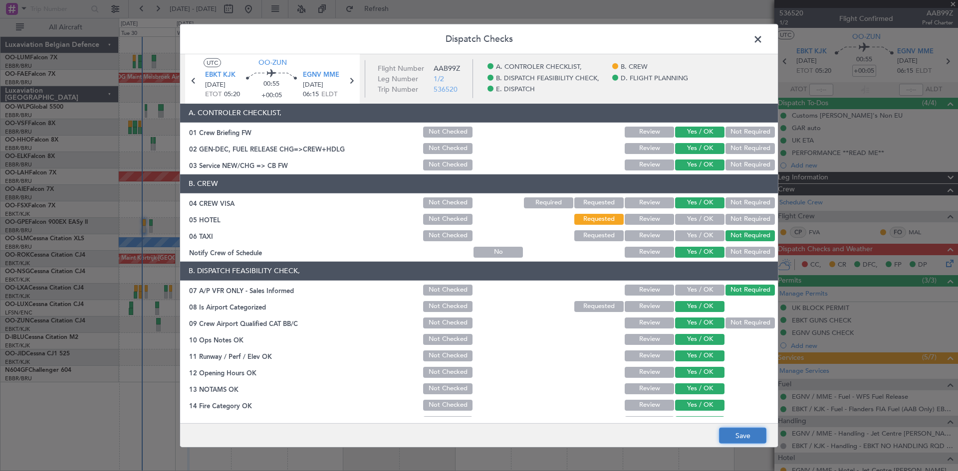
click at [740, 430] on button "Save" at bounding box center [742, 436] width 47 height 16
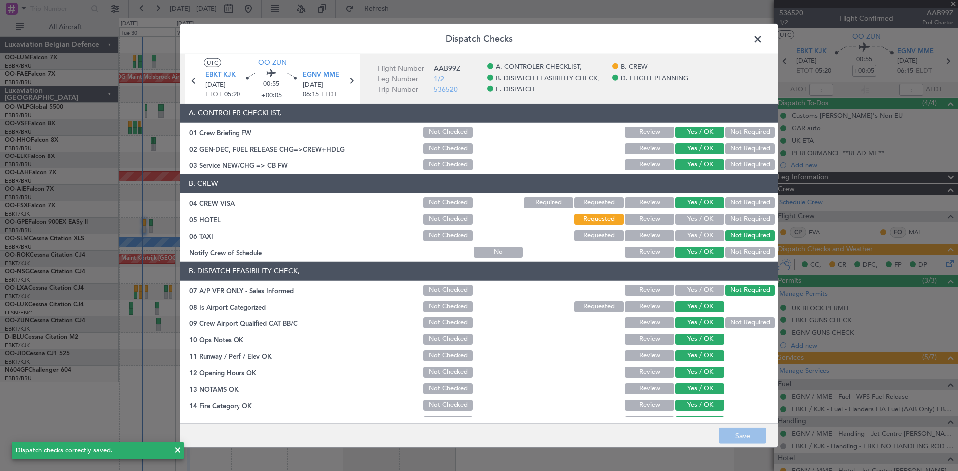
click at [763, 39] on span at bounding box center [763, 41] width 0 height 20
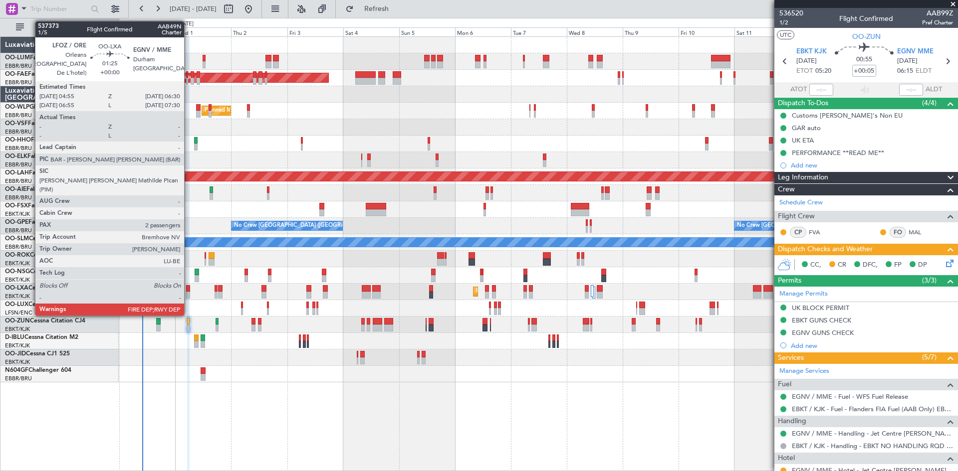
click at [189, 289] on div at bounding box center [188, 288] width 4 height 7
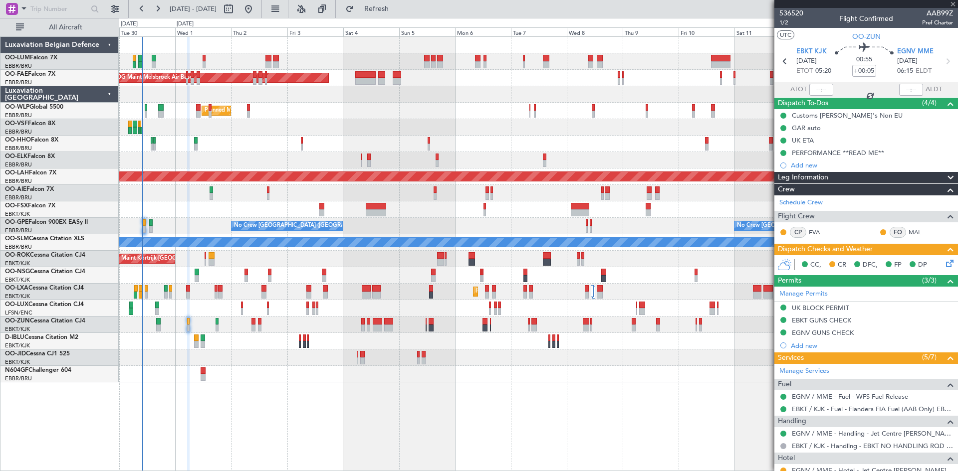
type input "2"
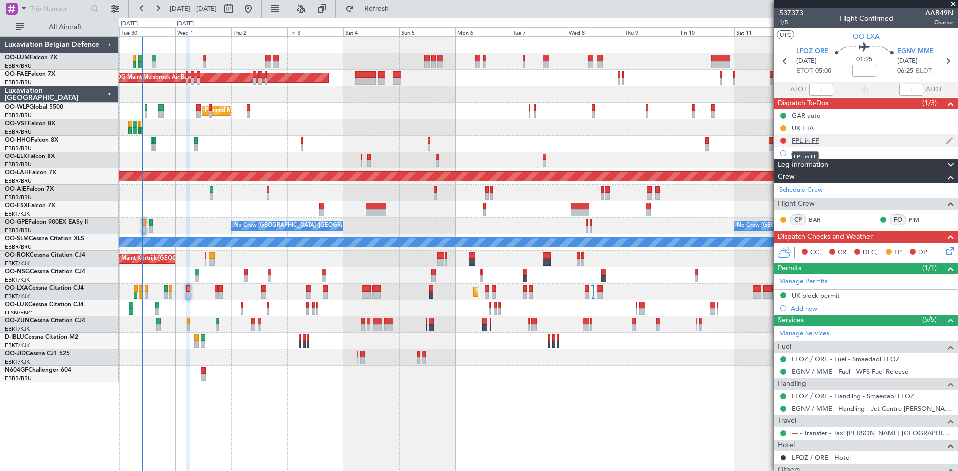
click at [809, 139] on div "FPL in FF" at bounding box center [804, 140] width 27 height 8
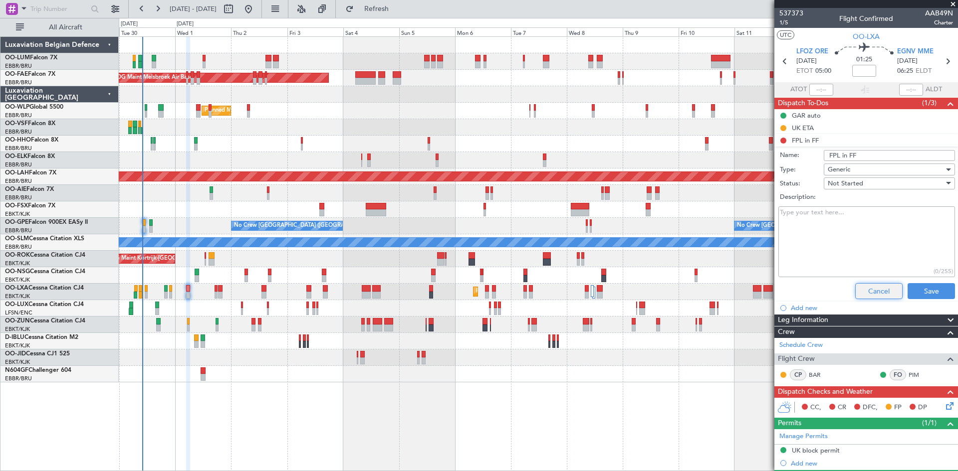
click at [858, 283] on button "Cancel" at bounding box center [878, 291] width 47 height 16
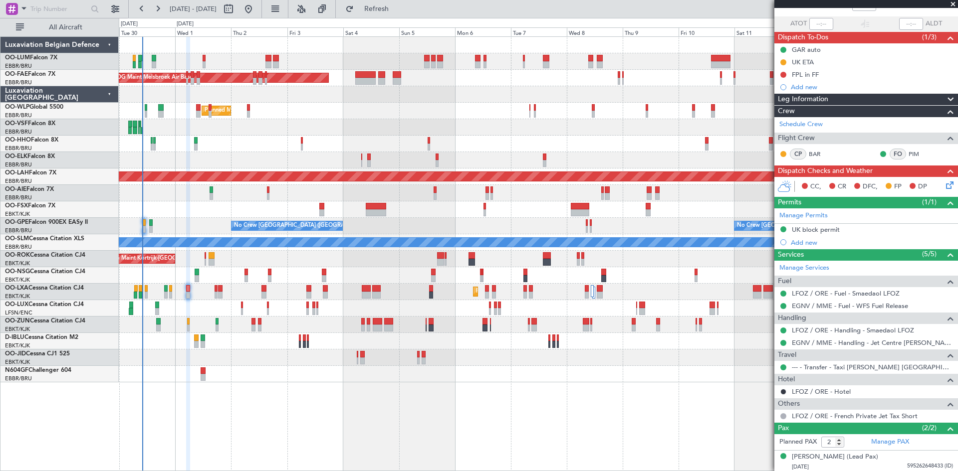
scroll to position [90, 0]
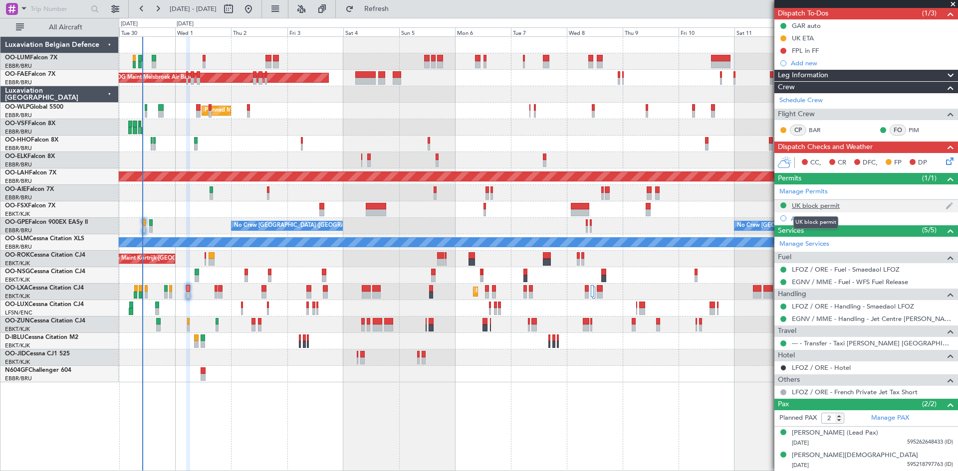
click at [819, 202] on div "UK block permit" at bounding box center [815, 205] width 48 height 8
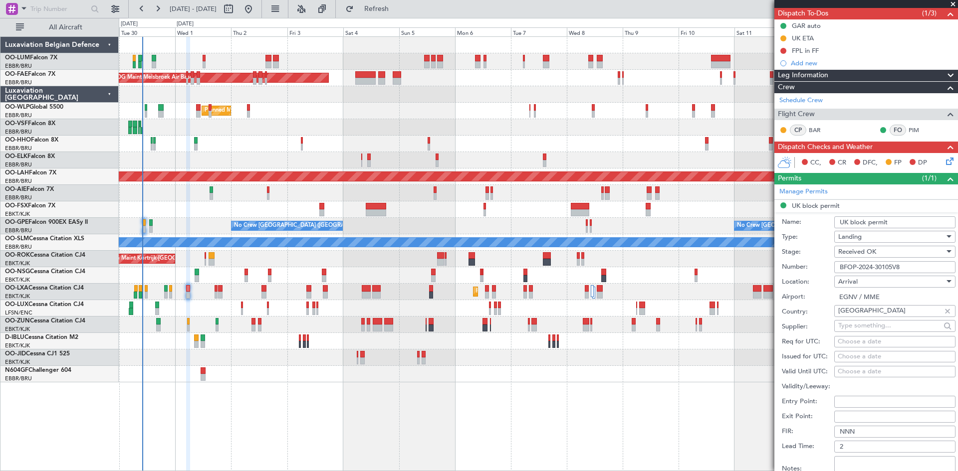
drag, startPoint x: 906, startPoint y: 267, endPoint x: 831, endPoint y: 270, distance: 74.9
click at [831, 270] on div "Number: BFOP-2024-30105V8" at bounding box center [868, 267] width 174 height 15
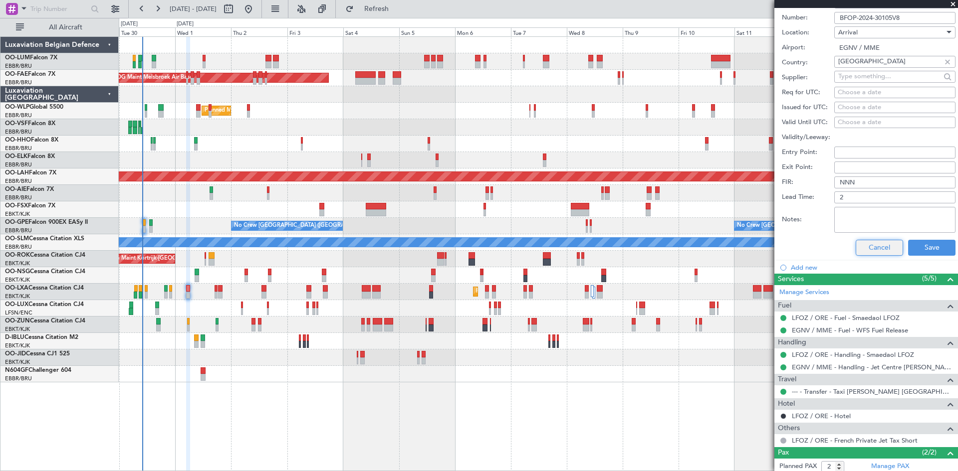
click at [866, 242] on button "Cancel" at bounding box center [878, 248] width 47 height 16
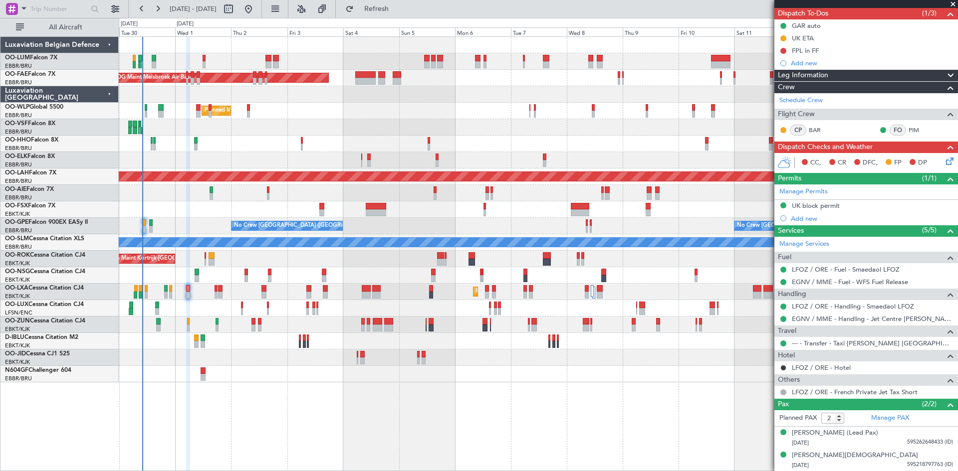
scroll to position [0, 0]
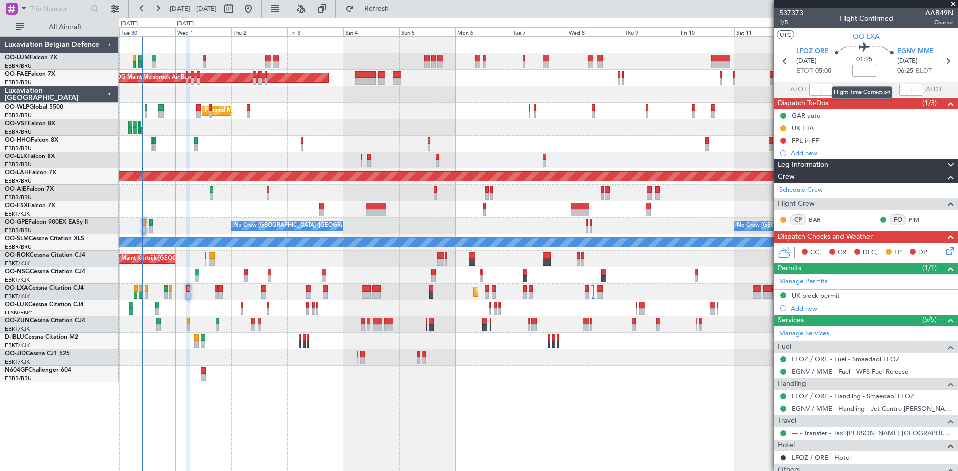
click at [862, 70] on input at bounding box center [864, 71] width 24 height 12
type input "+00:05"
click at [843, 60] on div "01:25 +00:05" at bounding box center [864, 61] width 66 height 37
click at [946, 250] on icon at bounding box center [948, 249] width 8 height 8
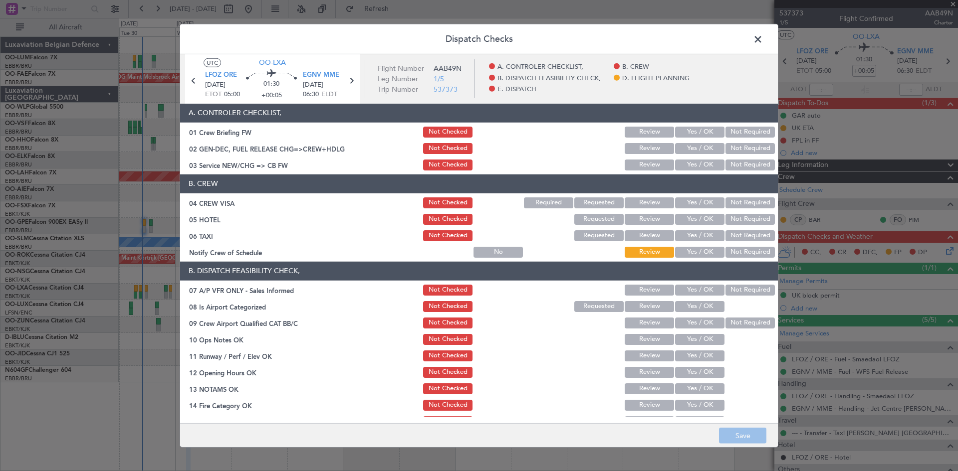
click at [701, 198] on button "Yes / OK" at bounding box center [699, 202] width 49 height 11
click at [590, 218] on button "Requested" at bounding box center [598, 219] width 49 height 11
click at [725, 238] on button "Not Required" at bounding box center [749, 235] width 49 height 11
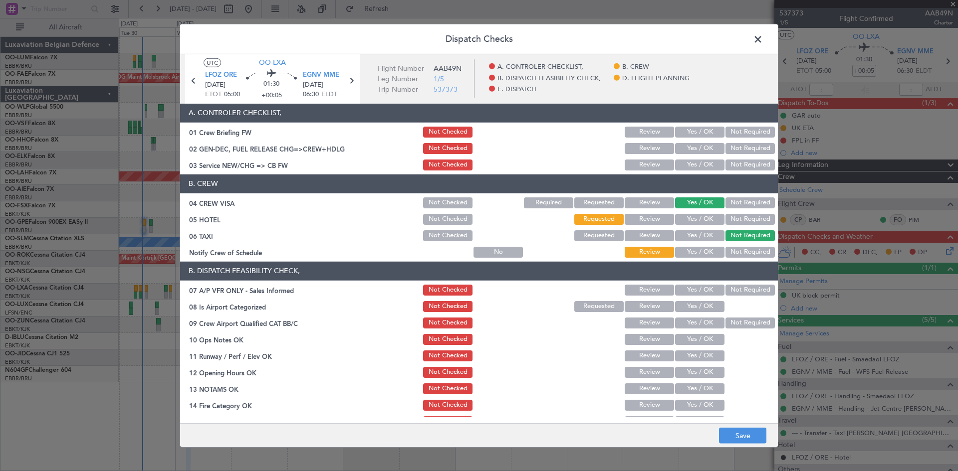
click at [702, 248] on button "Yes / OK" at bounding box center [699, 252] width 49 height 11
click at [733, 289] on button "Not Required" at bounding box center [749, 290] width 49 height 11
click at [698, 304] on button "Yes / OK" at bounding box center [699, 306] width 49 height 11
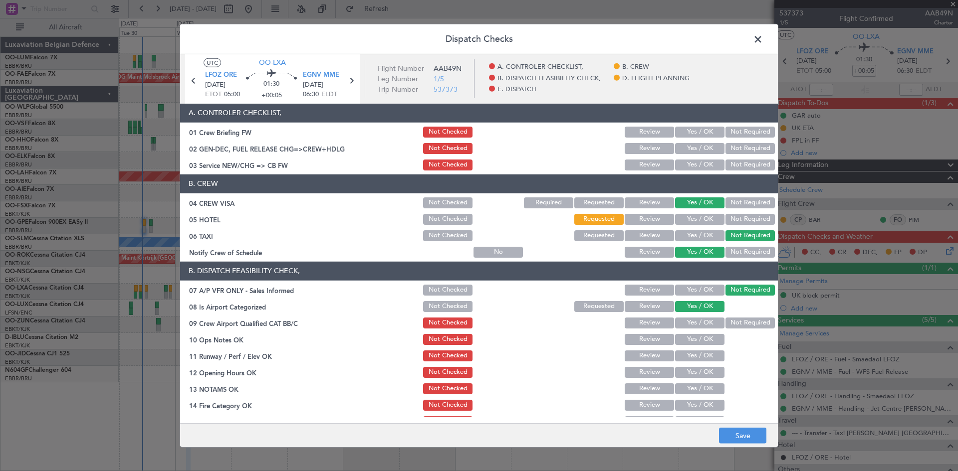
click at [699, 324] on button "Yes / OK" at bounding box center [699, 323] width 49 height 11
click at [700, 338] on button "Yes / OK" at bounding box center [699, 339] width 49 height 11
click at [699, 357] on button "Yes / OK" at bounding box center [699, 356] width 49 height 11
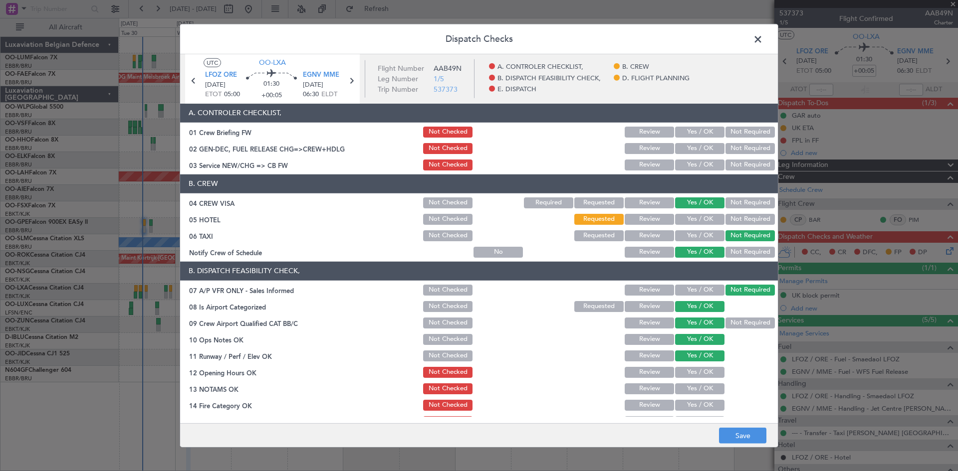
click at [698, 369] on button "Yes / OK" at bounding box center [699, 372] width 49 height 11
click at [698, 395] on div "Yes / OK" at bounding box center [698, 389] width 50 height 14
click at [695, 389] on button "Yes / OK" at bounding box center [699, 389] width 49 height 11
click at [695, 401] on button "Yes / OK" at bounding box center [699, 405] width 49 height 11
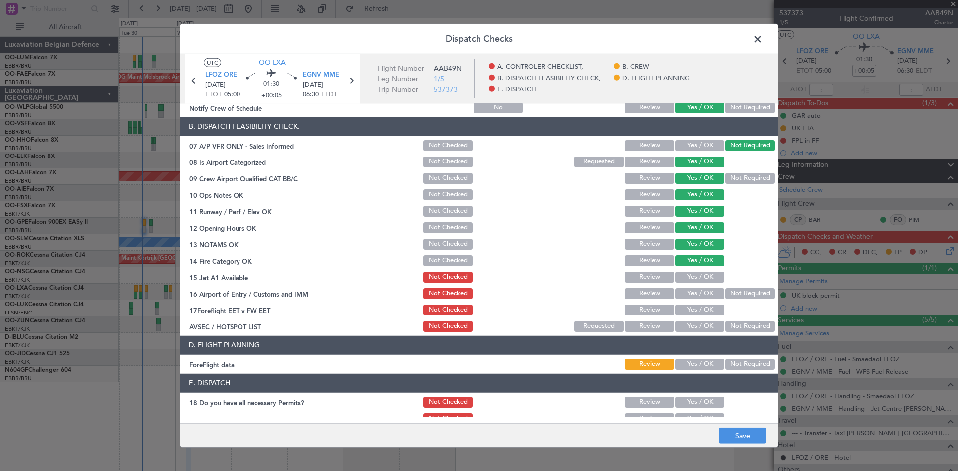
scroll to position [150, 0]
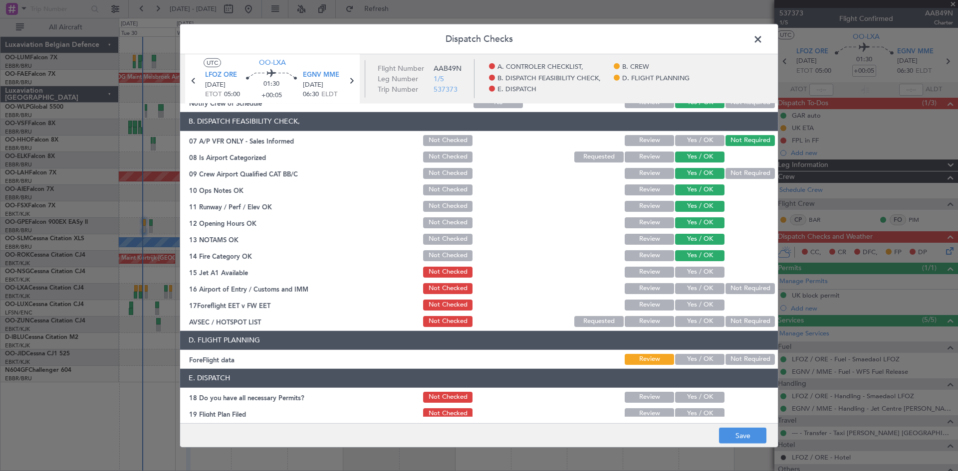
click at [682, 270] on button "Yes / OK" at bounding box center [699, 272] width 49 height 11
click at [691, 289] on button "Yes / OK" at bounding box center [699, 288] width 49 height 11
click at [691, 309] on button "Yes / OK" at bounding box center [699, 305] width 49 height 11
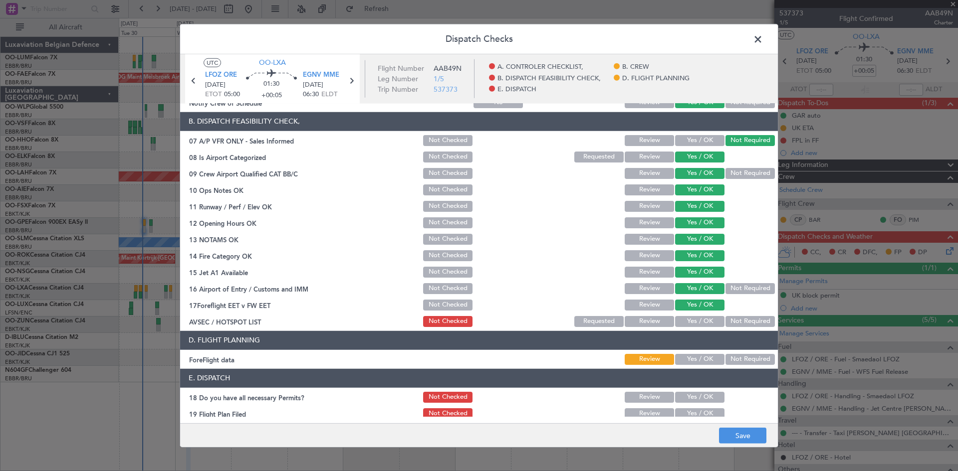
click at [691, 323] on button "Yes / OK" at bounding box center [699, 321] width 49 height 11
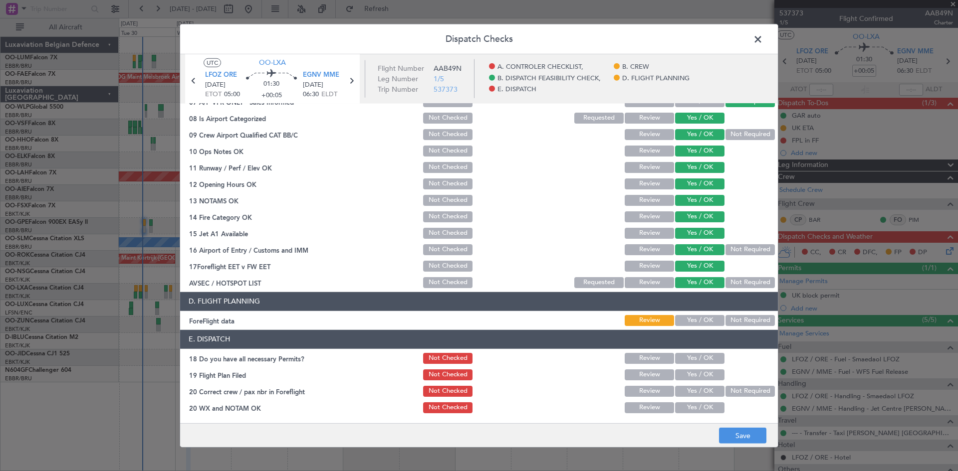
click at [687, 316] on button "Yes / OK" at bounding box center [699, 320] width 49 height 11
click at [689, 359] on button "Yes / OK" at bounding box center [699, 358] width 49 height 11
click at [690, 392] on button "Yes / OK" at bounding box center [699, 391] width 49 height 11
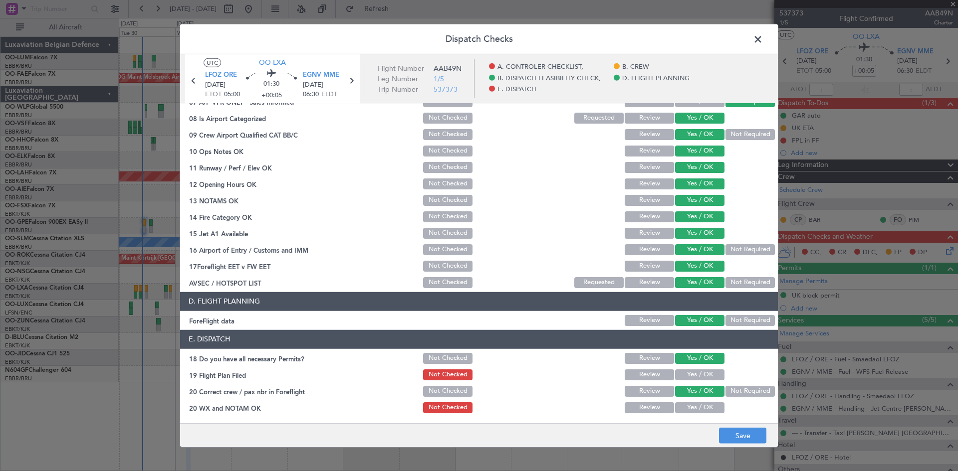
click at [695, 410] on button "Yes / OK" at bounding box center [699, 407] width 49 height 11
click at [743, 439] on button "Save" at bounding box center [742, 436] width 47 height 16
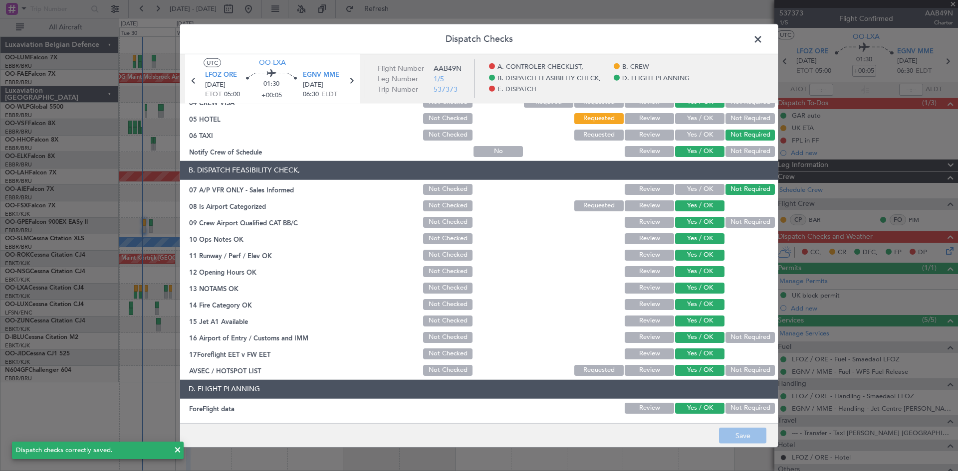
scroll to position [0, 0]
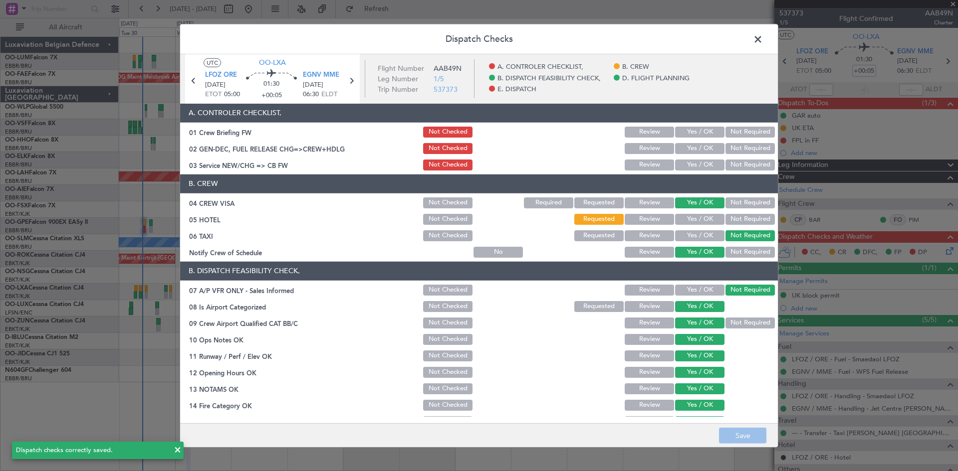
click at [763, 40] on span at bounding box center [763, 41] width 0 height 20
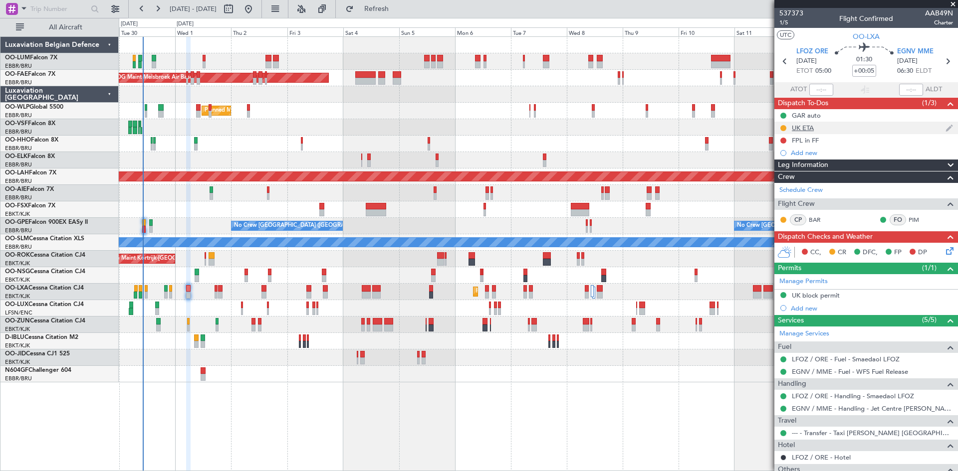
click at [798, 131] on div "UK ETA" at bounding box center [802, 128] width 22 height 8
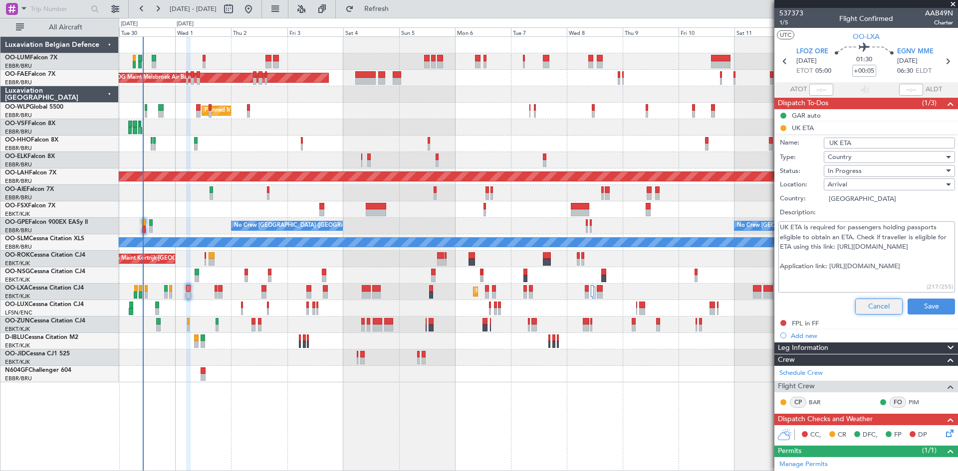
click at [872, 306] on button "Cancel" at bounding box center [878, 307] width 47 height 16
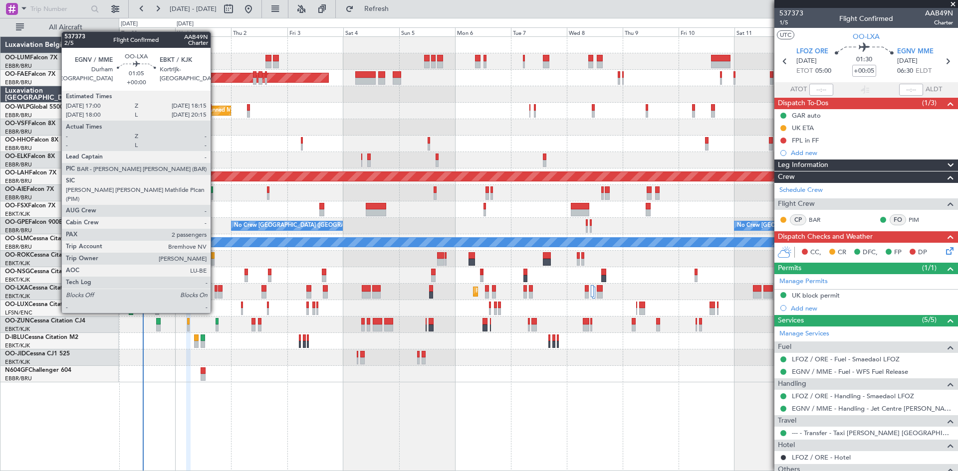
click at [215, 294] on div at bounding box center [215, 295] width 3 height 7
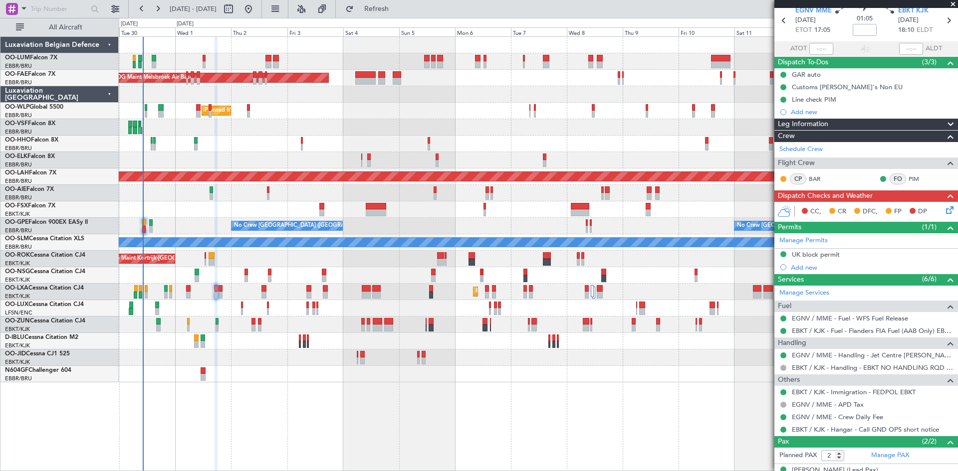
scroll to position [78, 0]
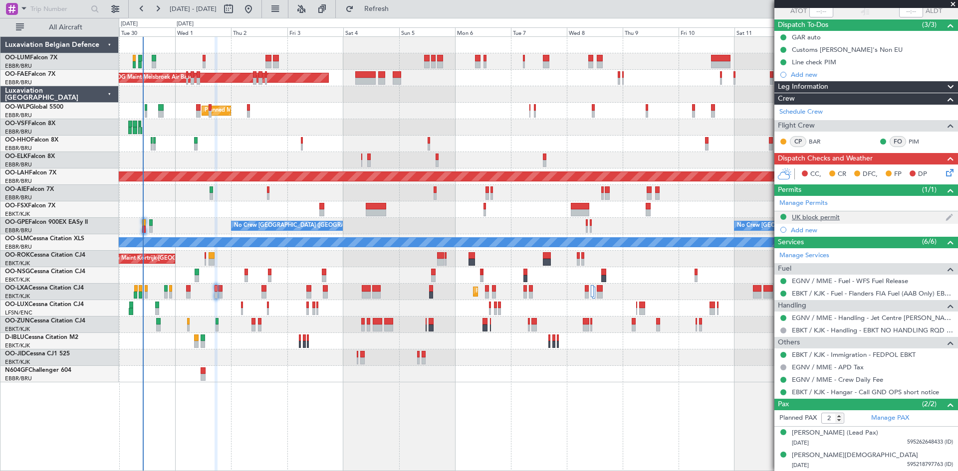
click at [827, 215] on div "UK block permit" at bounding box center [815, 217] width 48 height 8
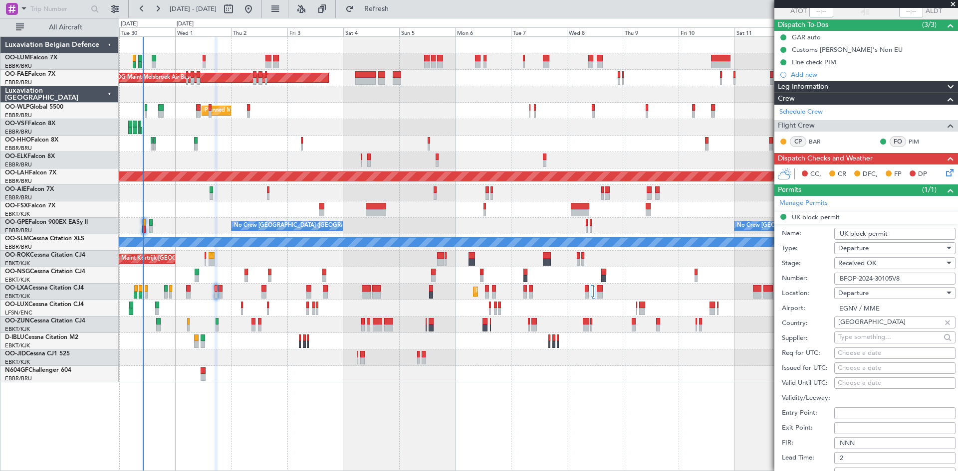
drag, startPoint x: 908, startPoint y: 275, endPoint x: 665, endPoint y: 264, distance: 242.6
click at [665, 264] on fb-app "29 Sep 2025 - 14 Oct 2025 Refresh Quick Links All Aircraft Owner Melsbroek Air …" at bounding box center [479, 239] width 958 height 464
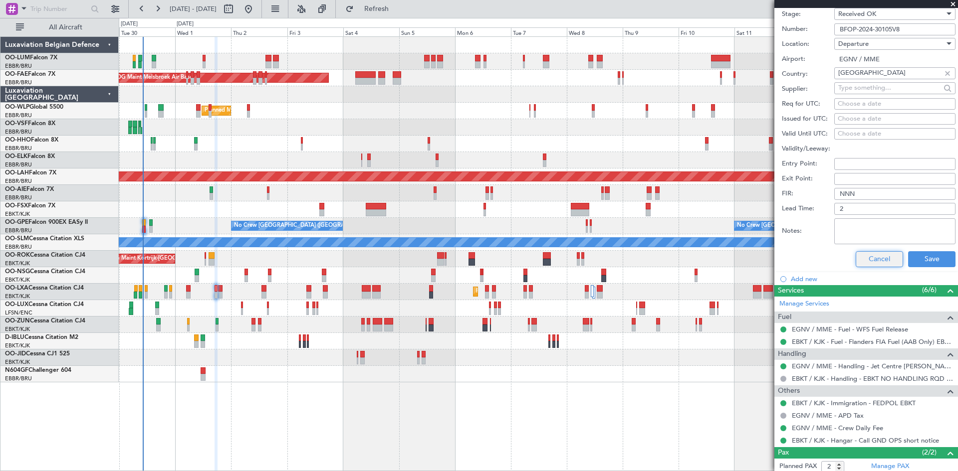
click at [870, 255] on button "Cancel" at bounding box center [878, 259] width 47 height 16
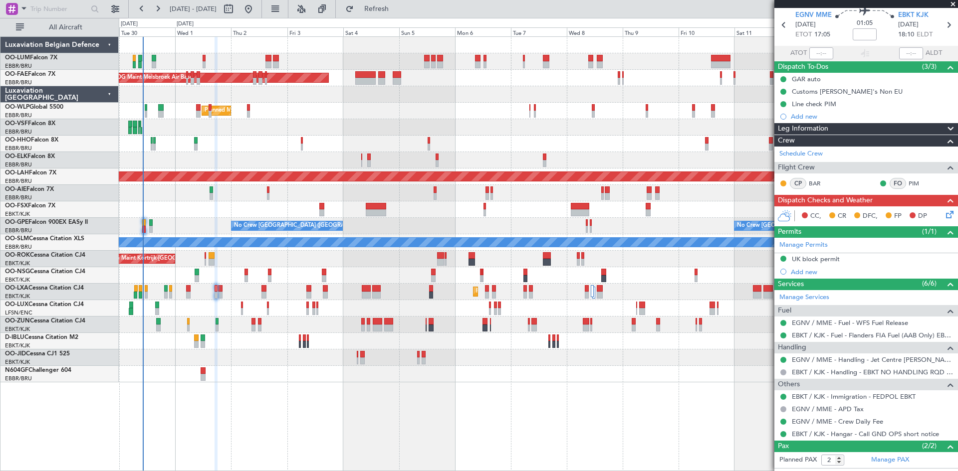
scroll to position [0, 0]
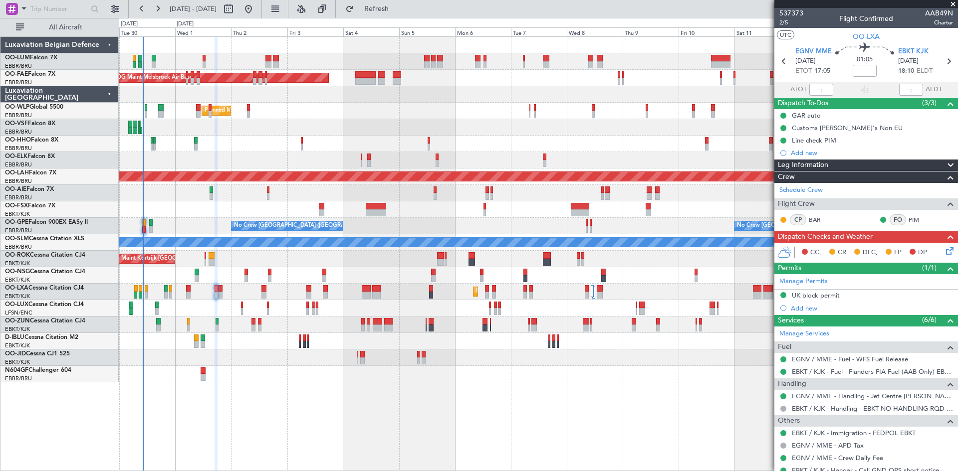
click at [944, 253] on icon at bounding box center [948, 249] width 8 height 8
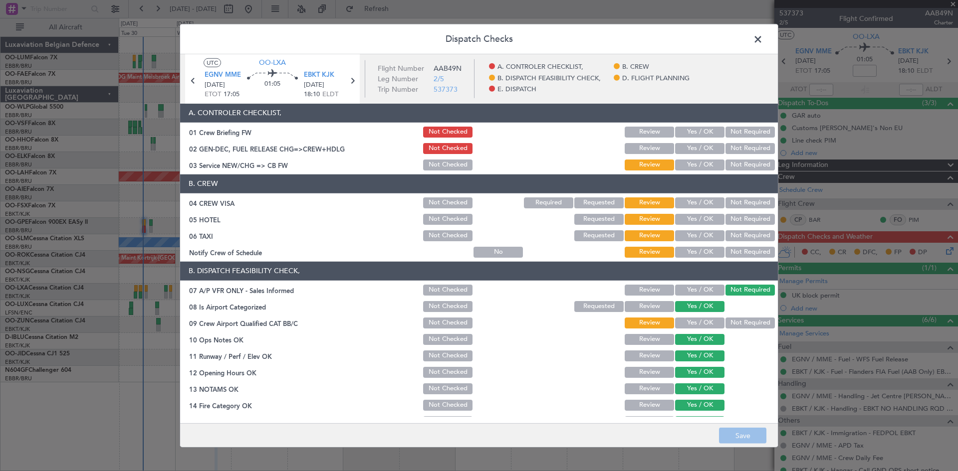
click at [686, 319] on button "Yes / OK" at bounding box center [699, 323] width 49 height 11
click at [709, 199] on button "Yes / OK" at bounding box center [699, 202] width 49 height 11
click at [734, 220] on button "Not Required" at bounding box center [749, 219] width 49 height 11
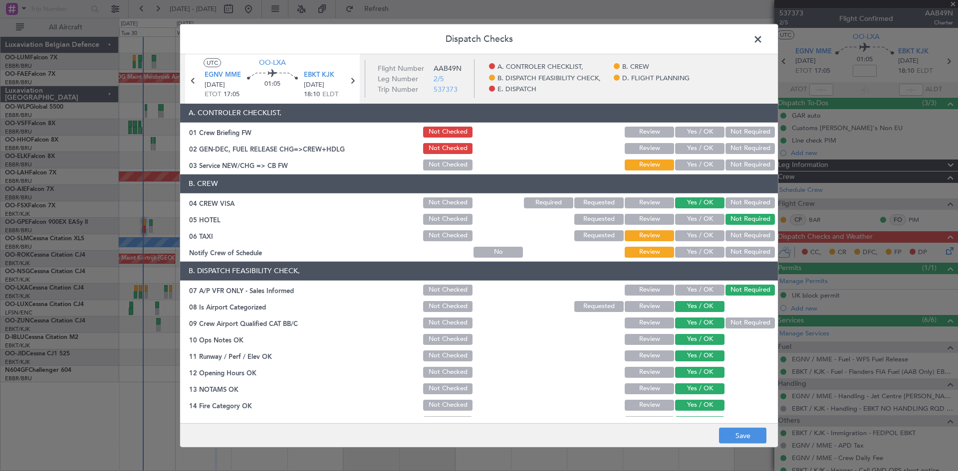
click at [738, 234] on button "Not Required" at bounding box center [749, 235] width 49 height 11
click at [702, 250] on button "Yes / OK" at bounding box center [699, 252] width 49 height 11
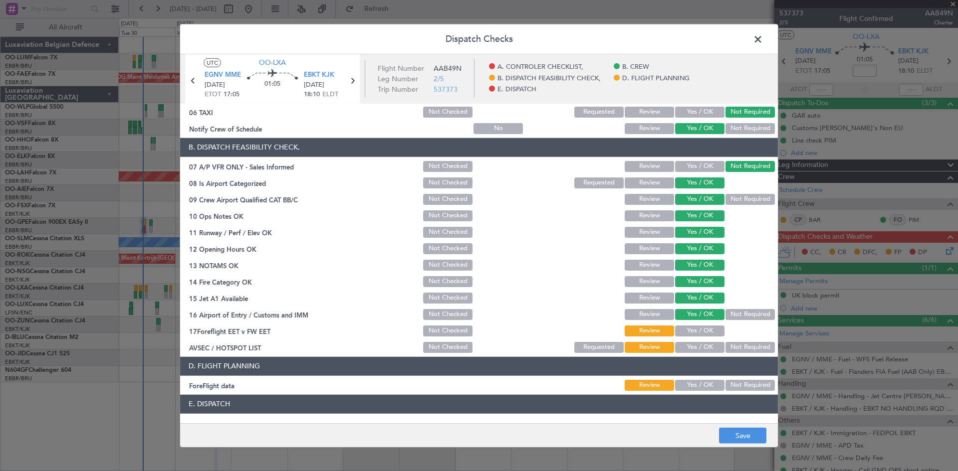
scroll to position [189, 0]
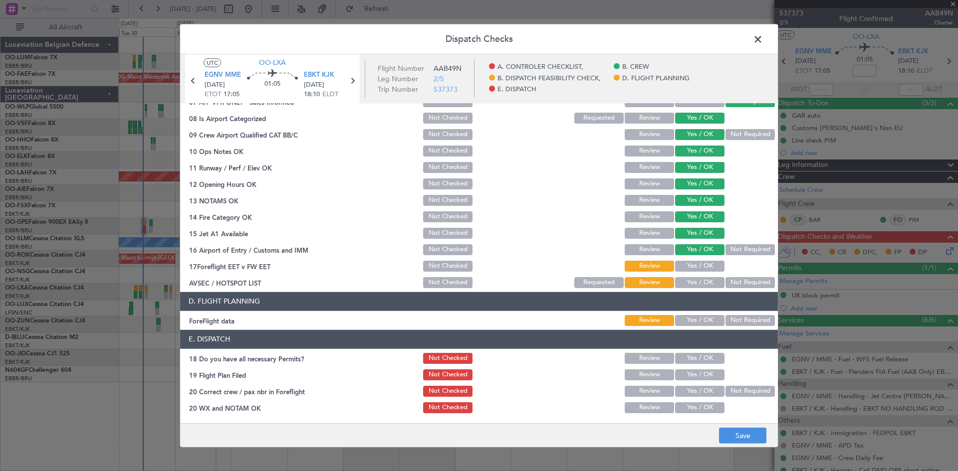
click at [701, 266] on button "Yes / OK" at bounding box center [699, 266] width 49 height 11
click at [693, 283] on button "Yes / OK" at bounding box center [699, 282] width 49 height 11
click at [691, 321] on button "Yes / OK" at bounding box center [699, 320] width 49 height 11
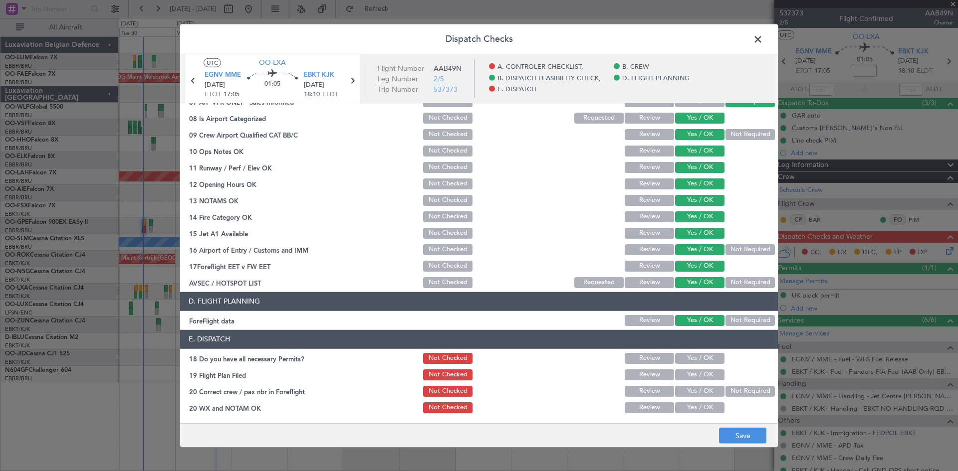
click at [698, 358] on button "Yes / OK" at bounding box center [699, 358] width 49 height 11
click at [688, 391] on button "Yes / OK" at bounding box center [699, 391] width 49 height 11
click at [687, 405] on button "Yes / OK" at bounding box center [699, 407] width 49 height 11
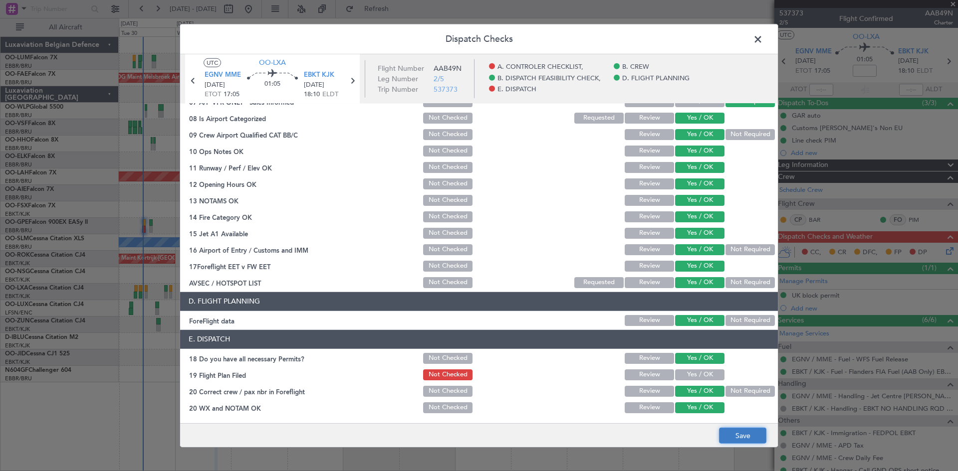
click at [735, 429] on button "Save" at bounding box center [742, 436] width 47 height 16
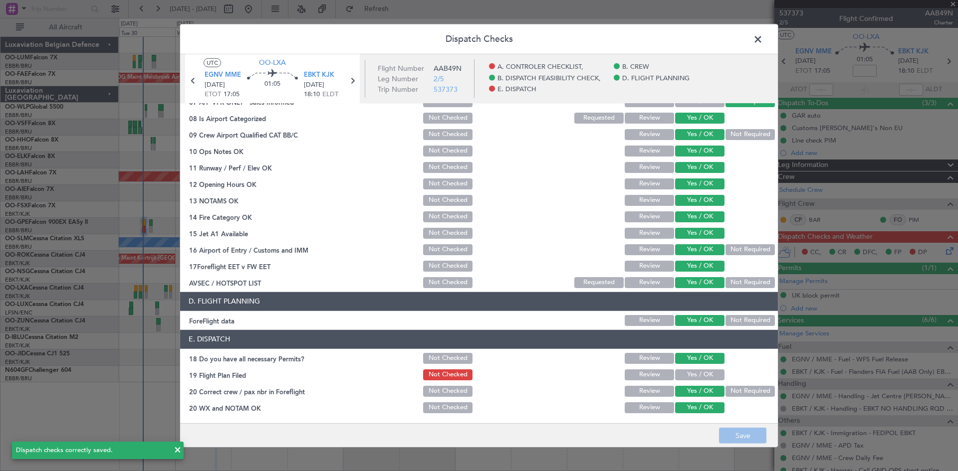
click at [763, 41] on span at bounding box center [763, 41] width 0 height 20
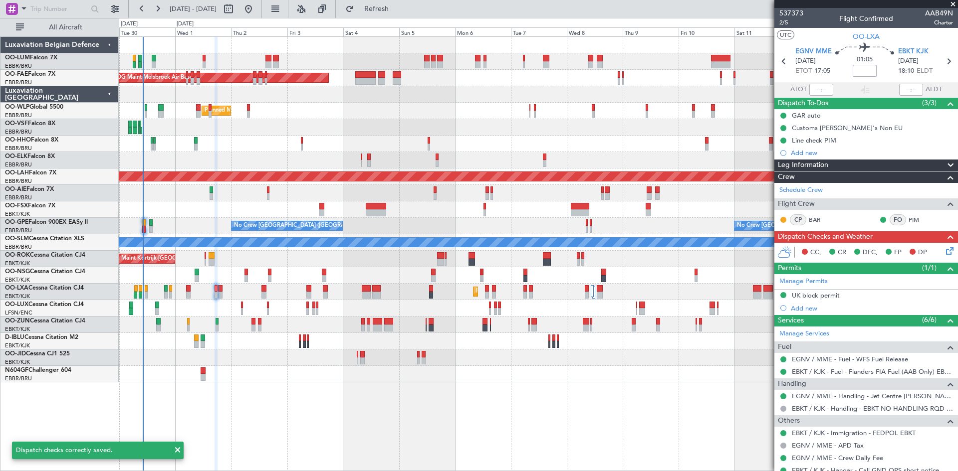
click at [856, 71] on input at bounding box center [864, 71] width 24 height 12
click at [836, 65] on div "01:05 -10" at bounding box center [864, 61] width 66 height 37
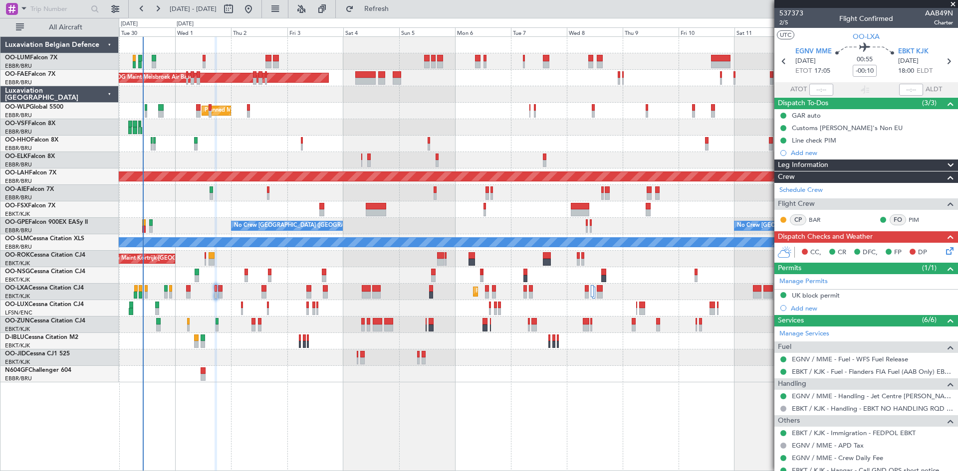
click at [944, 253] on icon at bounding box center [948, 249] width 8 height 8
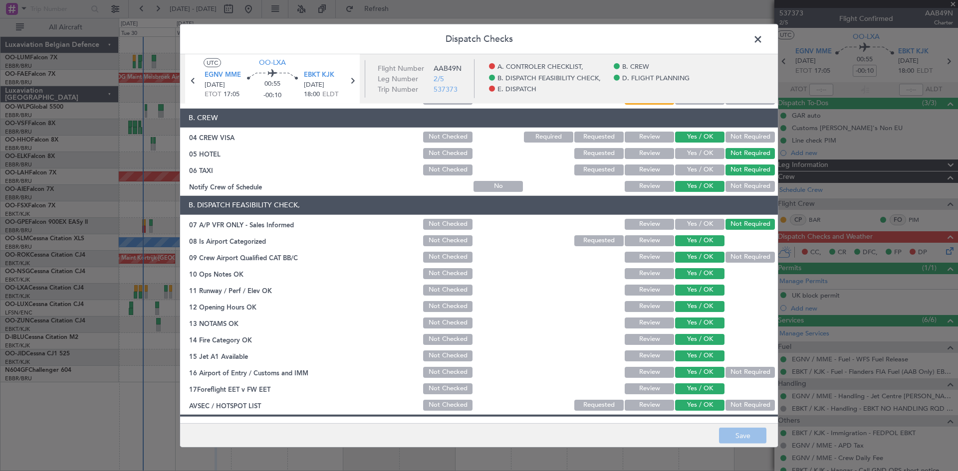
scroll to position [0, 0]
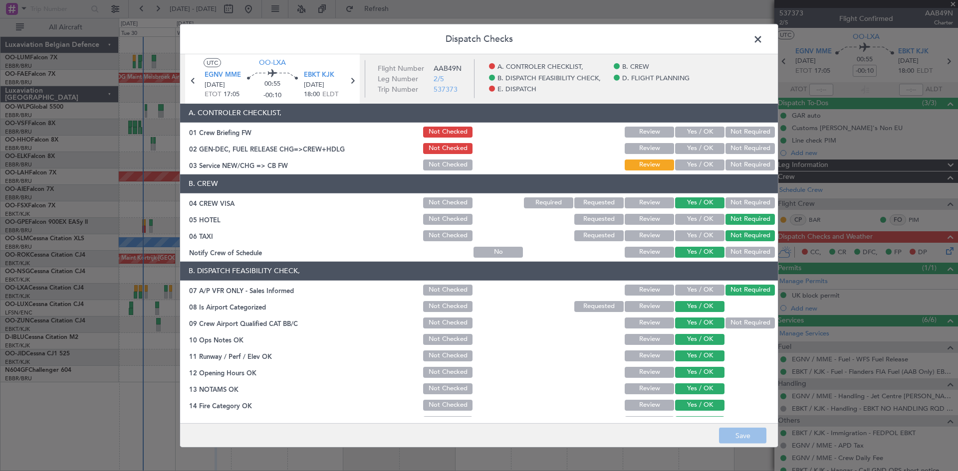
click at [763, 39] on span at bounding box center [763, 41] width 0 height 20
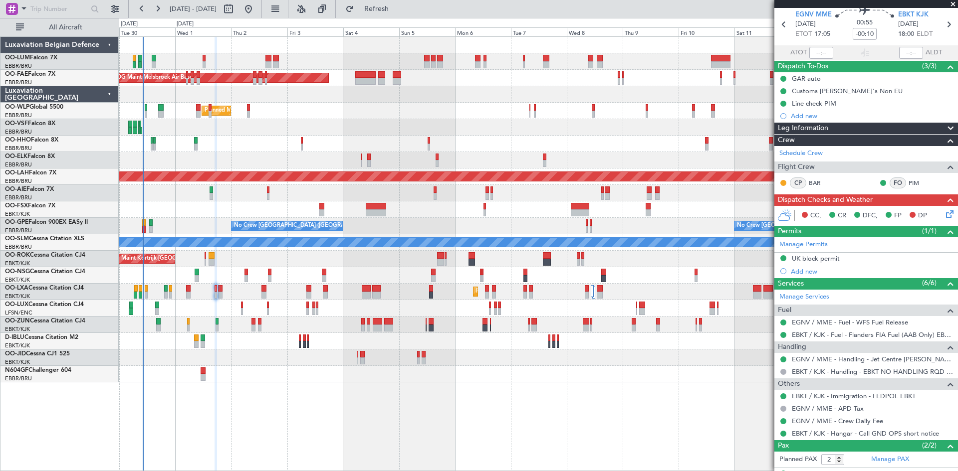
scroll to position [78, 0]
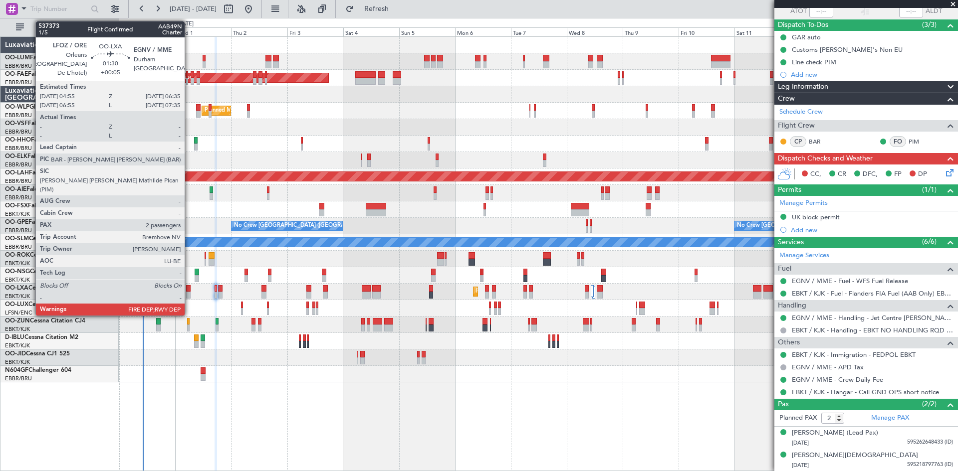
click at [189, 290] on div at bounding box center [188, 288] width 4 height 7
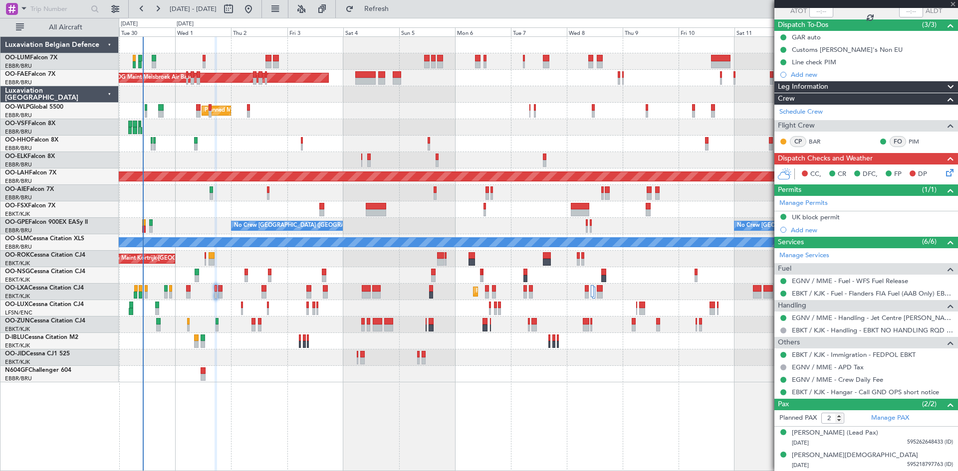
type input "+00:05"
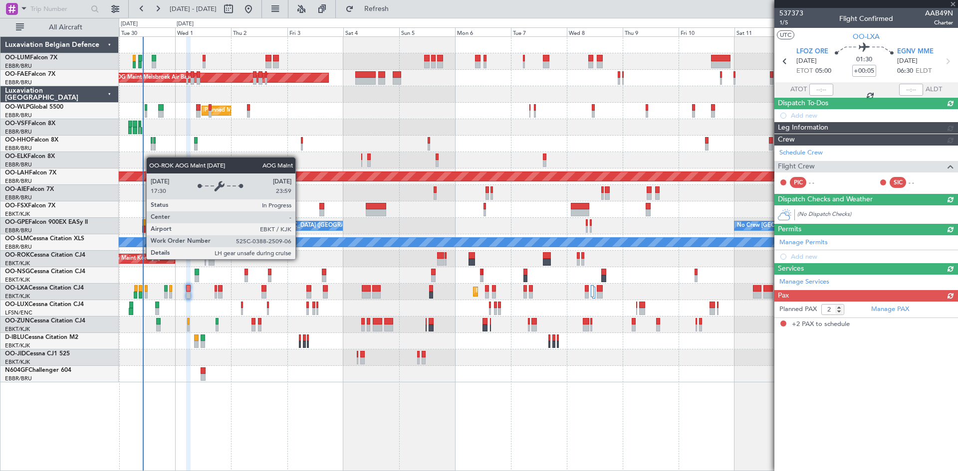
scroll to position [0, 0]
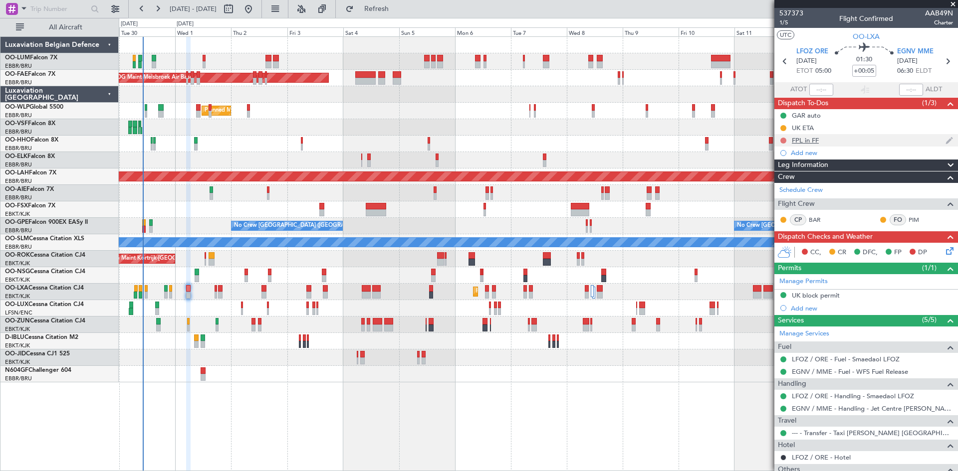
click at [782, 139] on button at bounding box center [783, 141] width 6 height 6
click at [780, 183] on span "Completed" at bounding box center [787, 185] width 33 height 10
click at [784, 26] on span "1/5" at bounding box center [791, 22] width 24 height 8
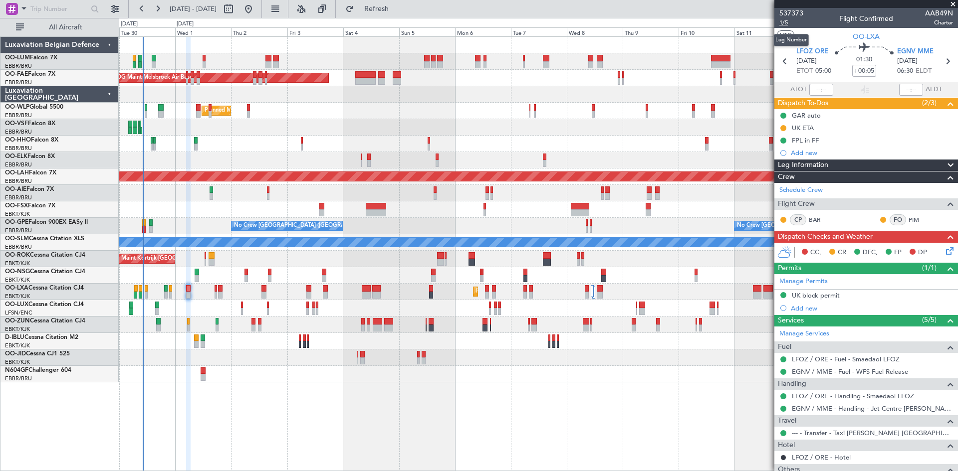
click at [788, 22] on span "1/5" at bounding box center [791, 22] width 24 height 8
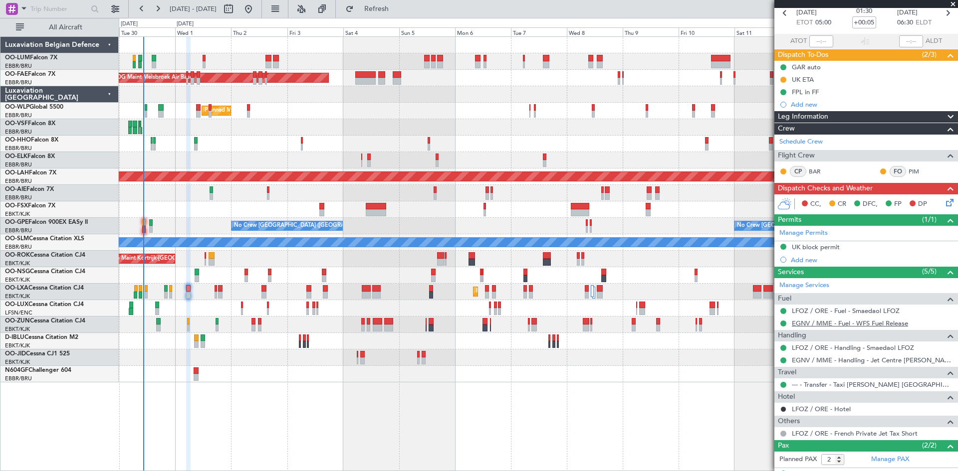
scroll to position [90, 0]
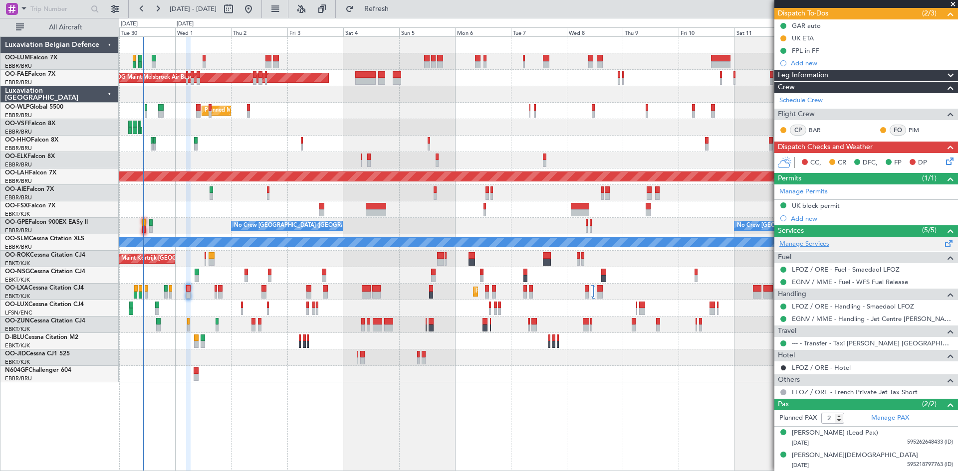
click at [800, 246] on link "Manage Services" at bounding box center [804, 244] width 50 height 10
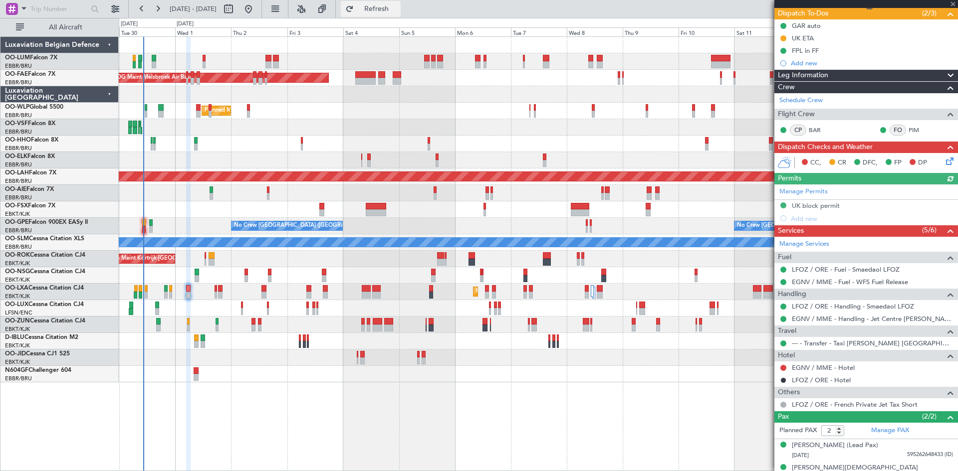
click at [400, 16] on button "Refresh" at bounding box center [371, 9] width 60 height 16
click at [783, 367] on button at bounding box center [783, 368] width 6 height 6
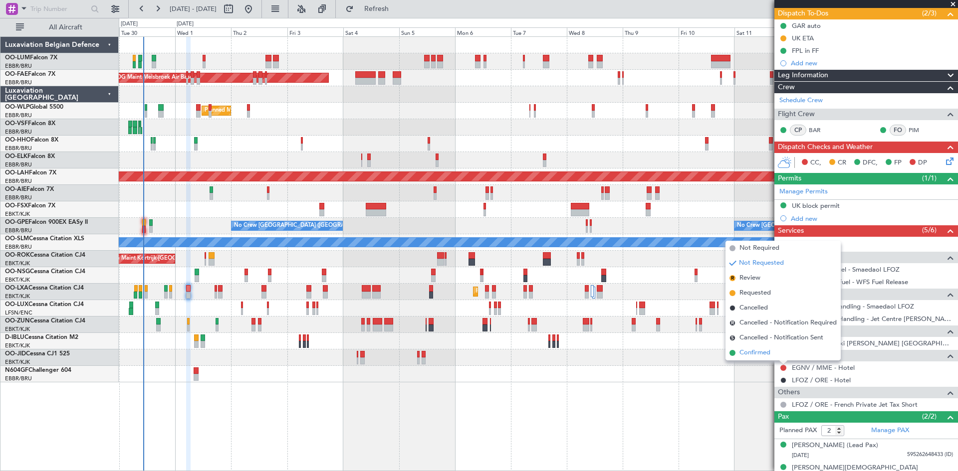
click at [767, 351] on span "Confirmed" at bounding box center [754, 353] width 31 height 10
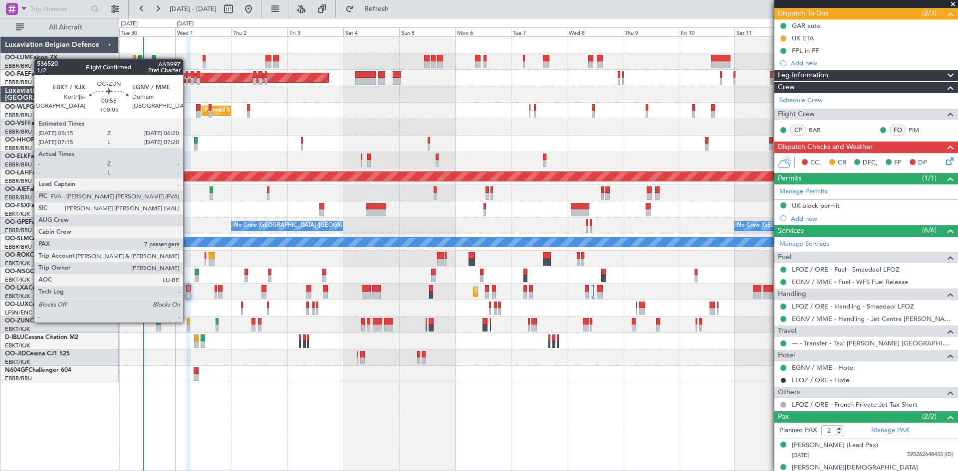
click at [188, 322] on div at bounding box center [188, 321] width 3 height 7
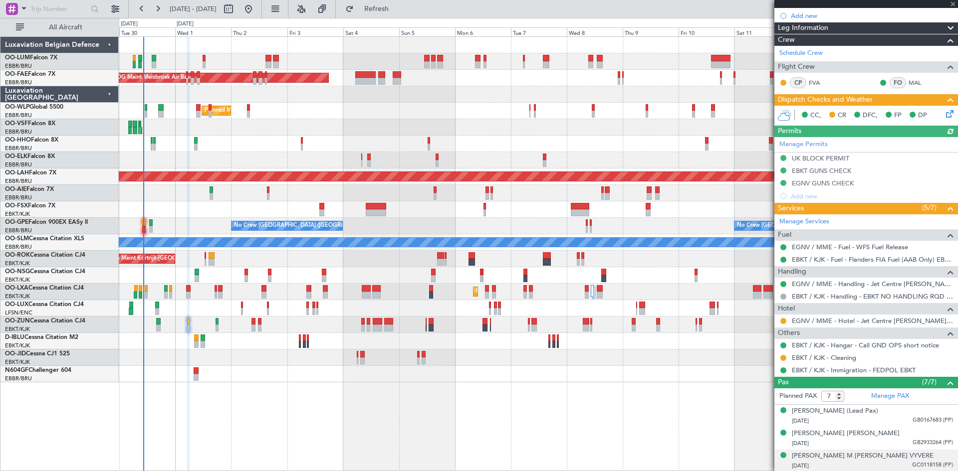
scroll to position [199, 0]
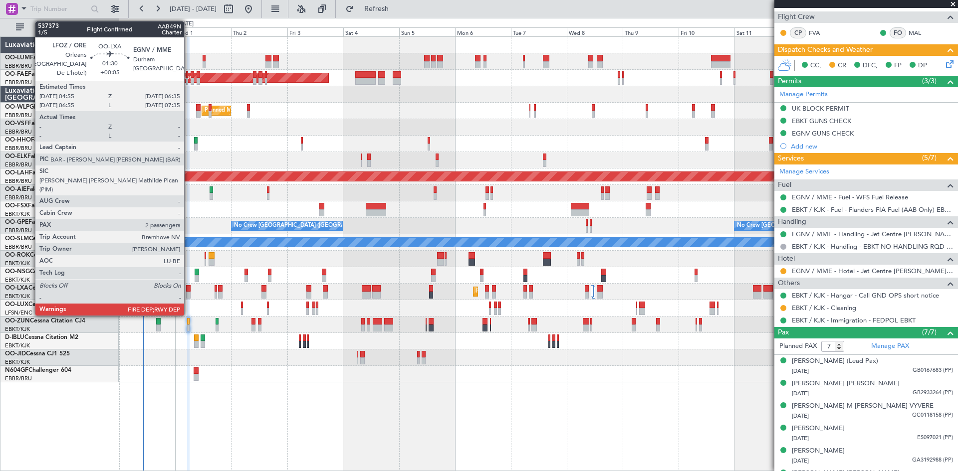
click at [189, 289] on div at bounding box center [188, 288] width 4 height 7
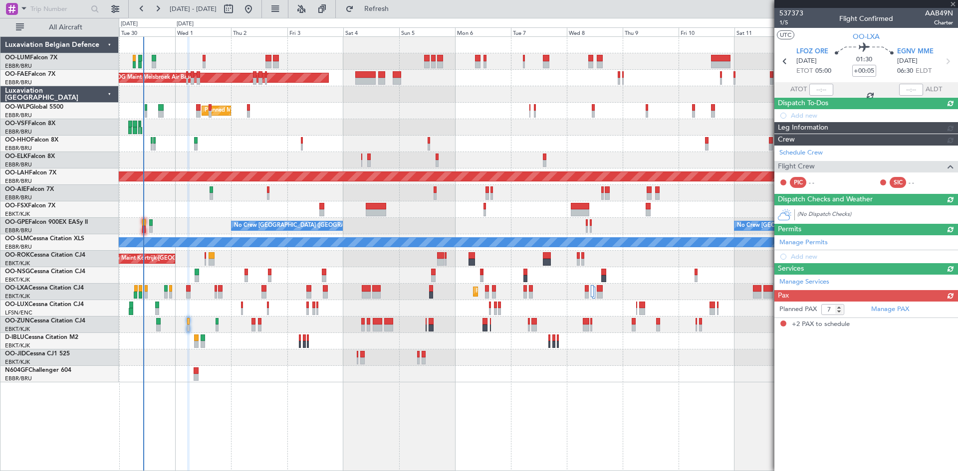
type input "2"
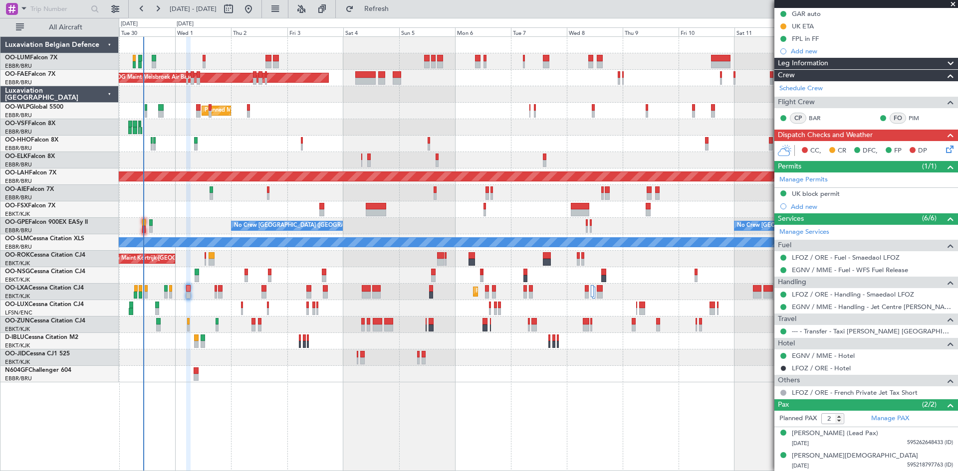
scroll to position [102, 0]
click at [809, 355] on link "EGNV / MME - Hotel" at bounding box center [822, 355] width 63 height 8
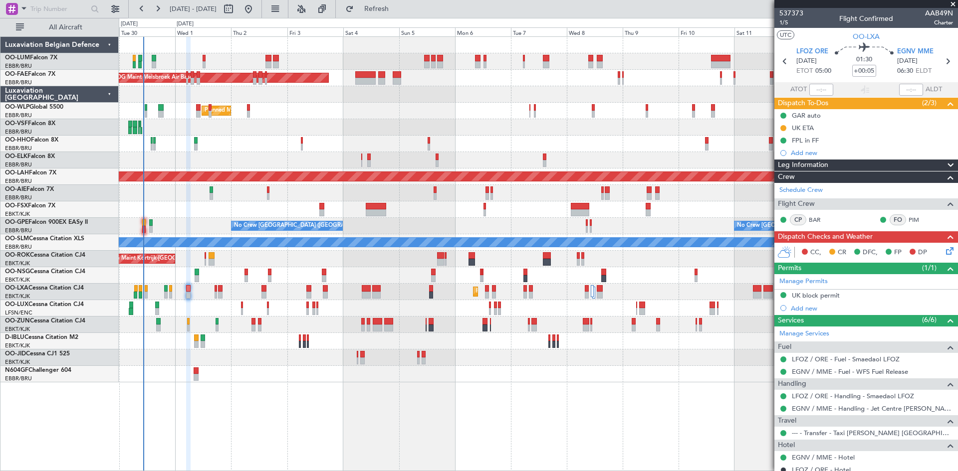
scroll to position [102, 0]
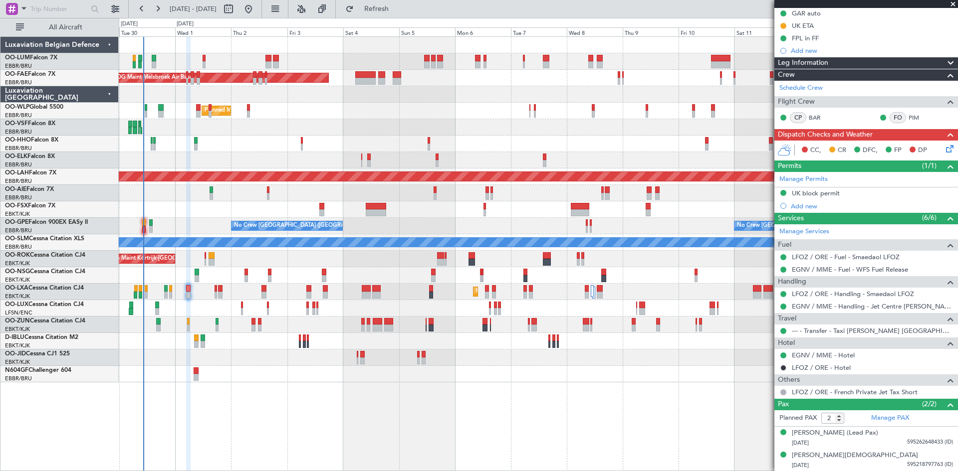
click at [944, 144] on icon at bounding box center [948, 147] width 8 height 8
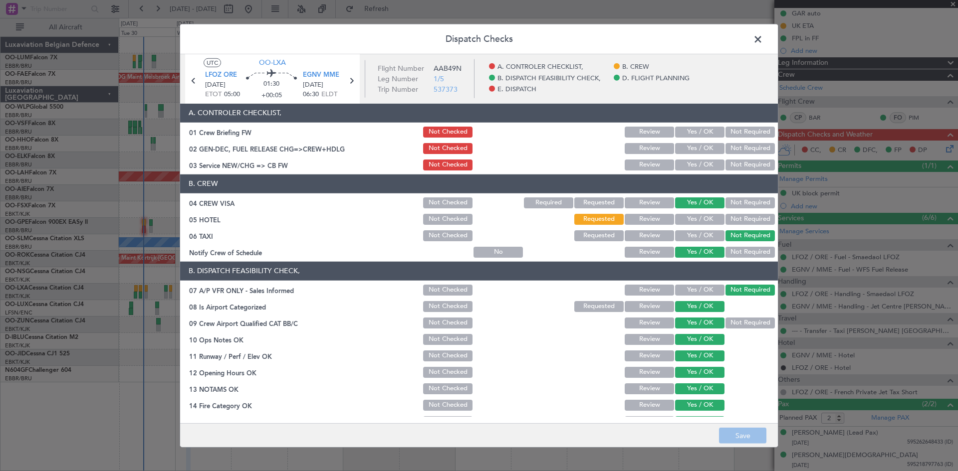
click at [690, 127] on button "Yes / OK" at bounding box center [699, 132] width 49 height 11
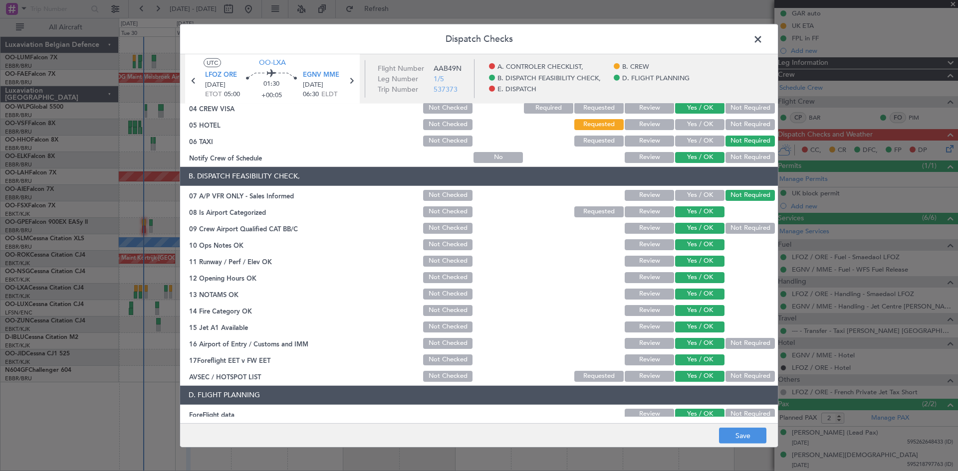
scroll to position [189, 0]
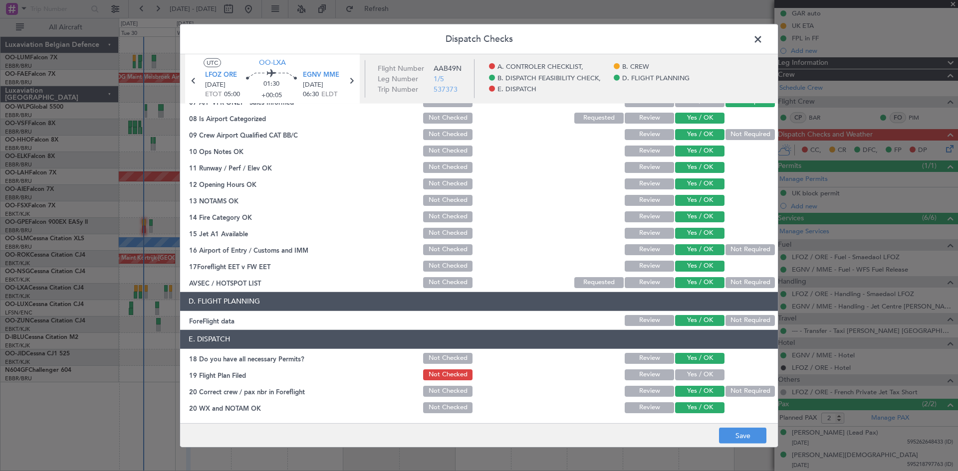
click at [694, 373] on button "Yes / OK" at bounding box center [699, 375] width 49 height 11
click at [736, 435] on button "Save" at bounding box center [742, 436] width 47 height 16
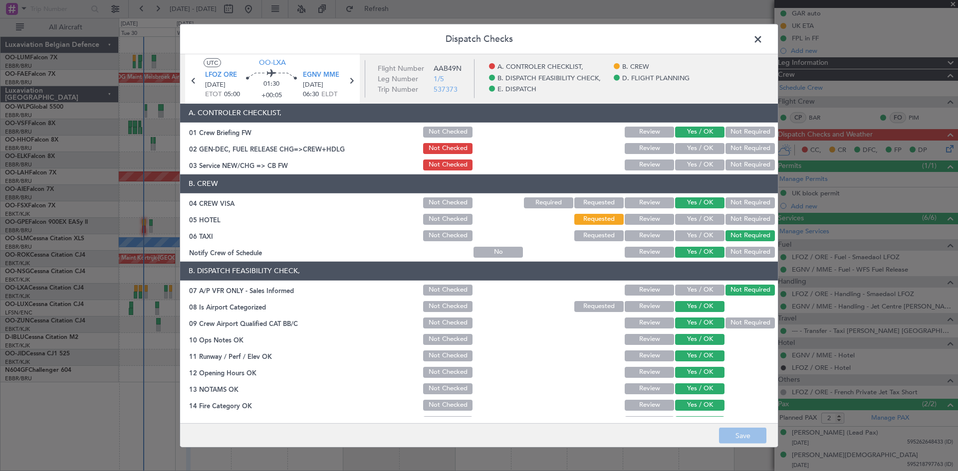
click at [688, 169] on button "Yes / OK" at bounding box center [699, 165] width 49 height 11
click at [702, 220] on button "Yes / OK" at bounding box center [699, 219] width 49 height 11
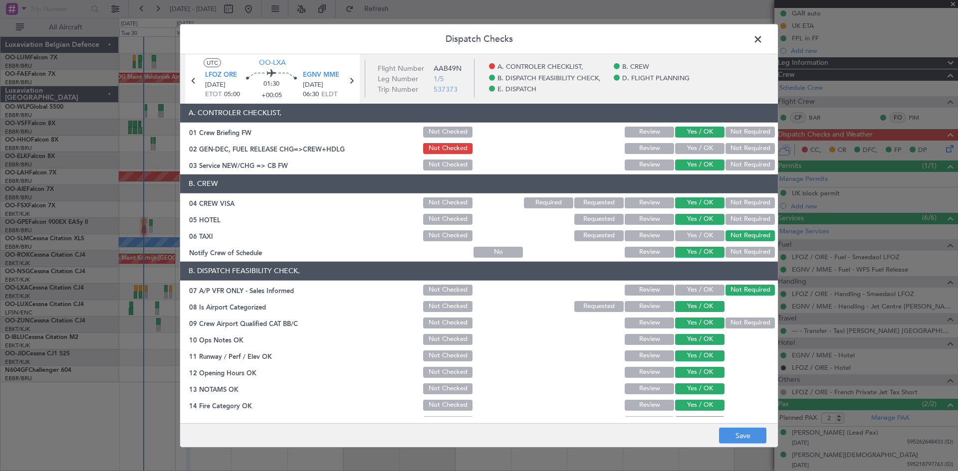
scroll to position [189, 0]
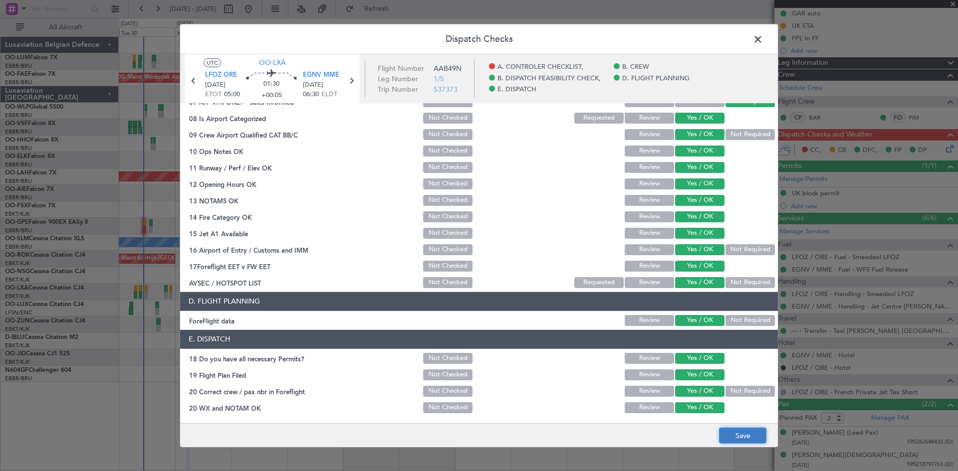
click at [741, 433] on button "Save" at bounding box center [742, 436] width 47 height 16
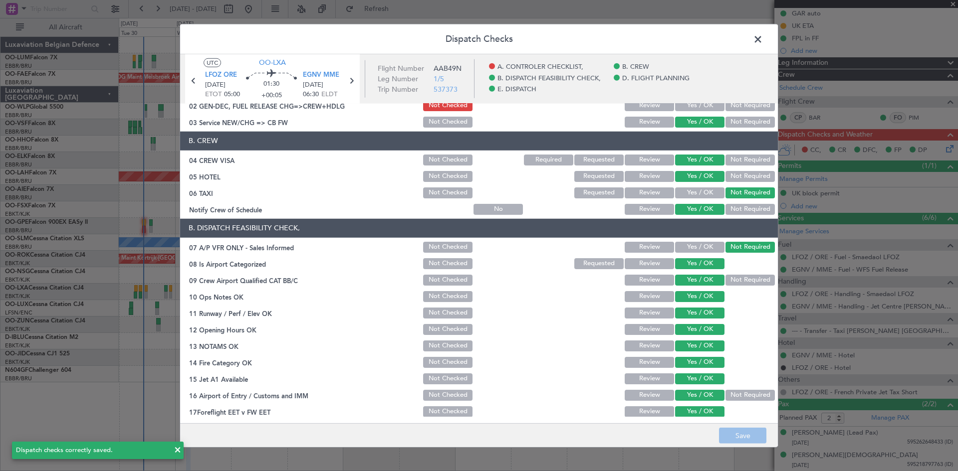
scroll to position [0, 0]
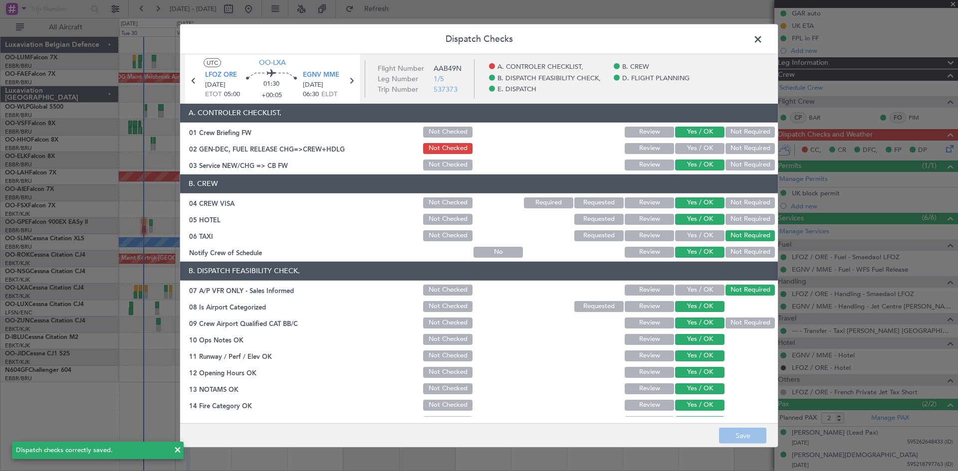
click at [763, 38] on span at bounding box center [763, 41] width 0 height 20
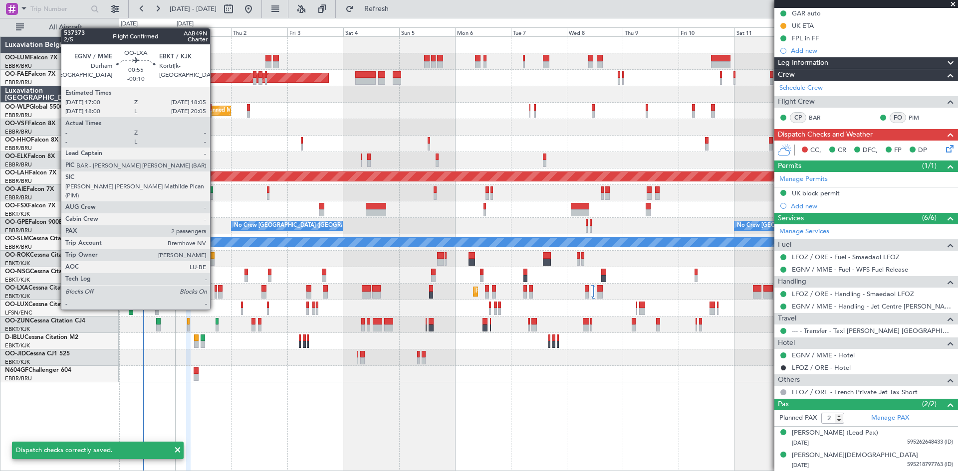
click at [214, 291] on div at bounding box center [215, 288] width 3 height 7
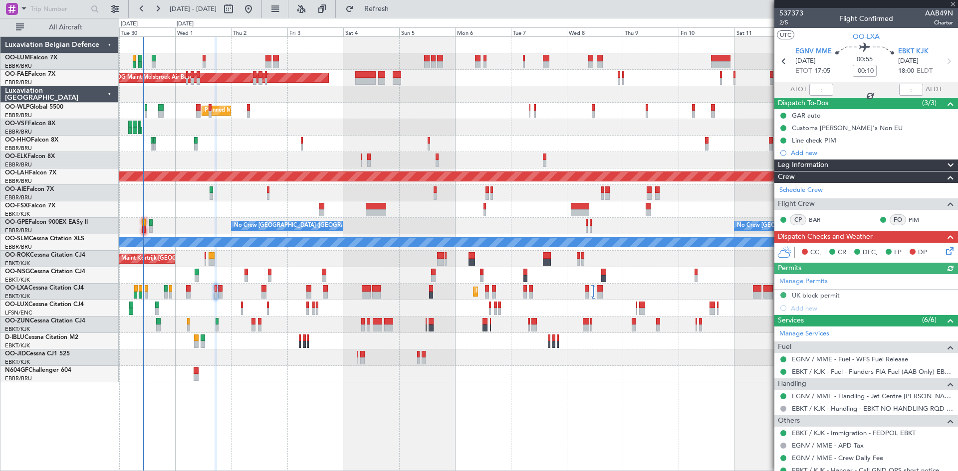
click at [946, 249] on icon at bounding box center [948, 249] width 8 height 8
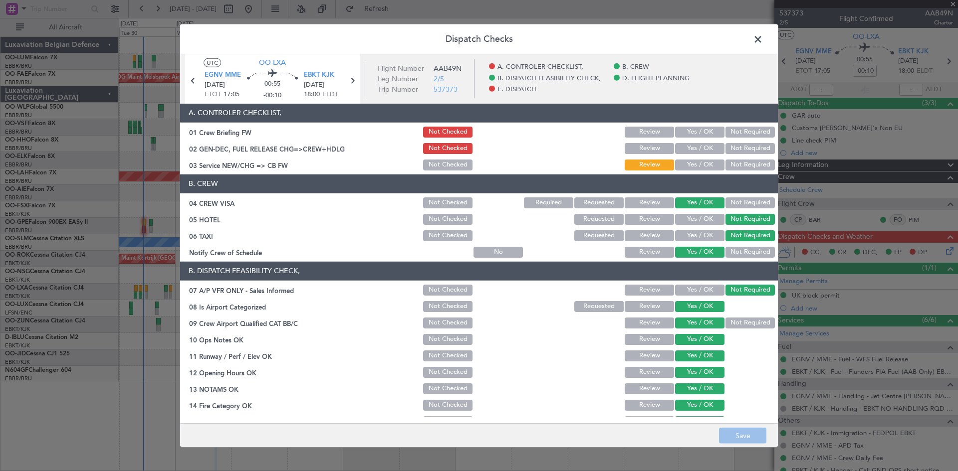
click at [706, 131] on button "Yes / OK" at bounding box center [699, 132] width 49 height 11
click at [695, 167] on button "Yes / OK" at bounding box center [699, 165] width 49 height 11
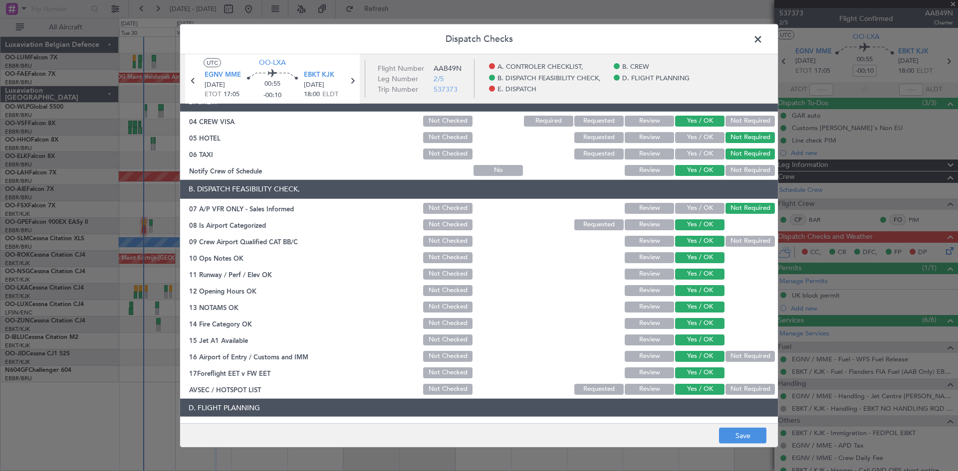
scroll to position [189, 0]
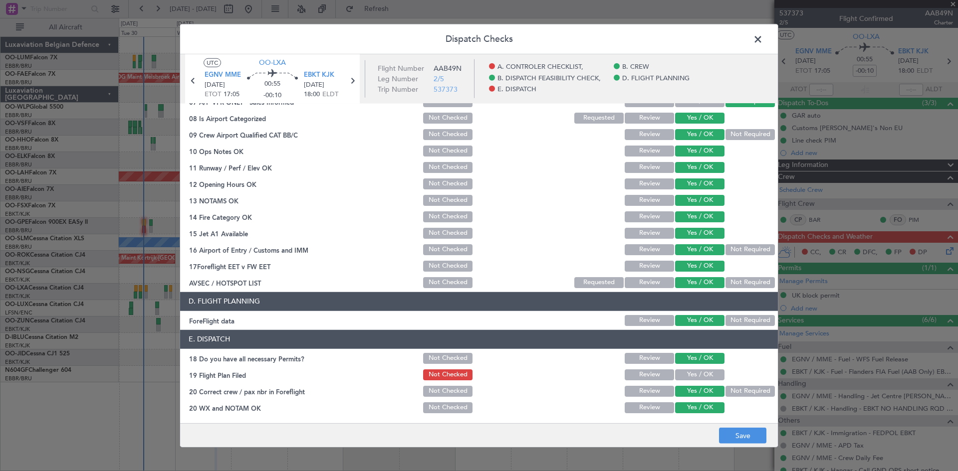
click at [678, 373] on button "Yes / OK" at bounding box center [699, 375] width 49 height 11
click at [733, 433] on button "Save" at bounding box center [742, 436] width 47 height 16
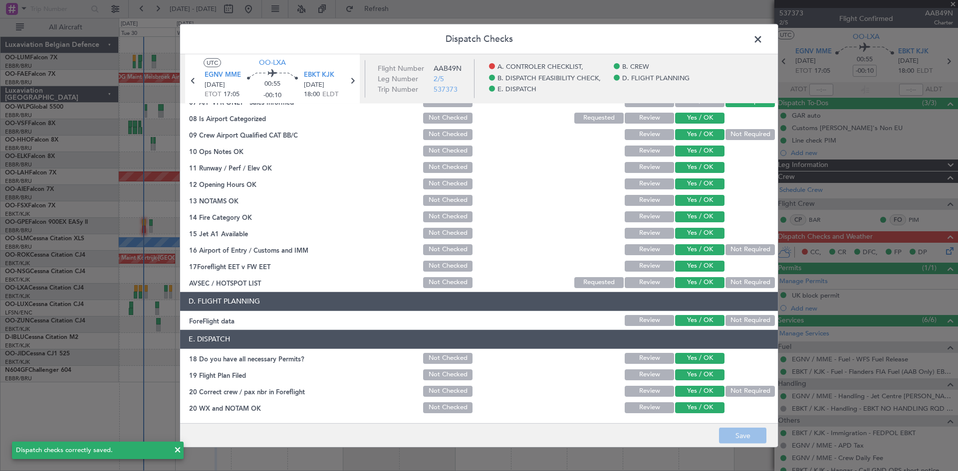
click at [763, 39] on span at bounding box center [763, 41] width 0 height 20
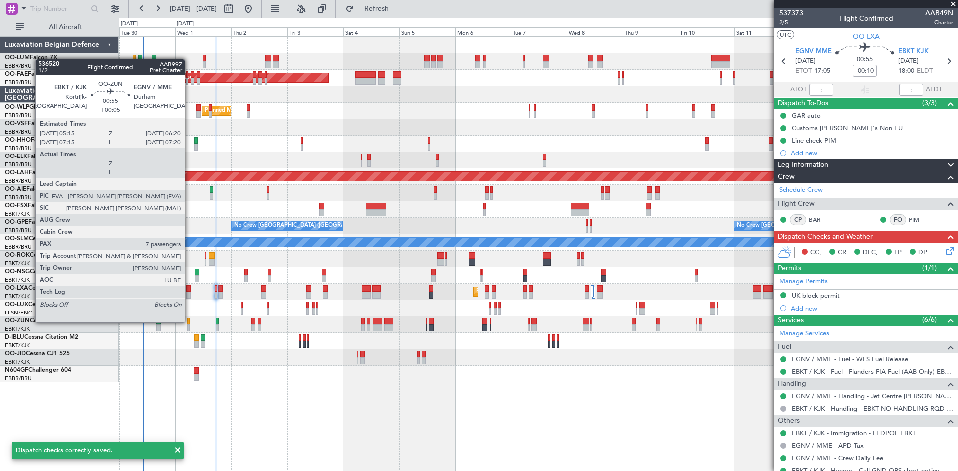
click at [189, 322] on div at bounding box center [188, 321] width 3 height 7
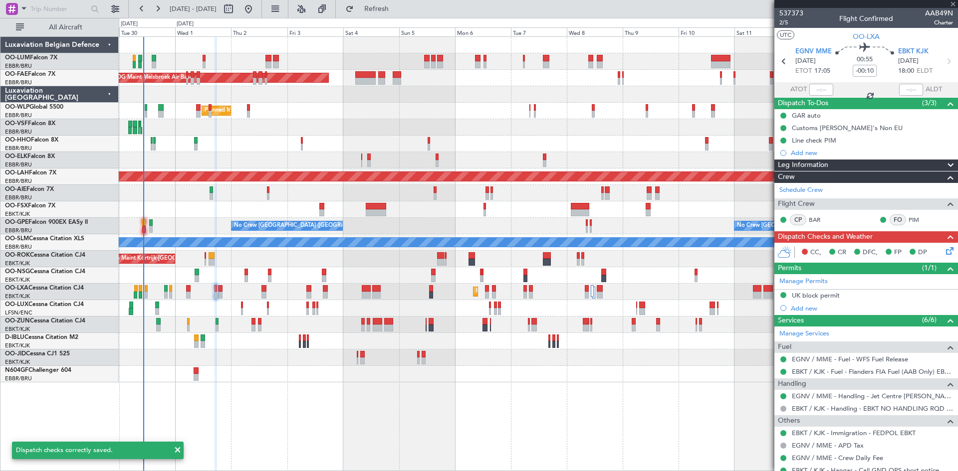
type input "+00:05"
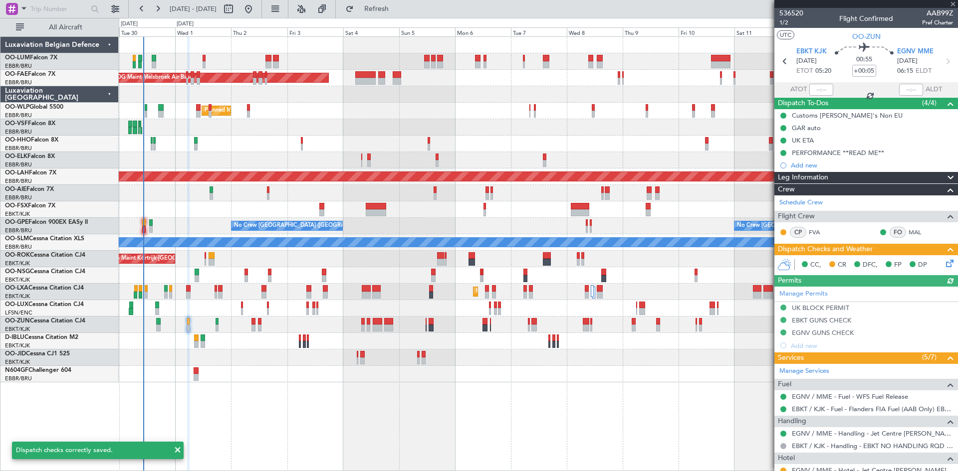
click at [944, 263] on icon at bounding box center [948, 262] width 8 height 8
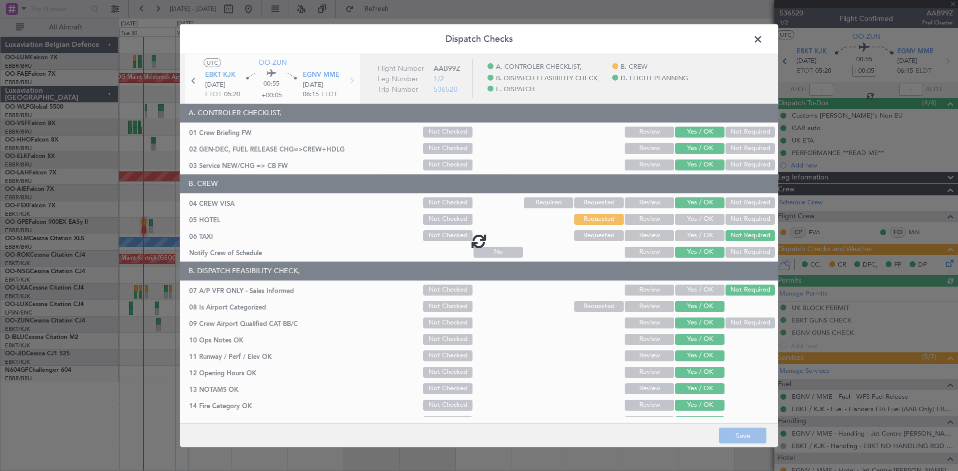
click at [697, 219] on div at bounding box center [478, 241] width 597 height 374
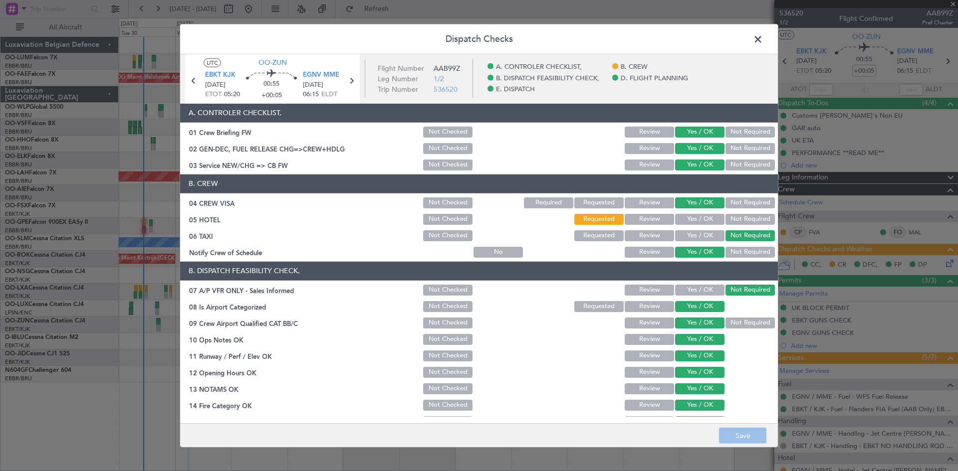
click at [700, 218] on button "Yes / OK" at bounding box center [699, 219] width 49 height 11
click at [744, 429] on button "Save" at bounding box center [742, 436] width 47 height 16
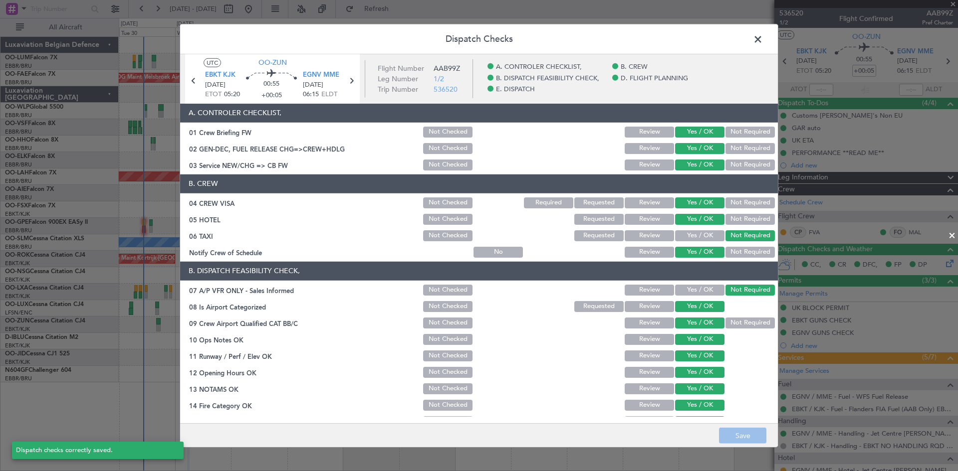
click at [763, 39] on span at bounding box center [763, 41] width 0 height 20
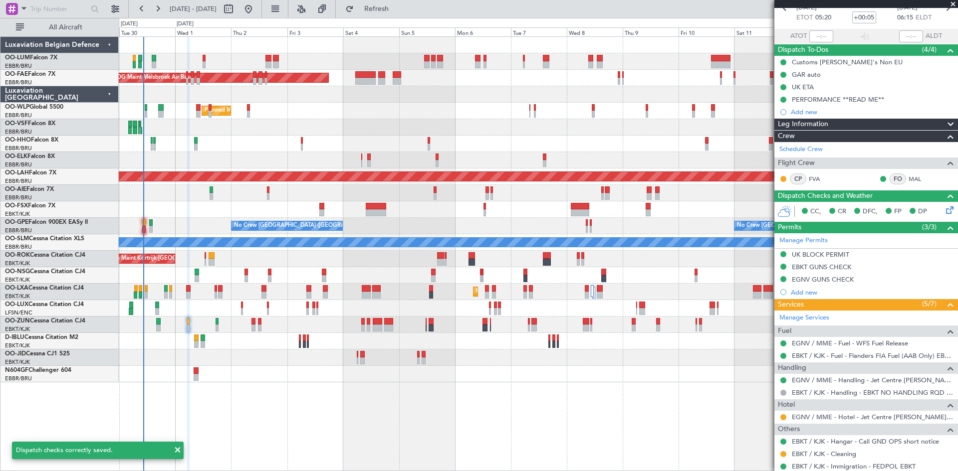
scroll to position [150, 0]
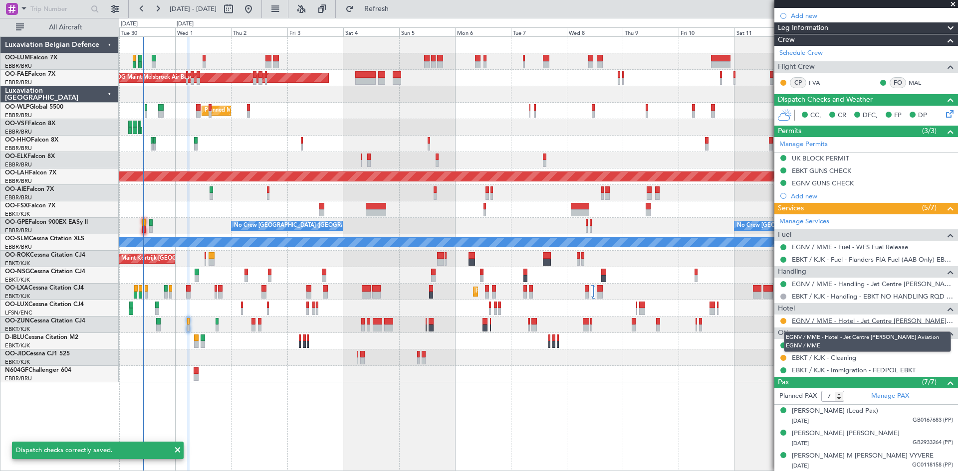
click at [820, 321] on link "EGNV / MME - Hotel - Jet Centre [PERSON_NAME] Aviation EGNV / MME" at bounding box center [871, 321] width 161 height 8
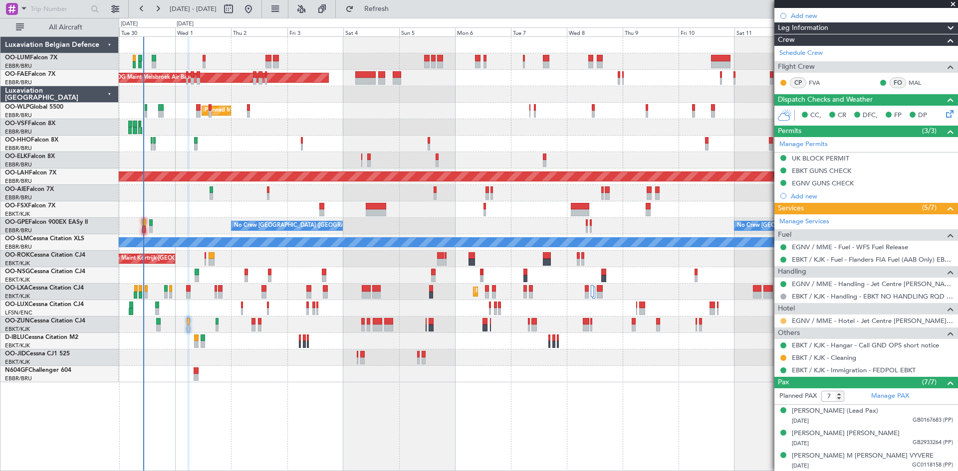
click at [783, 318] on button at bounding box center [783, 321] width 6 height 6
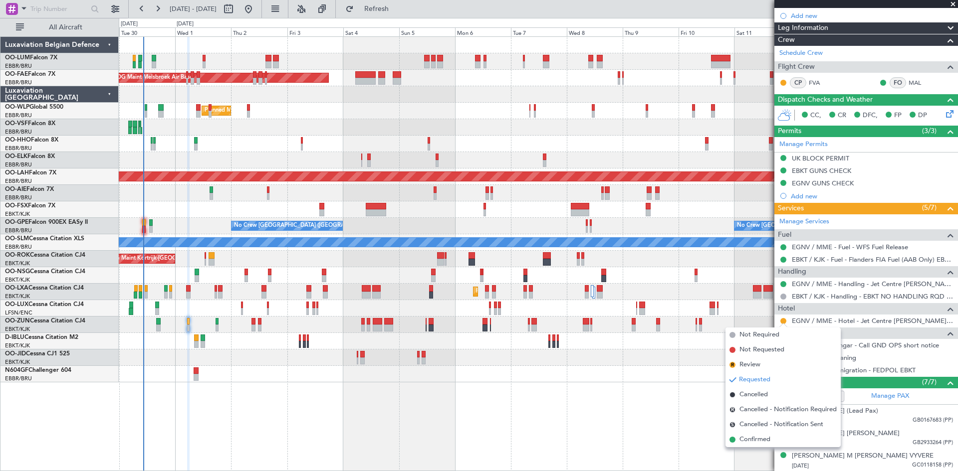
drag, startPoint x: 746, startPoint y: 441, endPoint x: 538, endPoint y: 388, distance: 215.1
click at [746, 442] on span "Confirmed" at bounding box center [754, 440] width 31 height 10
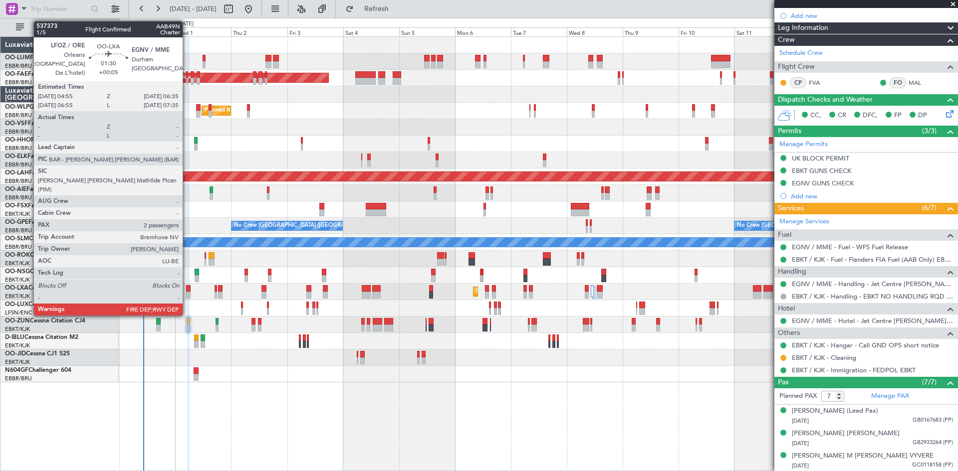
click at [187, 287] on div at bounding box center [188, 288] width 4 height 7
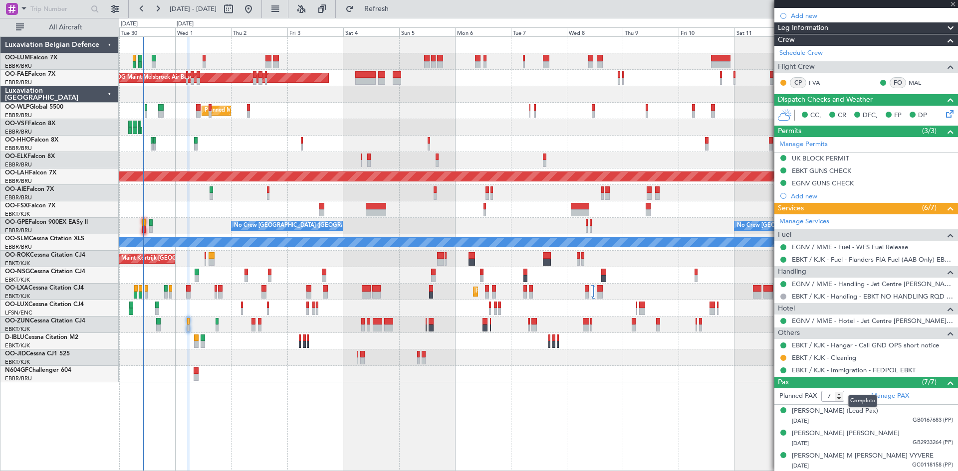
type input "2"
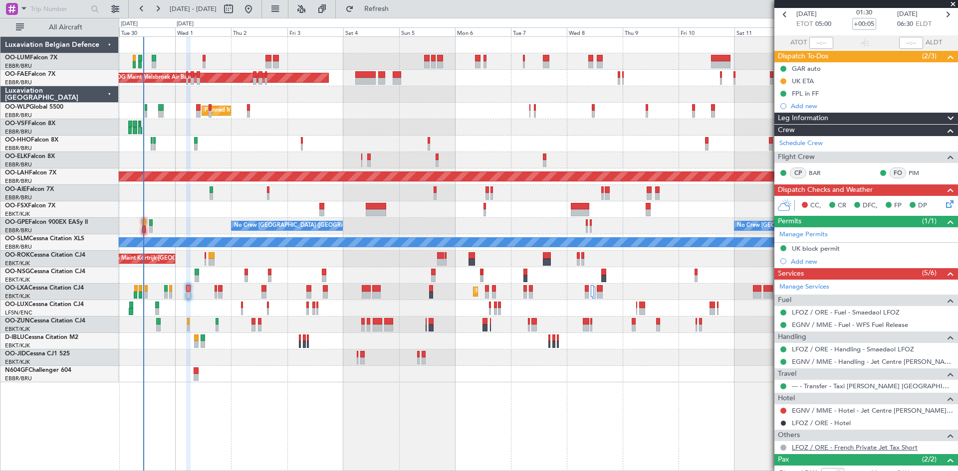
scroll to position [102, 0]
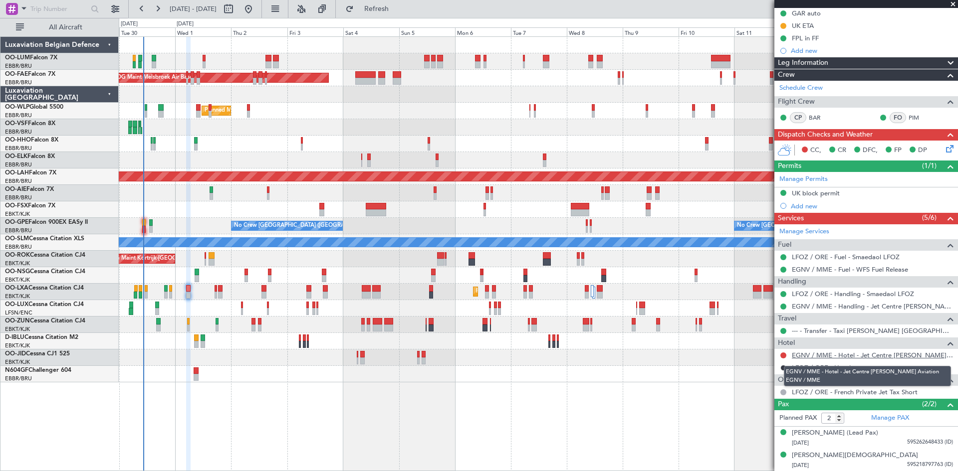
click at [841, 354] on link "EGNV / MME - Hotel - Jet Centre Willis Aviation EGNV / MME" at bounding box center [871, 355] width 161 height 8
click at [781, 354] on button at bounding box center [783, 356] width 6 height 6
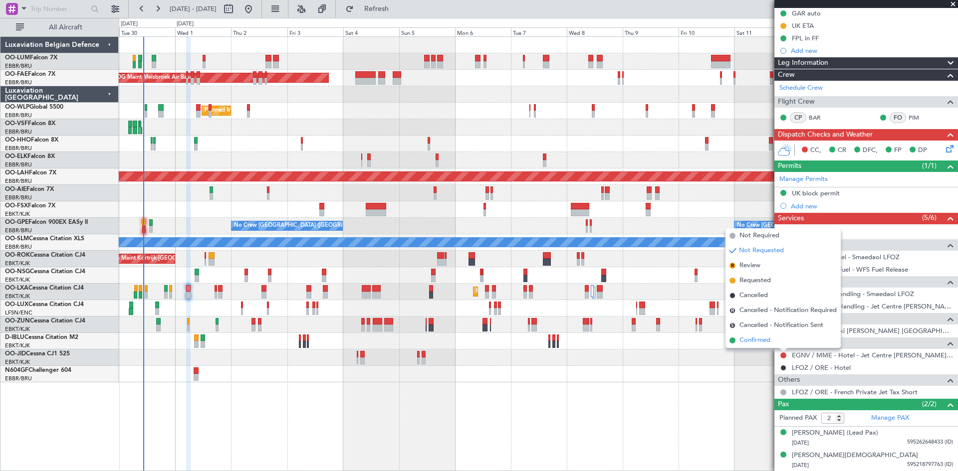
click at [749, 338] on span "Confirmed" at bounding box center [754, 341] width 31 height 10
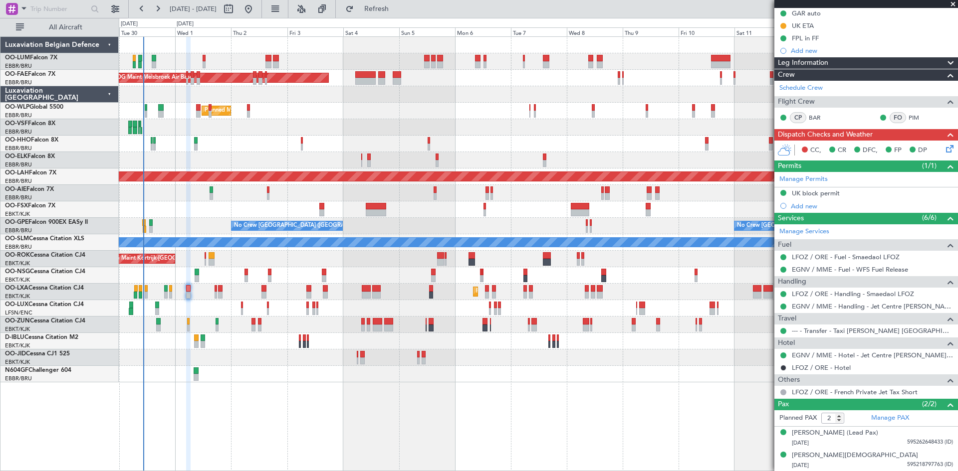
scroll to position [0, 0]
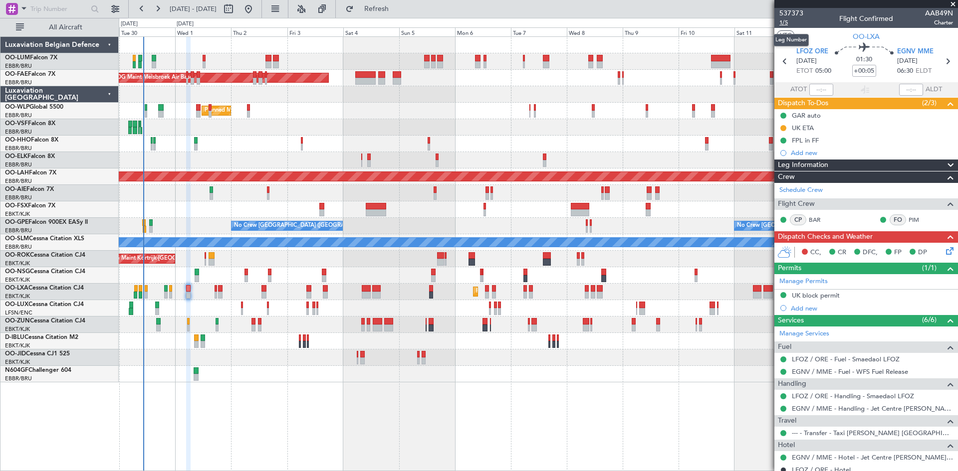
click at [789, 23] on span "1/5" at bounding box center [791, 22] width 24 height 8
click at [947, 252] on icon at bounding box center [948, 249] width 8 height 8
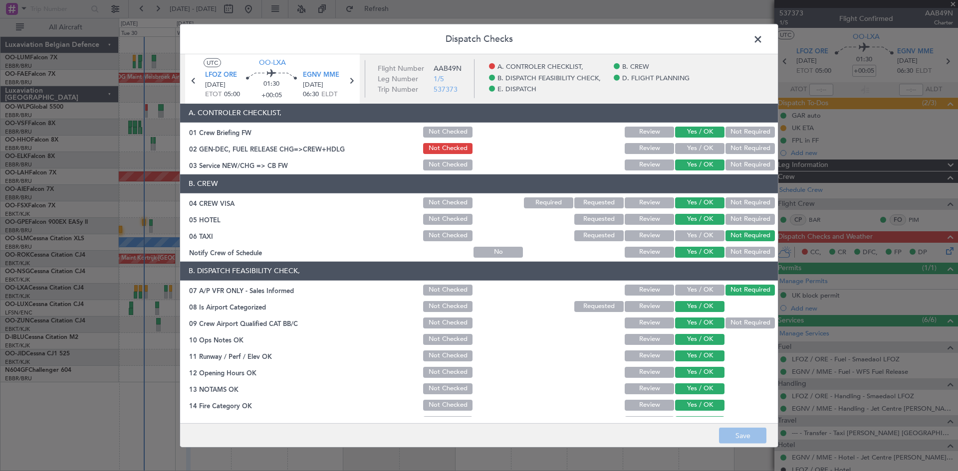
click at [709, 145] on button "Yes / OK" at bounding box center [699, 148] width 49 height 11
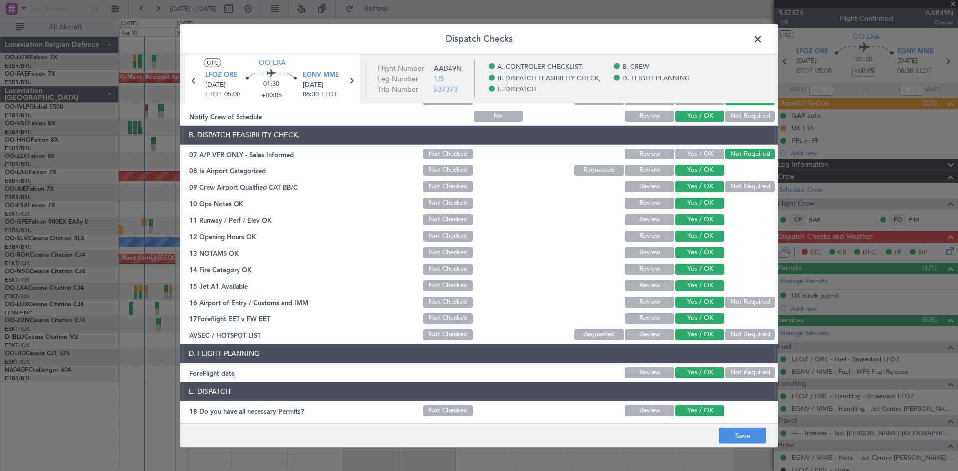
scroll to position [189, 0]
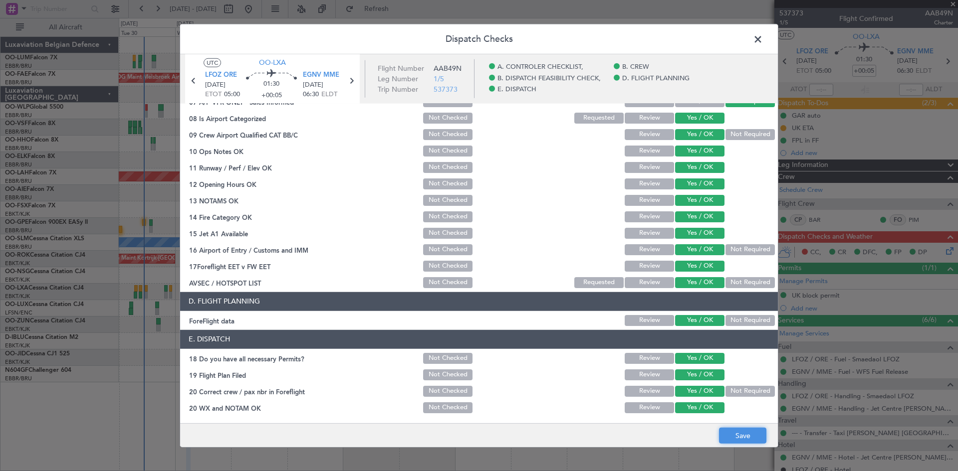
click at [737, 438] on button "Save" at bounding box center [742, 436] width 47 height 16
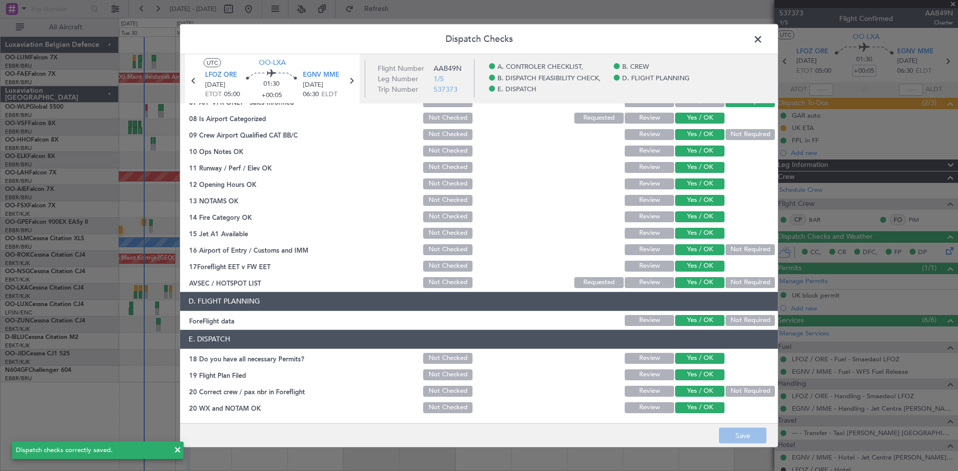
click at [352, 81] on icon at bounding box center [351, 80] width 13 height 13
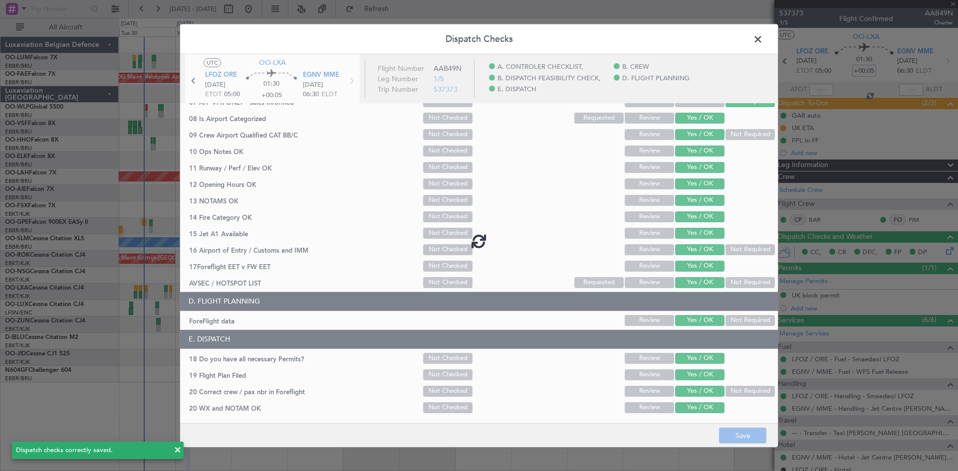
type input "-00:10"
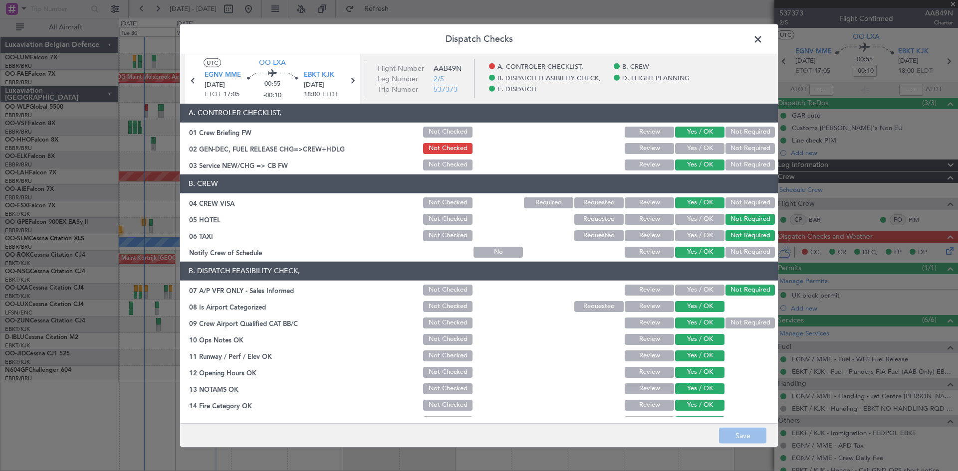
click at [692, 148] on button "Yes / OK" at bounding box center [699, 148] width 49 height 11
click at [761, 436] on button "Save" at bounding box center [742, 436] width 47 height 16
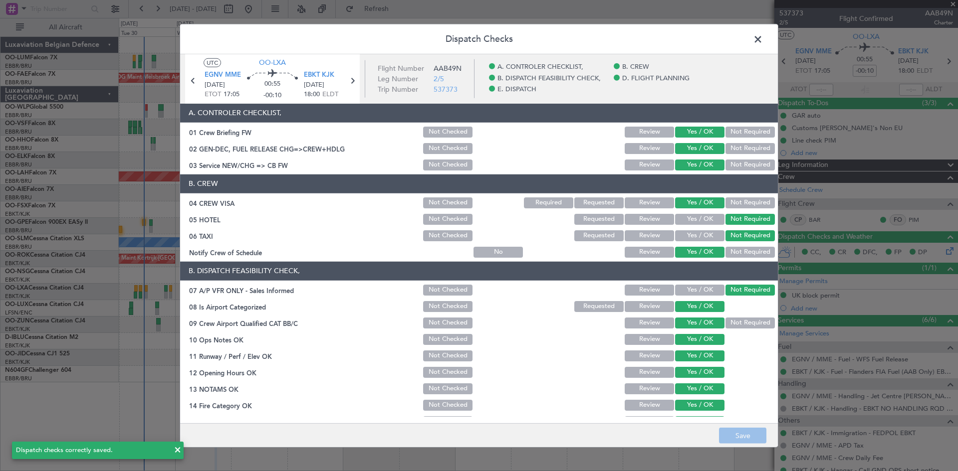
click at [763, 37] on span at bounding box center [763, 41] width 0 height 20
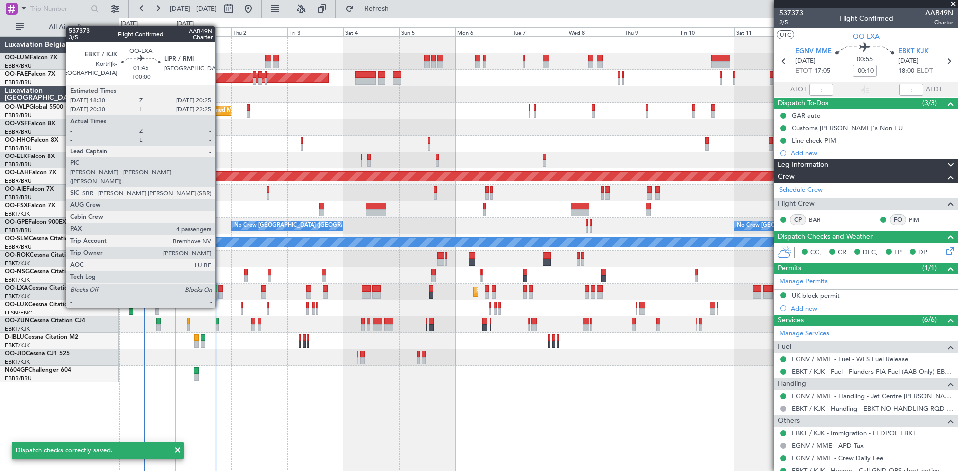
click at [219, 289] on div at bounding box center [220, 288] width 4 height 7
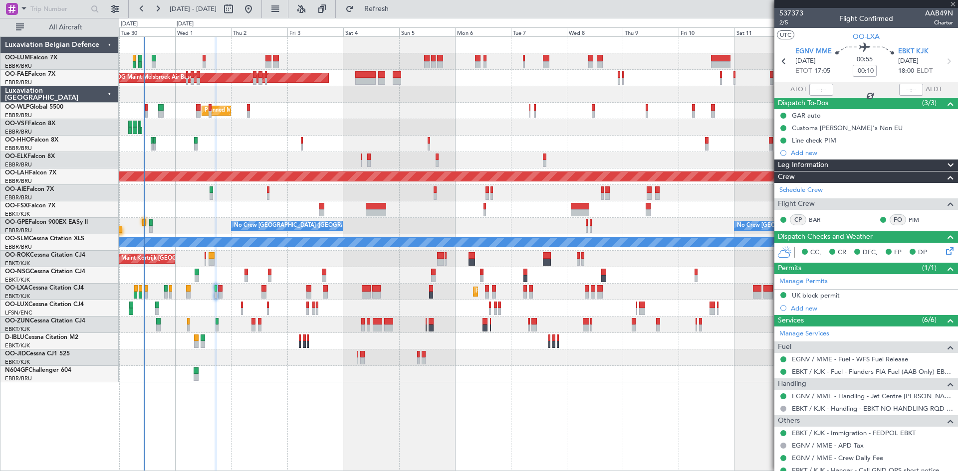
type input "4"
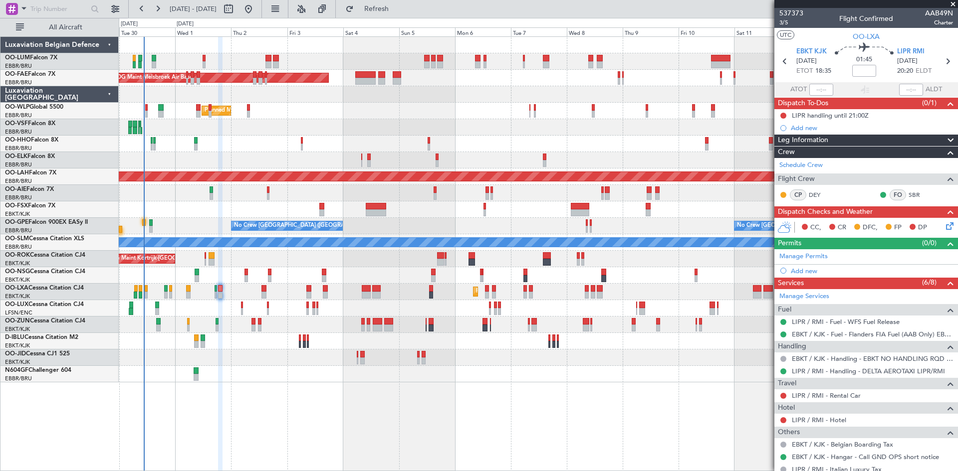
click at [944, 228] on icon at bounding box center [948, 224] width 8 height 8
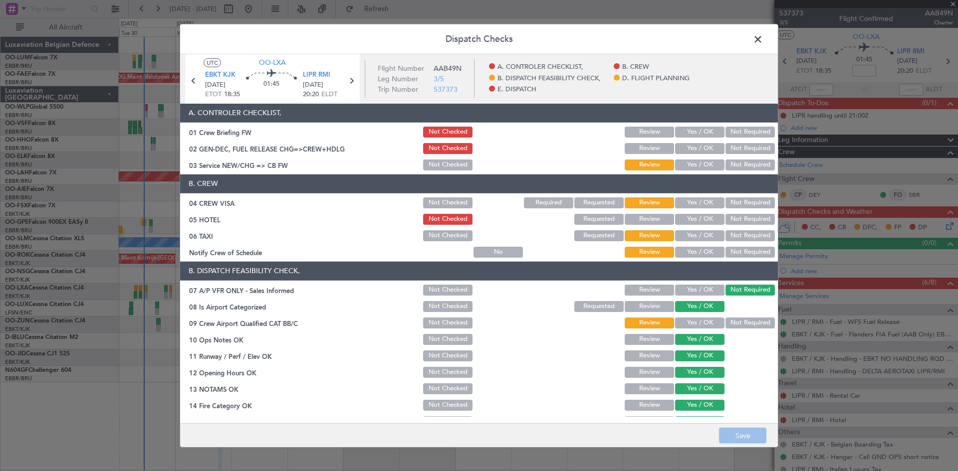
click at [691, 147] on button "Yes / OK" at bounding box center [699, 148] width 49 height 11
click at [750, 201] on button "Not Required" at bounding box center [749, 202] width 49 height 11
click at [725, 234] on button "Not Required" at bounding box center [749, 235] width 49 height 11
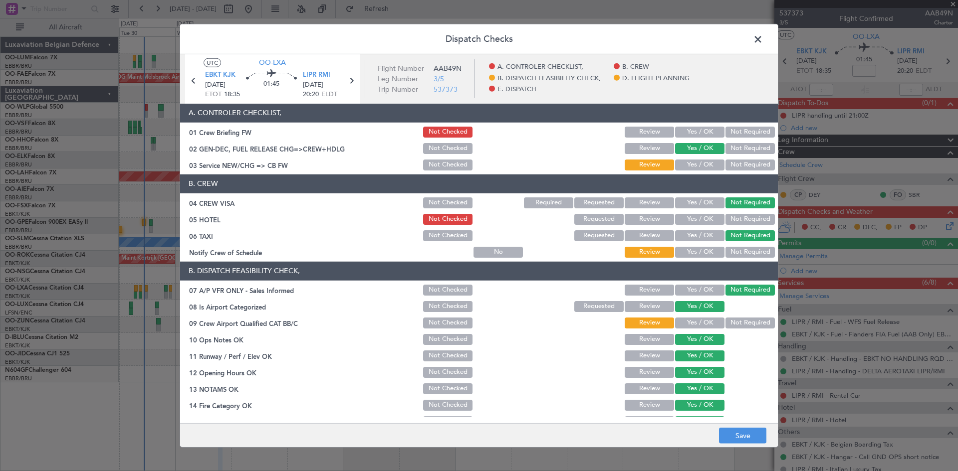
click at [697, 248] on button "Yes / OK" at bounding box center [699, 252] width 49 height 11
click at [693, 323] on button "Yes / OK" at bounding box center [699, 323] width 49 height 11
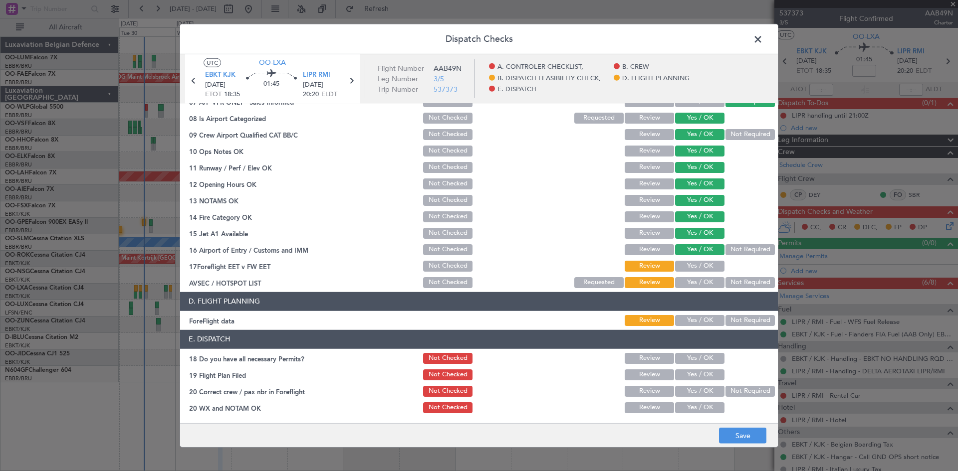
click at [688, 270] on button "Yes / OK" at bounding box center [699, 266] width 49 height 11
click at [690, 284] on button "Yes / OK" at bounding box center [699, 282] width 49 height 11
click at [651, 268] on button "Review" at bounding box center [648, 266] width 49 height 11
click at [705, 323] on button "Yes / OK" at bounding box center [699, 320] width 49 height 11
click at [753, 432] on button "Save" at bounding box center [742, 436] width 47 height 16
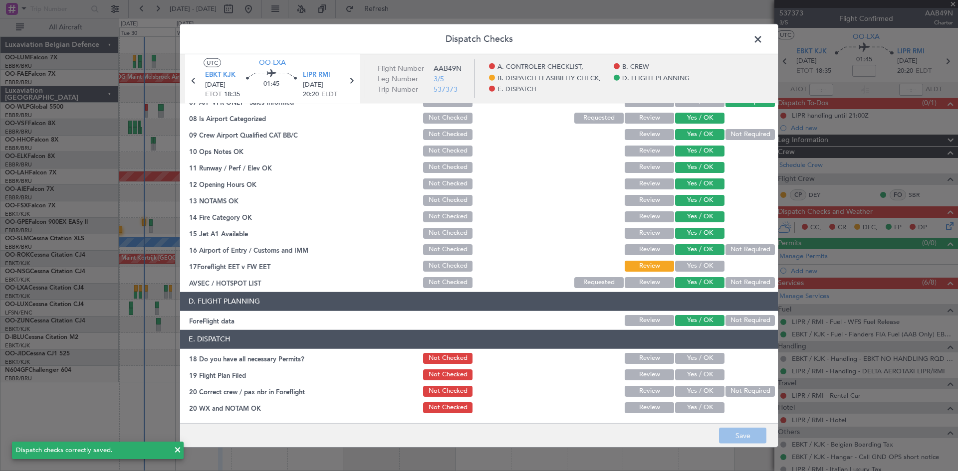
click at [763, 38] on span at bounding box center [763, 41] width 0 height 20
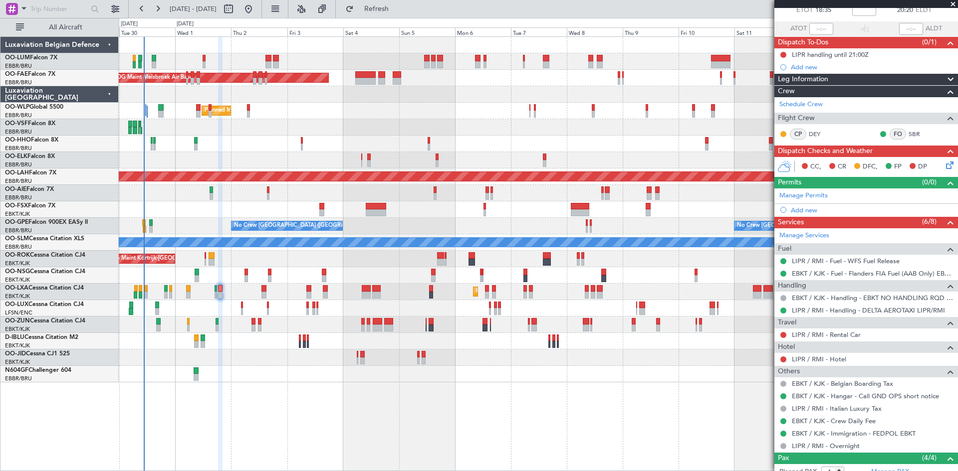
scroll to position [0, 0]
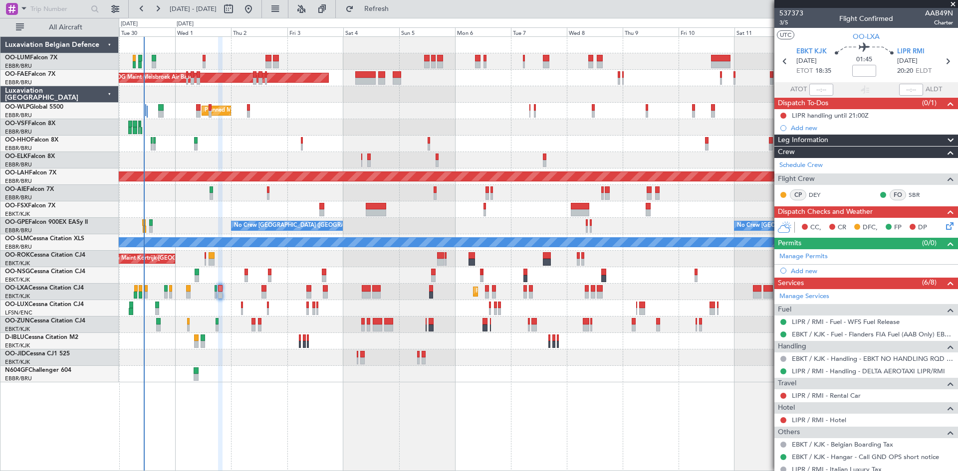
click at [944, 225] on icon at bounding box center [948, 224] width 8 height 8
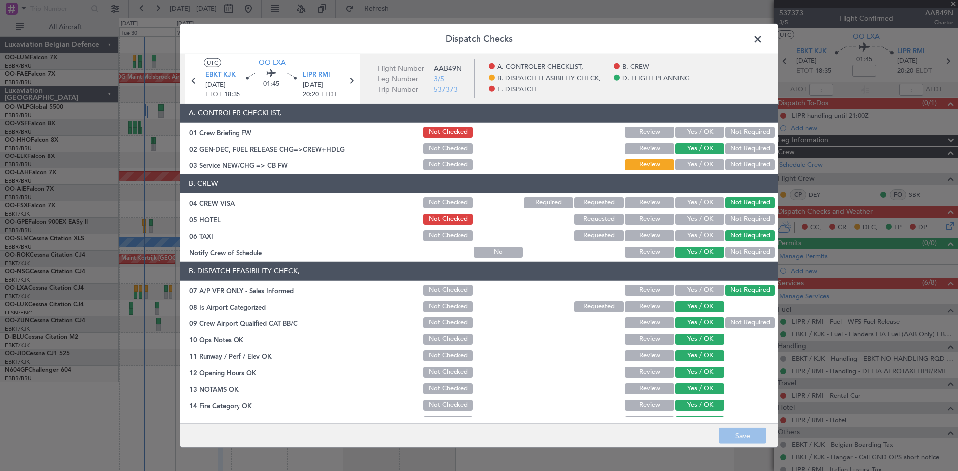
click at [695, 163] on button "Yes / OK" at bounding box center [699, 165] width 49 height 11
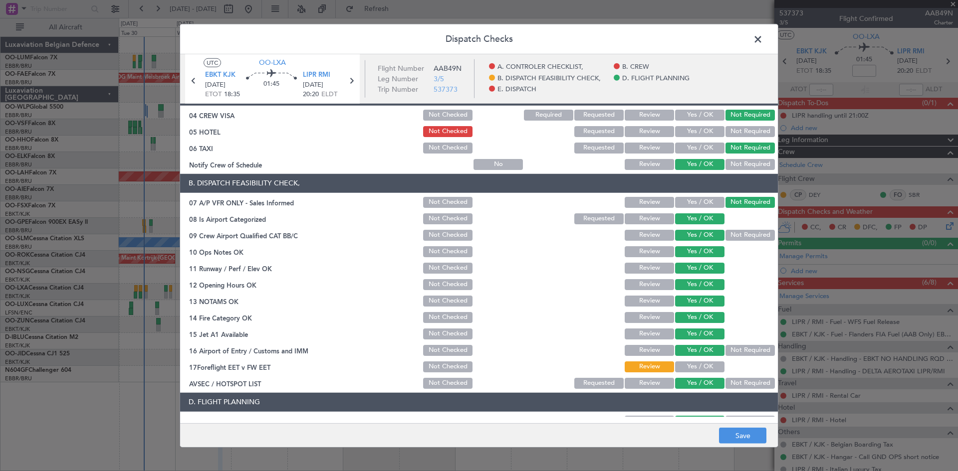
scroll to position [189, 0]
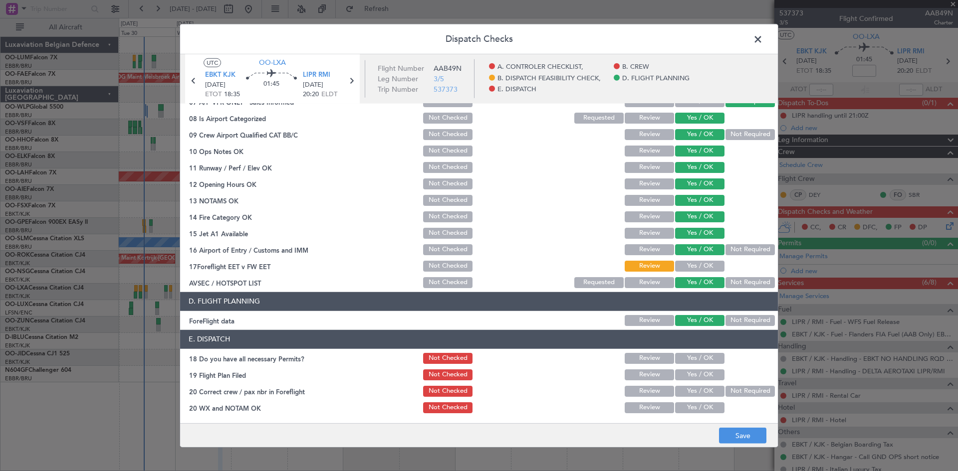
click at [688, 269] on button "Yes / OK" at bounding box center [699, 266] width 49 height 11
click at [704, 360] on button "Yes / OK" at bounding box center [699, 358] width 49 height 11
click at [694, 405] on button "Yes / OK" at bounding box center [699, 407] width 49 height 11
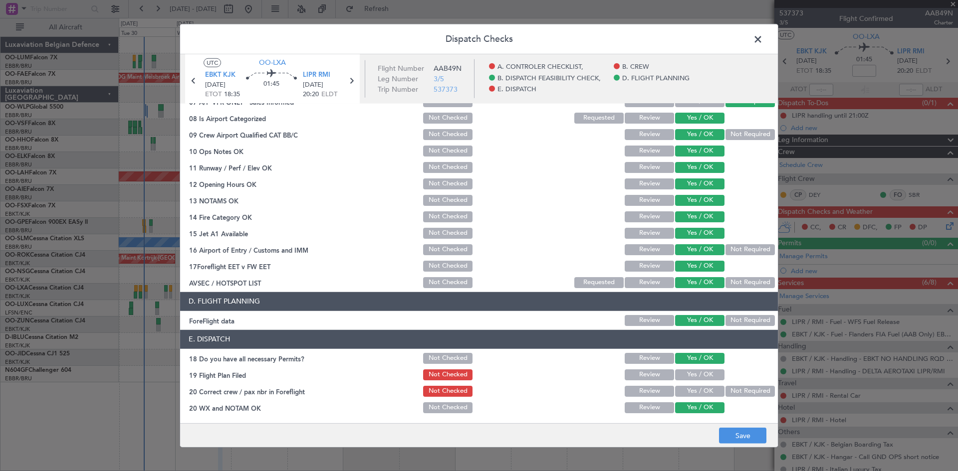
click at [691, 389] on button "Yes / OK" at bounding box center [699, 391] width 49 height 11
click at [732, 437] on button "Save" at bounding box center [742, 436] width 47 height 16
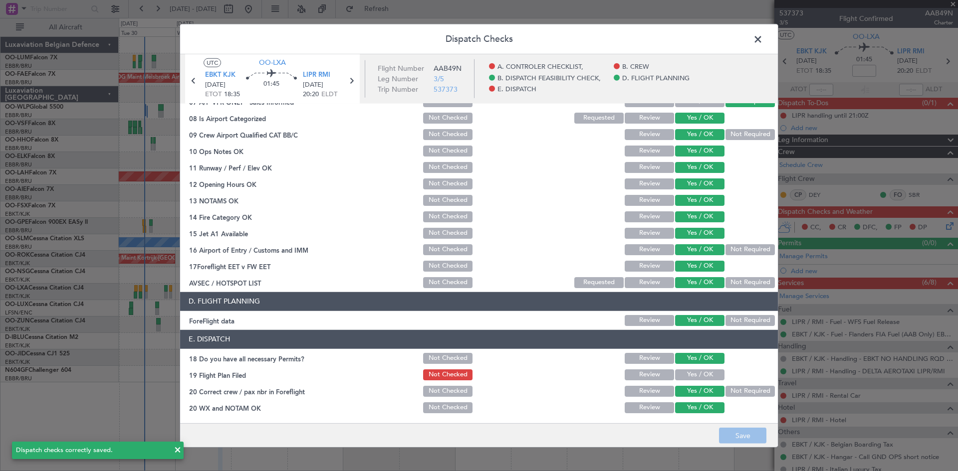
click at [763, 41] on span at bounding box center [763, 41] width 0 height 20
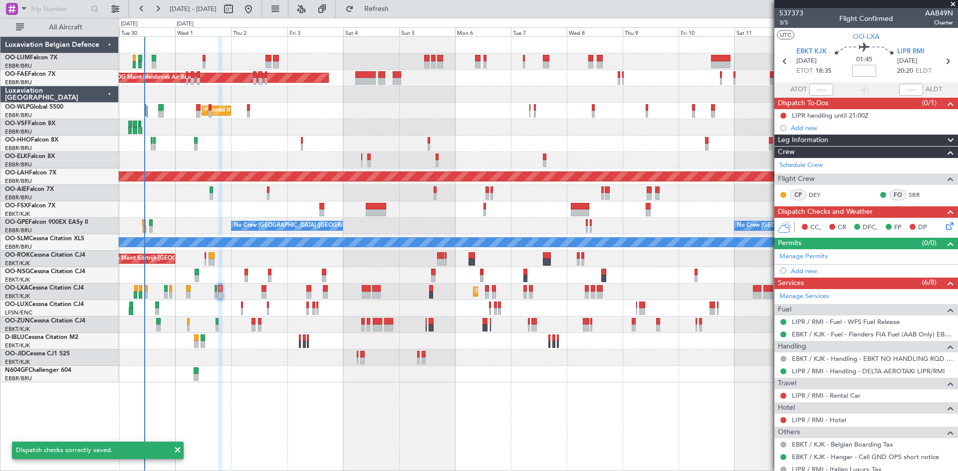
click at [857, 70] on input at bounding box center [864, 71] width 24 height 12
click at [838, 56] on div "01:45 -15" at bounding box center [864, 61] width 66 height 37
type input "-00:15"
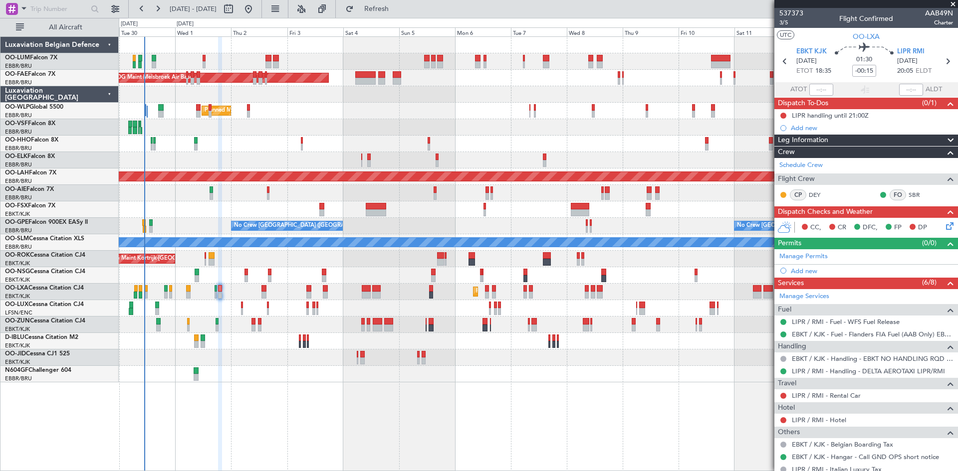
click at [948, 223] on icon at bounding box center [948, 224] width 8 height 8
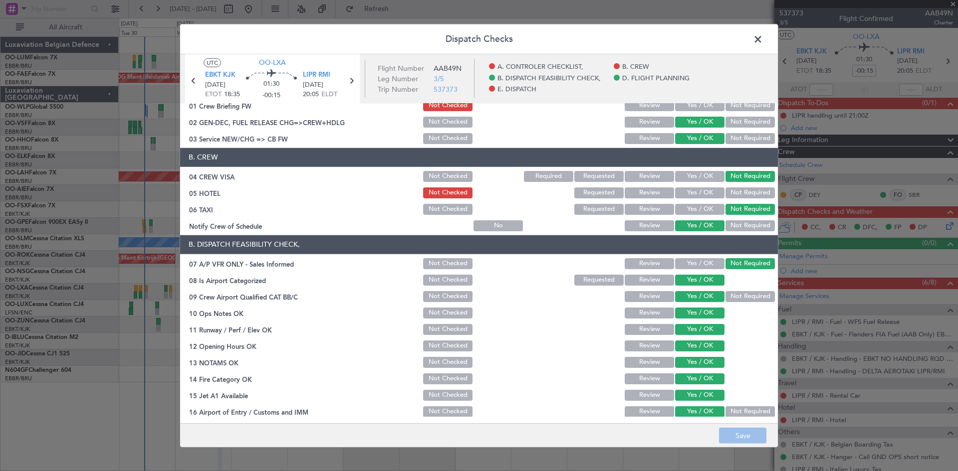
scroll to position [0, 0]
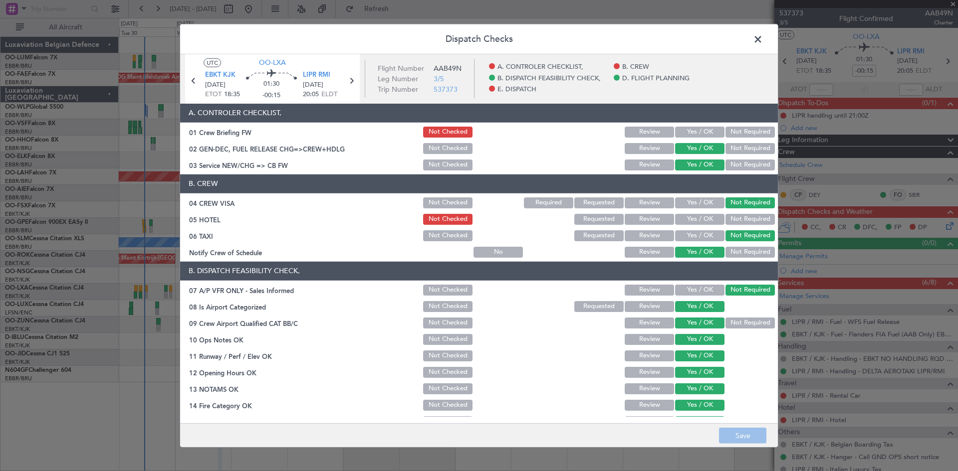
click at [763, 40] on span at bounding box center [763, 41] width 0 height 20
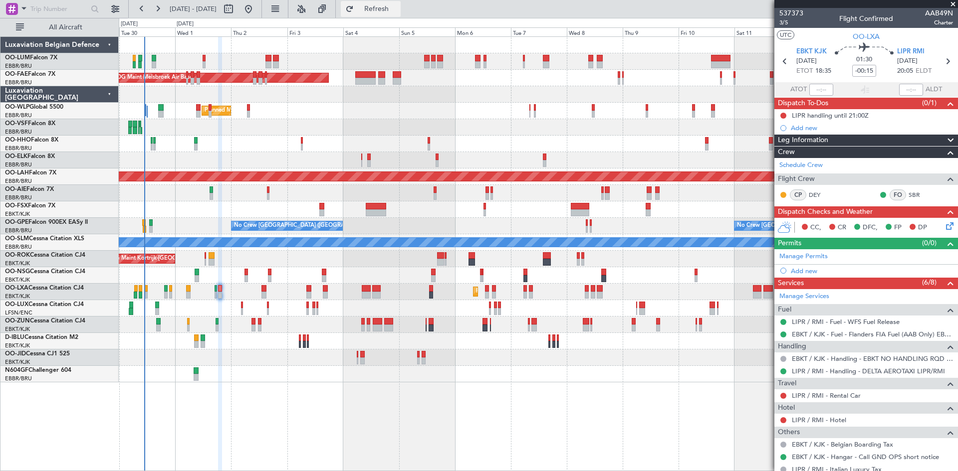
click at [397, 7] on span "Refresh" at bounding box center [377, 8] width 42 height 7
click at [785, 21] on span "3/5" at bounding box center [791, 22] width 24 height 8
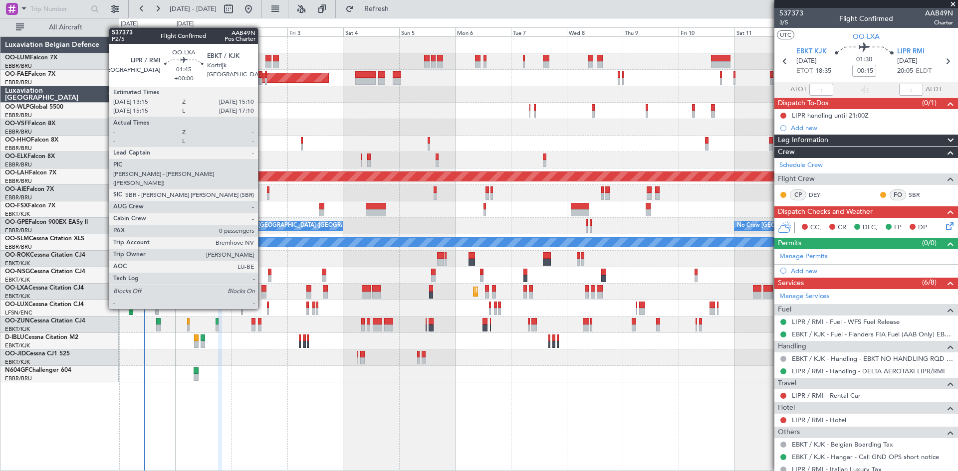
click at [263, 290] on div at bounding box center [263, 288] width 4 height 7
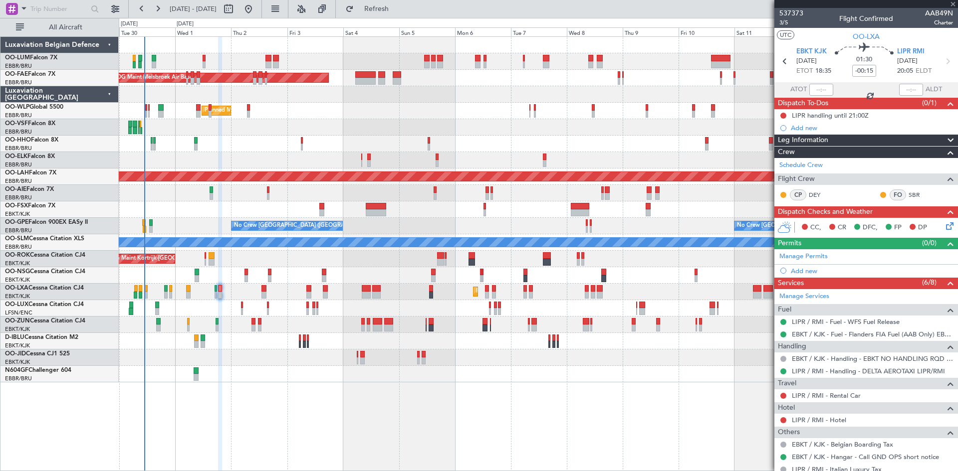
type input "0"
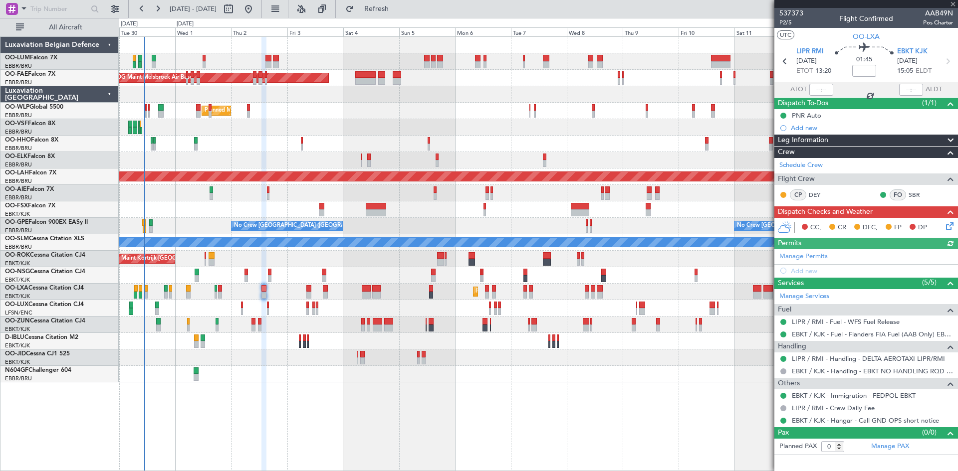
click at [945, 228] on icon at bounding box center [948, 224] width 8 height 8
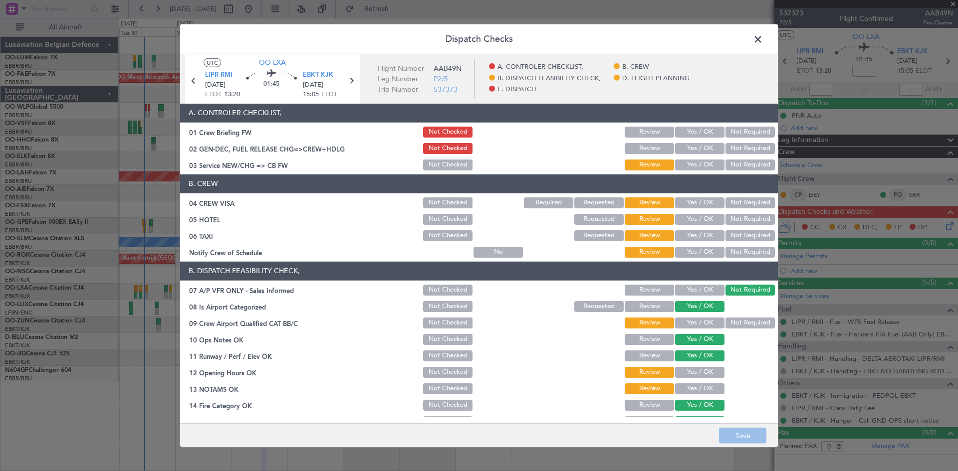
click at [696, 149] on button "Yes / OK" at bounding box center [699, 148] width 49 height 11
click at [734, 439] on button "Save" at bounding box center [742, 436] width 47 height 16
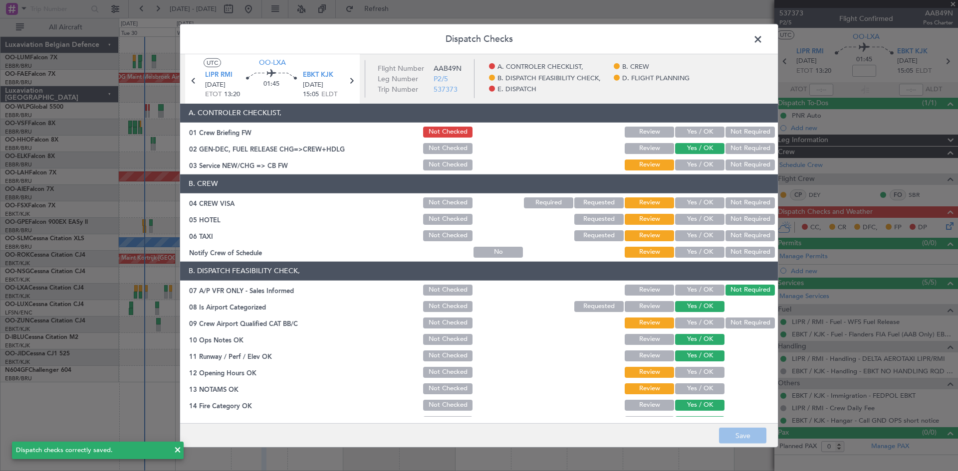
click at [763, 36] on span at bounding box center [763, 41] width 0 height 20
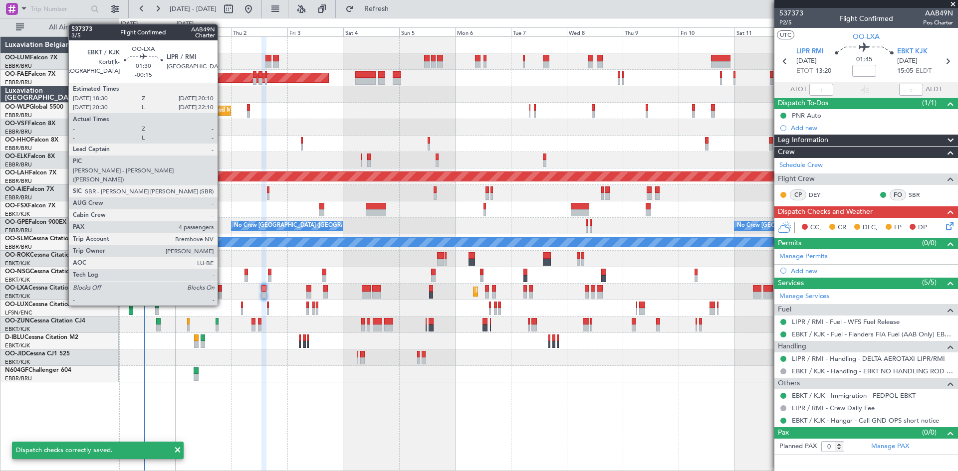
click at [222, 287] on div at bounding box center [220, 288] width 4 height 7
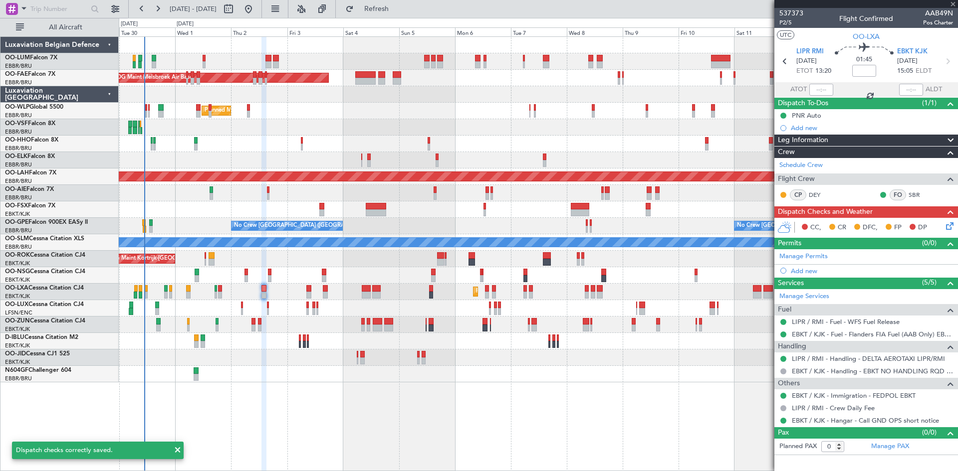
type input "-00:15"
type input "4"
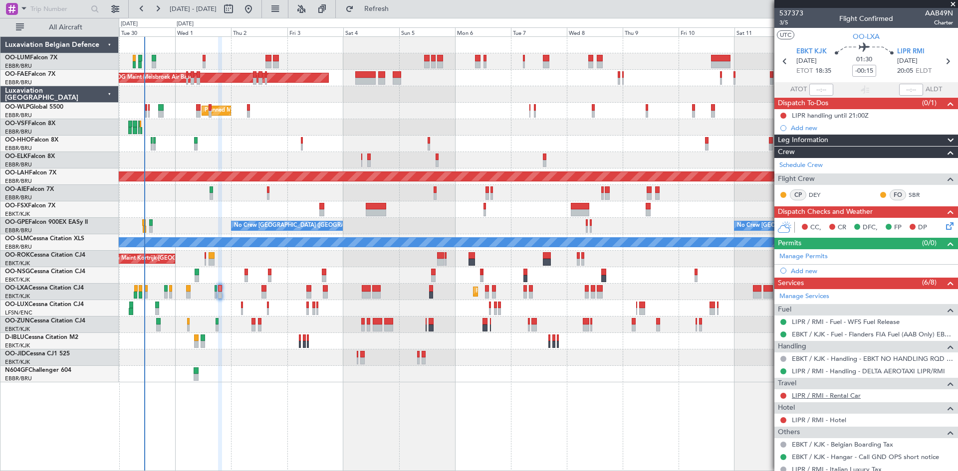
click at [804, 395] on link "LIPR / RMI - Rental Car" at bounding box center [825, 395] width 69 height 8
click at [945, 227] on icon at bounding box center [948, 224] width 8 height 8
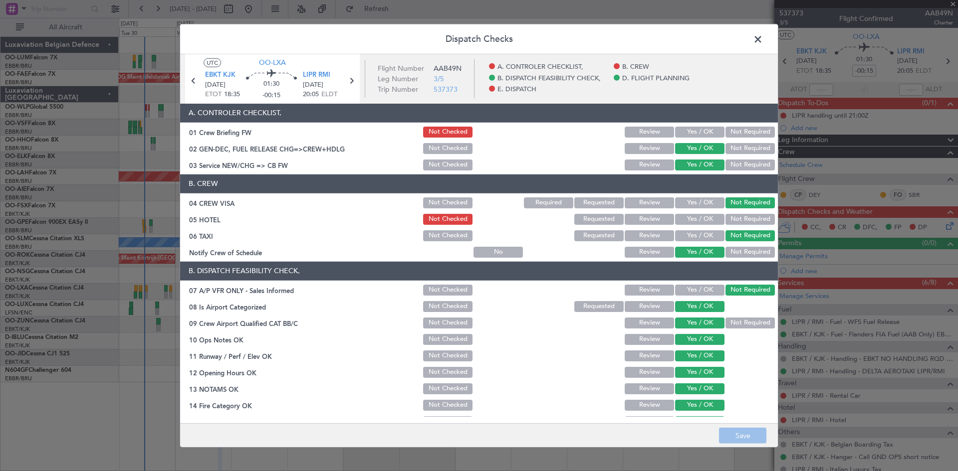
click at [763, 43] on span at bounding box center [763, 41] width 0 height 20
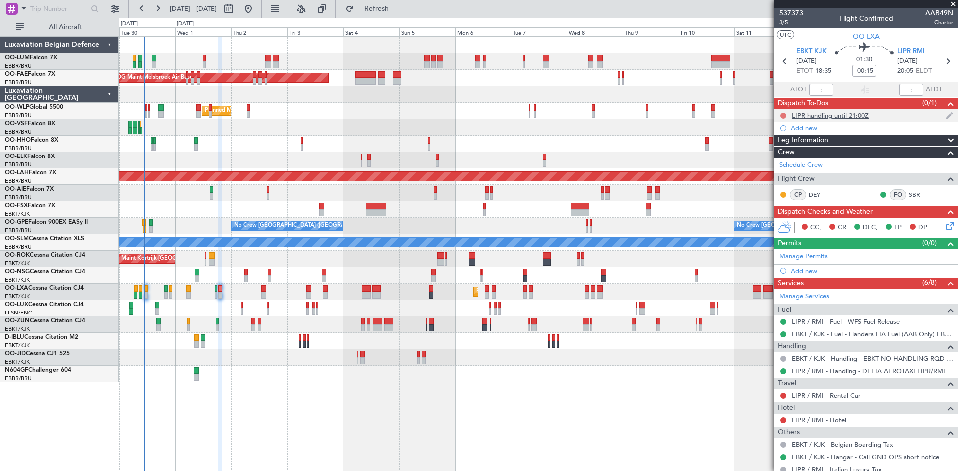
click at [784, 113] on button at bounding box center [783, 116] width 6 height 6
click at [775, 158] on span "Completed" at bounding box center [787, 160] width 33 height 10
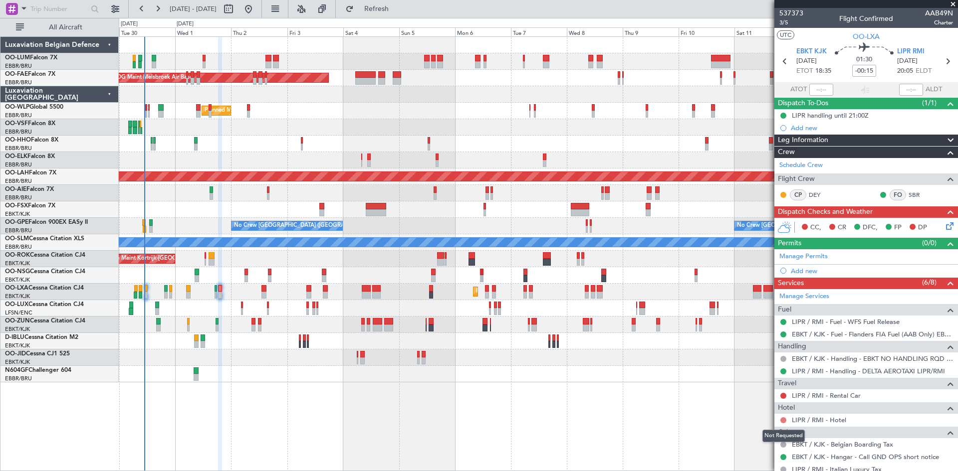
click at [784, 419] on button at bounding box center [783, 420] width 6 height 6
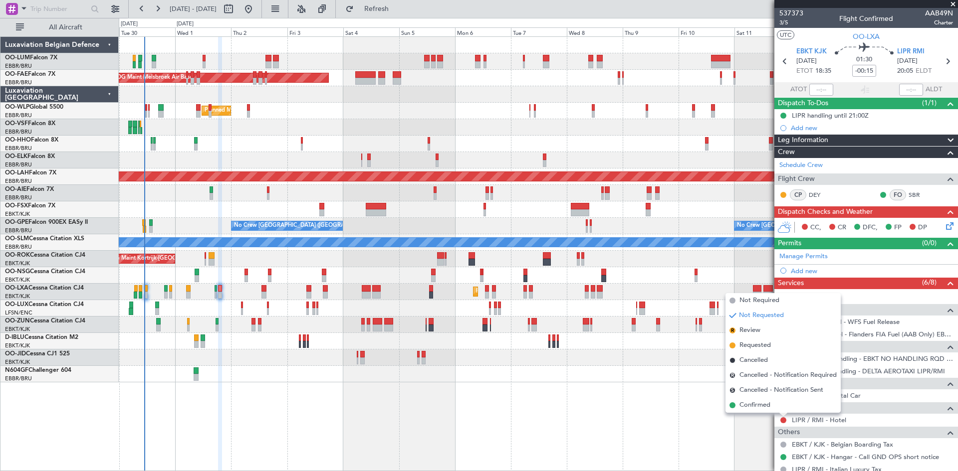
click at [737, 438] on div "Owner Melsbroek Air Base AOG Maint Melsbroek Air Base Planned Maint Melsbroek A…" at bounding box center [538, 253] width 839 height 435
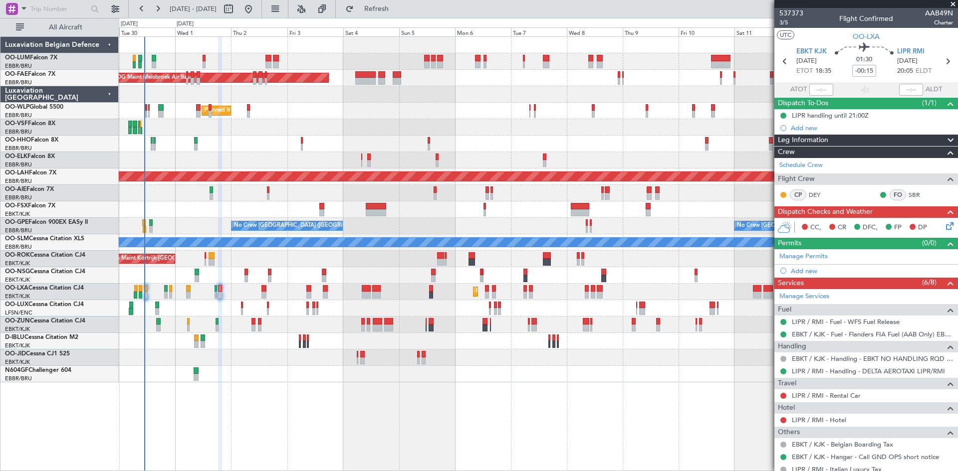
click at [944, 225] on icon at bounding box center [948, 224] width 8 height 8
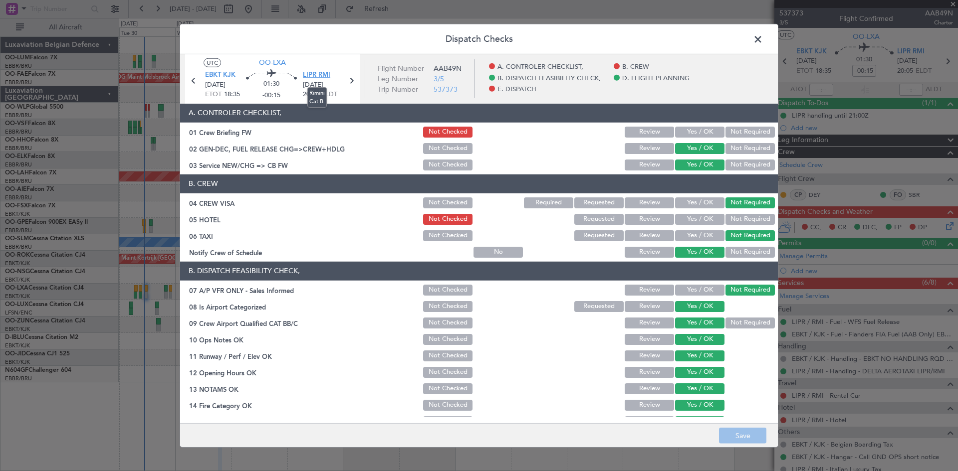
click at [315, 72] on span "LIPR RMI" at bounding box center [316, 75] width 27 height 10
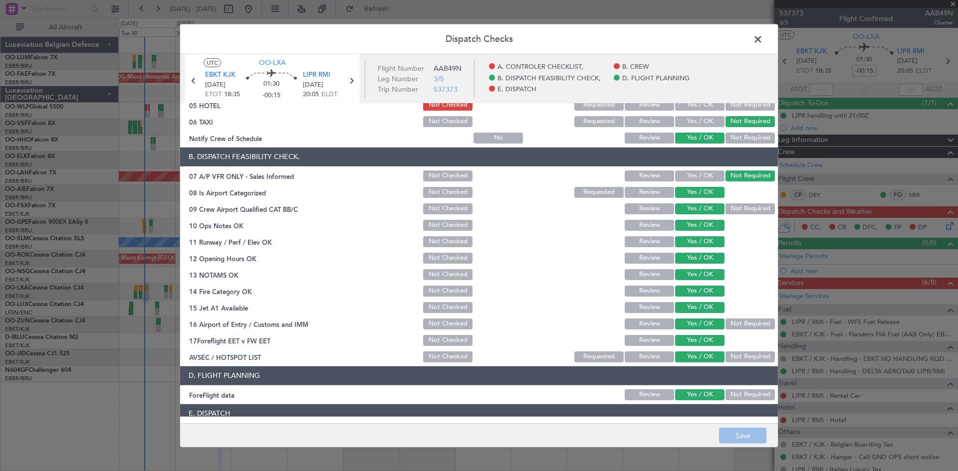
scroll to position [189, 0]
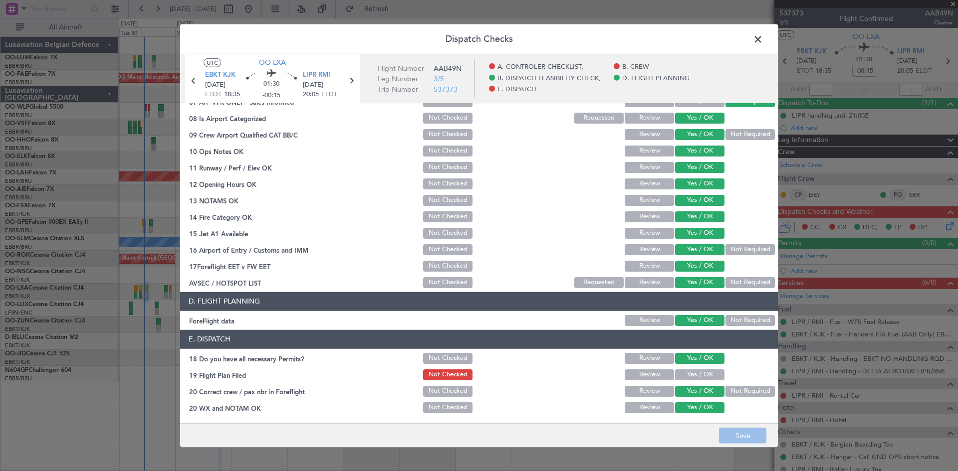
click at [698, 374] on button "Yes / OK" at bounding box center [699, 375] width 49 height 11
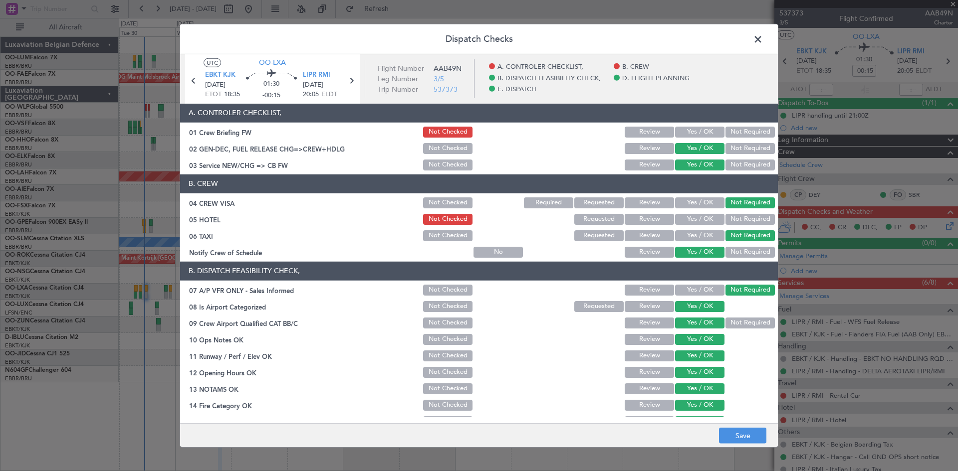
click at [703, 132] on button "Yes / OK" at bounding box center [699, 132] width 49 height 11
click at [752, 436] on button "Save" at bounding box center [742, 436] width 47 height 16
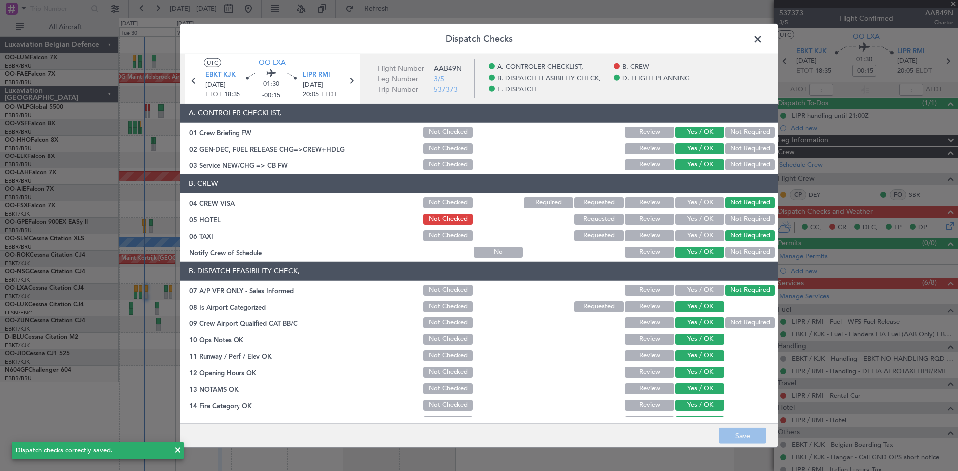
click at [626, 215] on button "Review" at bounding box center [648, 219] width 49 height 11
click at [767, 432] on footer "Save" at bounding box center [478, 435] width 597 height 24
click at [750, 442] on button "Save" at bounding box center [742, 436] width 47 height 16
click at [763, 39] on span at bounding box center [763, 41] width 0 height 20
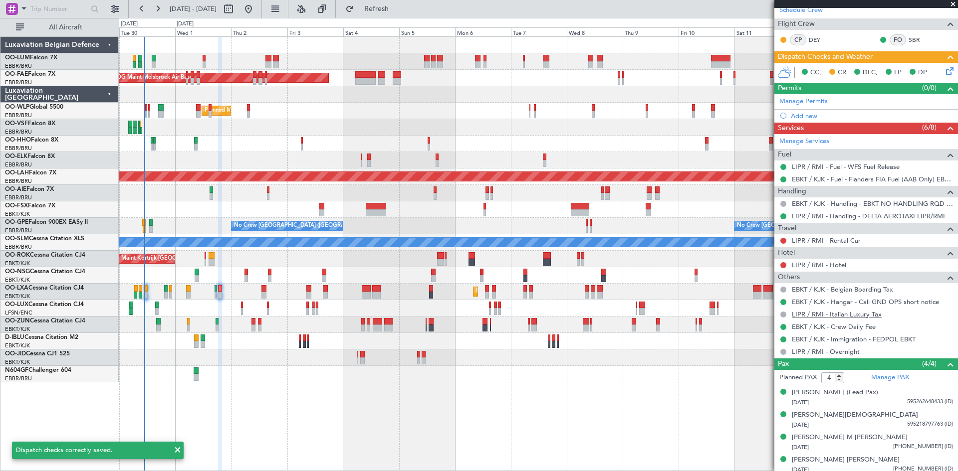
scroll to position [160, 0]
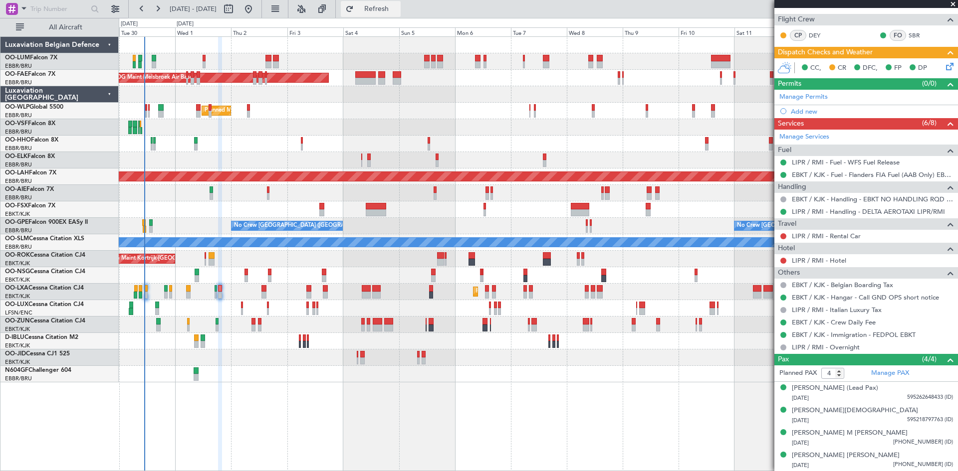
click at [397, 7] on span "Refresh" at bounding box center [377, 8] width 42 height 7
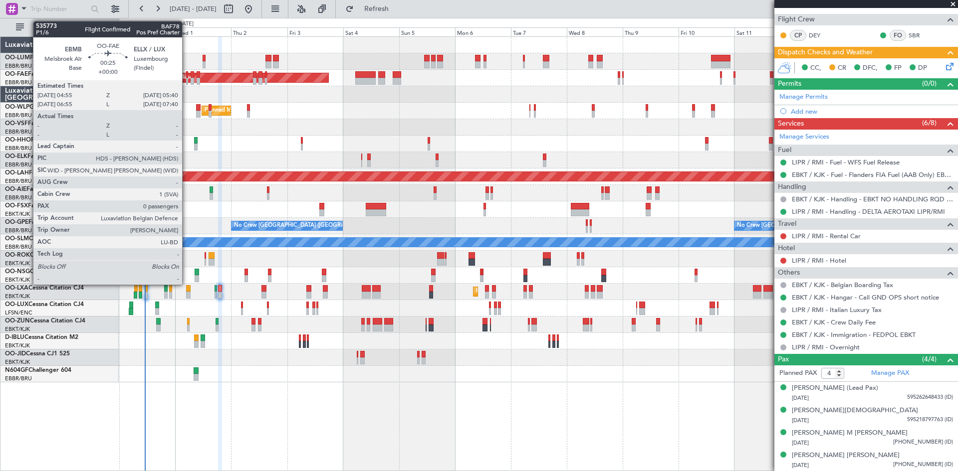
click at [187, 83] on div at bounding box center [187, 81] width 2 height 7
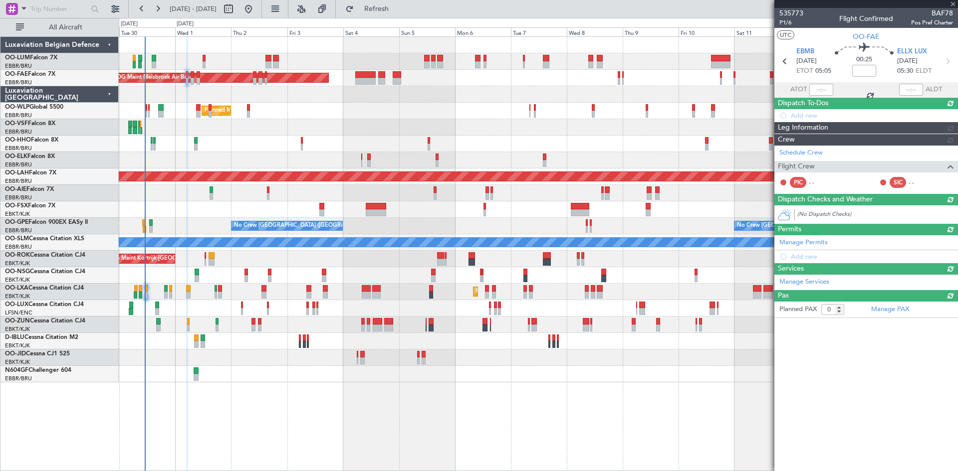
scroll to position [0, 0]
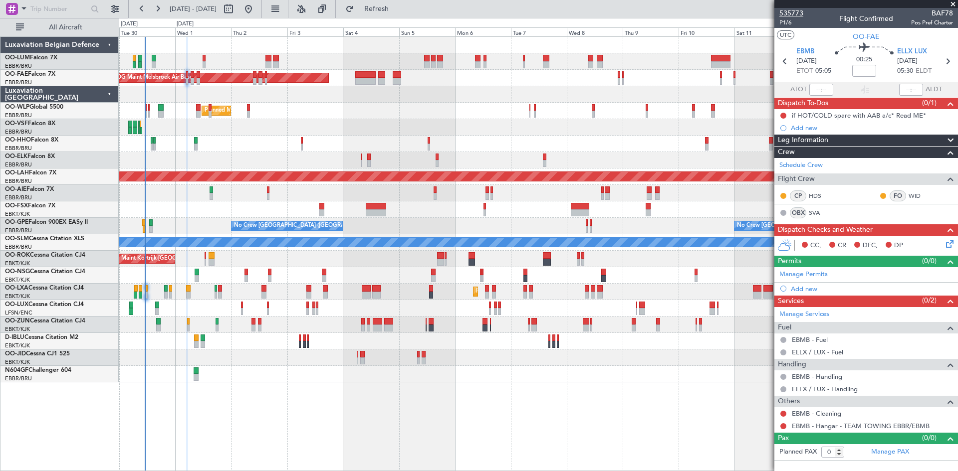
click at [786, 12] on span "535773" at bounding box center [791, 13] width 24 height 10
click at [396, 11] on span "Refresh" at bounding box center [377, 8] width 42 height 7
click at [397, 8] on span "Refresh" at bounding box center [377, 8] width 42 height 7
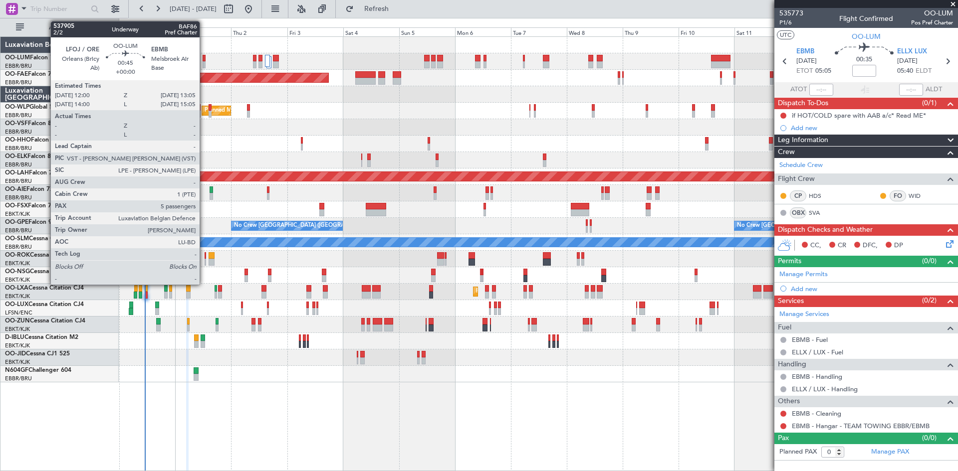
click at [204, 59] on div at bounding box center [203, 58] width 3 height 7
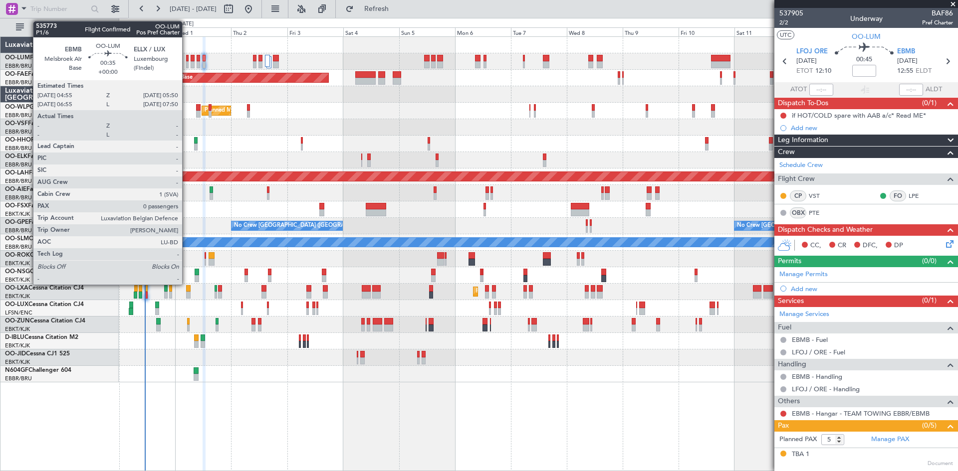
click at [187, 59] on div at bounding box center [187, 58] width 2 height 7
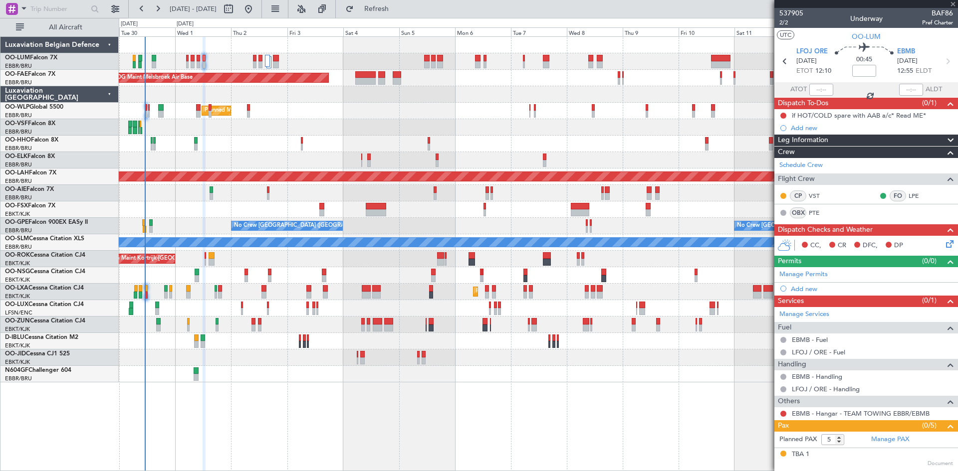
type input "0"
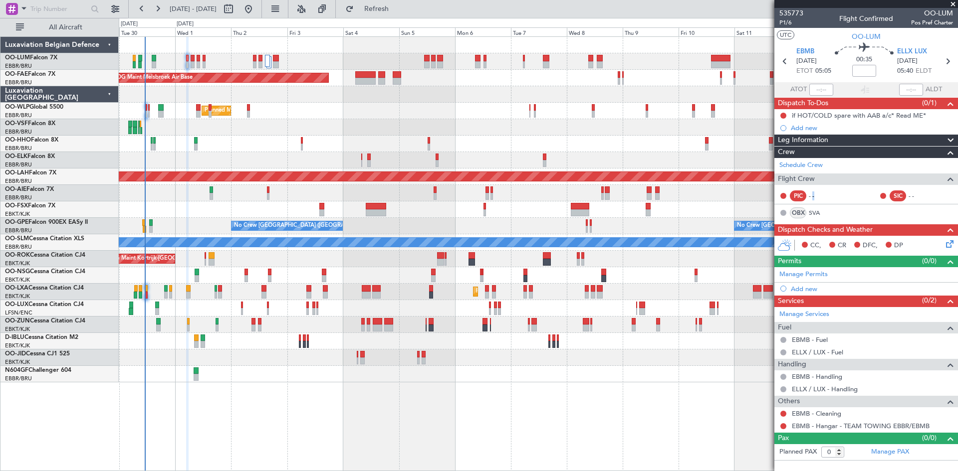
drag, startPoint x: 811, startPoint y: 196, endPoint x: 819, endPoint y: 197, distance: 7.5
click at [819, 197] on div "- -" at bounding box center [819, 196] width 22 height 9
click at [915, 198] on div "- -" at bounding box center [919, 196] width 22 height 9
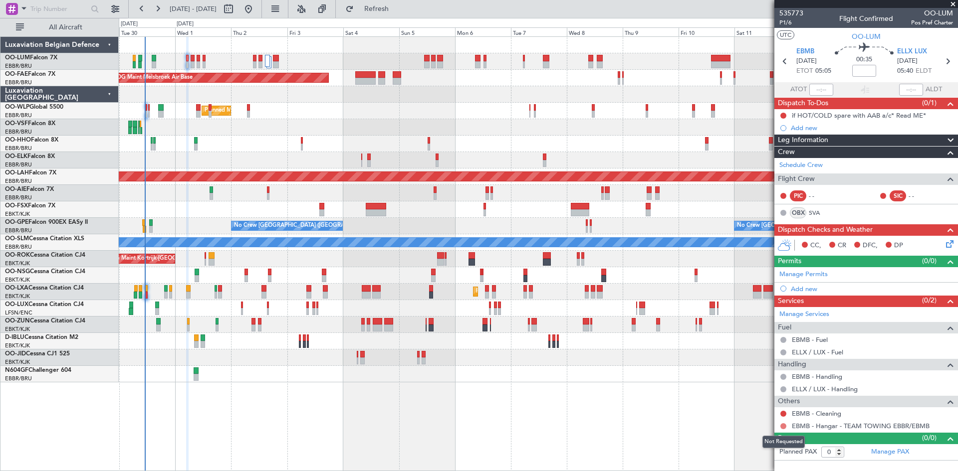
click at [781, 425] on button at bounding box center [783, 426] width 6 height 6
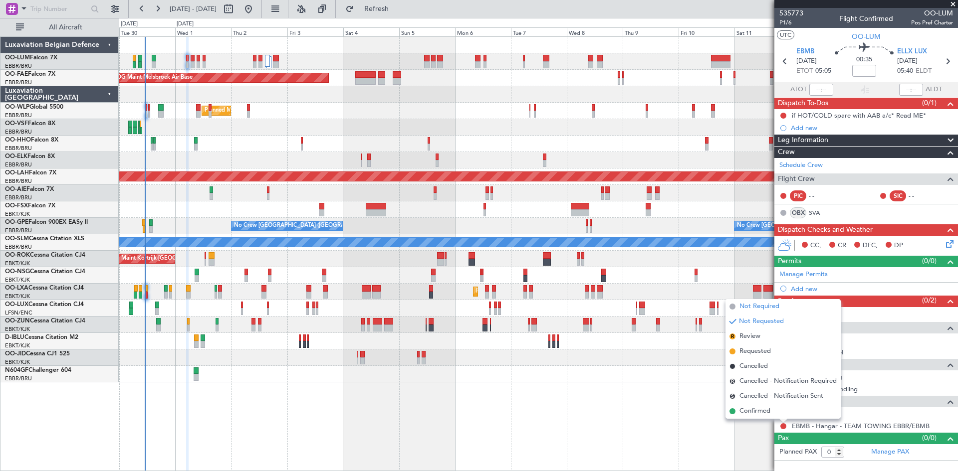
click at [756, 307] on span "Not Required" at bounding box center [759, 307] width 40 height 10
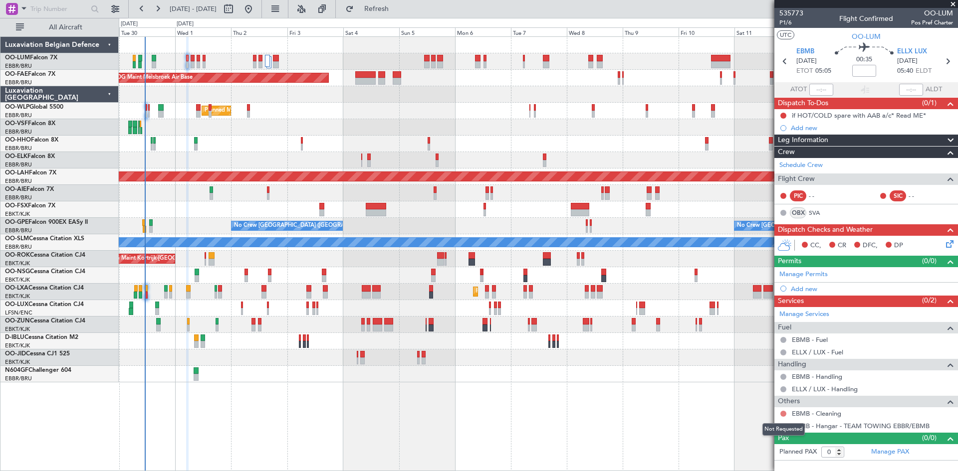
click at [783, 413] on button at bounding box center [783, 414] width 6 height 6
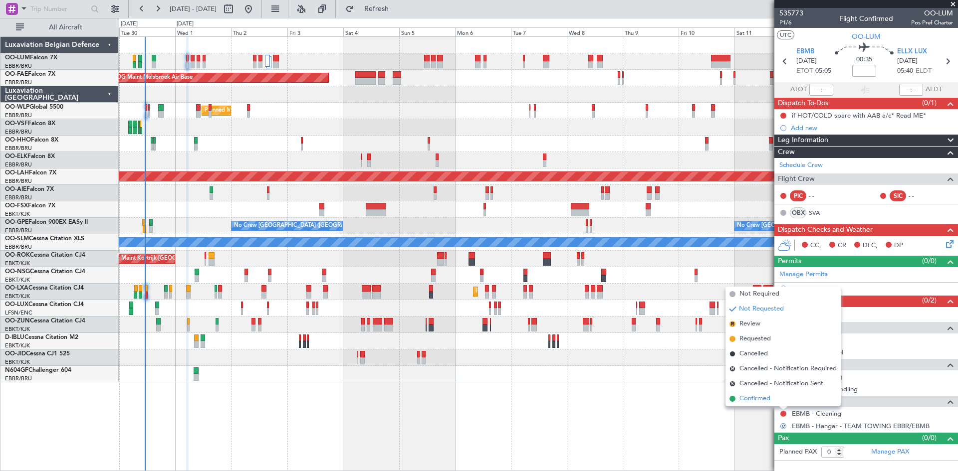
click at [773, 395] on li "Confirmed" at bounding box center [782, 398] width 115 height 15
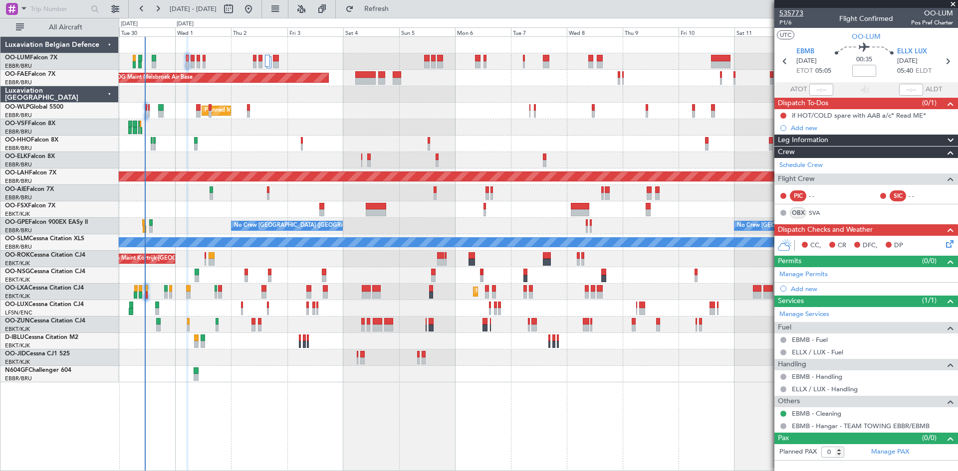
click at [801, 8] on span "535773" at bounding box center [791, 13] width 24 height 10
click at [397, 6] on span "Refresh" at bounding box center [377, 8] width 42 height 7
click at [782, 114] on button at bounding box center [783, 116] width 6 height 6
click at [785, 158] on span "Completed" at bounding box center [787, 160] width 33 height 10
click at [952, 244] on icon at bounding box center [948, 242] width 8 height 8
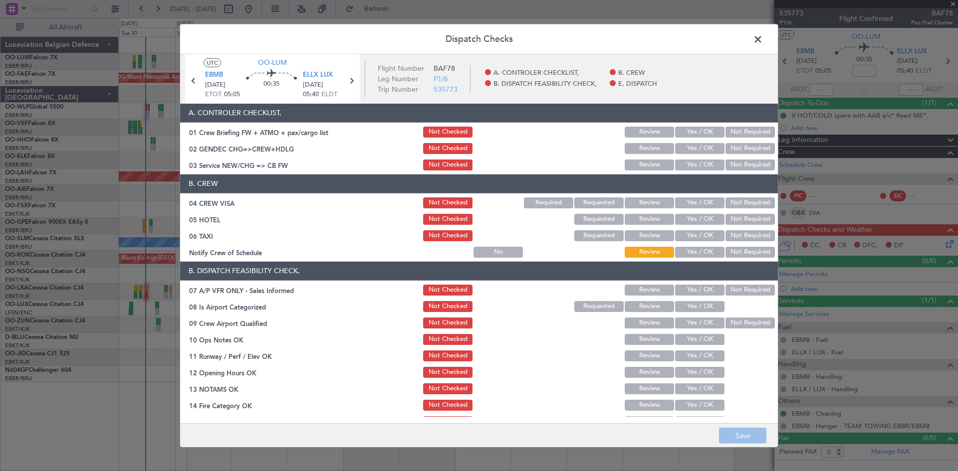
click at [726, 196] on div "Not Required" at bounding box center [749, 203] width 50 height 14
drag, startPoint x: 734, startPoint y: 201, endPoint x: 737, endPoint y: 212, distance: 11.4
click at [735, 201] on button "Not Required" at bounding box center [749, 202] width 49 height 11
click at [738, 217] on button "Not Required" at bounding box center [749, 219] width 49 height 11
click at [740, 232] on button "Not Required" at bounding box center [749, 235] width 49 height 11
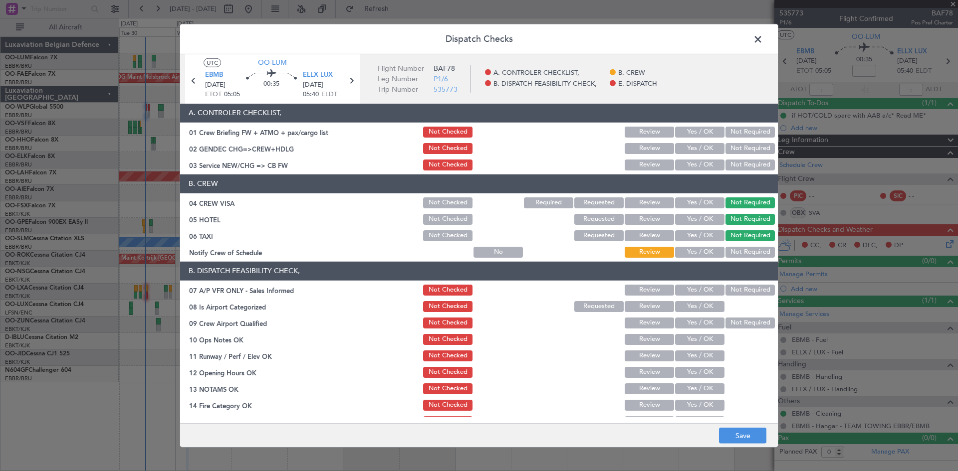
click at [745, 251] on button "Not Required" at bounding box center [749, 252] width 49 height 11
click at [737, 288] on button "Not Required" at bounding box center [749, 290] width 49 height 11
click at [703, 301] on button "Yes / OK" at bounding box center [699, 306] width 49 height 11
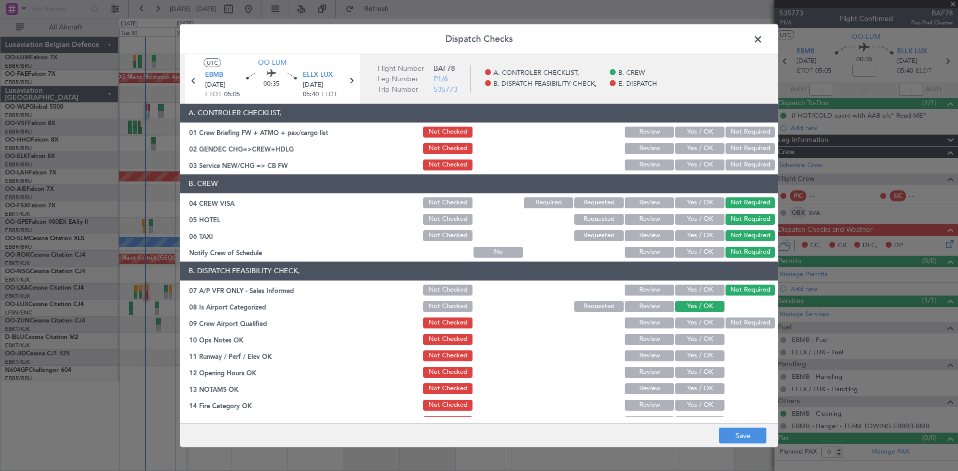
click at [701, 323] on button "Yes / OK" at bounding box center [699, 323] width 49 height 11
click at [699, 341] on button "Yes / OK" at bounding box center [699, 339] width 49 height 11
click at [700, 357] on button "Yes / OK" at bounding box center [699, 356] width 49 height 11
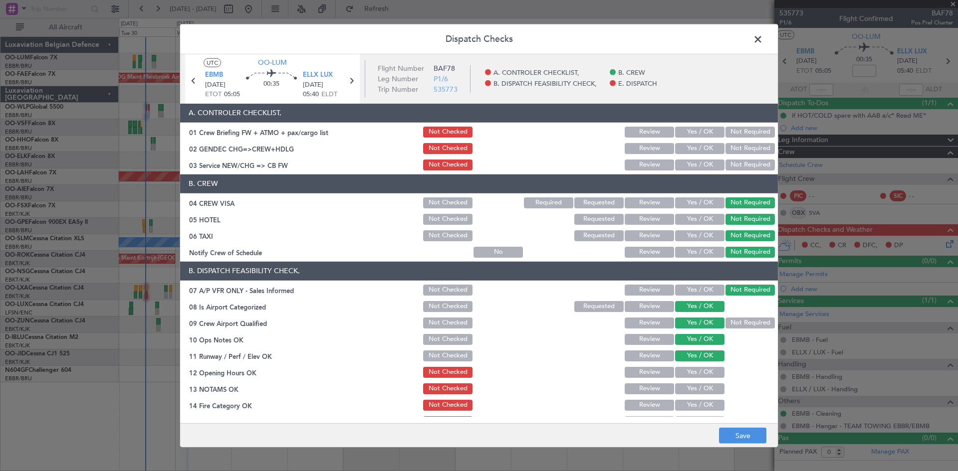
click at [697, 373] on button "Yes / OK" at bounding box center [699, 372] width 49 height 11
click at [698, 388] on button "Yes / OK" at bounding box center [699, 389] width 49 height 11
click at [698, 401] on button "Yes / OK" at bounding box center [699, 405] width 49 height 11
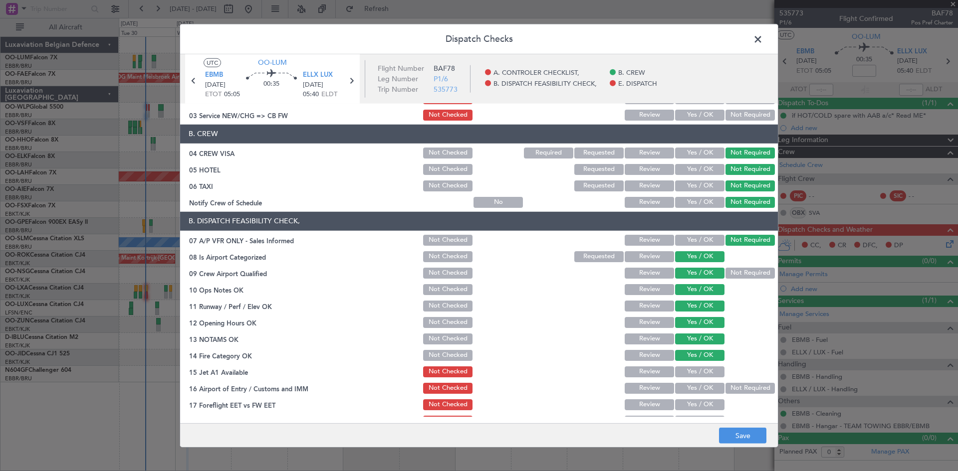
scroll to position [100, 0]
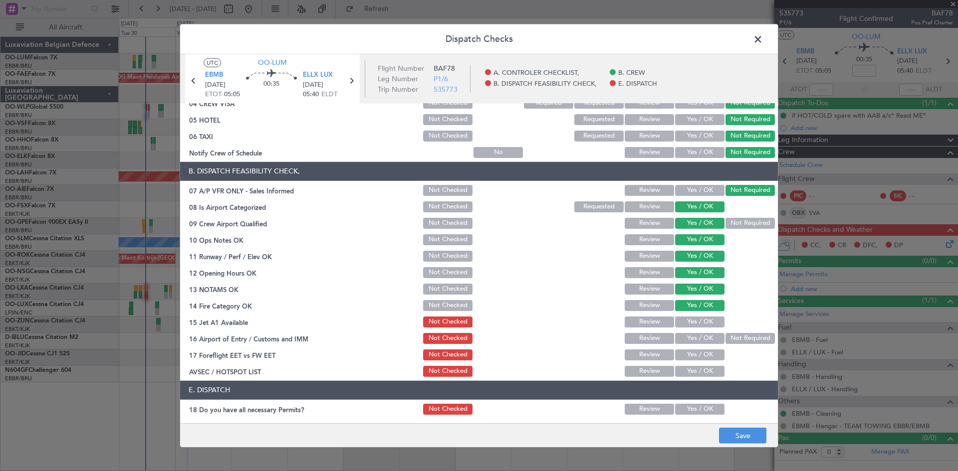
click at [687, 324] on button "Yes / OK" at bounding box center [699, 322] width 49 height 11
click at [739, 341] on button "Not Required" at bounding box center [749, 338] width 49 height 11
click at [707, 356] on button "Yes / OK" at bounding box center [699, 355] width 49 height 11
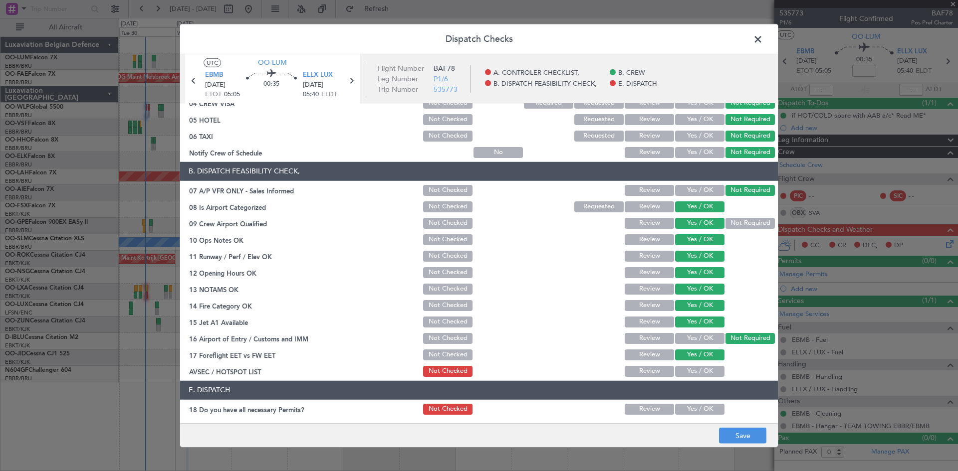
click at [706, 372] on button "Yes / OK" at bounding box center [699, 371] width 49 height 11
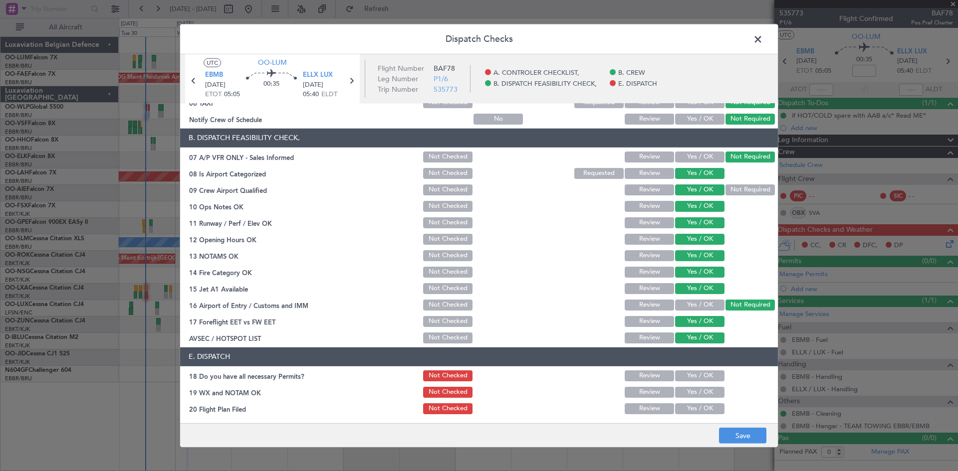
scroll to position [151, 0]
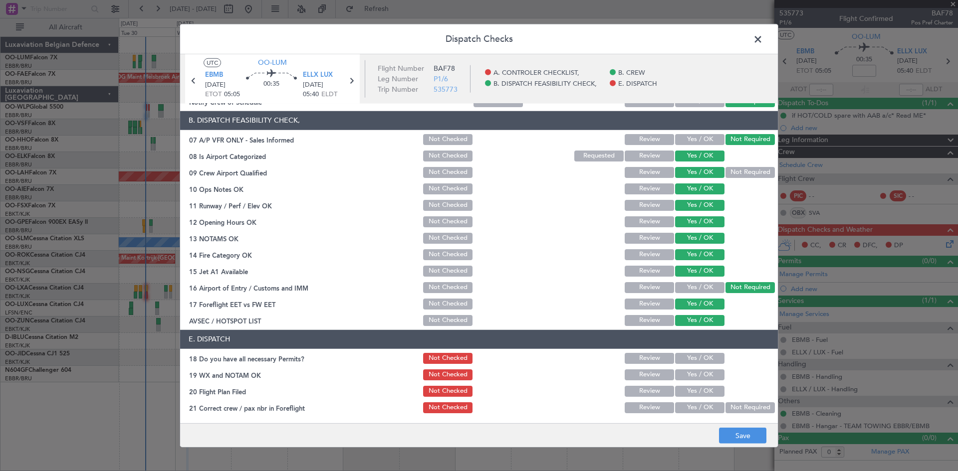
click at [688, 357] on button "Yes / OK" at bounding box center [699, 358] width 49 height 11
click at [695, 377] on button "Yes / OK" at bounding box center [699, 375] width 49 height 11
click at [695, 405] on button "Yes / OK" at bounding box center [699, 407] width 49 height 11
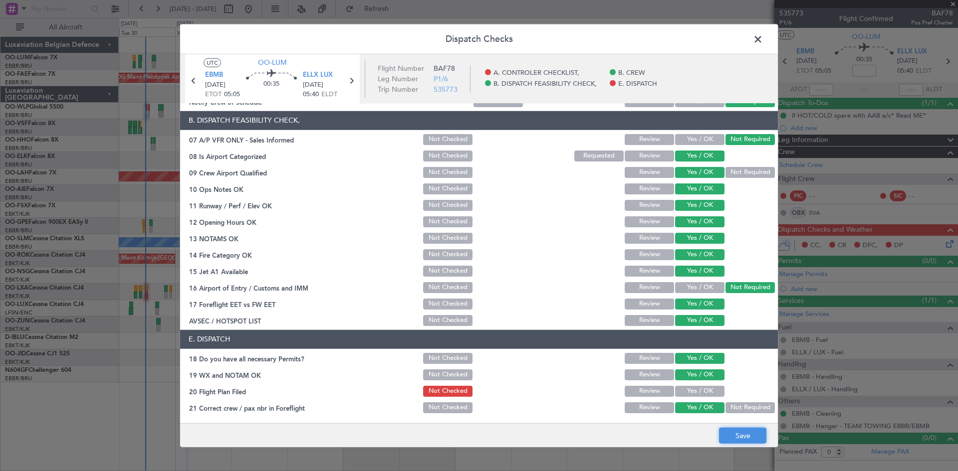
click at [733, 429] on button "Save" at bounding box center [742, 436] width 47 height 16
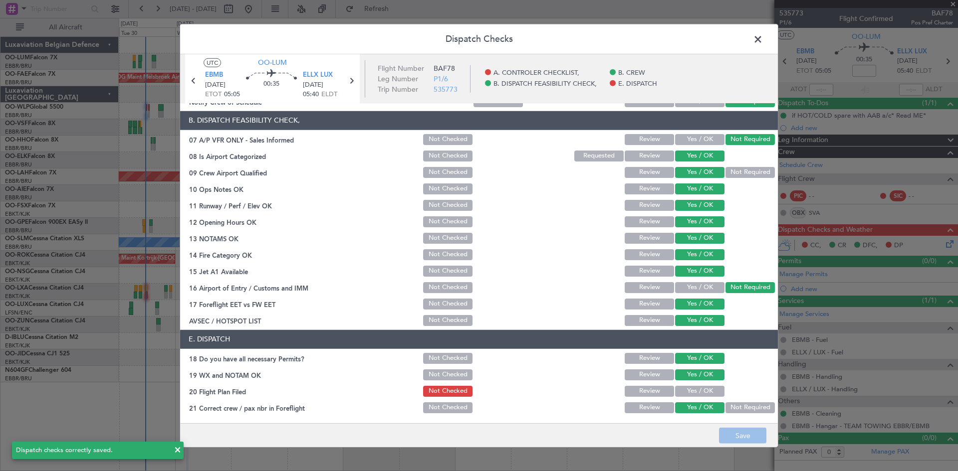
click at [763, 45] on span at bounding box center [763, 41] width 0 height 20
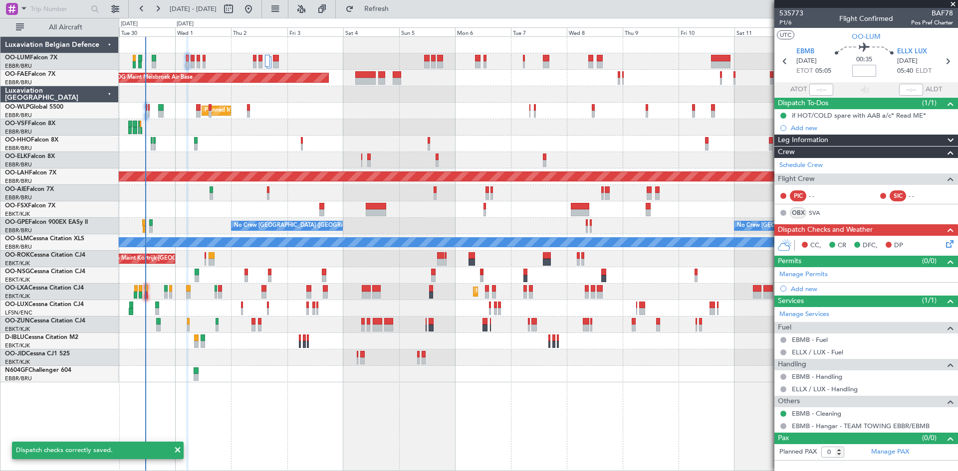
click at [859, 70] on input at bounding box center [864, 71] width 24 height 12
click at [839, 68] on div "00:35 -5" at bounding box center [864, 61] width 66 height 37
type input "-00:05"
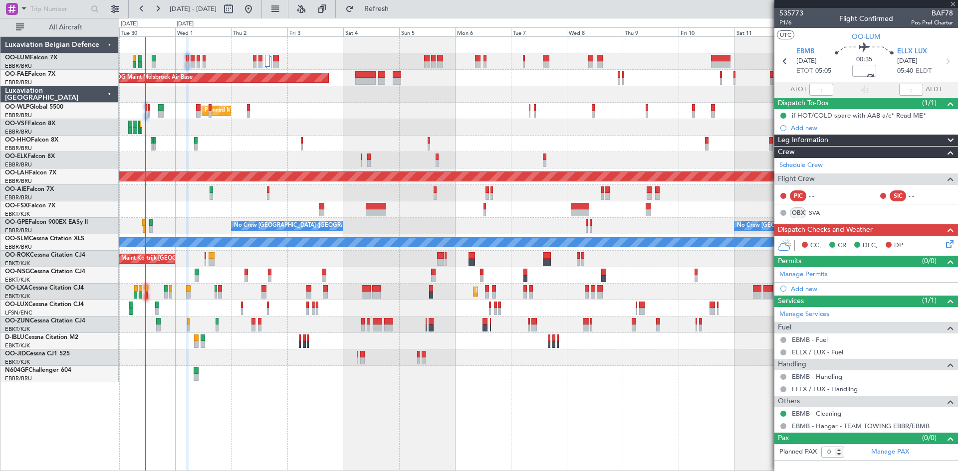
click at [947, 242] on icon at bounding box center [948, 242] width 8 height 8
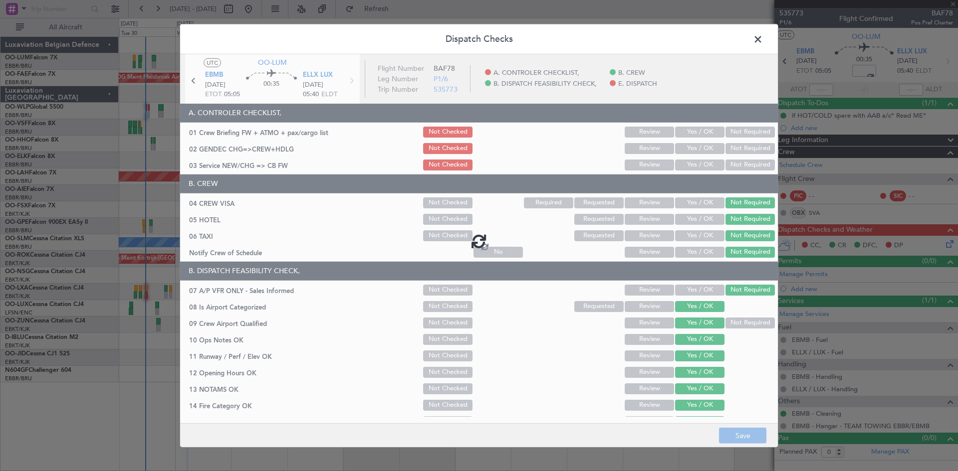
type input "-00:05"
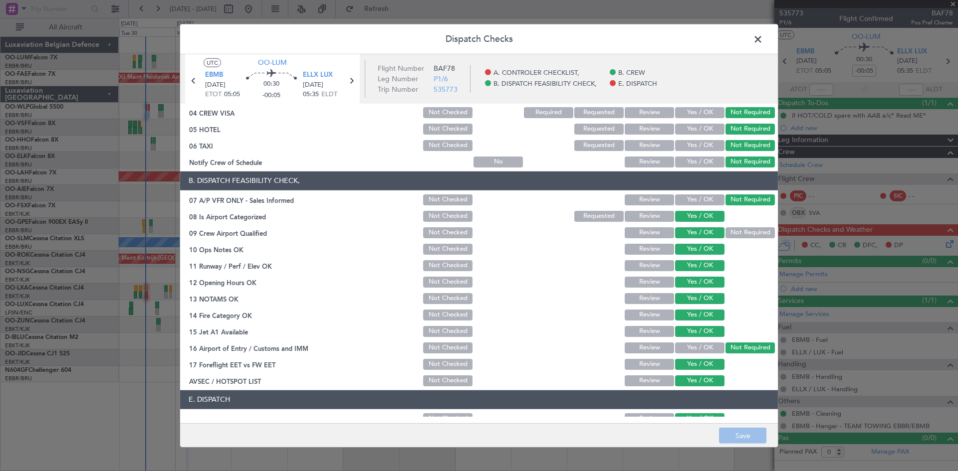
scroll to position [0, 0]
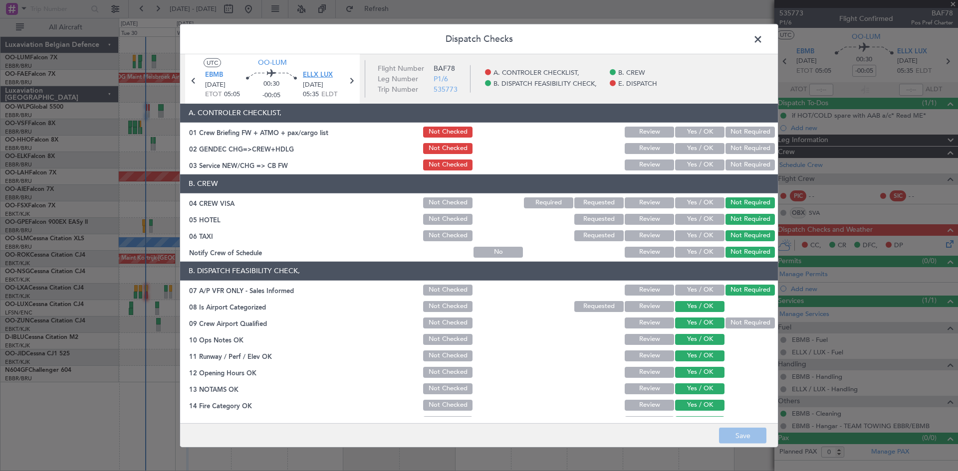
click at [322, 77] on span "ELLX LUX" at bounding box center [318, 75] width 30 height 10
click at [600, 304] on button "Requested" at bounding box center [598, 306] width 49 height 11
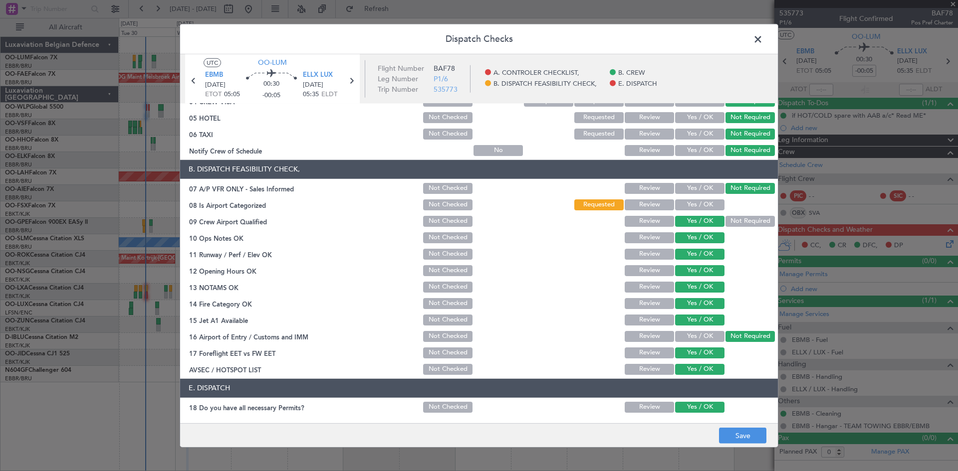
scroll to position [151, 0]
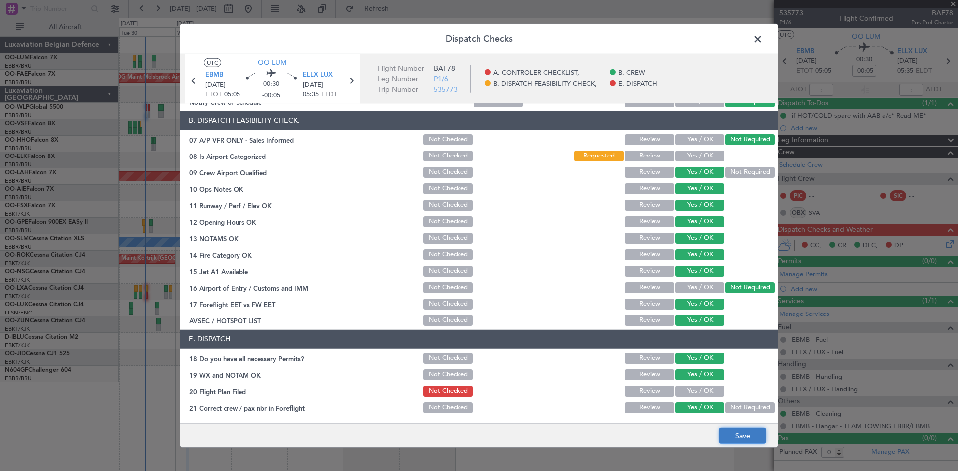
click at [735, 435] on button "Save" at bounding box center [742, 436] width 47 height 16
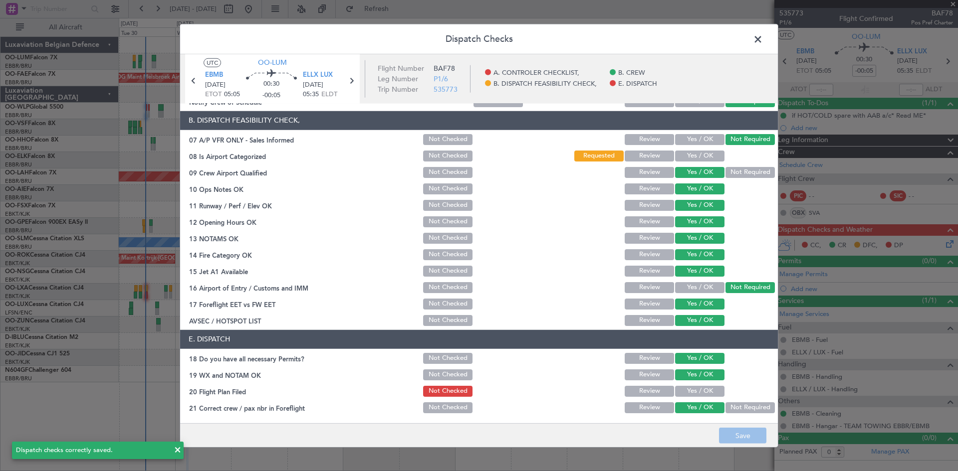
scroll to position [0, 0]
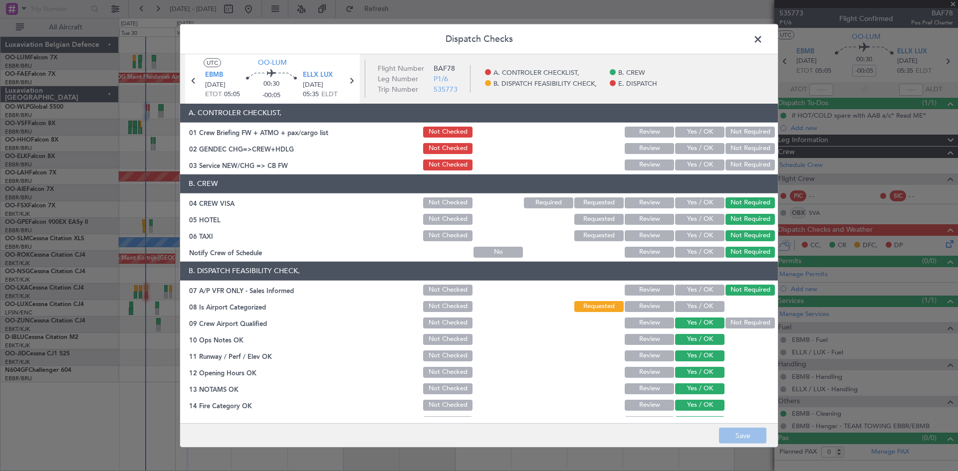
click at [750, 147] on button "Not Required" at bounding box center [749, 148] width 49 height 11
click at [749, 161] on button "Not Required" at bounding box center [749, 165] width 49 height 11
click at [736, 435] on button "Save" at bounding box center [742, 436] width 47 height 16
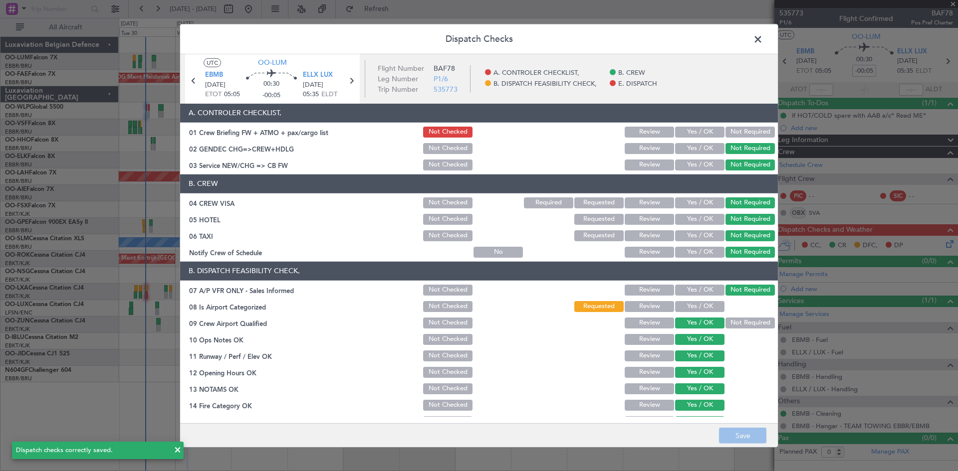
click at [763, 38] on span at bounding box center [763, 41] width 0 height 20
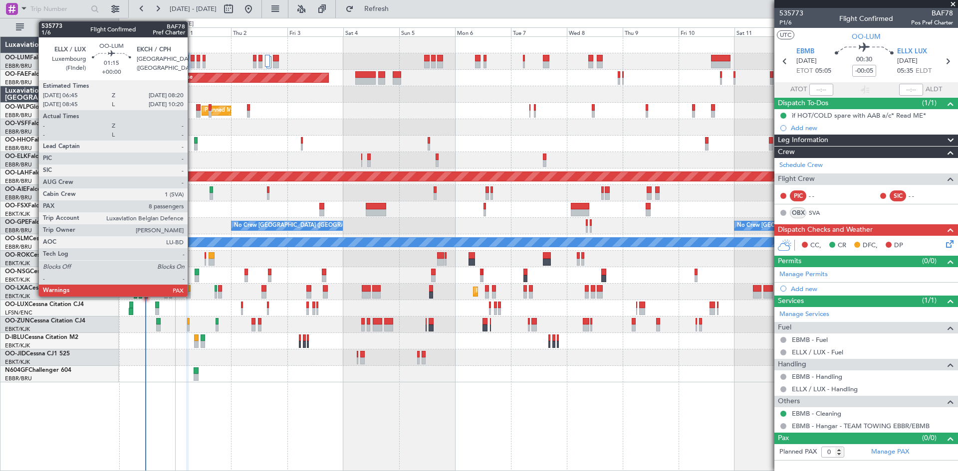
click at [192, 60] on div at bounding box center [193, 58] width 4 height 7
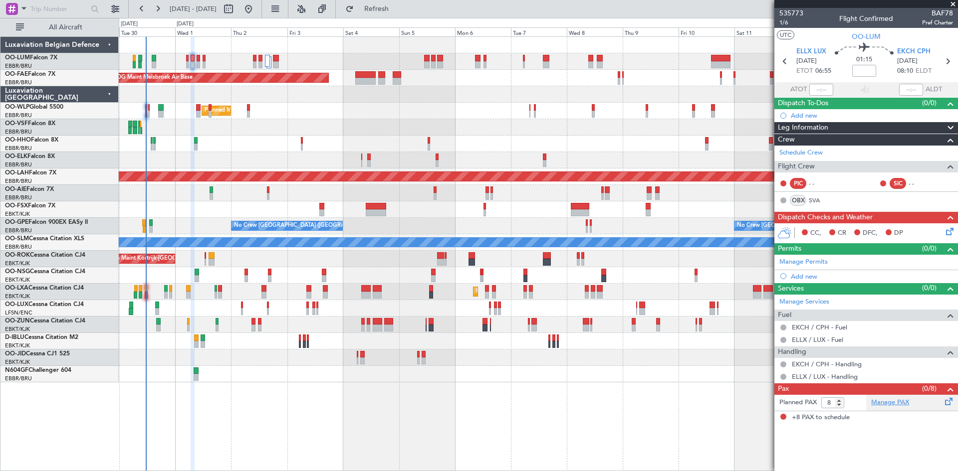
click at [899, 401] on link "Manage PAX" at bounding box center [890, 403] width 38 height 10
click at [397, 11] on span "Refresh" at bounding box center [377, 8] width 42 height 7
click at [944, 233] on icon at bounding box center [948, 230] width 8 height 8
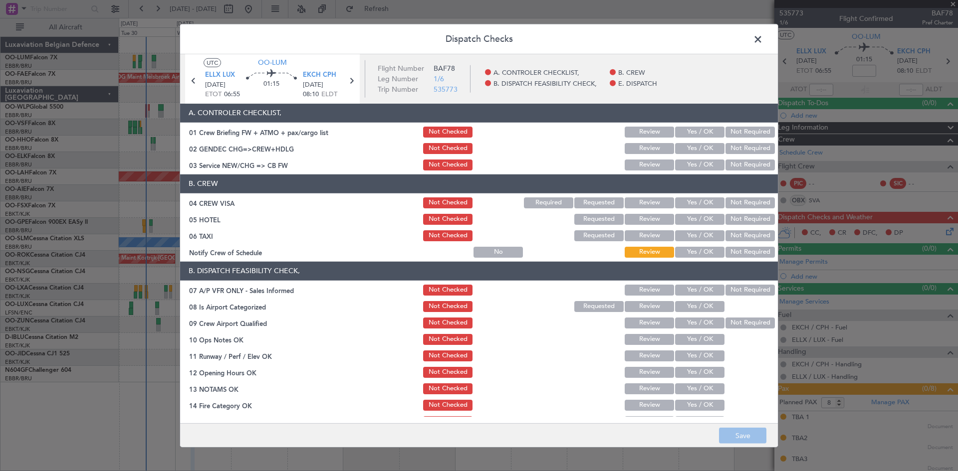
drag, startPoint x: 746, startPoint y: 204, endPoint x: 744, endPoint y: 214, distance: 9.6
click at [746, 204] on button "Not Required" at bounding box center [749, 202] width 49 height 11
drag, startPoint x: 744, startPoint y: 214, endPoint x: 740, endPoint y: 228, distance: 14.4
click at [744, 214] on button "Not Required" at bounding box center [749, 219] width 49 height 11
click at [739, 235] on button "Not Required" at bounding box center [749, 235] width 49 height 11
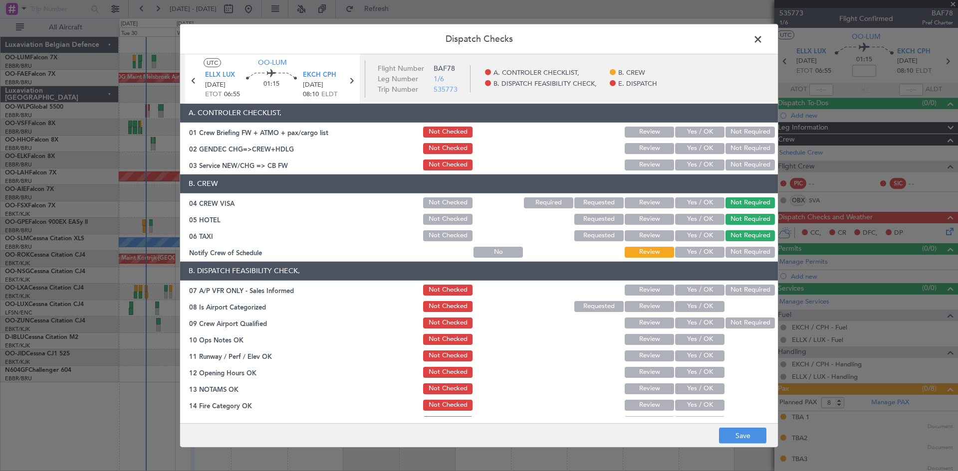
click at [738, 258] on div "Not Required" at bounding box center [749, 252] width 50 height 14
click at [733, 252] on button "Not Required" at bounding box center [749, 252] width 49 height 11
click at [730, 288] on button "Not Required" at bounding box center [749, 290] width 49 height 11
click at [712, 305] on button "Yes / OK" at bounding box center [699, 306] width 49 height 11
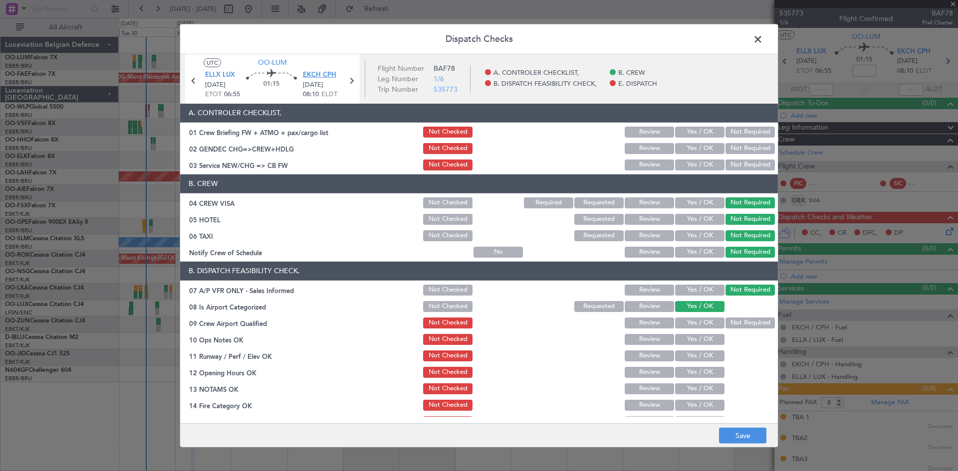
click at [322, 77] on span "EKCH CPH" at bounding box center [319, 75] width 33 height 10
click at [708, 323] on button "Yes / OK" at bounding box center [699, 323] width 49 height 11
click at [696, 344] on button "Yes / OK" at bounding box center [699, 339] width 49 height 11
click at [695, 358] on button "Yes / OK" at bounding box center [699, 356] width 49 height 11
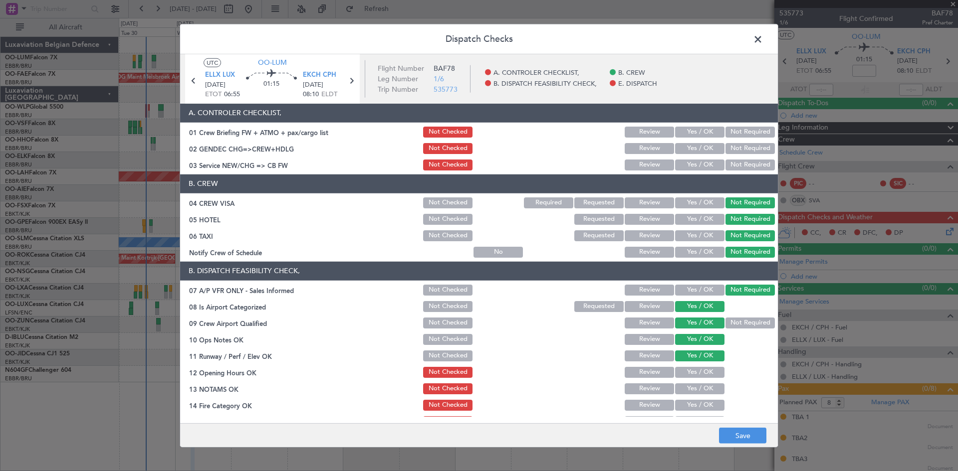
click at [692, 372] on button "Yes / OK" at bounding box center [699, 372] width 49 height 11
click at [693, 391] on button "Yes / OK" at bounding box center [699, 389] width 49 height 11
click at [692, 404] on button "Yes / OK" at bounding box center [699, 405] width 49 height 11
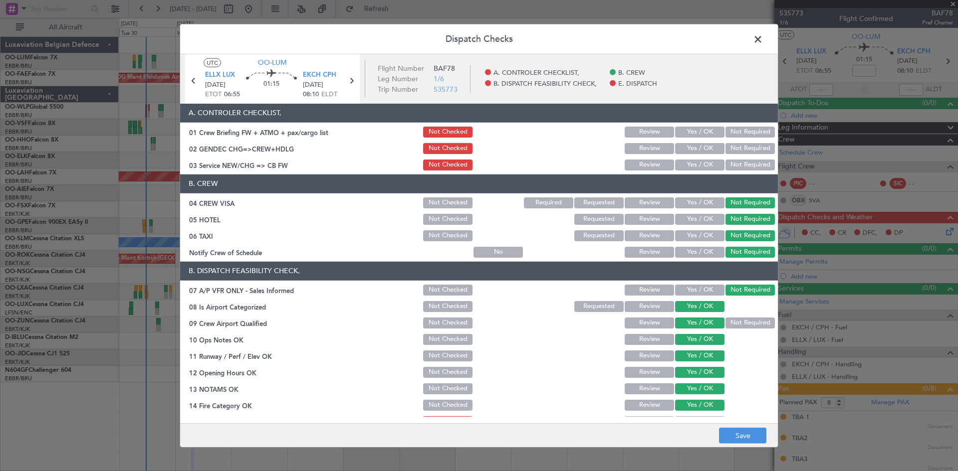
click at [581, 305] on button "Requested" at bounding box center [598, 306] width 49 height 11
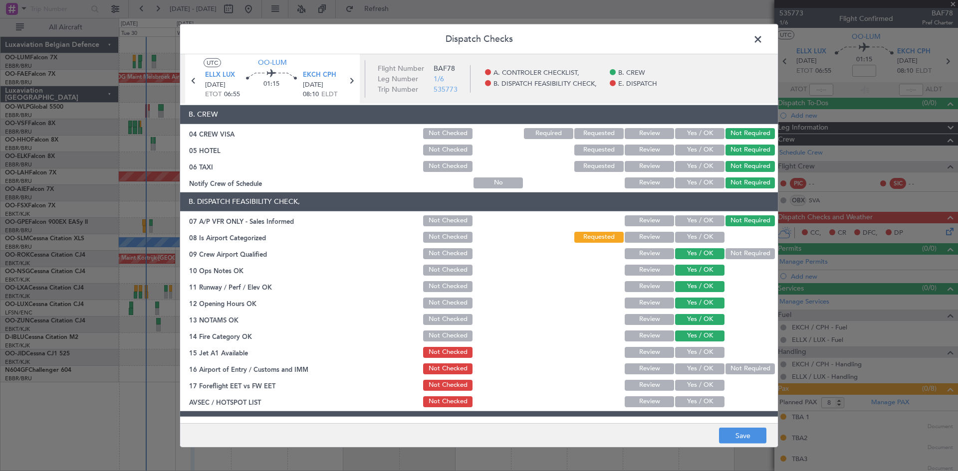
scroll to position [151, 0]
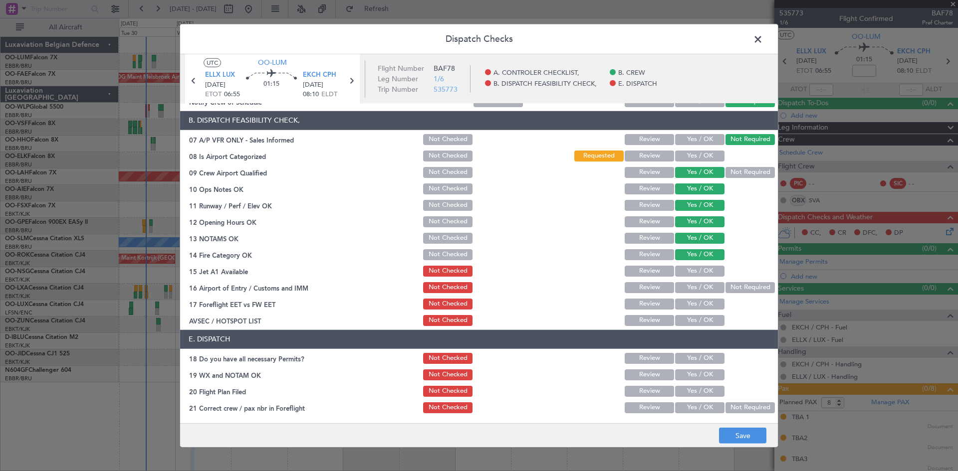
click at [690, 268] on button "Yes / OK" at bounding box center [699, 271] width 49 height 11
click at [690, 285] on button "Yes / OK" at bounding box center [699, 287] width 49 height 11
click at [689, 300] on button "Yes / OK" at bounding box center [699, 304] width 49 height 11
click at [691, 319] on button "Yes / OK" at bounding box center [699, 320] width 49 height 11
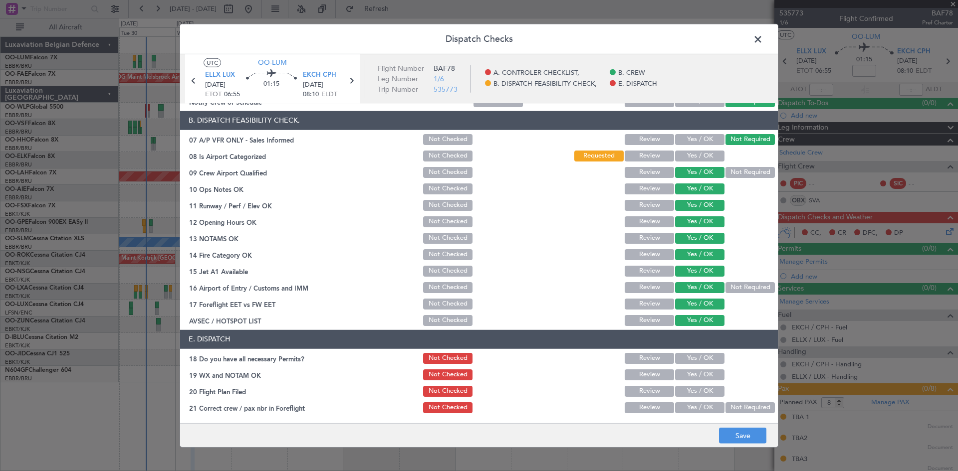
click at [733, 286] on button "Not Required" at bounding box center [749, 287] width 49 height 11
click at [688, 355] on button "Yes / OK" at bounding box center [699, 358] width 49 height 11
click at [687, 377] on button "Yes / OK" at bounding box center [699, 375] width 49 height 11
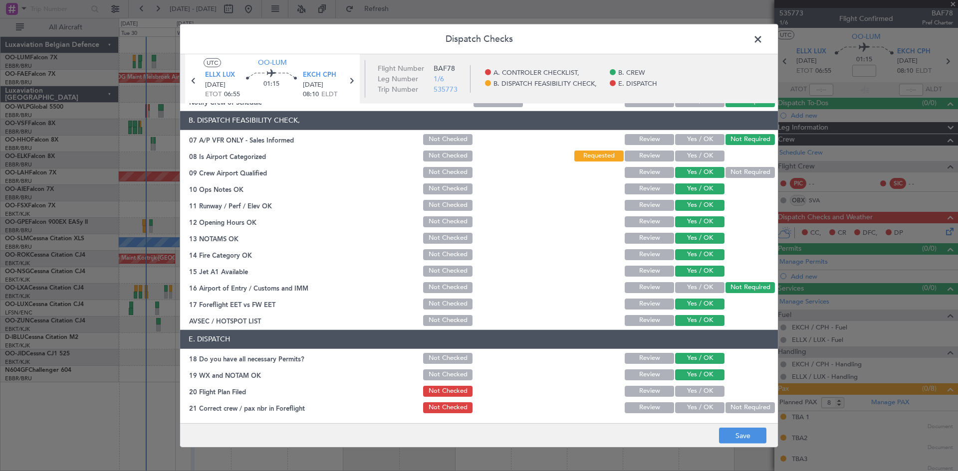
click at [695, 405] on button "Yes / OK" at bounding box center [699, 407] width 49 height 11
click at [734, 439] on button "Save" at bounding box center [742, 436] width 47 height 16
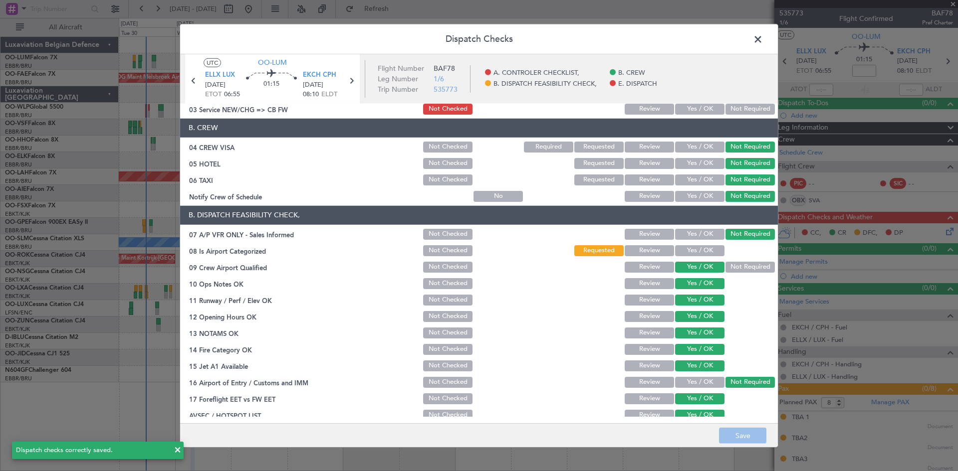
scroll to position [0, 0]
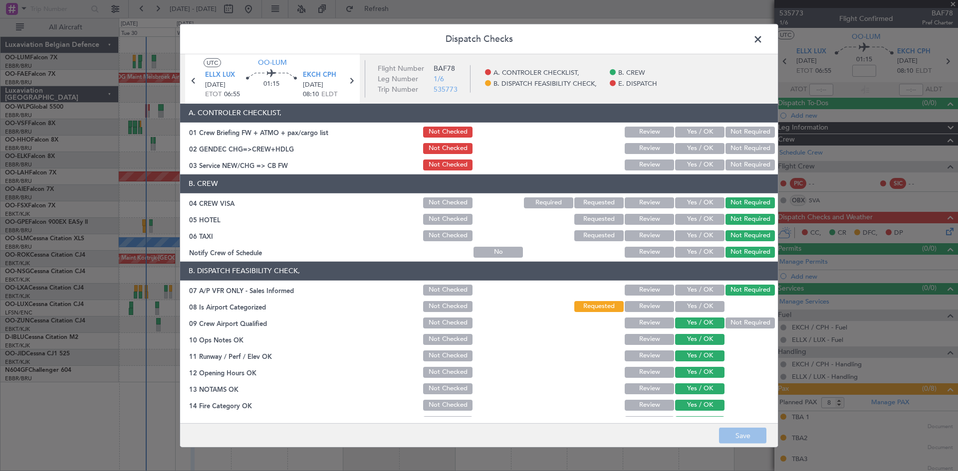
click at [752, 150] on button "Not Required" at bounding box center [749, 148] width 49 height 11
click at [750, 165] on button "Not Required" at bounding box center [749, 165] width 49 height 11
click at [742, 431] on button "Save" at bounding box center [742, 436] width 47 height 16
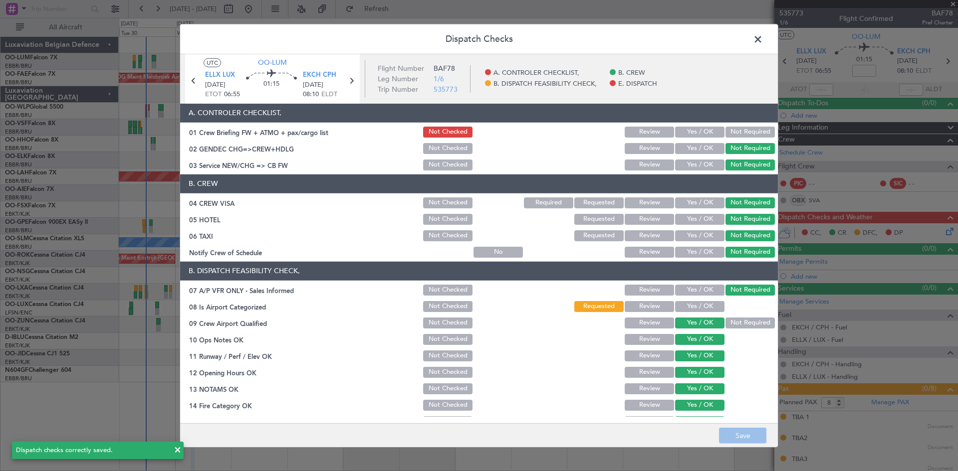
click at [763, 42] on span at bounding box center [763, 41] width 0 height 20
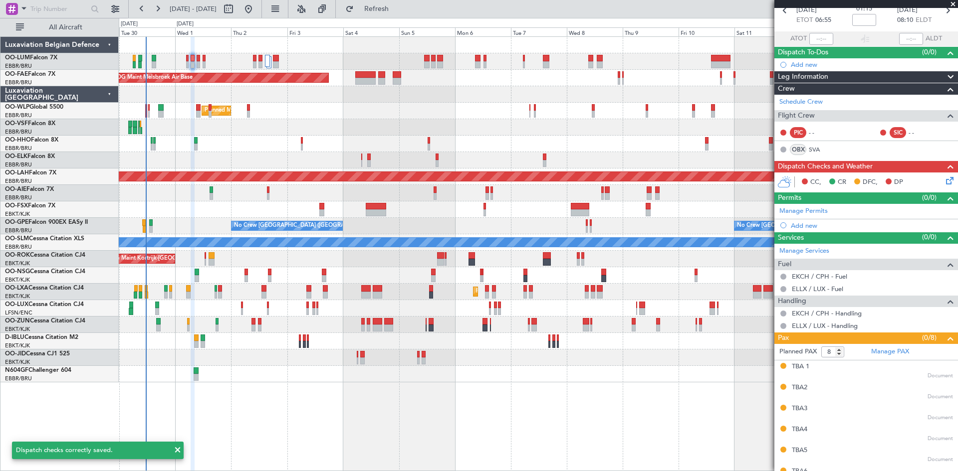
scroll to position [107, 0]
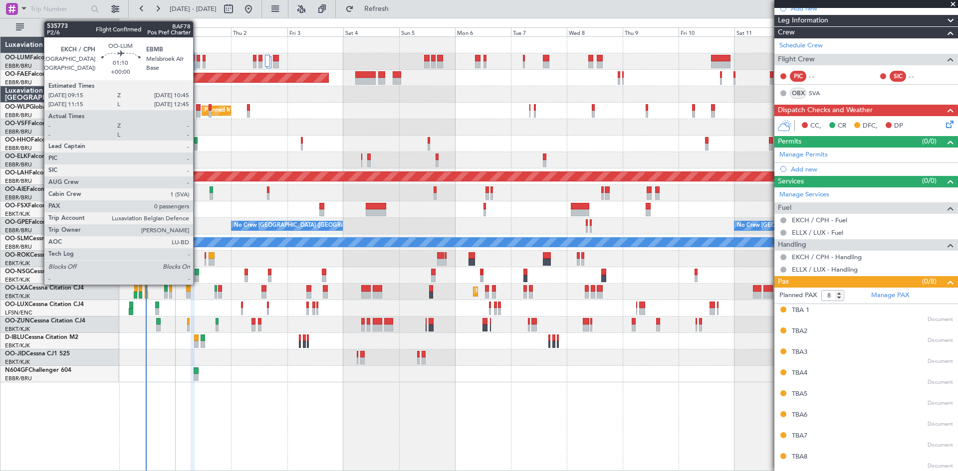
click at [197, 58] on div at bounding box center [198, 58] width 4 height 7
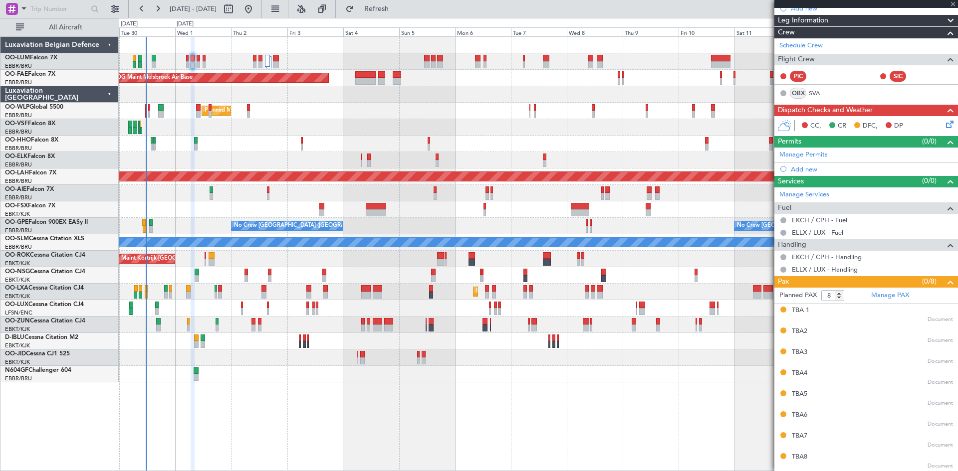
type input "0"
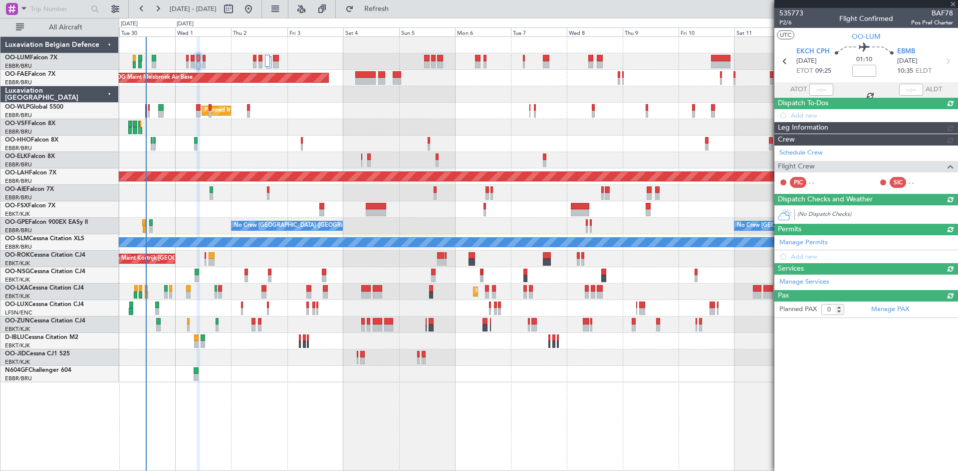
scroll to position [0, 0]
